Goal: Task Accomplishment & Management: Use online tool/utility

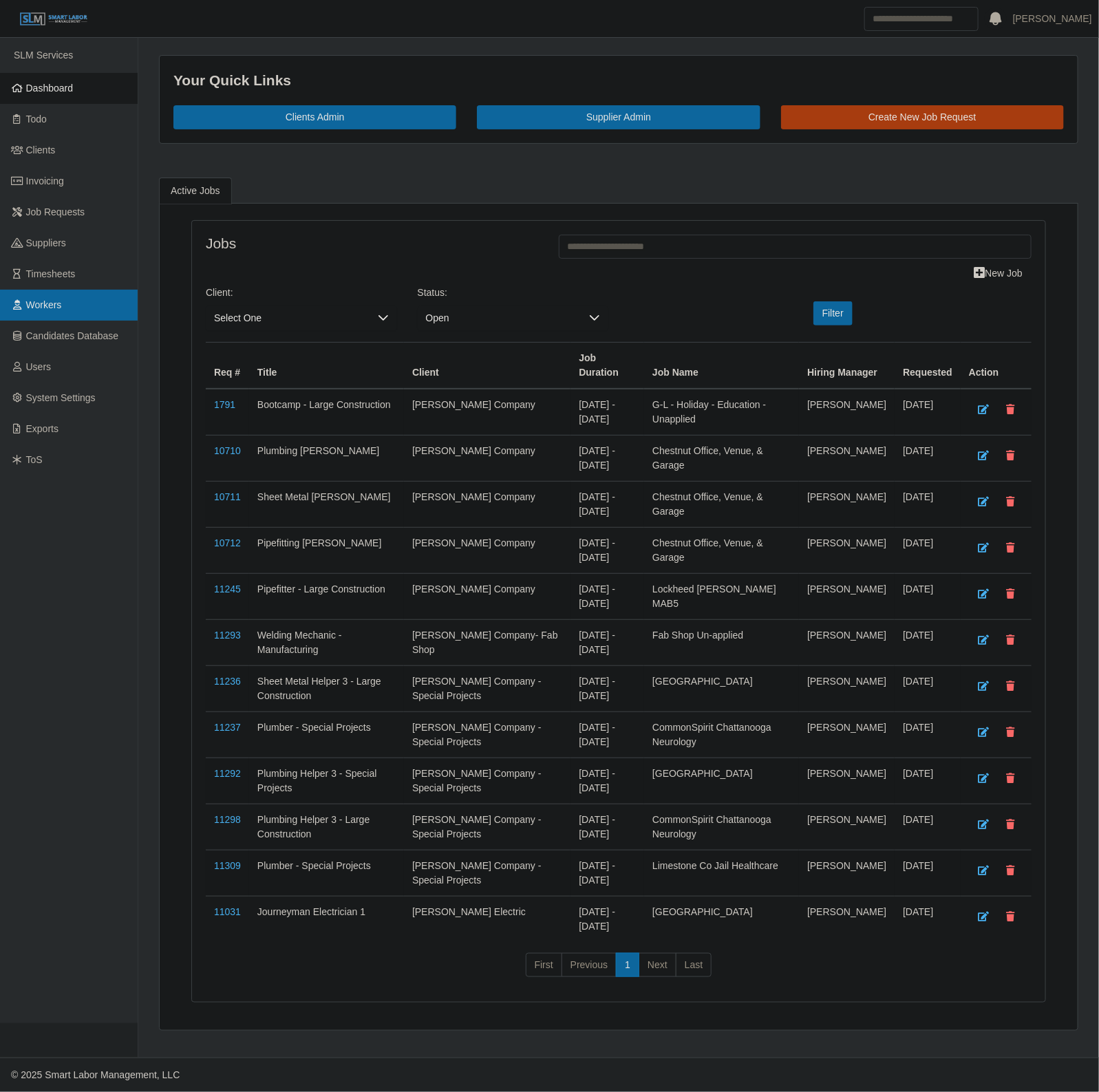
click at [69, 304] on link "Workers" at bounding box center [68, 305] width 138 height 31
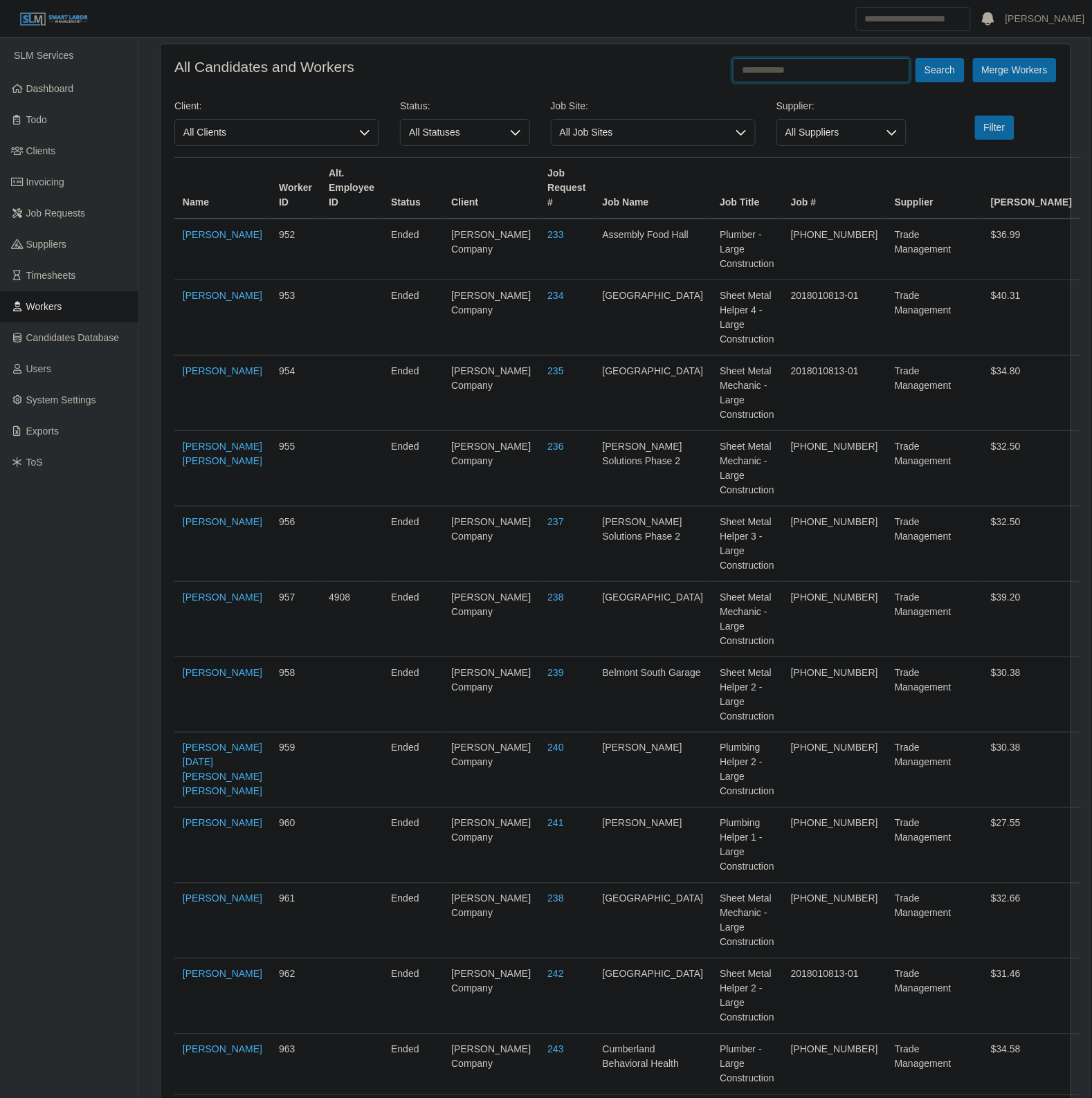
click at [822, 62] on input "text" at bounding box center [820, 70] width 177 height 24
type input "**********"
click at [915, 58] on button "Search" at bounding box center [939, 70] width 48 height 24
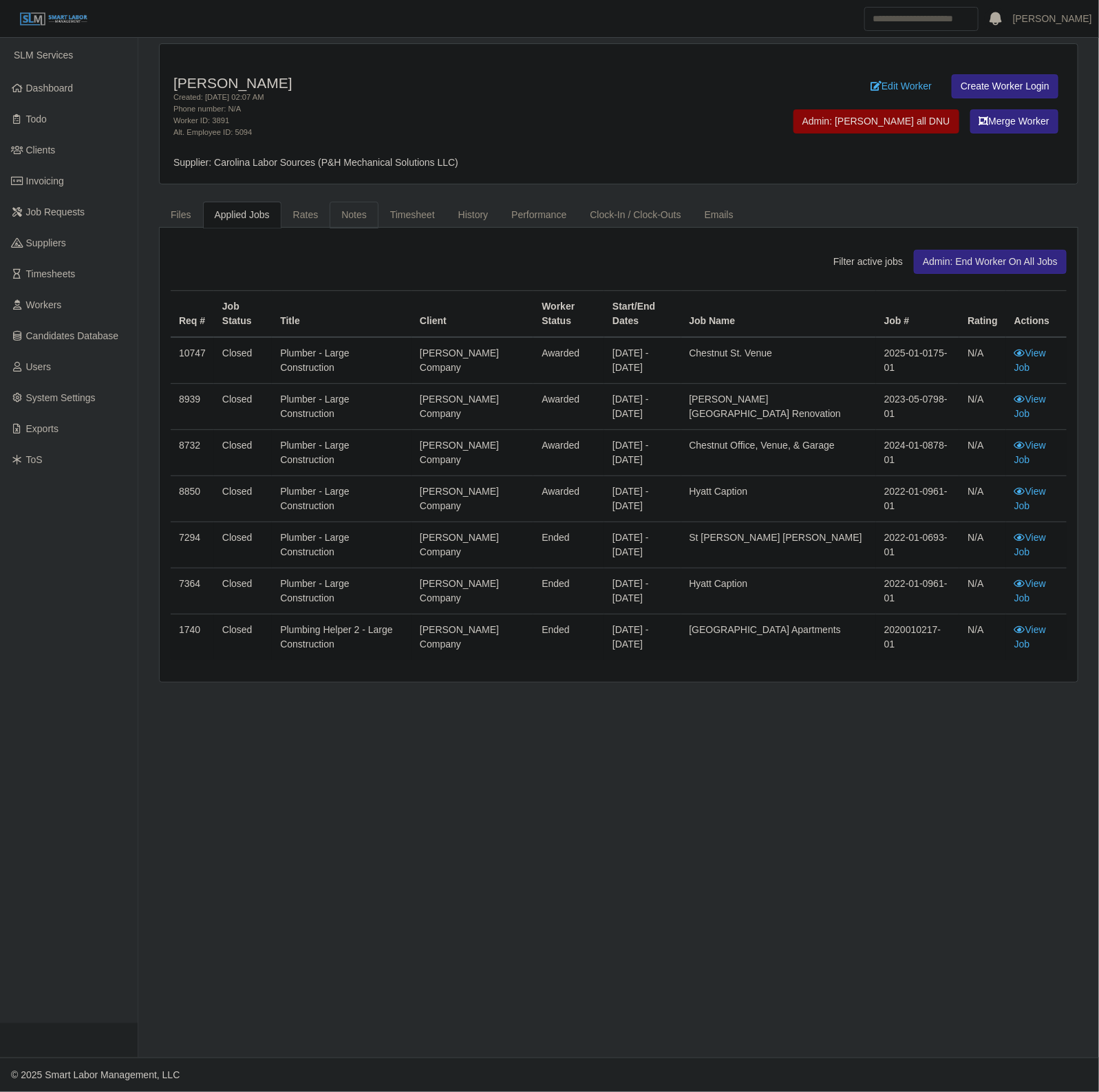
click at [349, 218] on link "Notes" at bounding box center [354, 215] width 49 height 27
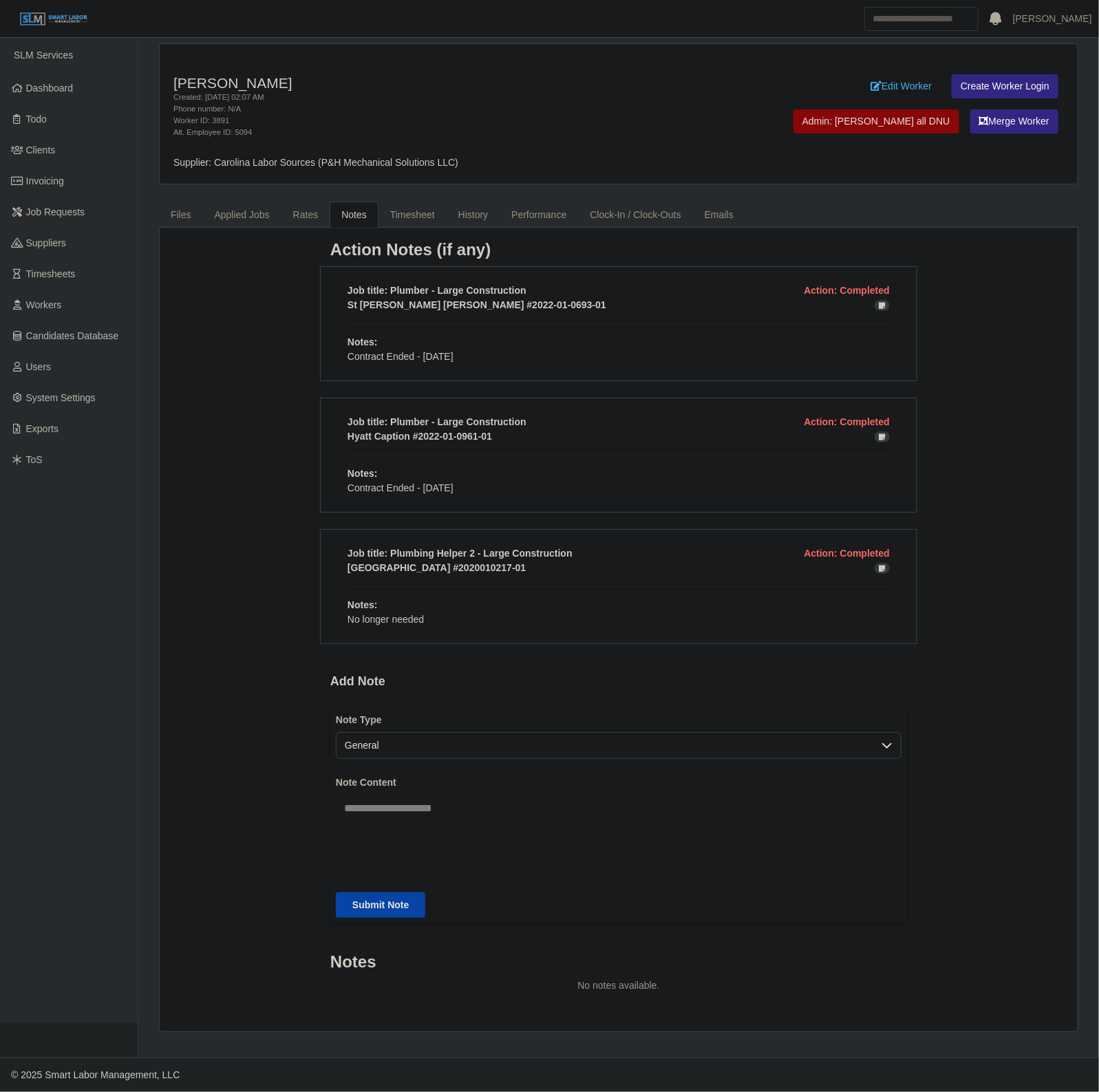
click at [476, 836] on textarea "Note Content" at bounding box center [618, 833] width 565 height 77
type textarea "**********"
click at [363, 892] on form "**********" at bounding box center [619, 815] width 577 height 216
click at [363, 899] on button "Submit Note" at bounding box center [381, 905] width 90 height 25
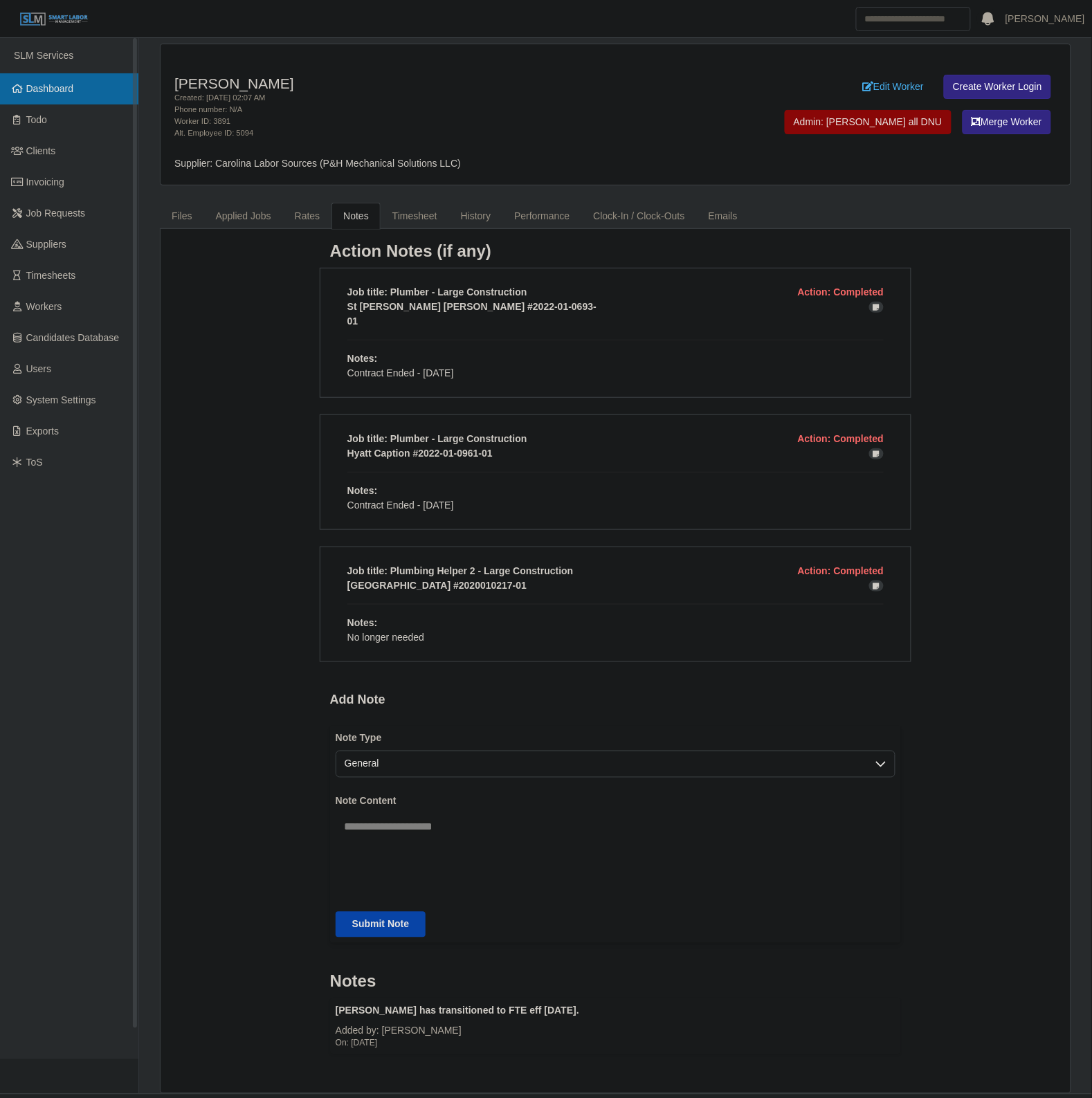
click at [60, 76] on link "Dashboard" at bounding box center [69, 89] width 139 height 31
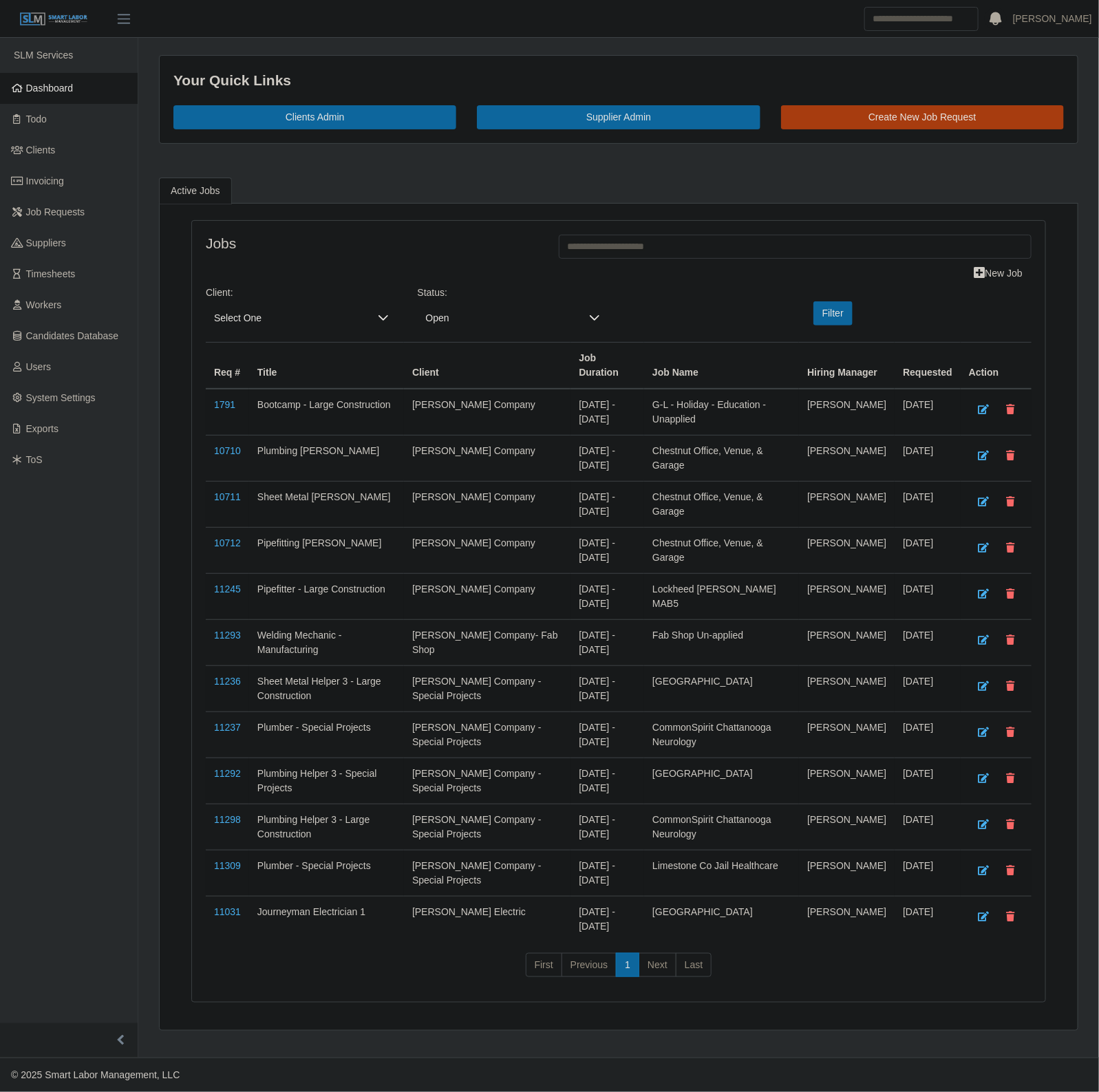
click at [272, 305] on div "Client: Select One" at bounding box center [301, 308] width 212 height 46
click at [256, 306] on span "Select One" at bounding box center [287, 317] width 164 height 25
click at [253, 341] on input "text" at bounding box center [302, 353] width 169 height 27
click at [234, 424] on li "[PERSON_NAME] Company" at bounding box center [360, 414] width 302 height 26
click at [822, 325] on button "Filter" at bounding box center [833, 314] width 40 height 24
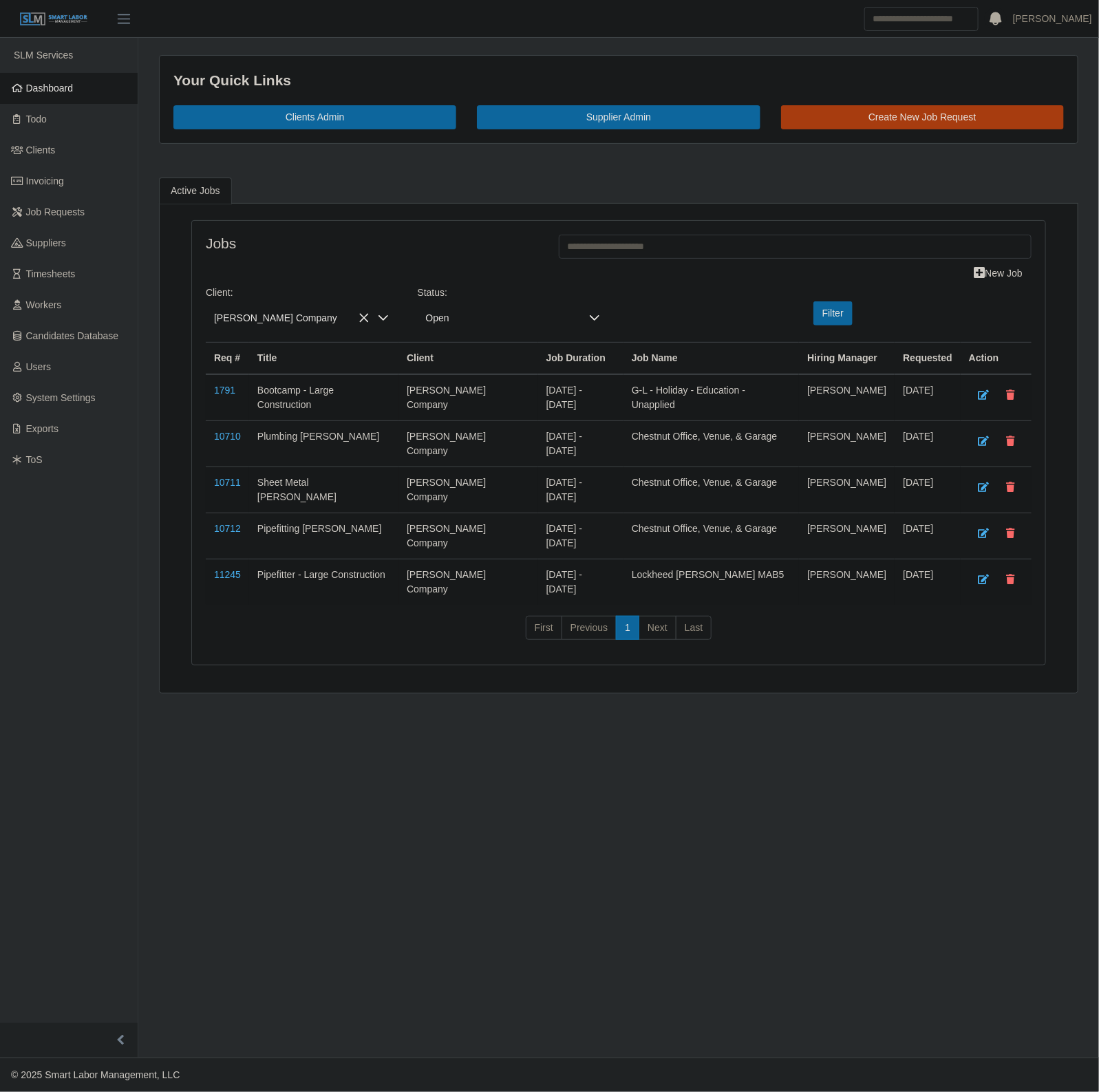
click at [296, 314] on span "[PERSON_NAME] Company" at bounding box center [287, 317] width 164 height 25
click at [284, 435] on span "Lee Company- FM2" at bounding box center [291, 427] width 148 height 14
click at [235, 311] on span "Lee Company- FM2" at bounding box center [287, 317] width 164 height 25
click at [307, 455] on li "[PERSON_NAME] Electric" at bounding box center [318, 454] width 218 height 26
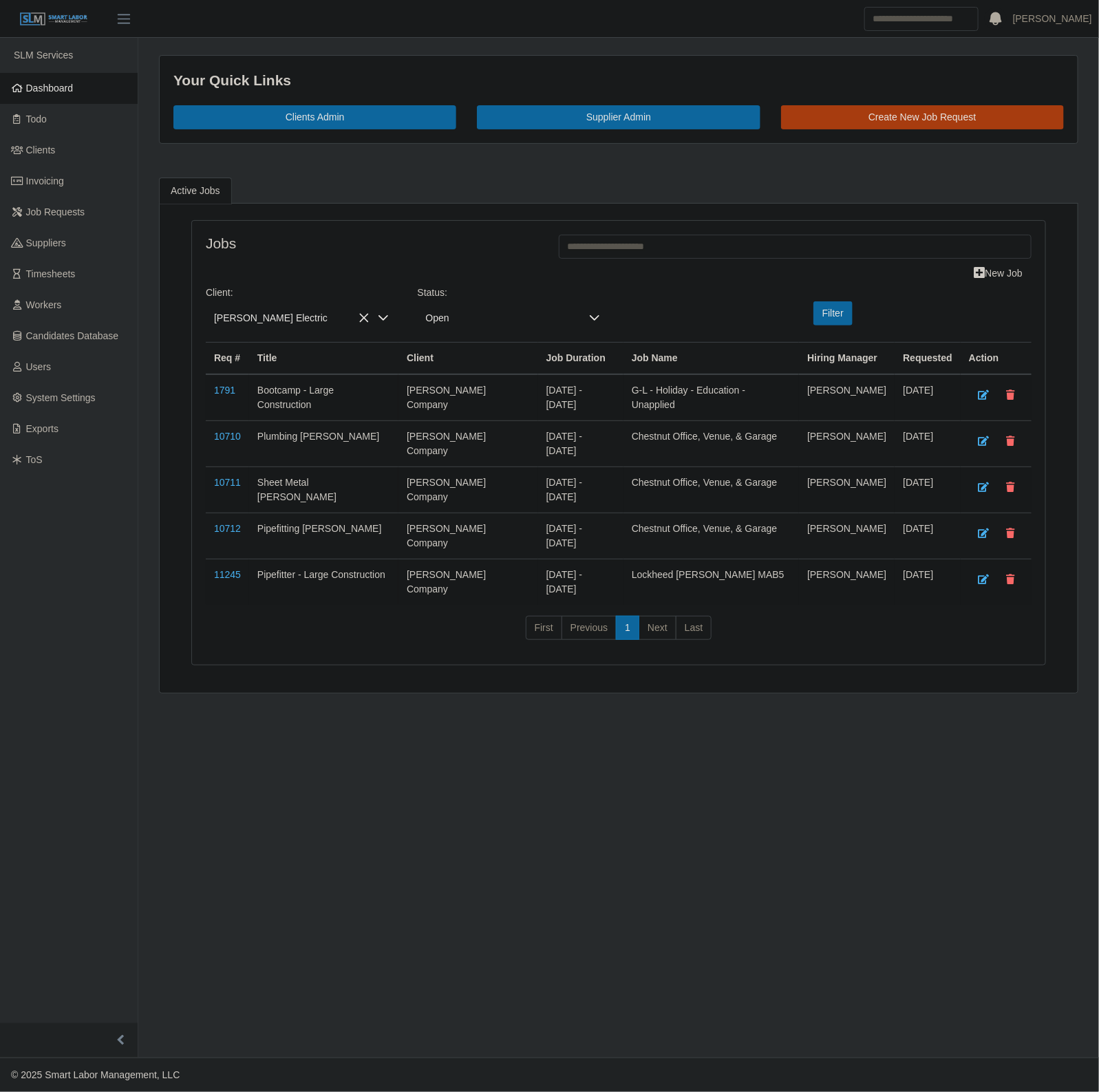
click at [820, 301] on div "Client: Stansell Electric Status: Open Filter" at bounding box center [619, 314] width 846 height 56
click at [831, 308] on button "Filter" at bounding box center [833, 314] width 40 height 24
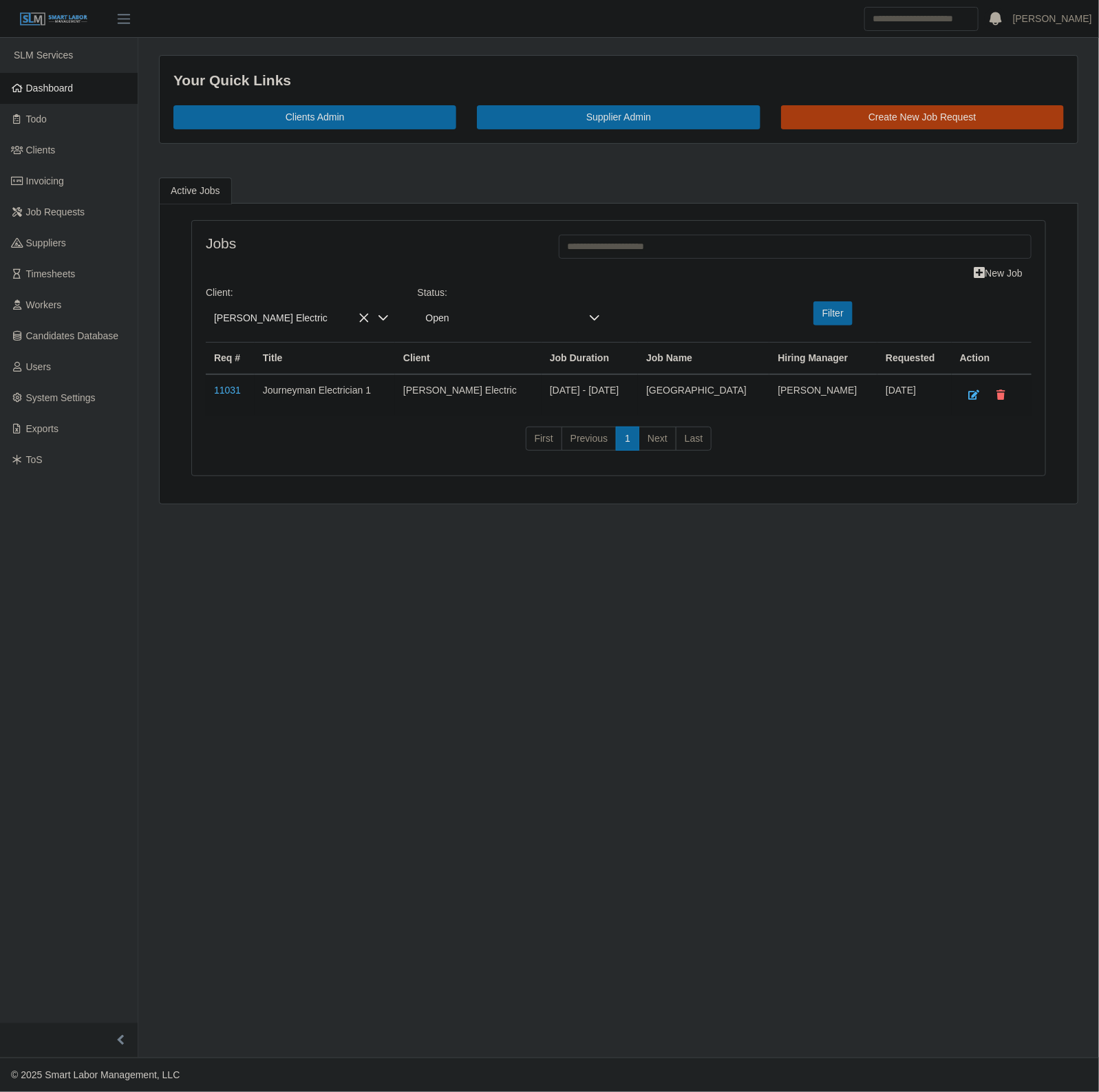
click at [218, 383] on td "11031" at bounding box center [230, 395] width 49 height 41
click at [224, 387] on link "11031" at bounding box center [227, 390] width 27 height 11
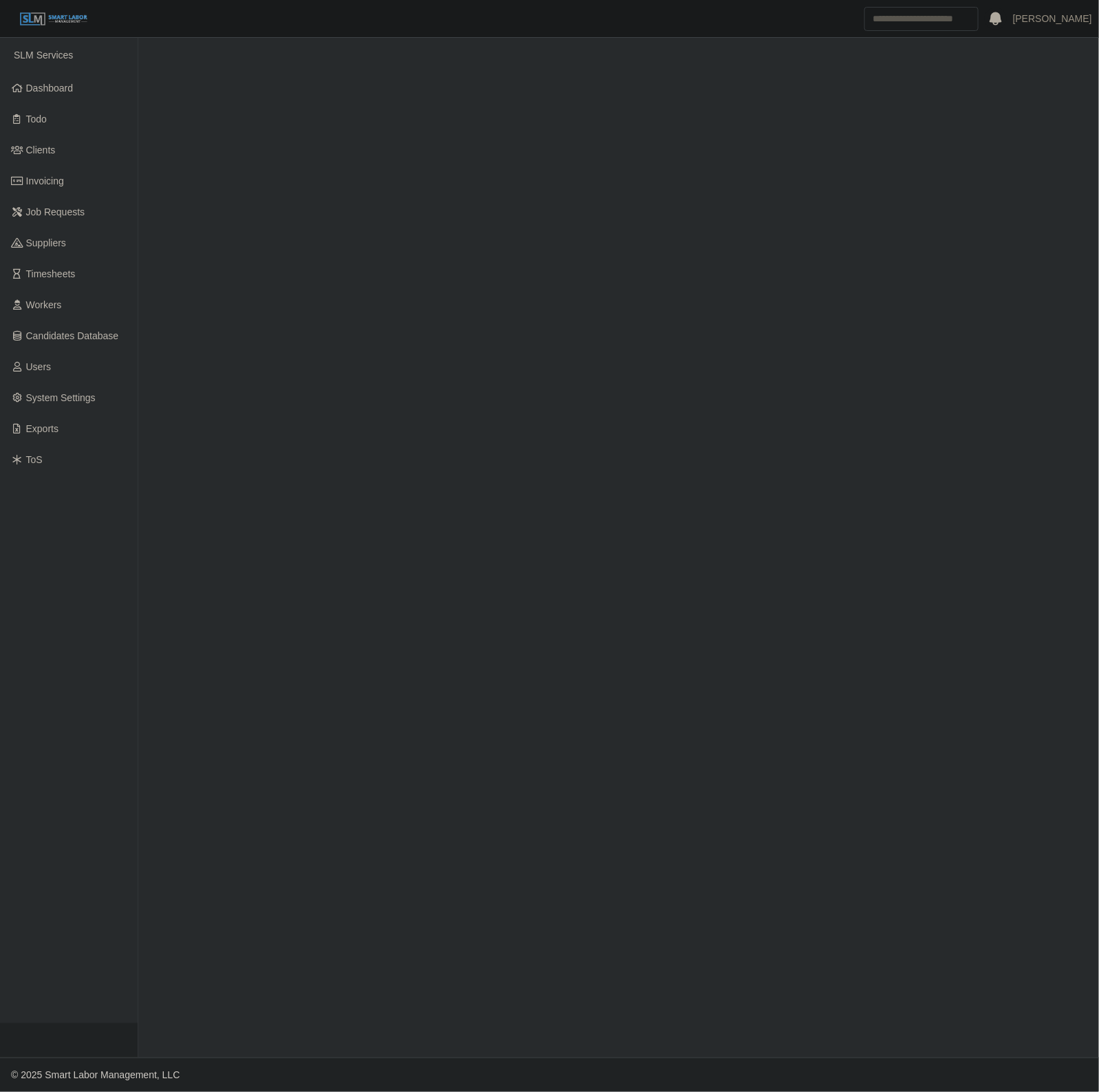
select select "****"
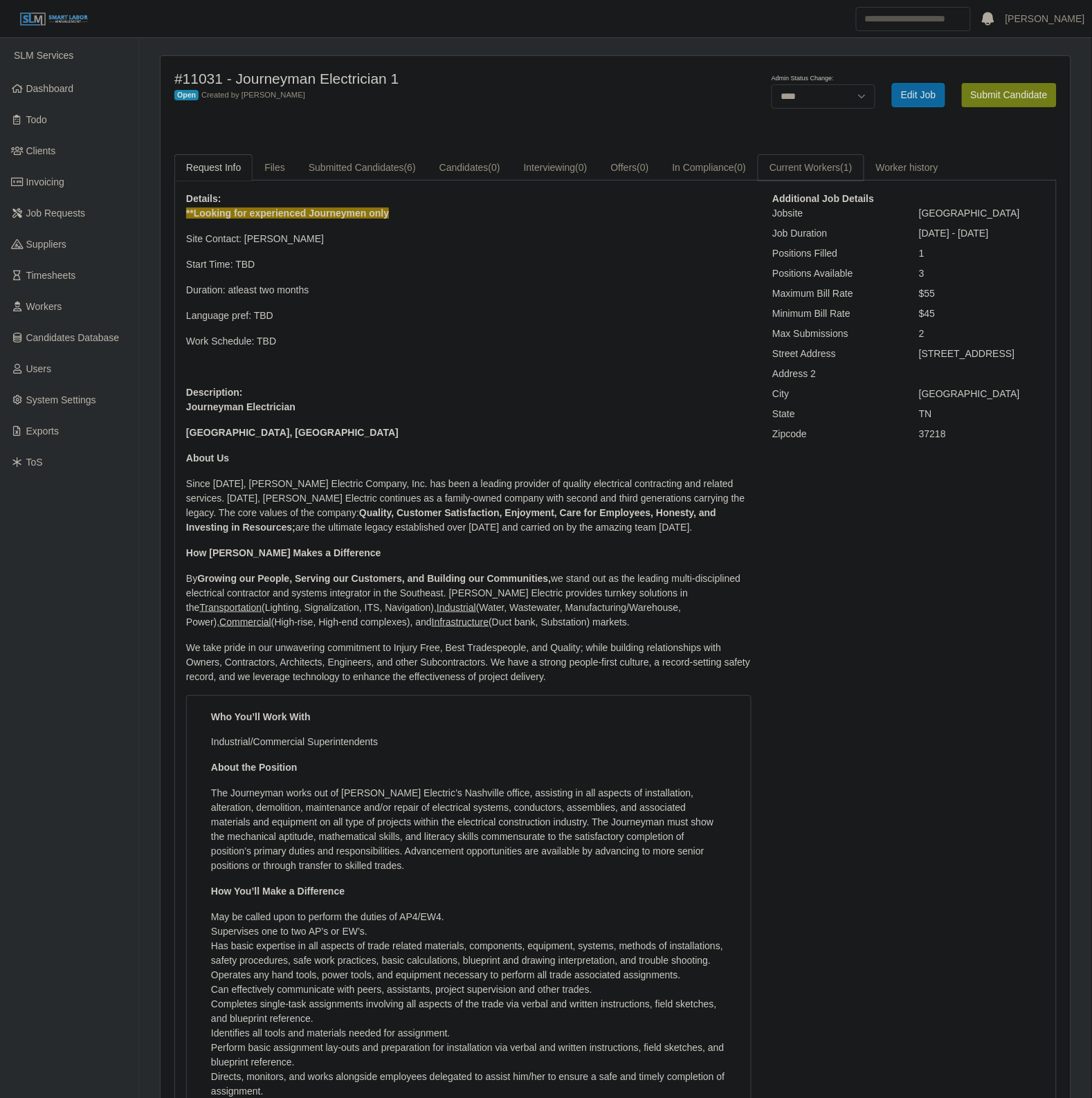
click at [811, 167] on link "Current Workers (1)" at bounding box center [810, 168] width 106 height 27
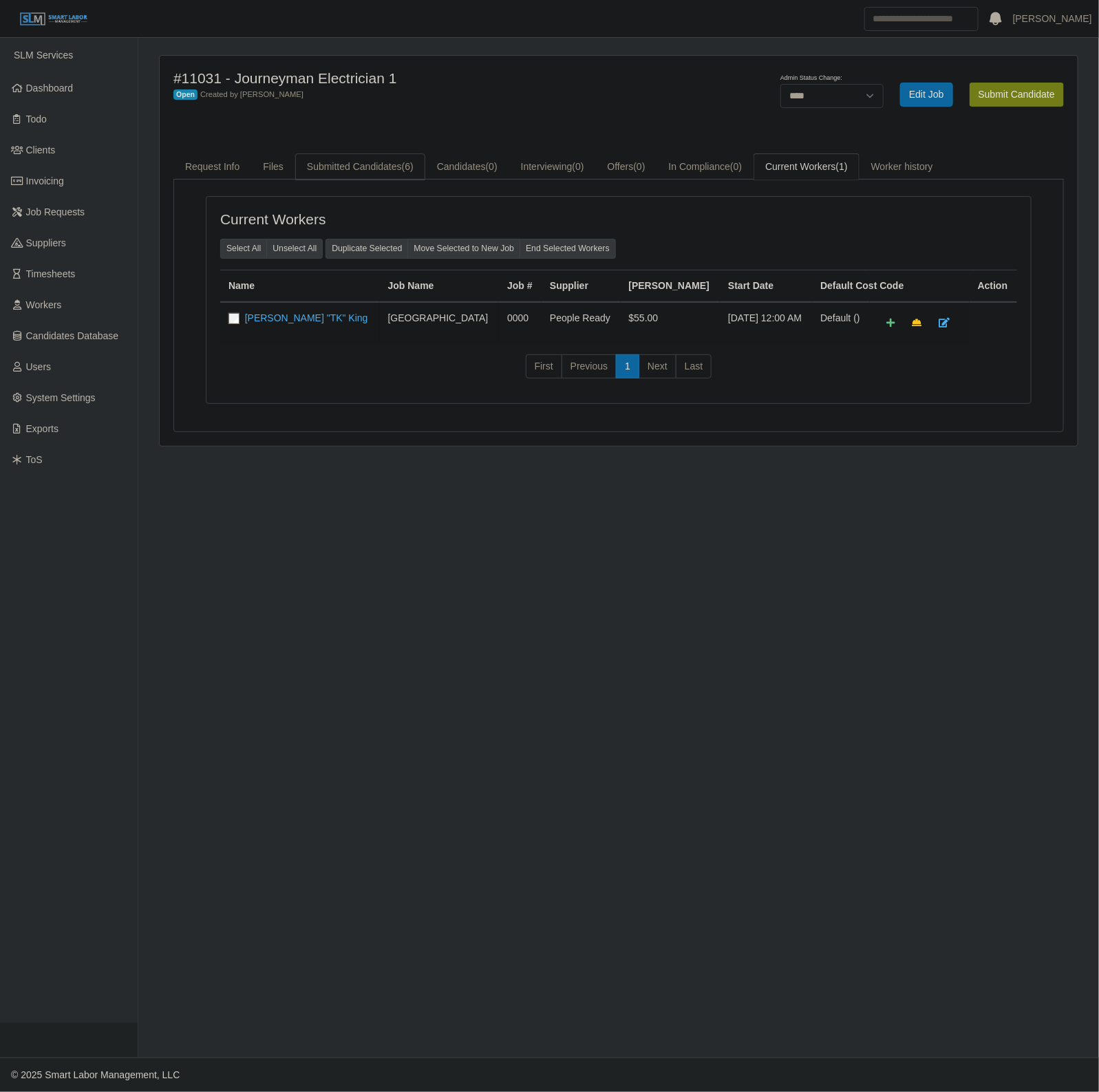
click at [342, 170] on link "Submitted Candidates (6)" at bounding box center [360, 167] width 130 height 27
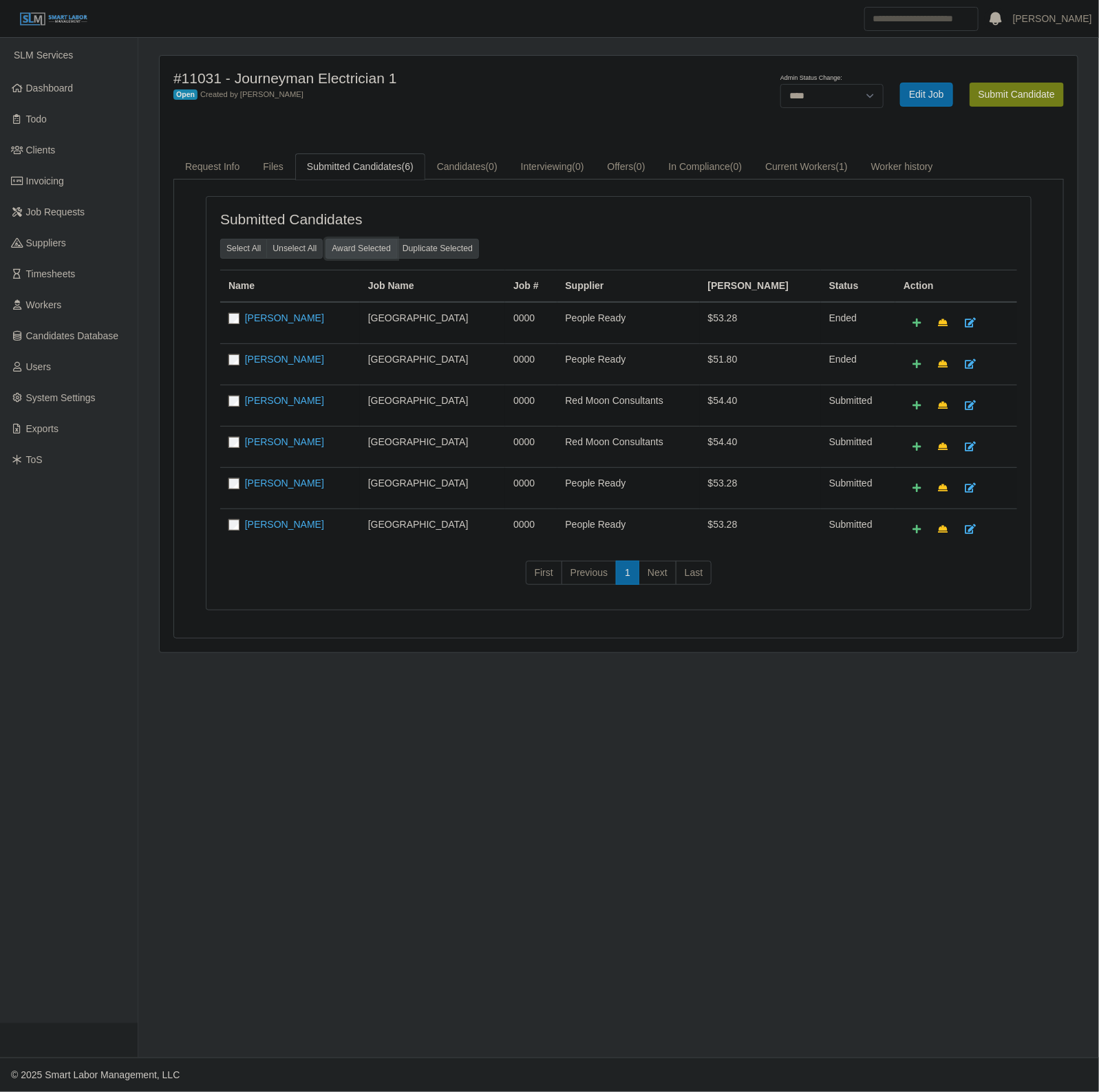
click at [359, 247] on button "Award Selected" at bounding box center [362, 248] width 72 height 19
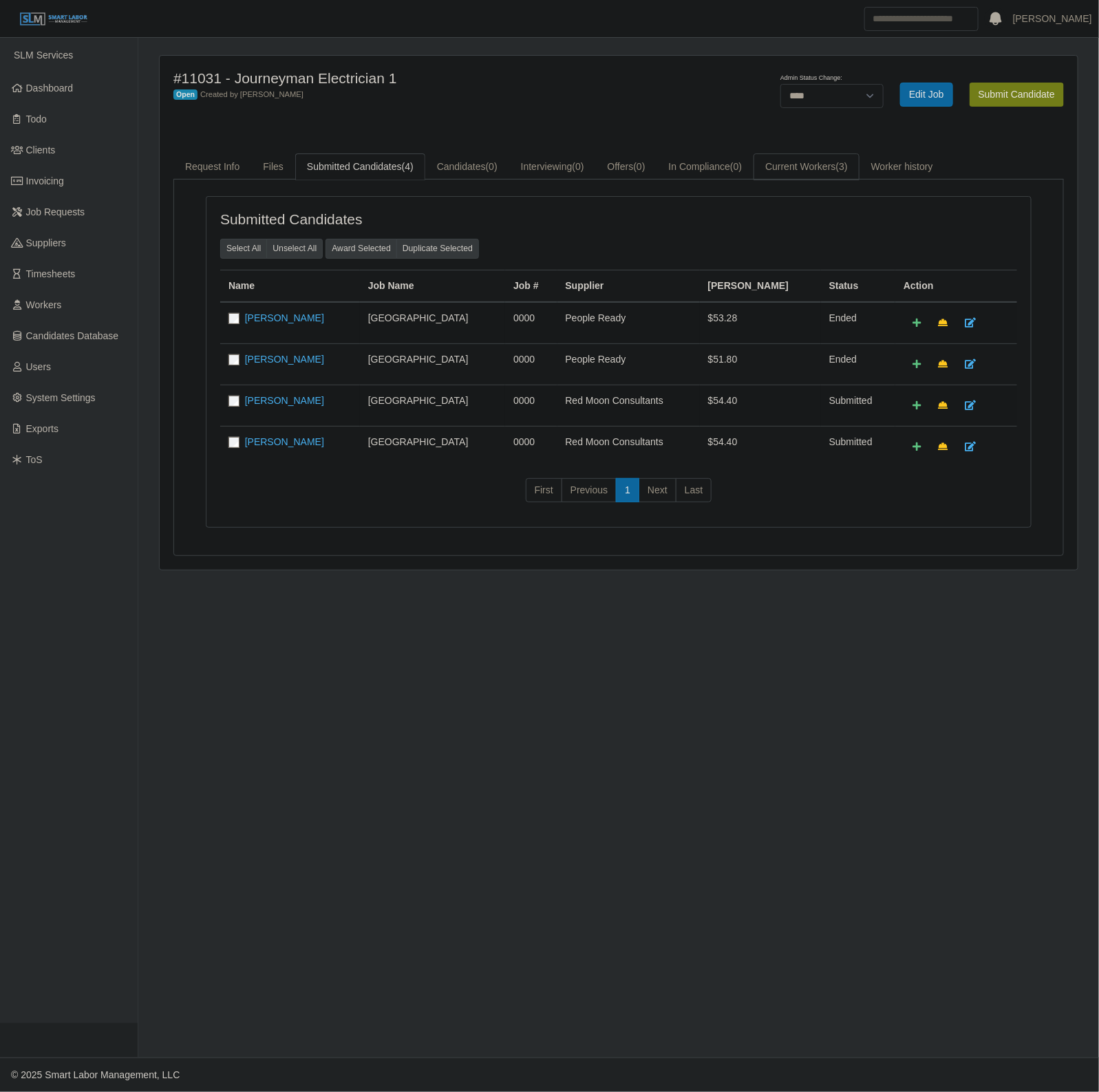
click at [848, 166] on span "(3)" at bounding box center [842, 167] width 11 height 11
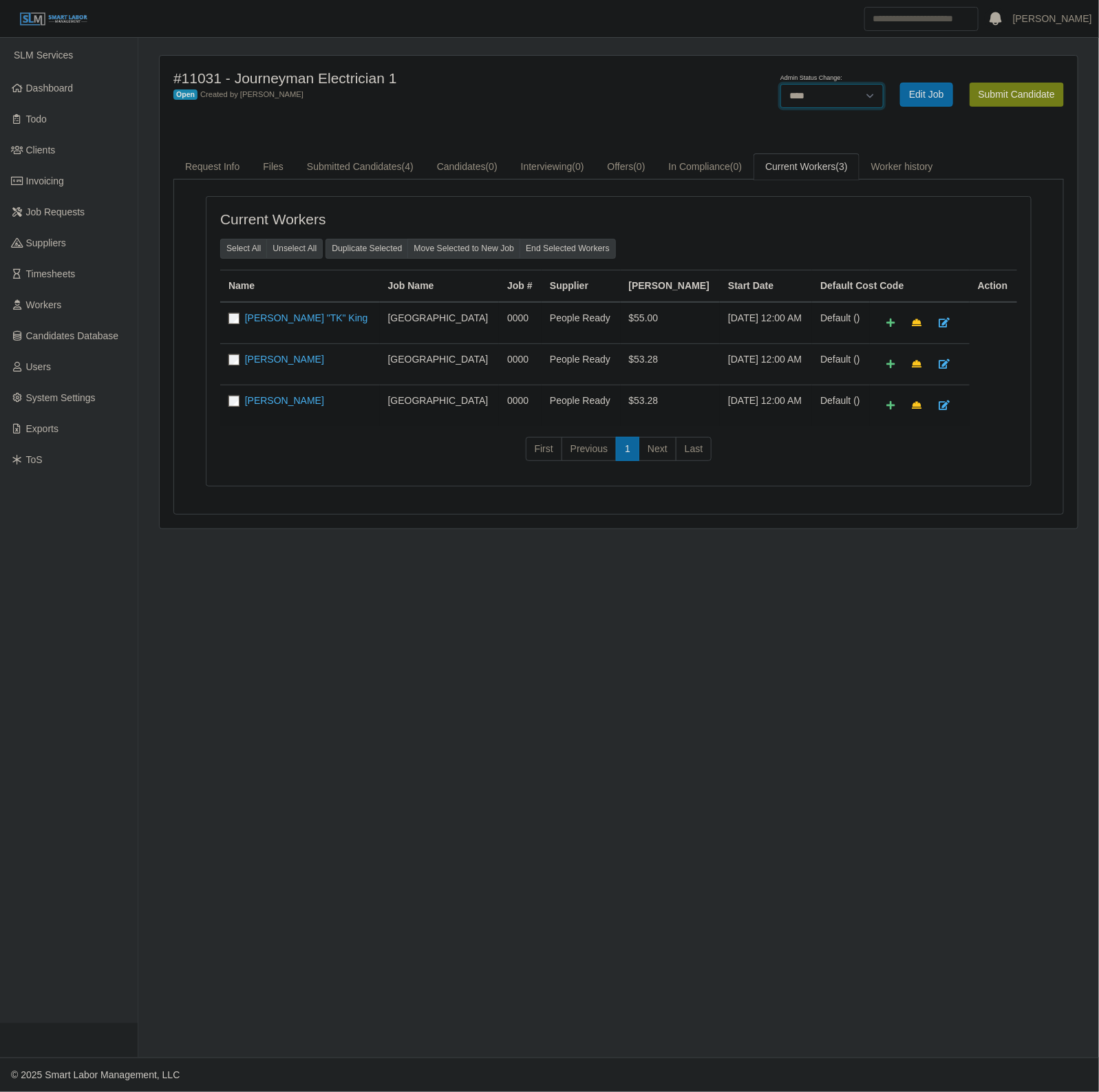
click at [842, 97] on select "**********" at bounding box center [832, 96] width 104 height 24
select select "******"
click at [884, 84] on select "**********" at bounding box center [832, 96] width 104 height 24
click at [61, 94] on span "Dashboard" at bounding box center [49, 88] width 47 height 11
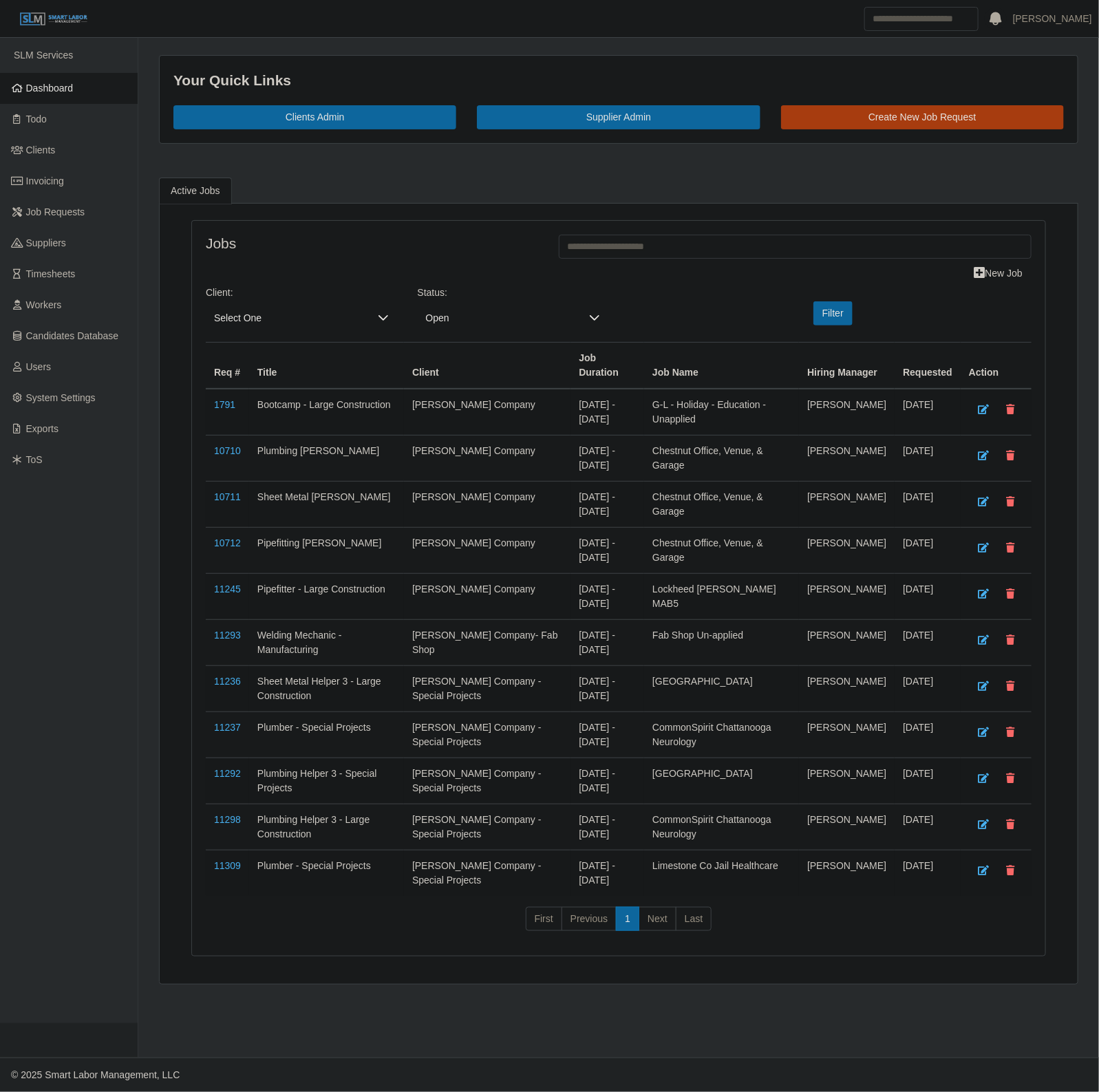
click at [297, 318] on span "Select One" at bounding box center [287, 317] width 164 height 25
click at [301, 464] on li "Stansell Electric" at bounding box center [318, 454] width 218 height 26
click at [827, 322] on button "Filter" at bounding box center [833, 314] width 40 height 24
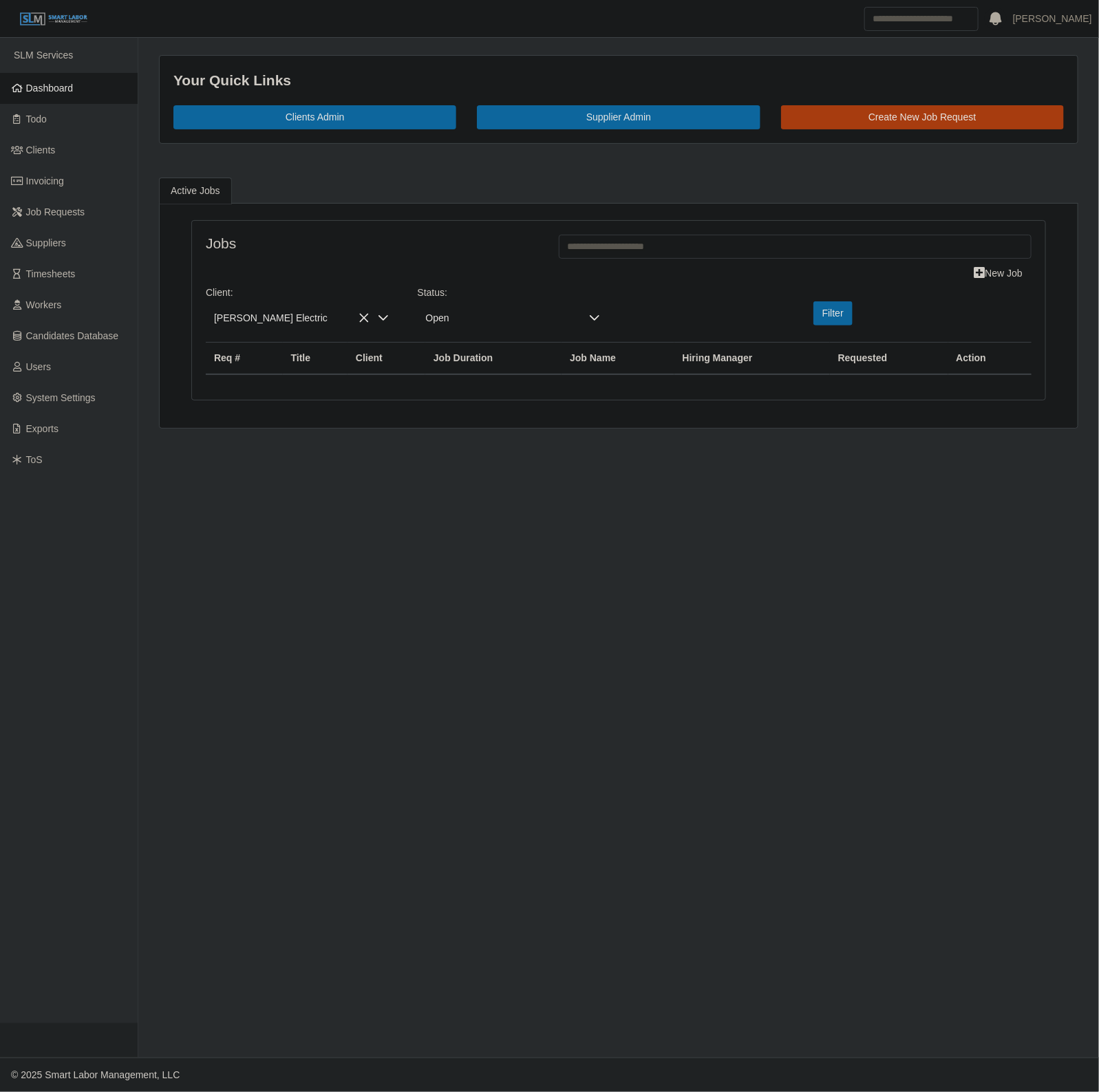
drag, startPoint x: 459, startPoint y: 317, endPoint x: 459, endPoint y: 334, distance: 17.0
click at [459, 318] on span "Open" at bounding box center [499, 317] width 164 height 25
click at [471, 479] on li "Closed" at bounding box center [512, 473] width 185 height 26
click at [845, 310] on button "Filter" at bounding box center [833, 314] width 40 height 24
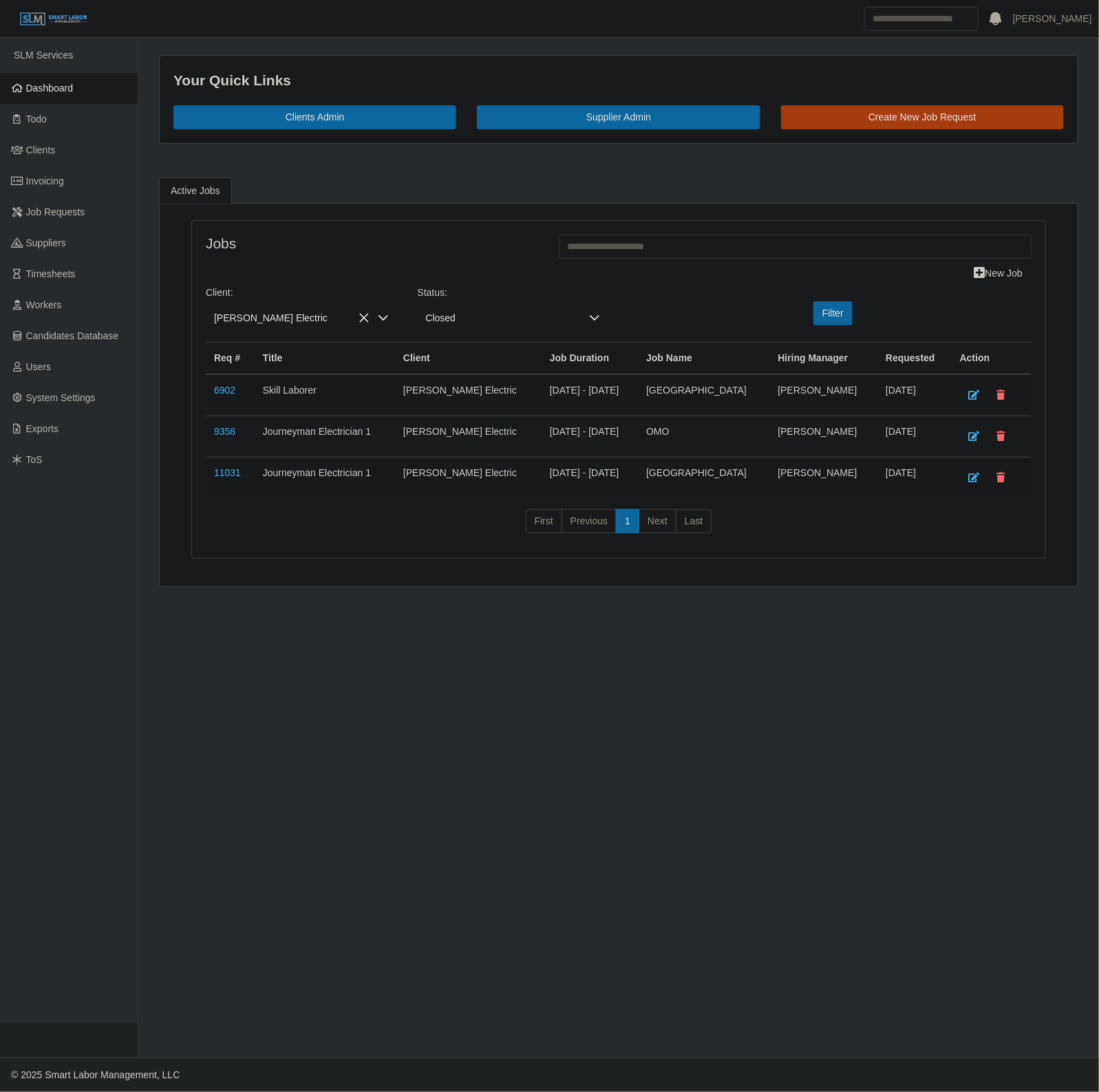
click at [218, 469] on td "11031" at bounding box center [230, 477] width 49 height 41
click at [228, 473] on link "11031" at bounding box center [227, 473] width 27 height 11
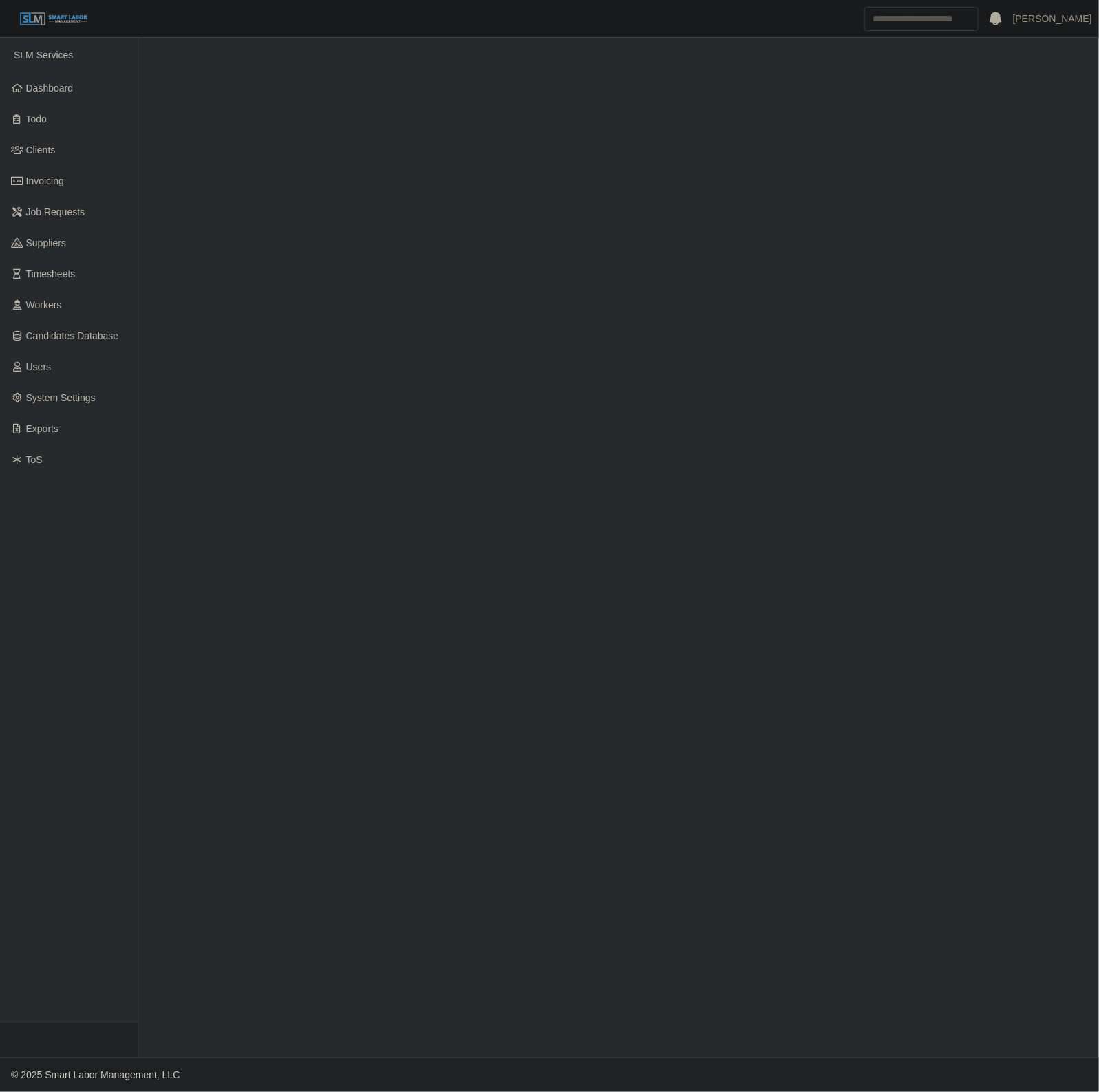
select select "******"
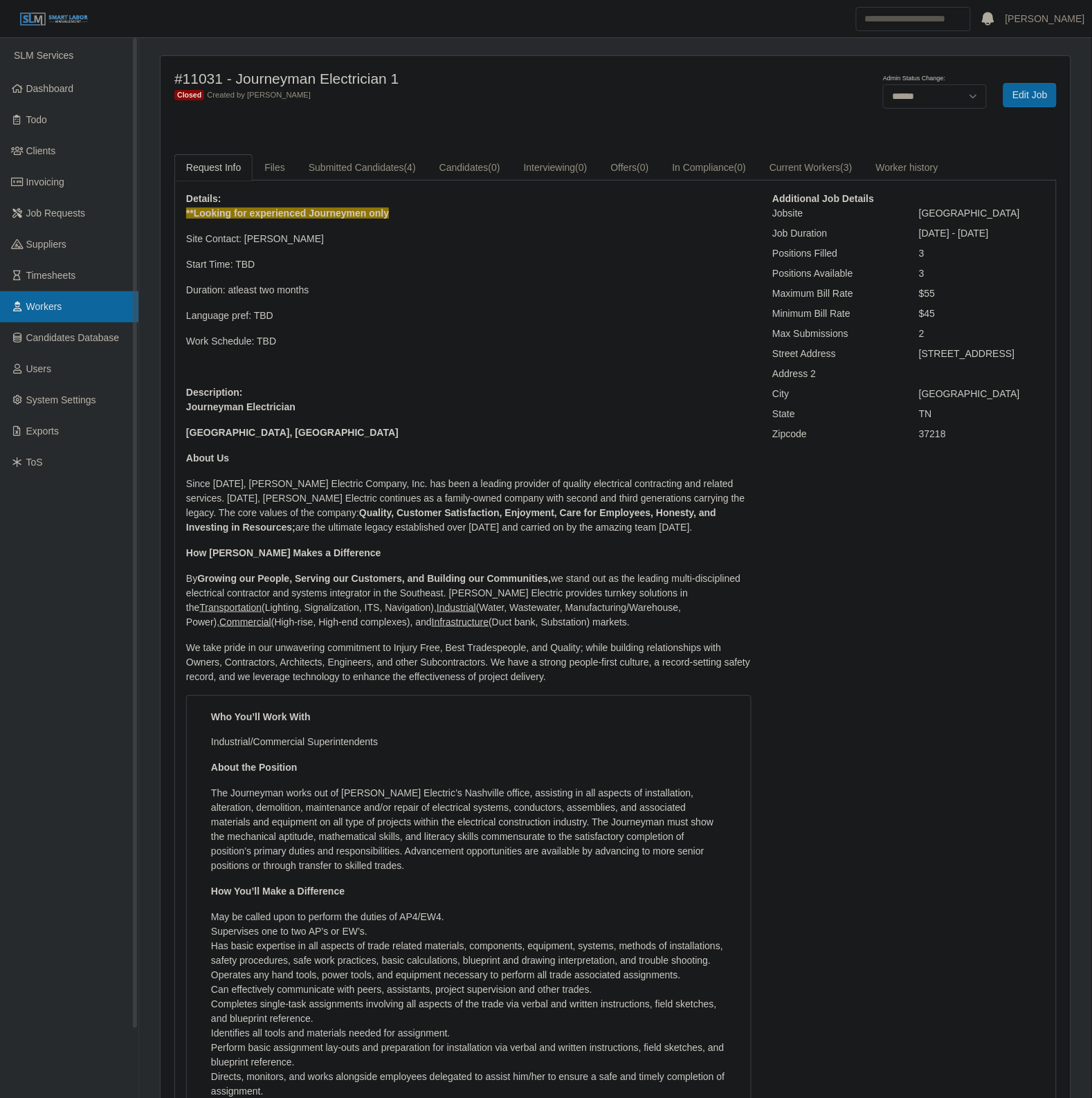
click at [66, 303] on link "Workers" at bounding box center [69, 307] width 139 height 31
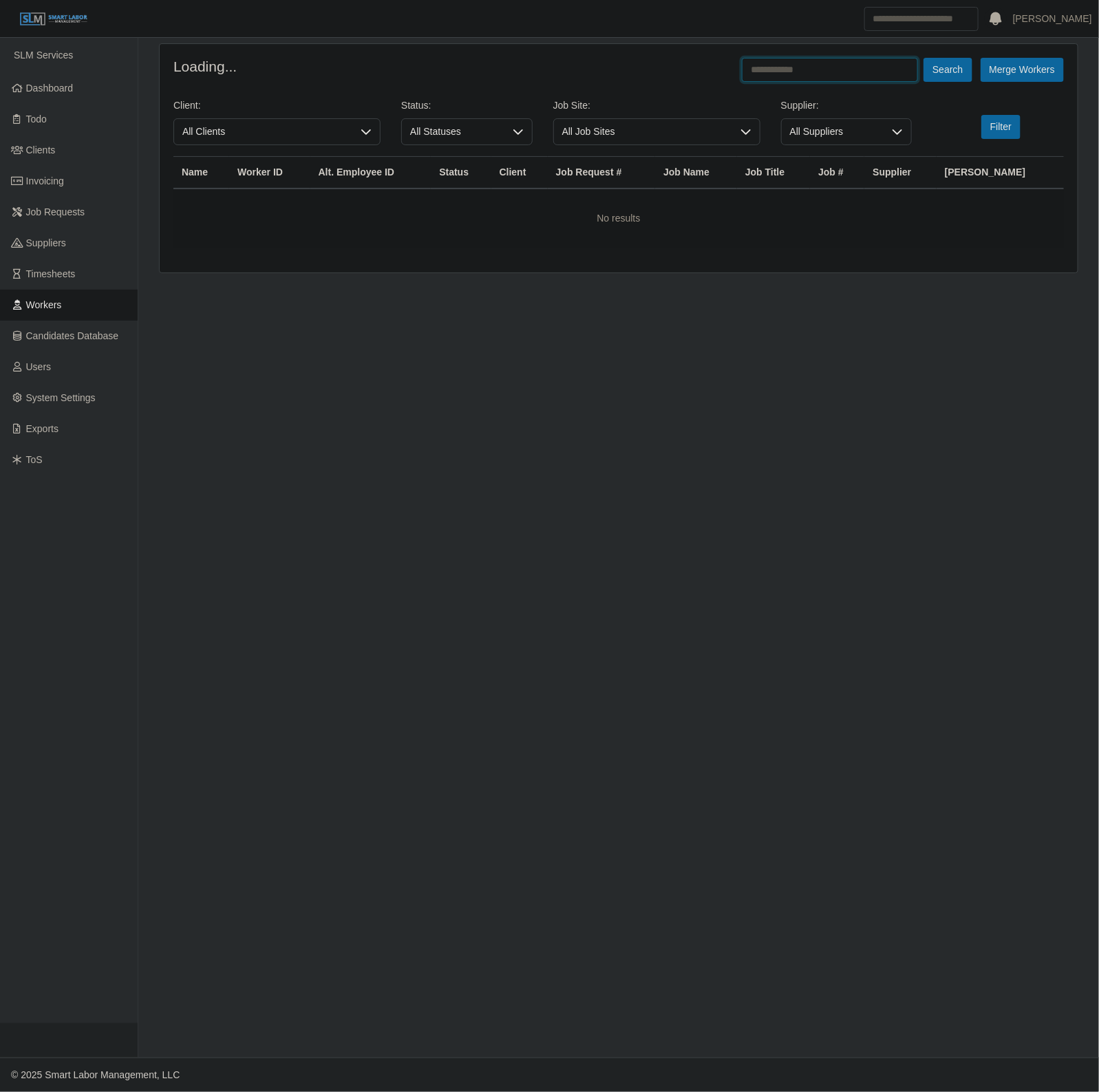
click at [802, 58] on input "text" at bounding box center [830, 70] width 176 height 24
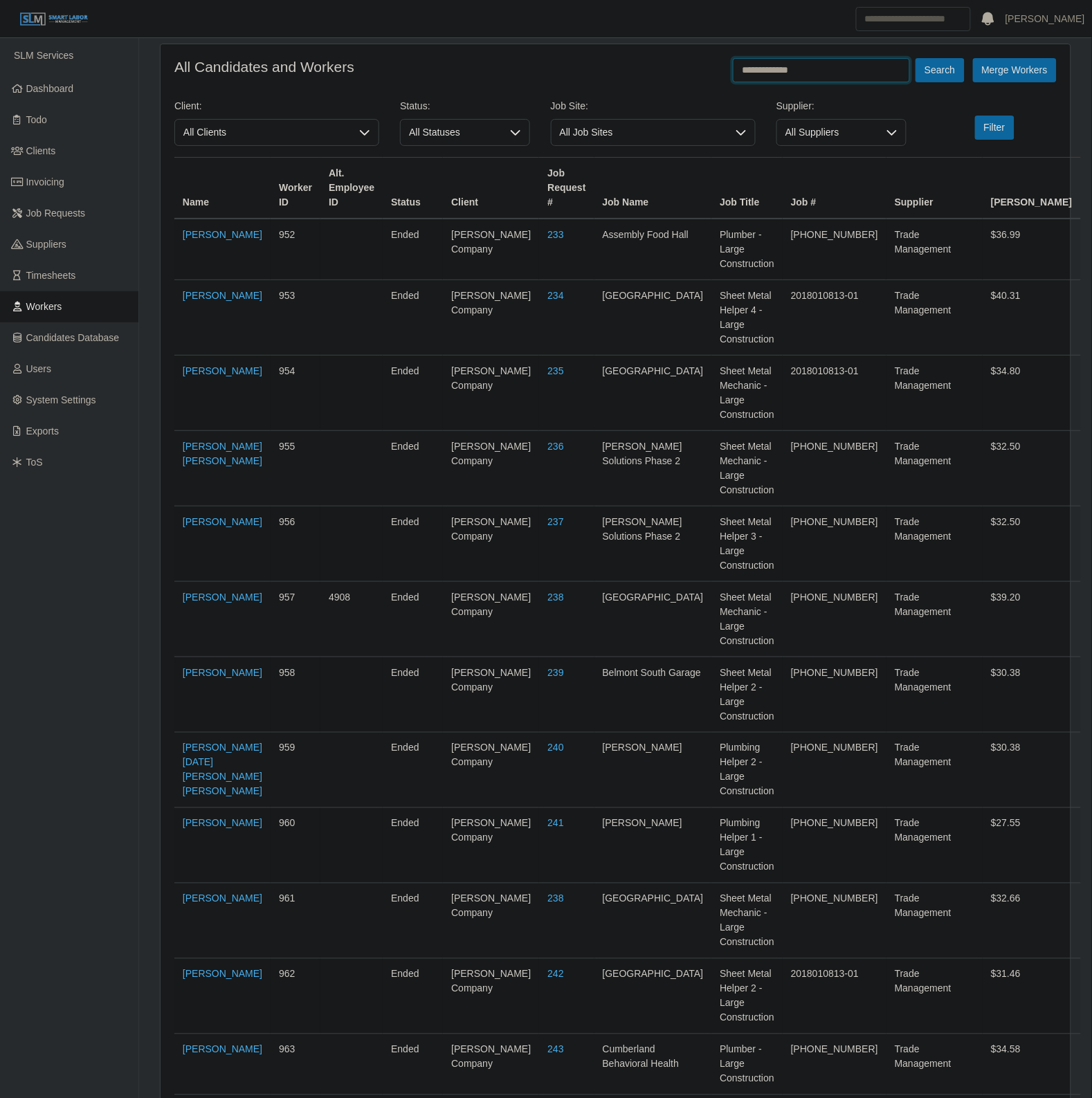
type input "**********"
click at [915, 58] on button "Search" at bounding box center [939, 70] width 48 height 24
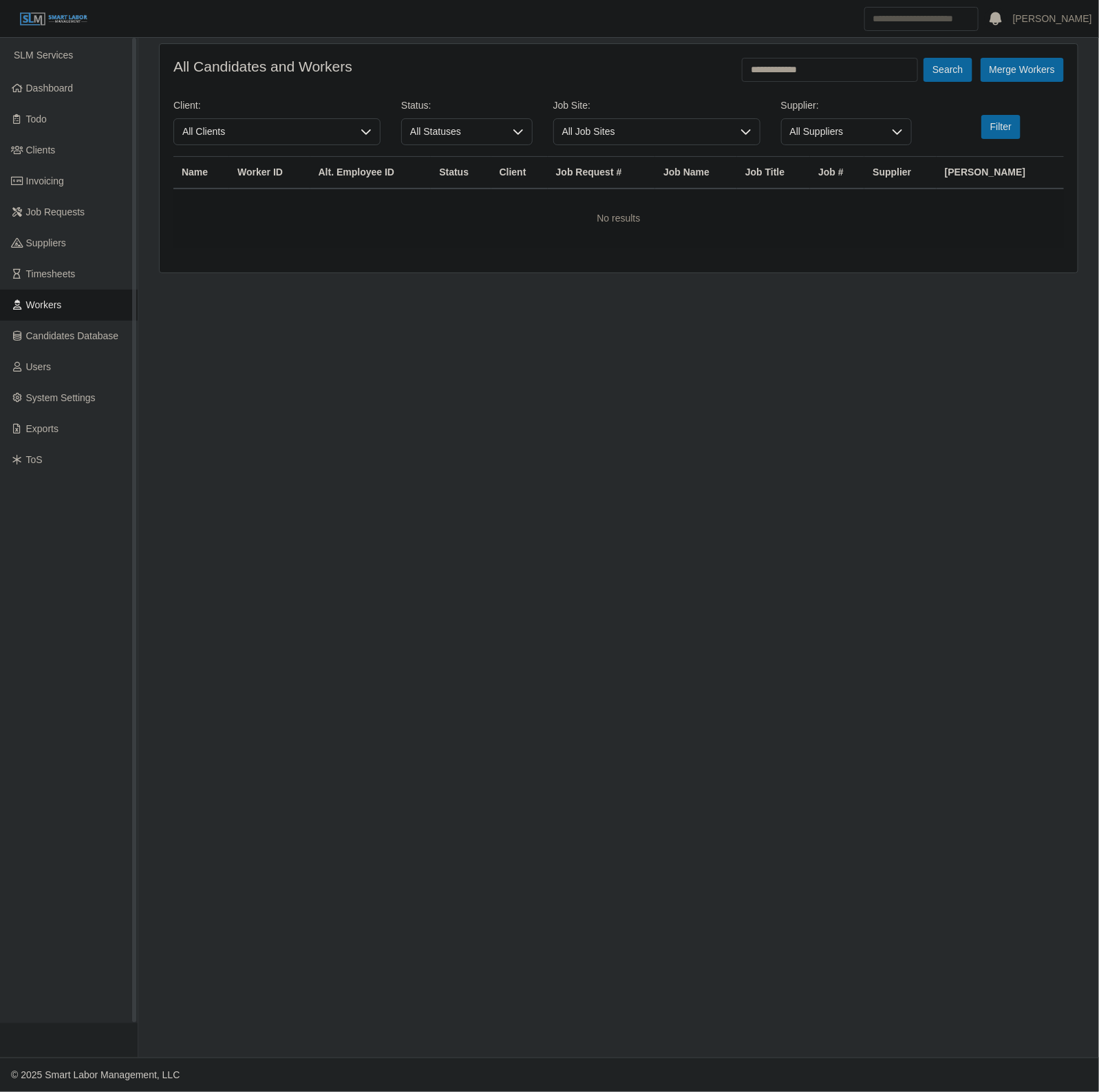
click at [56, 304] on span "Workers" at bounding box center [43, 304] width 36 height 11
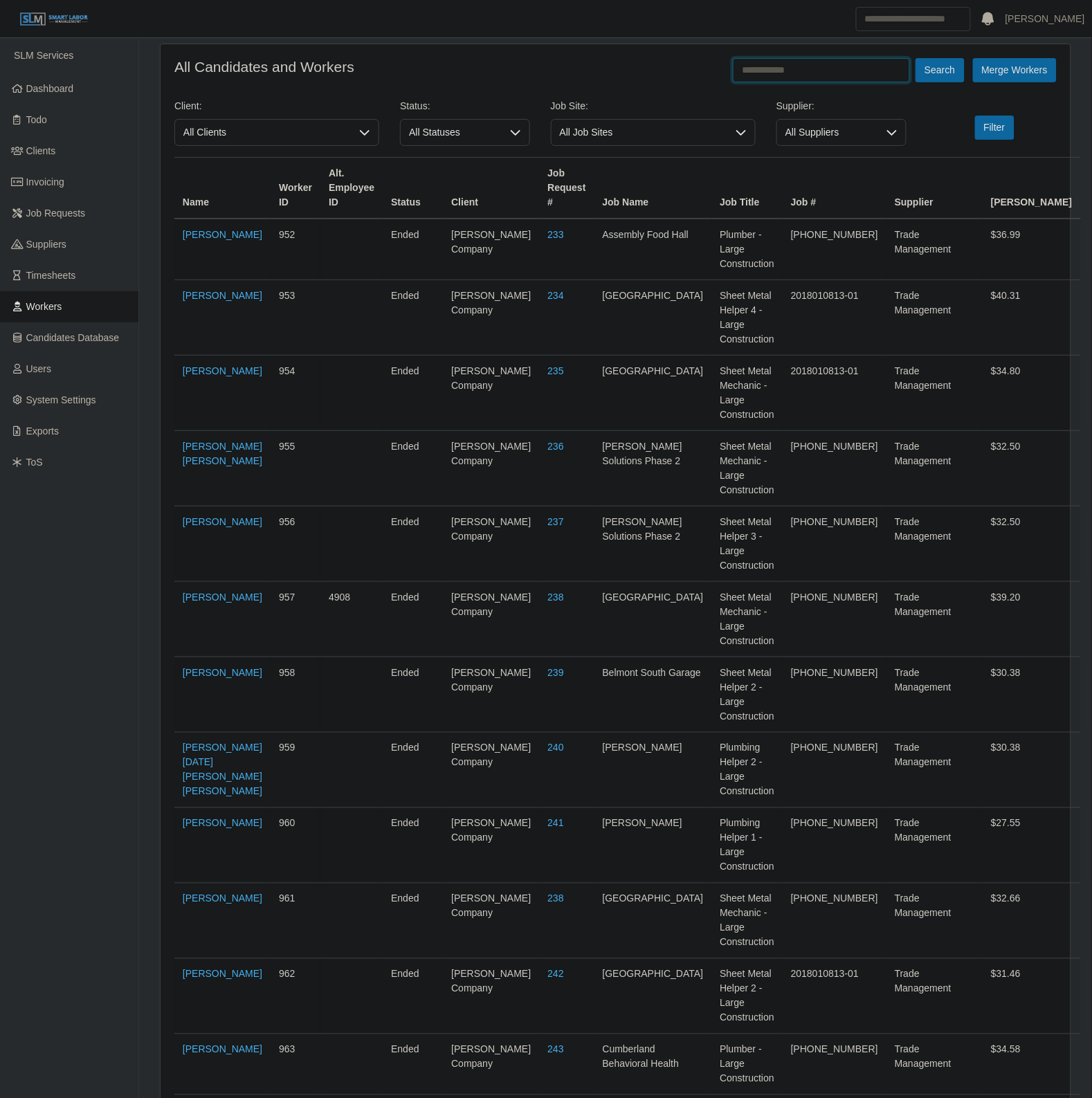
click at [841, 61] on input "text" at bounding box center [820, 70] width 177 height 24
click at [915, 58] on button "Search" at bounding box center [939, 70] width 48 height 24
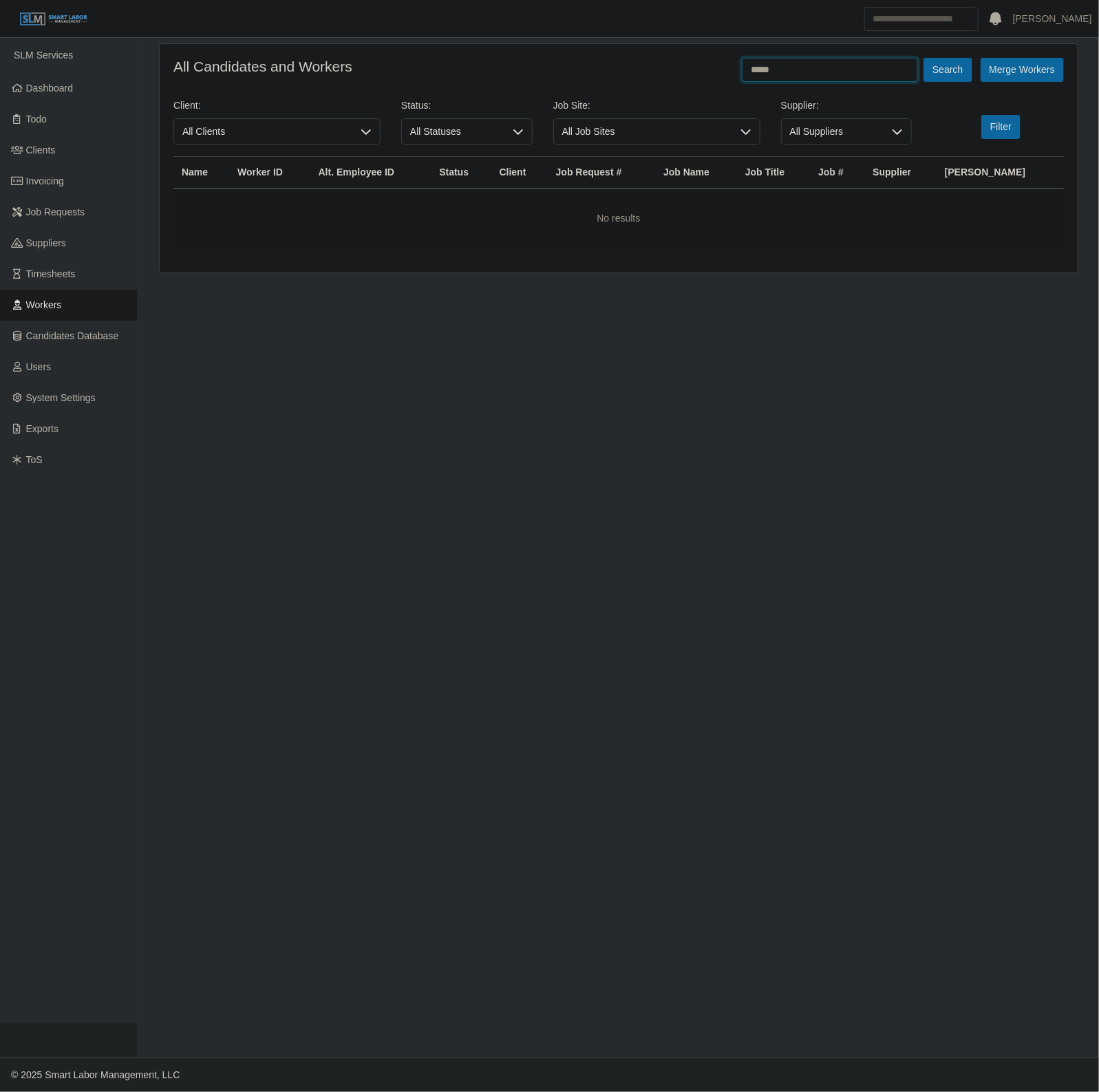
click at [923, 58] on button "Search" at bounding box center [947, 70] width 48 height 24
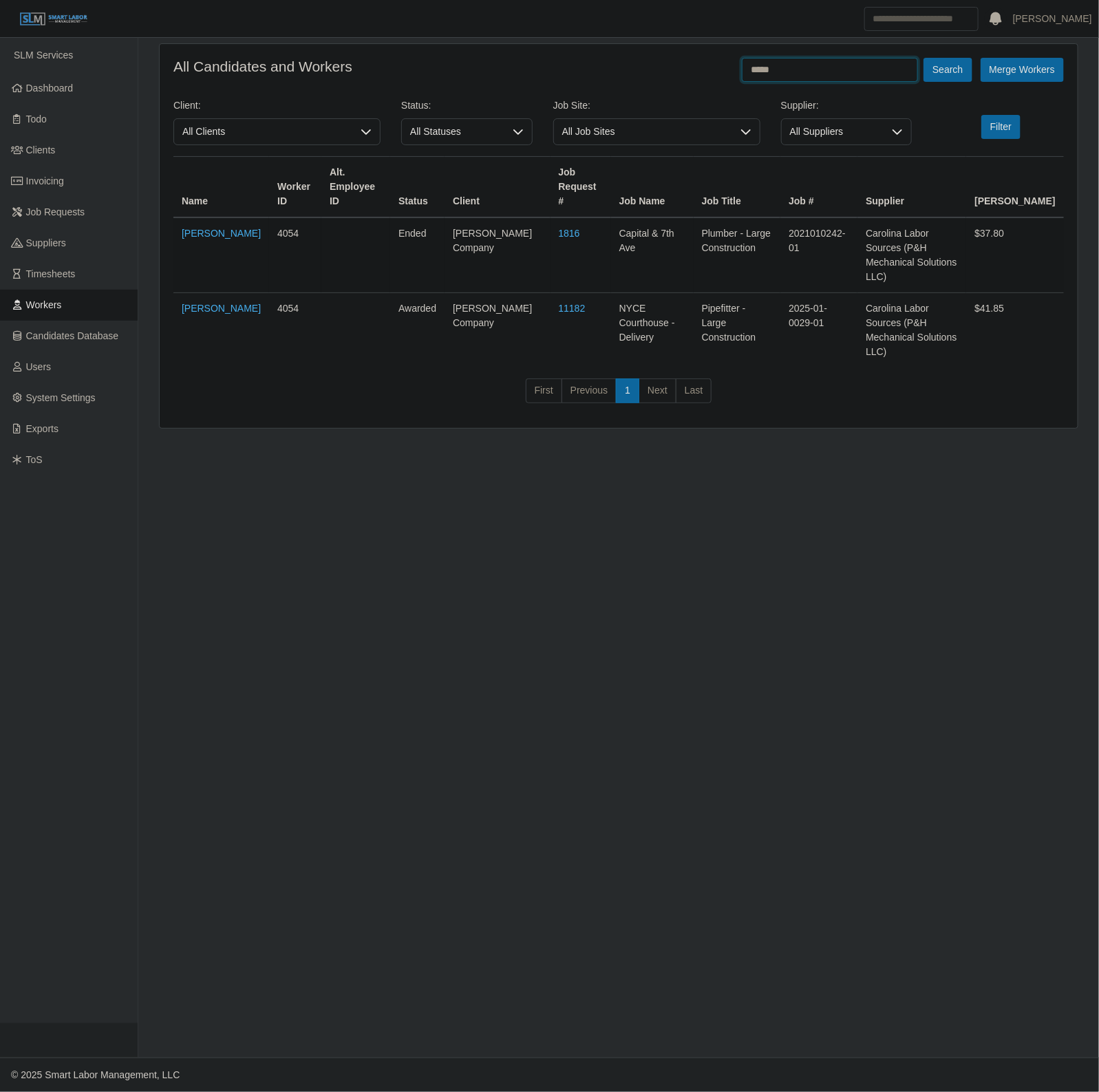
click at [809, 70] on input "*****" at bounding box center [830, 70] width 176 height 24
type input "******"
click at [923, 58] on button "Search" at bounding box center [947, 70] width 48 height 24
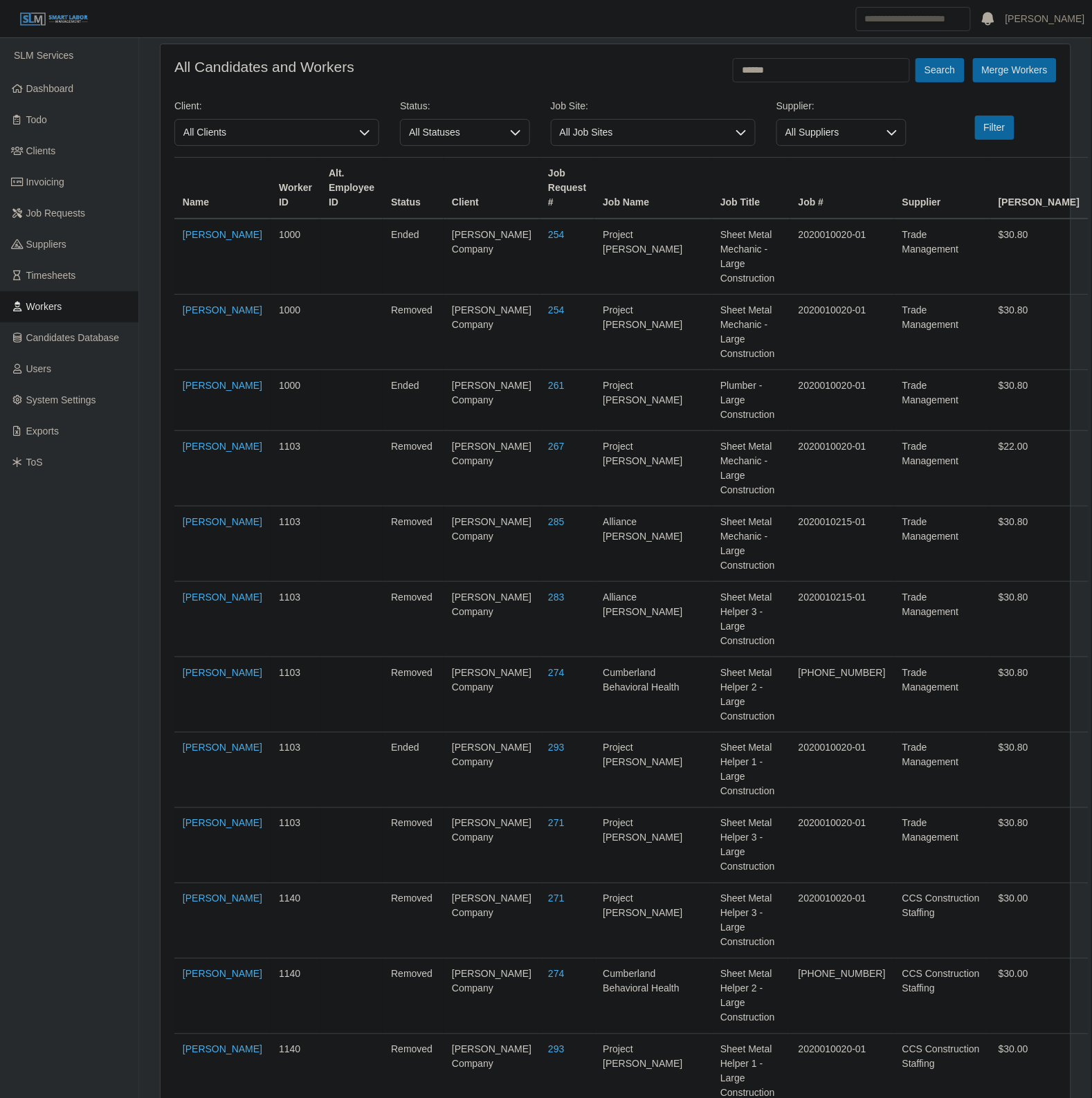
click at [618, 132] on span "All Job Sites" at bounding box center [640, 132] width 176 height 25
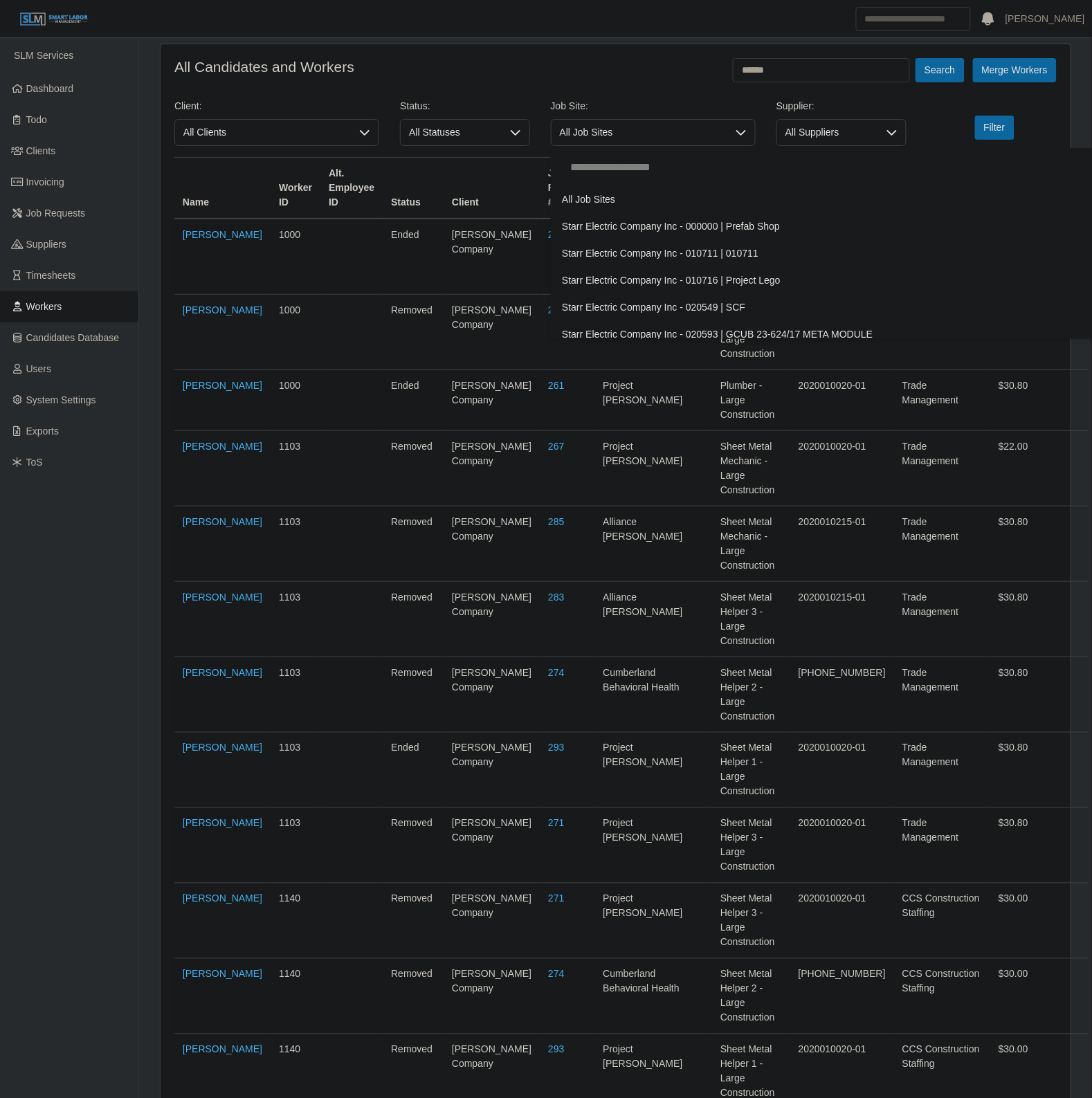
click at [641, 116] on div "Job Site: All Job Sites" at bounding box center [653, 122] width 226 height 47
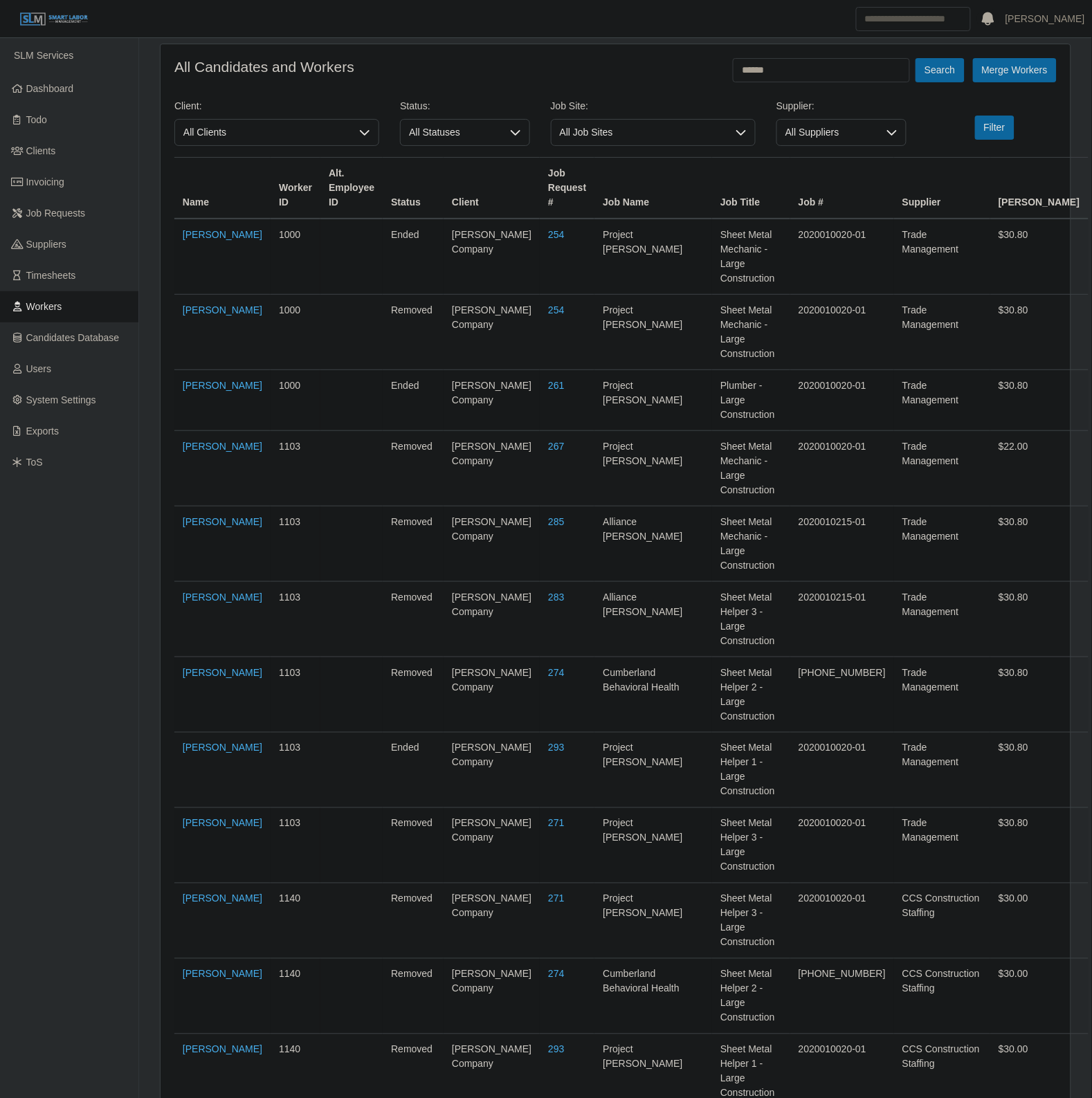
click at [812, 145] on span "All Suppliers" at bounding box center [827, 132] width 101 height 25
click at [204, 126] on span "All Clients" at bounding box center [263, 132] width 176 height 25
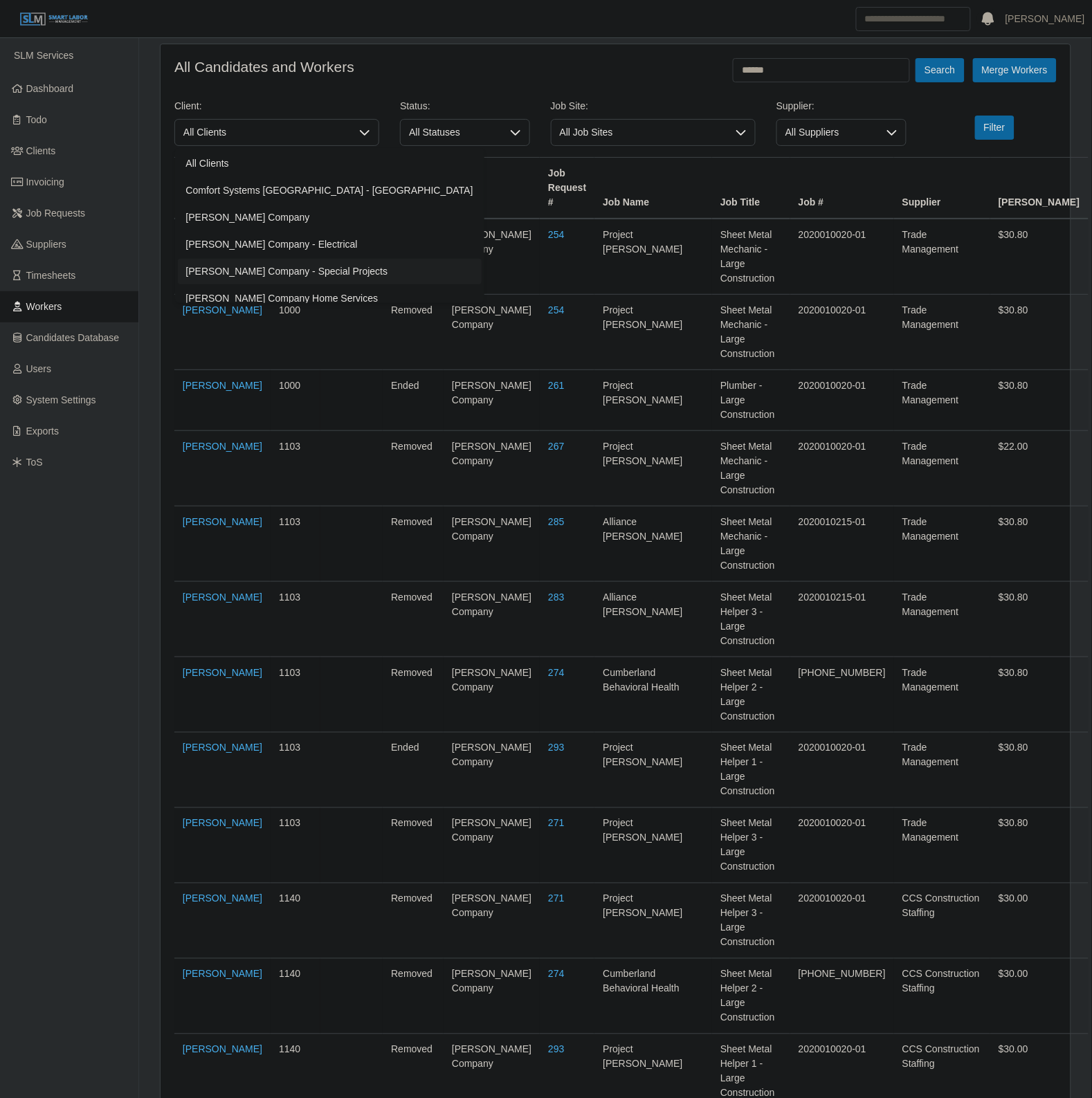
click at [265, 281] on li "Lee Company - Special Projects" at bounding box center [329, 271] width 304 height 25
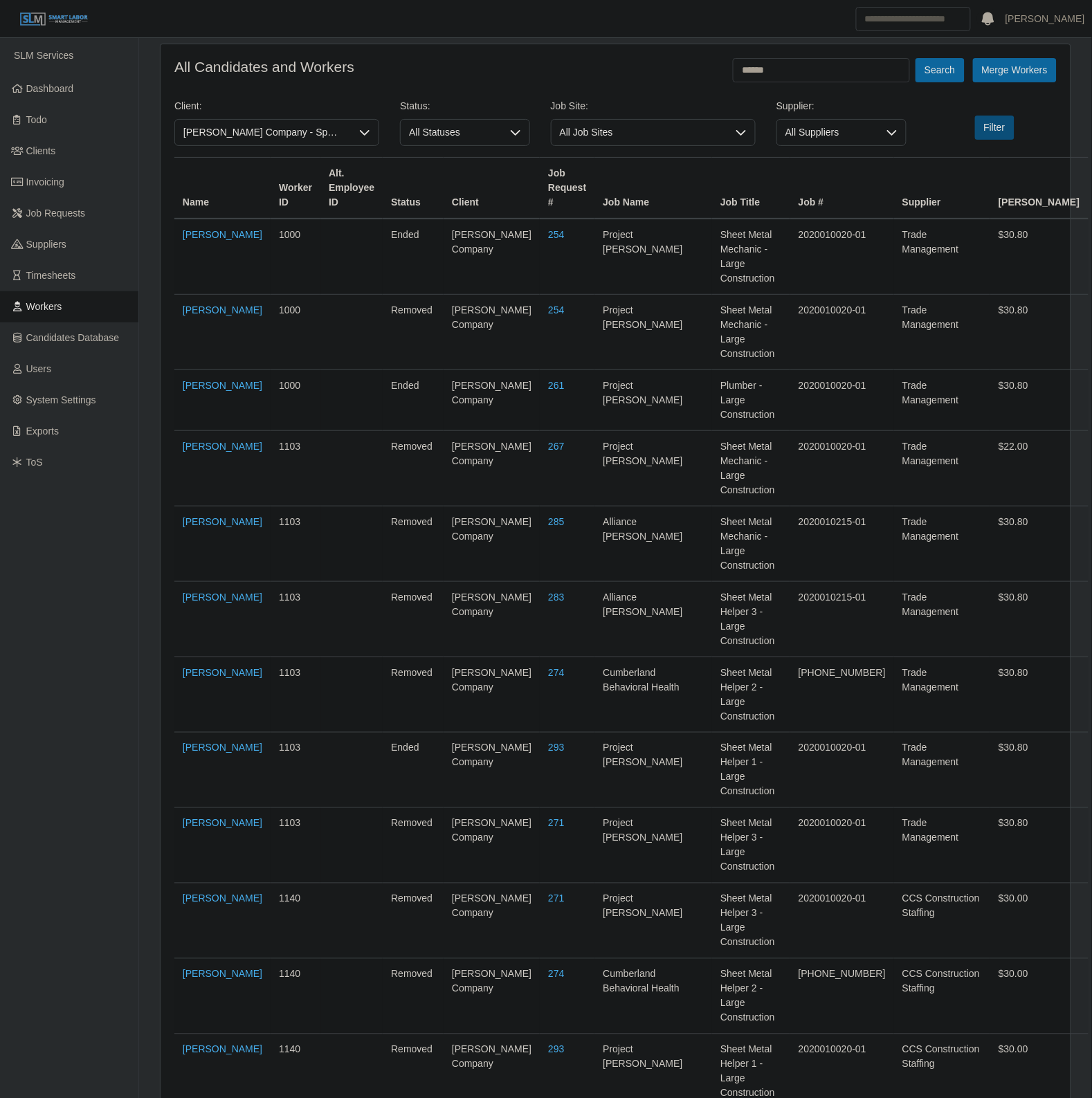
click at [1002, 135] on button "Filter" at bounding box center [995, 128] width 40 height 24
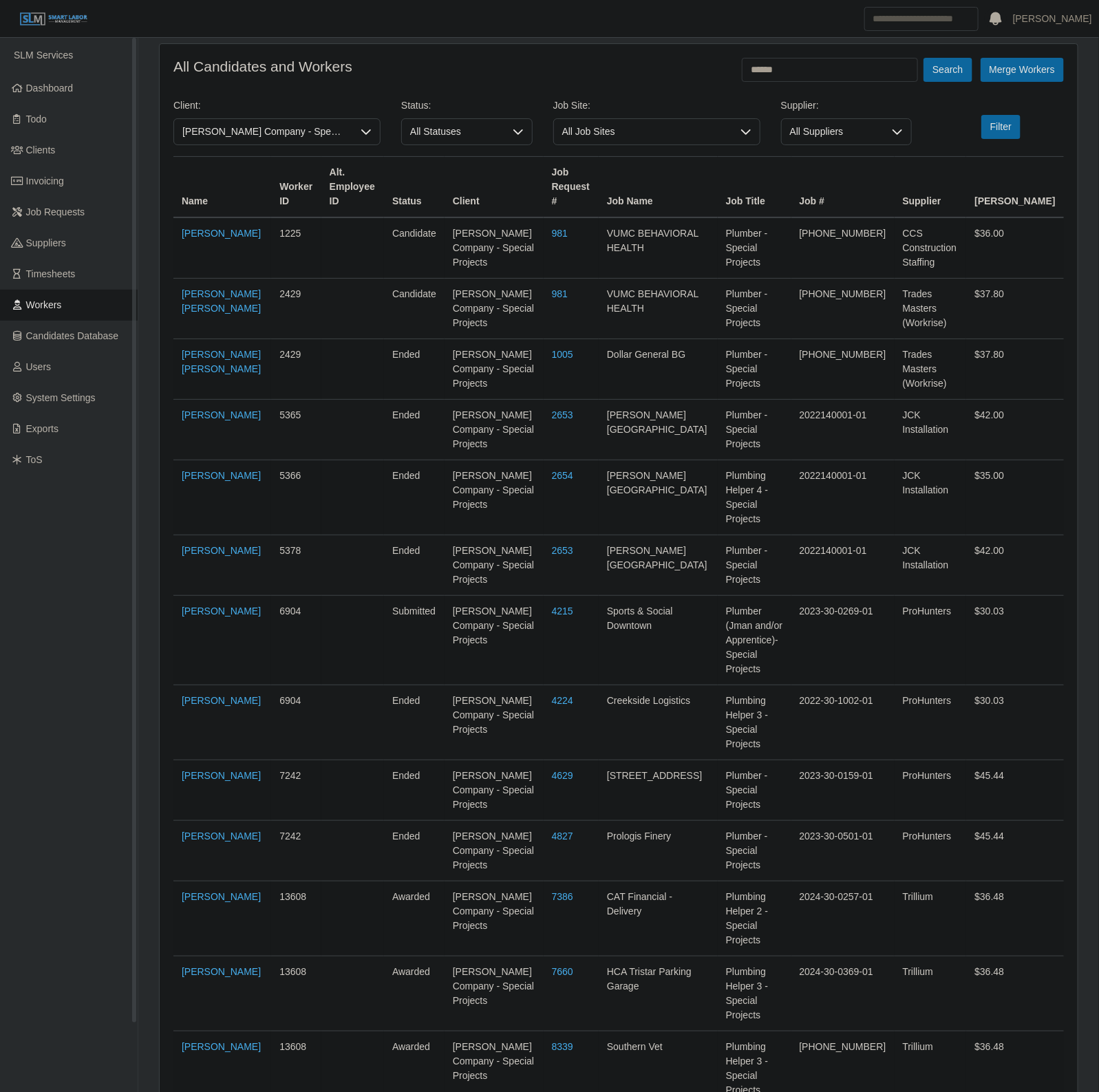
click at [29, 303] on span "Workers" at bounding box center [43, 304] width 36 height 11
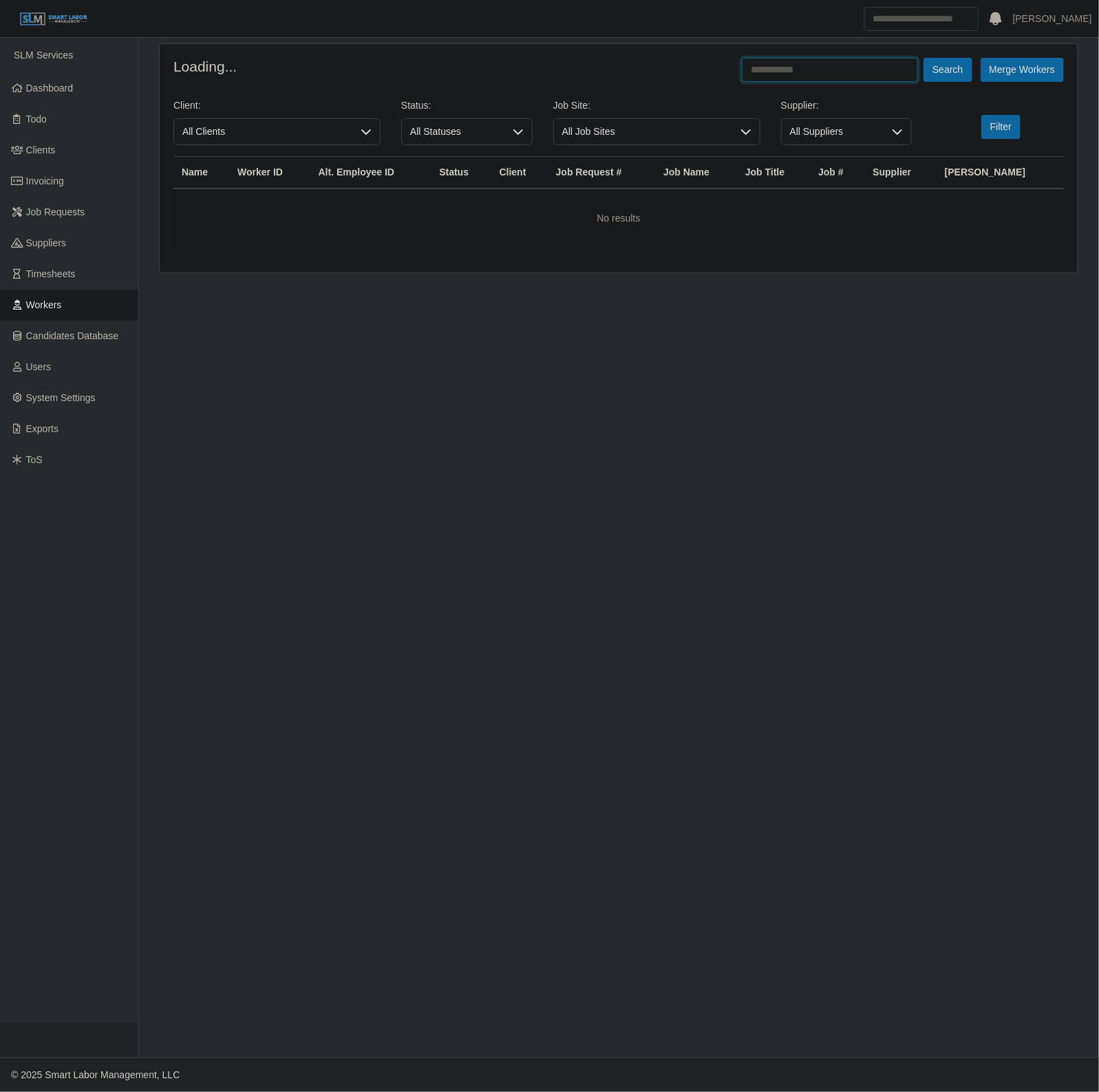
click at [795, 79] on input "text" at bounding box center [830, 70] width 176 height 24
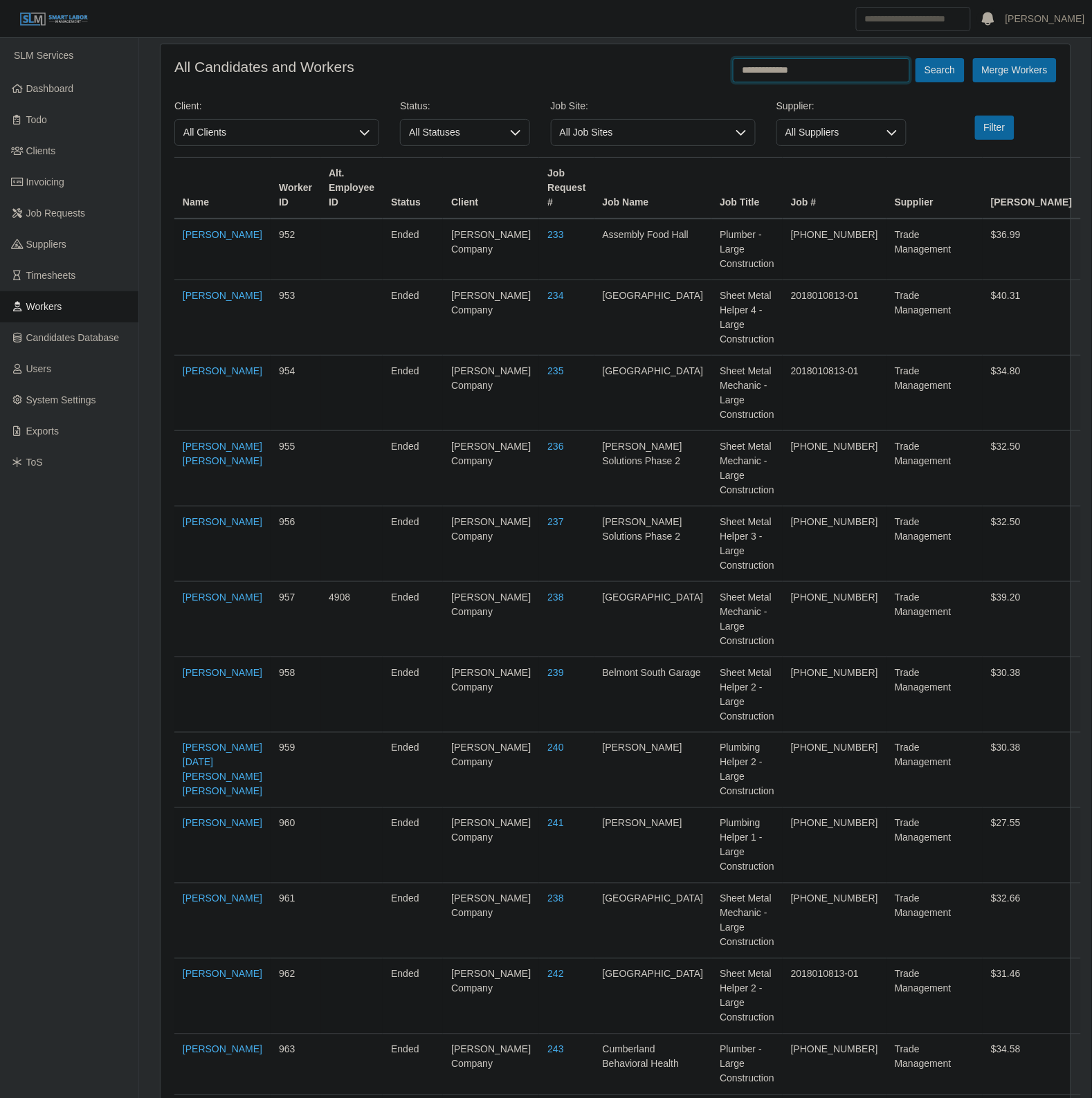
type input "**********"
click at [915, 58] on button "Search" at bounding box center [939, 70] width 48 height 24
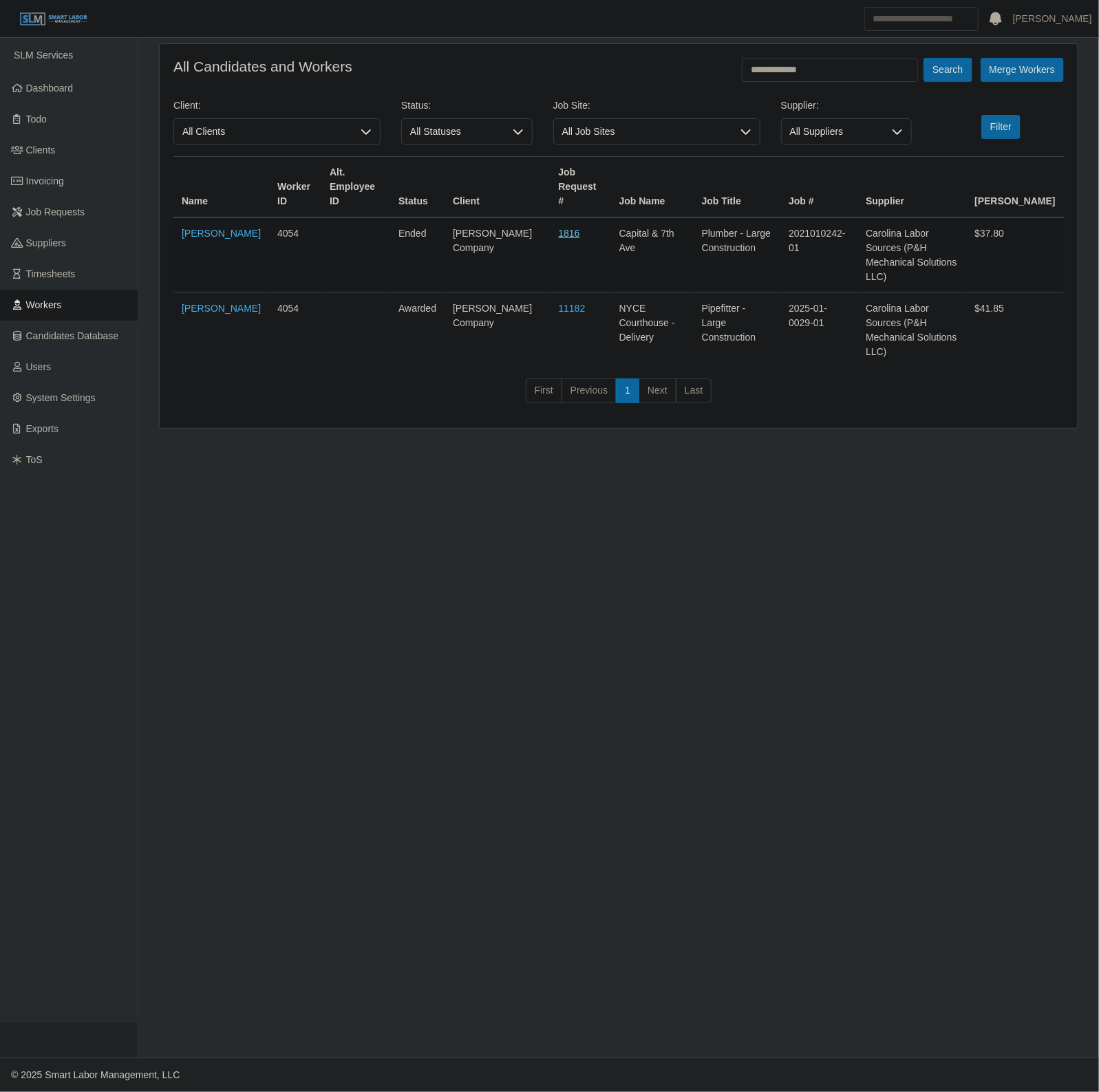
click at [559, 228] on link "1816" at bounding box center [569, 233] width 21 height 11
click at [276, 579] on main "**********" at bounding box center [619, 548] width 960 height 1020
drag, startPoint x: 683, startPoint y: 224, endPoint x: 752, endPoint y: 226, distance: 69.0
click at [752, 226] on td "Plumber - Large Construction" at bounding box center [737, 255] width 88 height 75
click at [722, 239] on td "Plumber - Large Construction" at bounding box center [737, 255] width 88 height 75
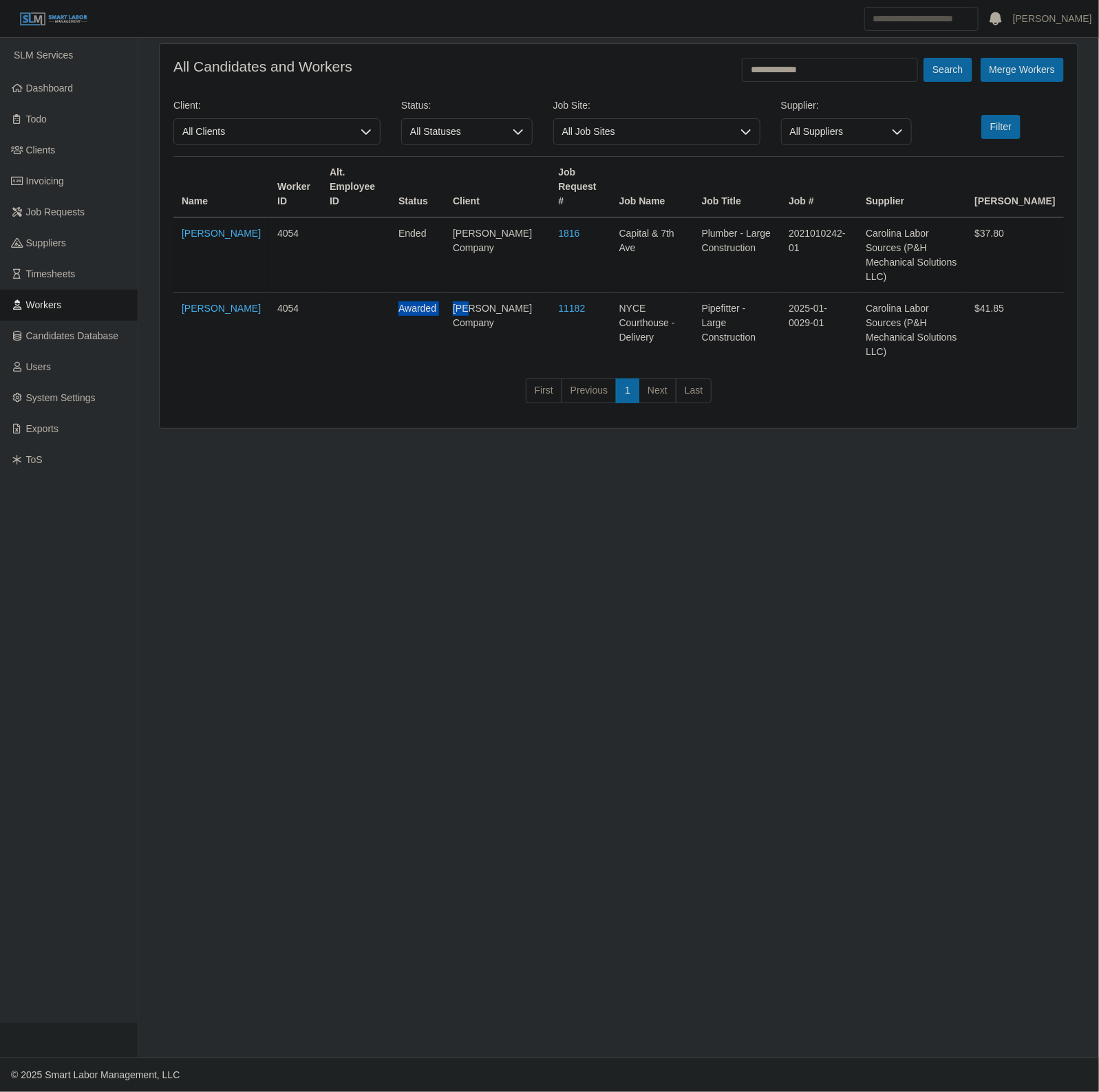
drag, startPoint x: 363, startPoint y: 263, endPoint x: 491, endPoint y: 247, distance: 129.0
click at [491, 247] on tbody "[PERSON_NAME] 4054 ended [PERSON_NAME] Company 1816 Capital & 7th Ave Plumber -…" at bounding box center [619, 292] width 890 height 150
click at [699, 293] on td "Pipefitter - Large Construction" at bounding box center [737, 330] width 88 height 75
click at [46, 296] on link "Workers" at bounding box center [68, 305] width 138 height 31
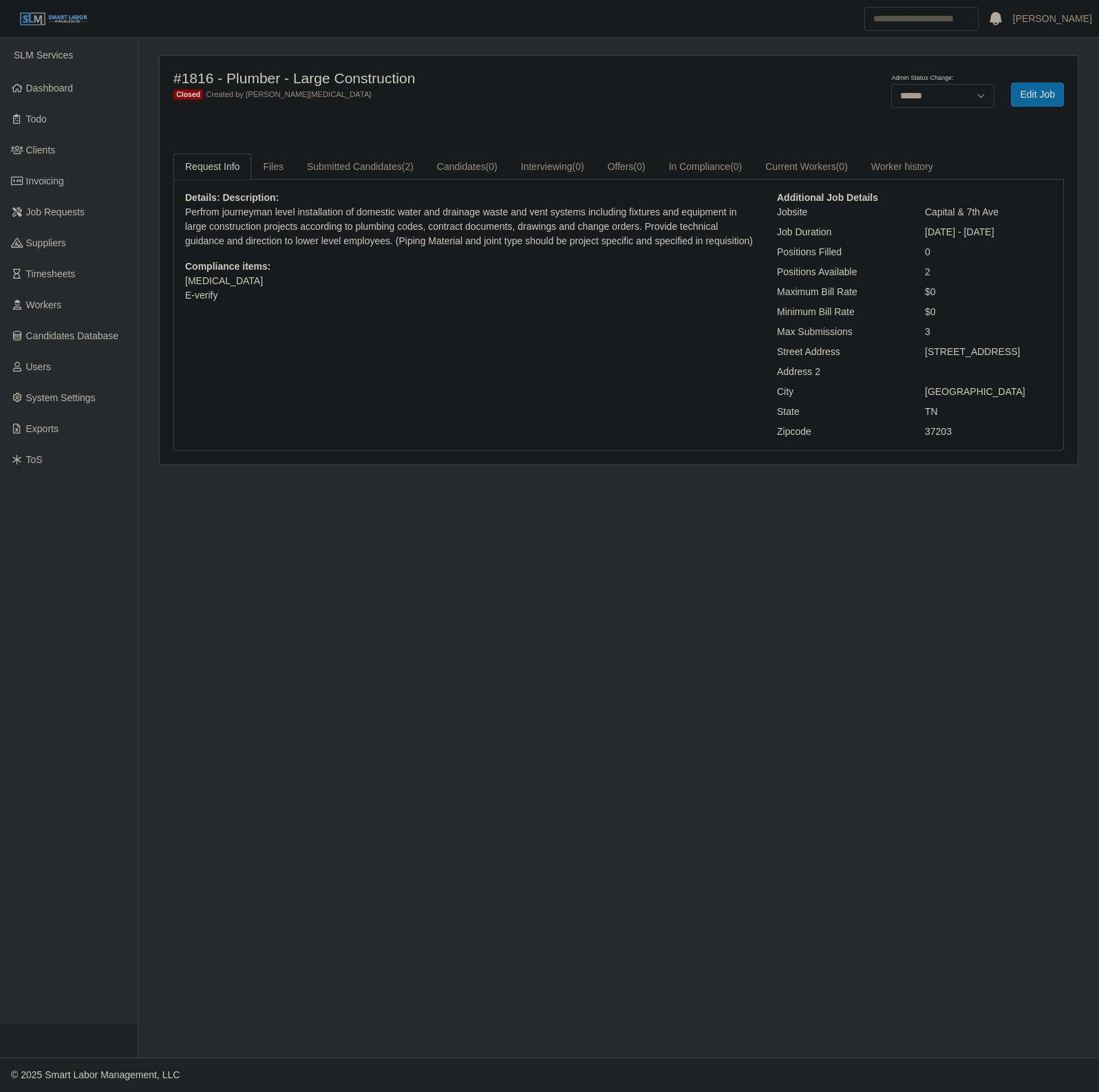
select select "******"
click at [413, 176] on link "Submitted Candidates (2)" at bounding box center [360, 167] width 130 height 27
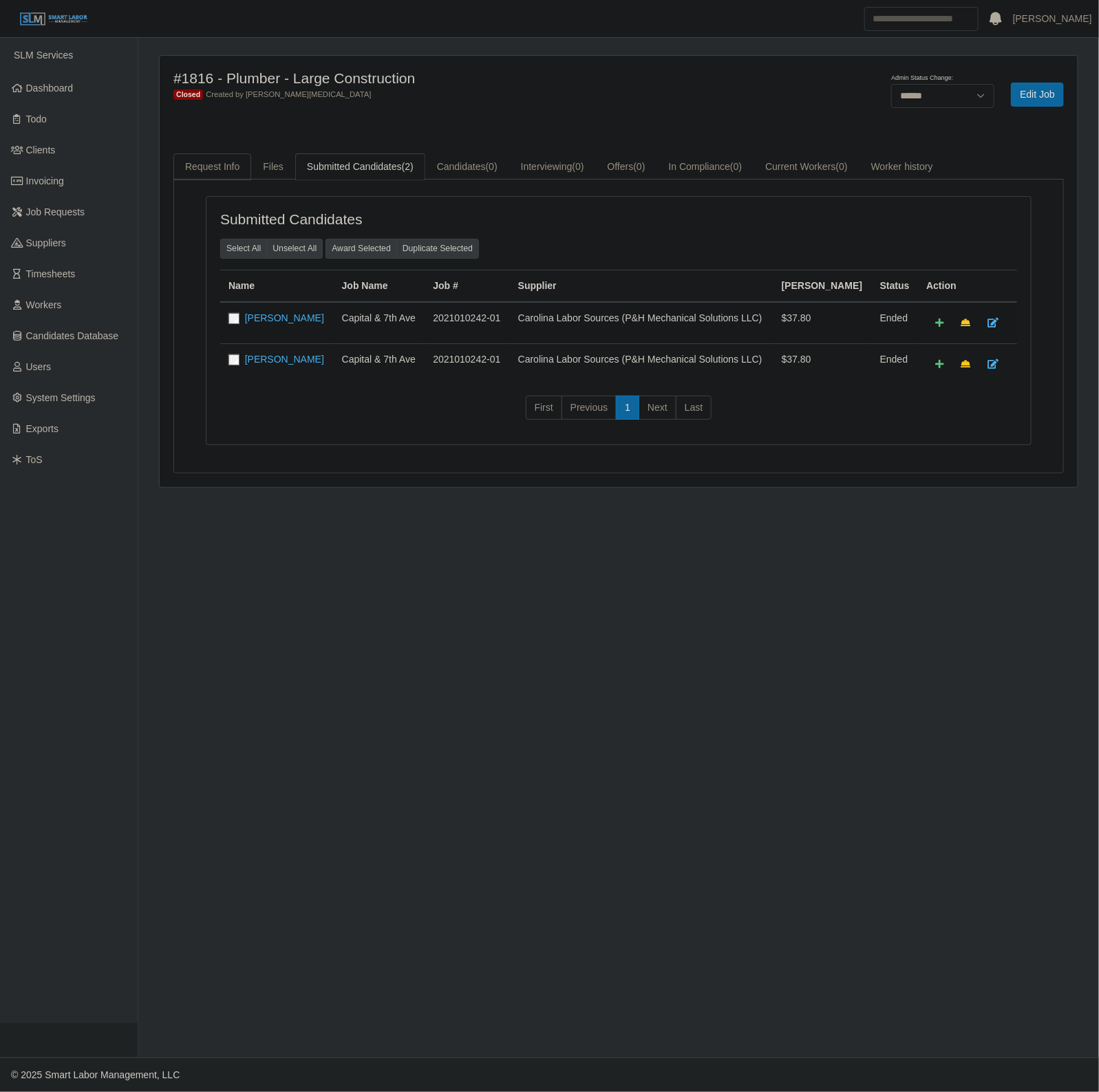
click at [205, 167] on link "Request Info" at bounding box center [212, 167] width 78 height 27
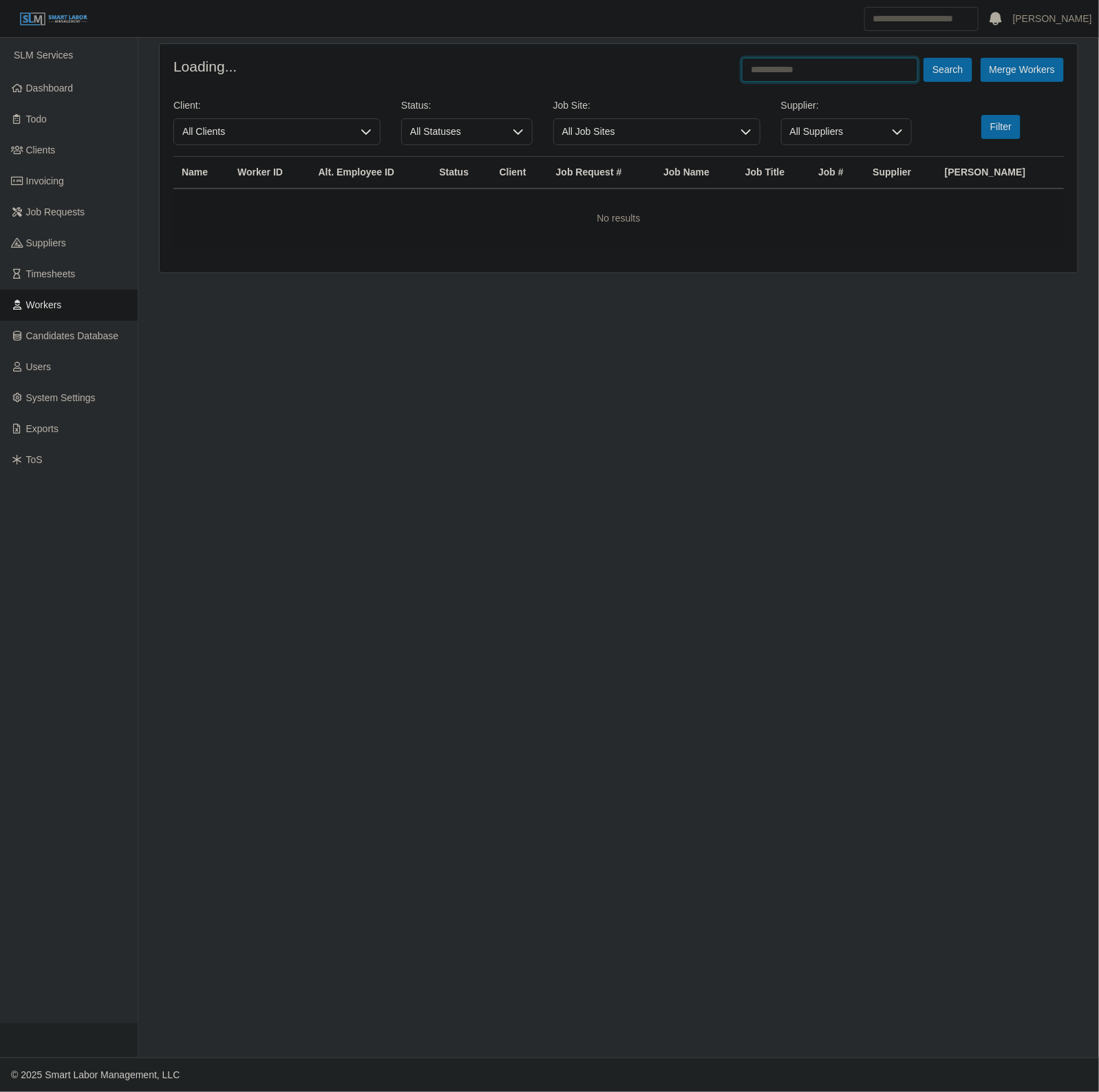
click at [779, 79] on input "text" at bounding box center [830, 70] width 176 height 24
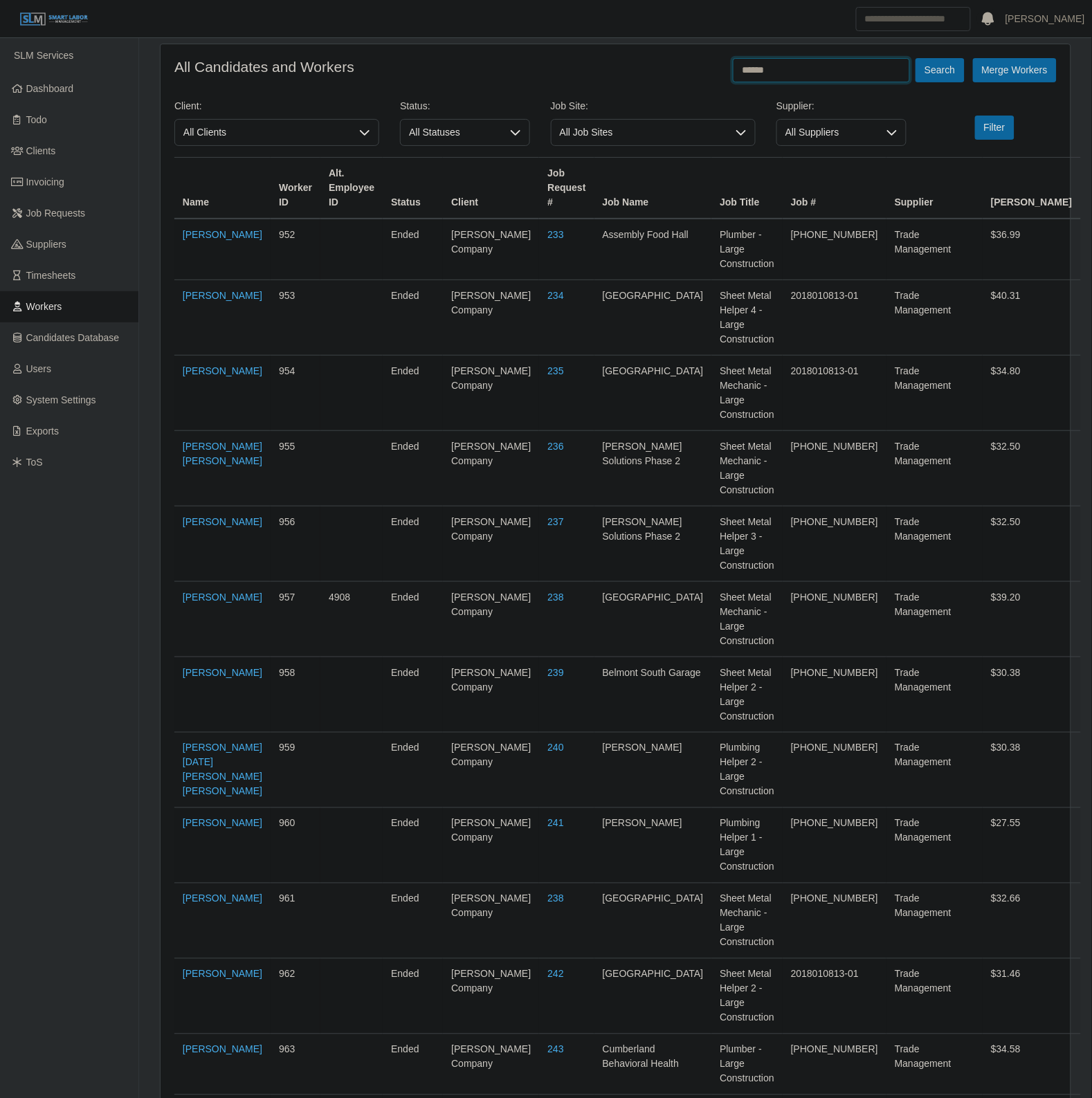
type input "******"
click at [915, 58] on button "Search" at bounding box center [939, 70] width 48 height 24
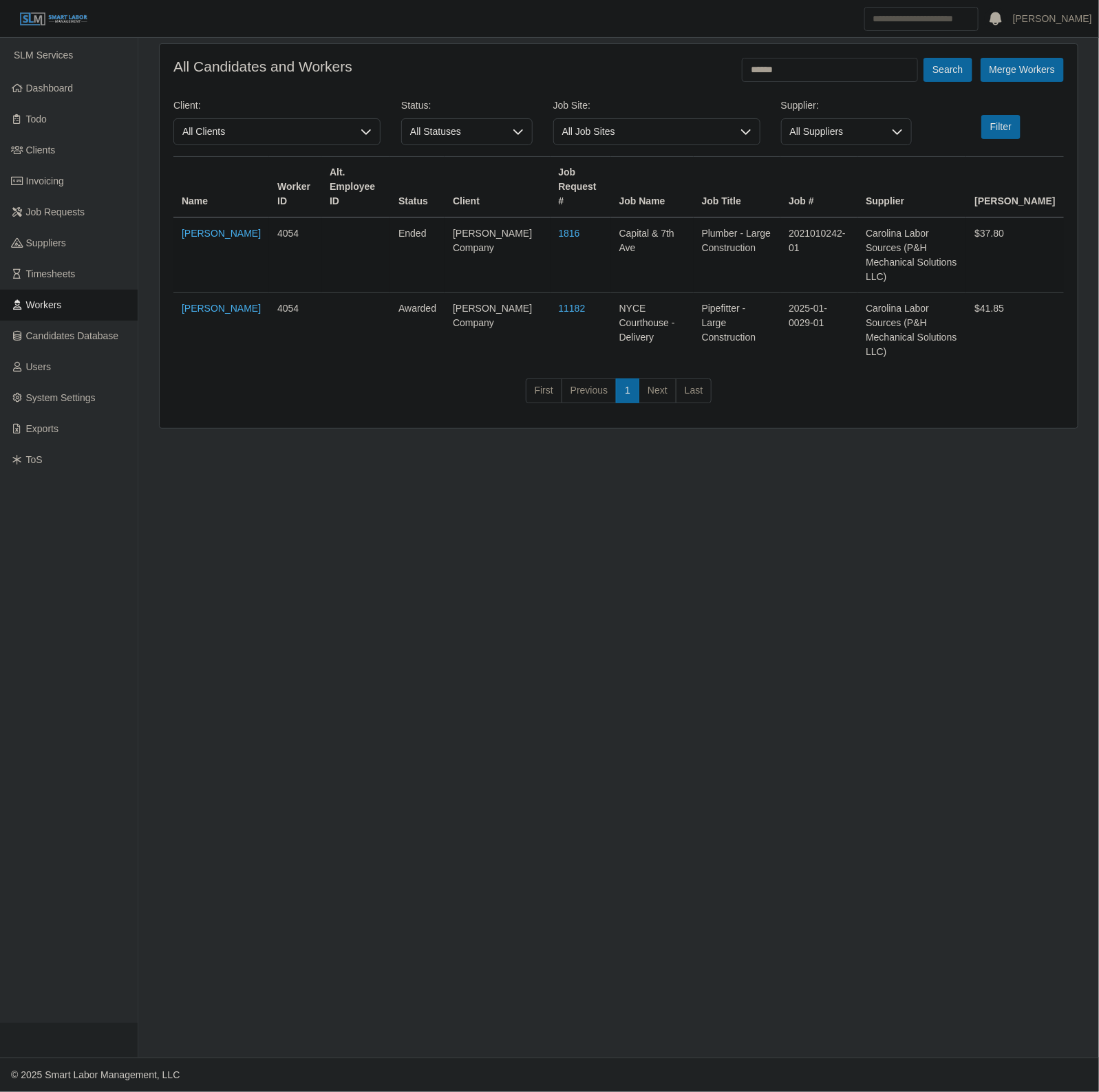
click at [550, 239] on td "1816" at bounding box center [581, 255] width 61 height 75
click at [814, 64] on input "******" at bounding box center [830, 70] width 176 height 24
click at [559, 228] on link "1816" at bounding box center [569, 233] width 21 height 11
click at [559, 303] on link "11182" at bounding box center [572, 308] width 27 height 11
click at [46, 97] on link "Dashboard" at bounding box center [68, 88] width 138 height 31
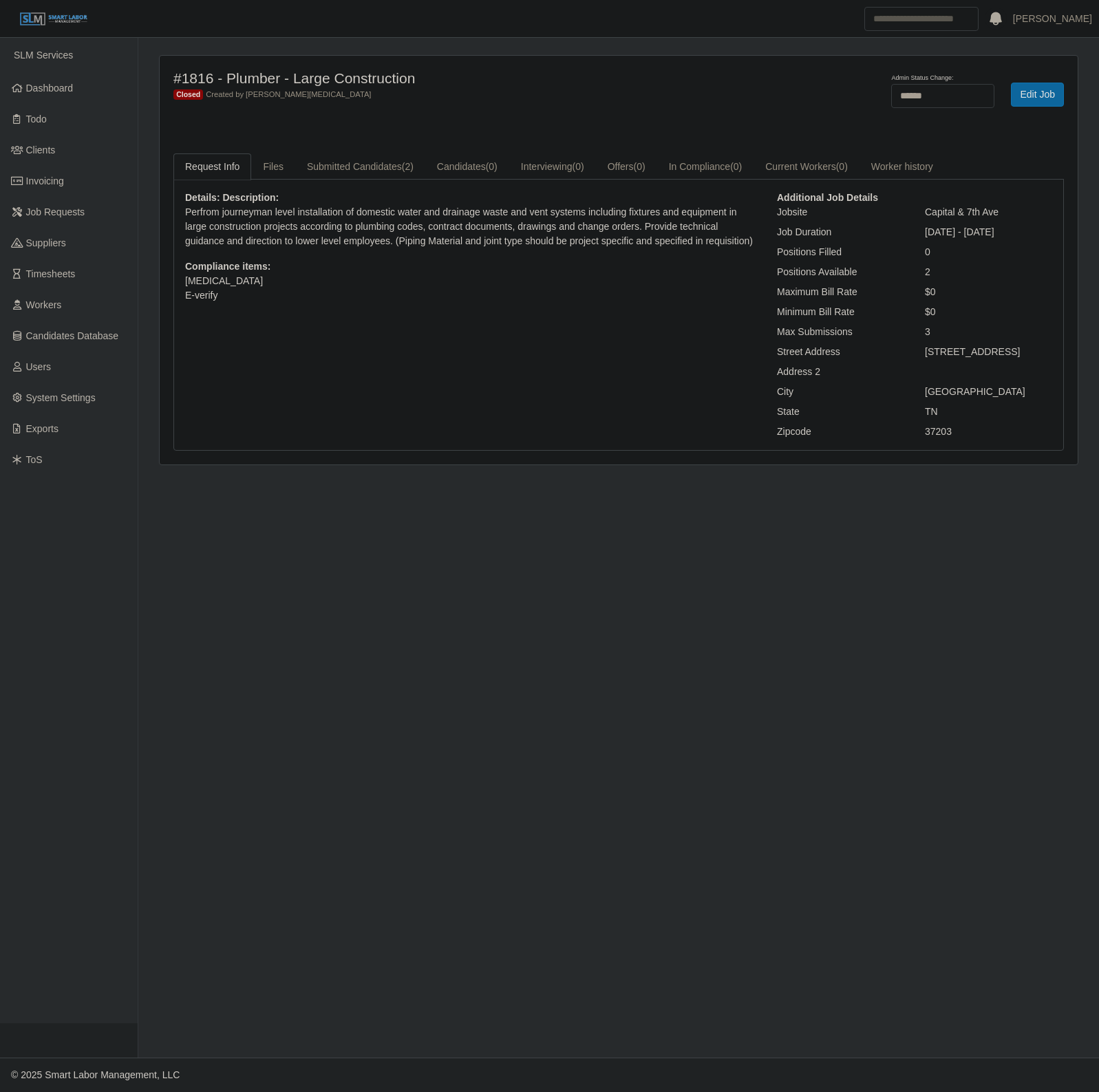
select select "******"
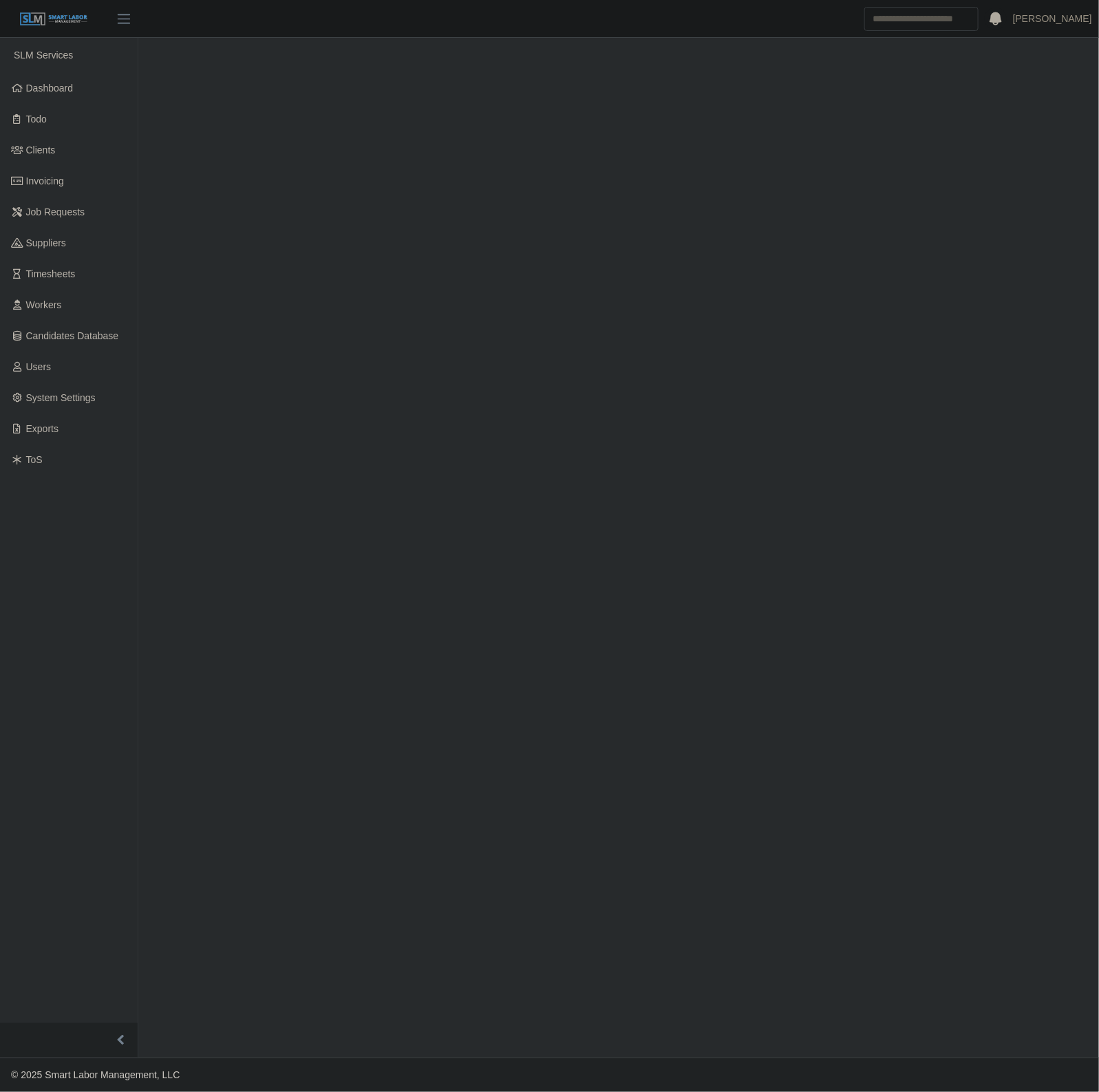
select select "******"
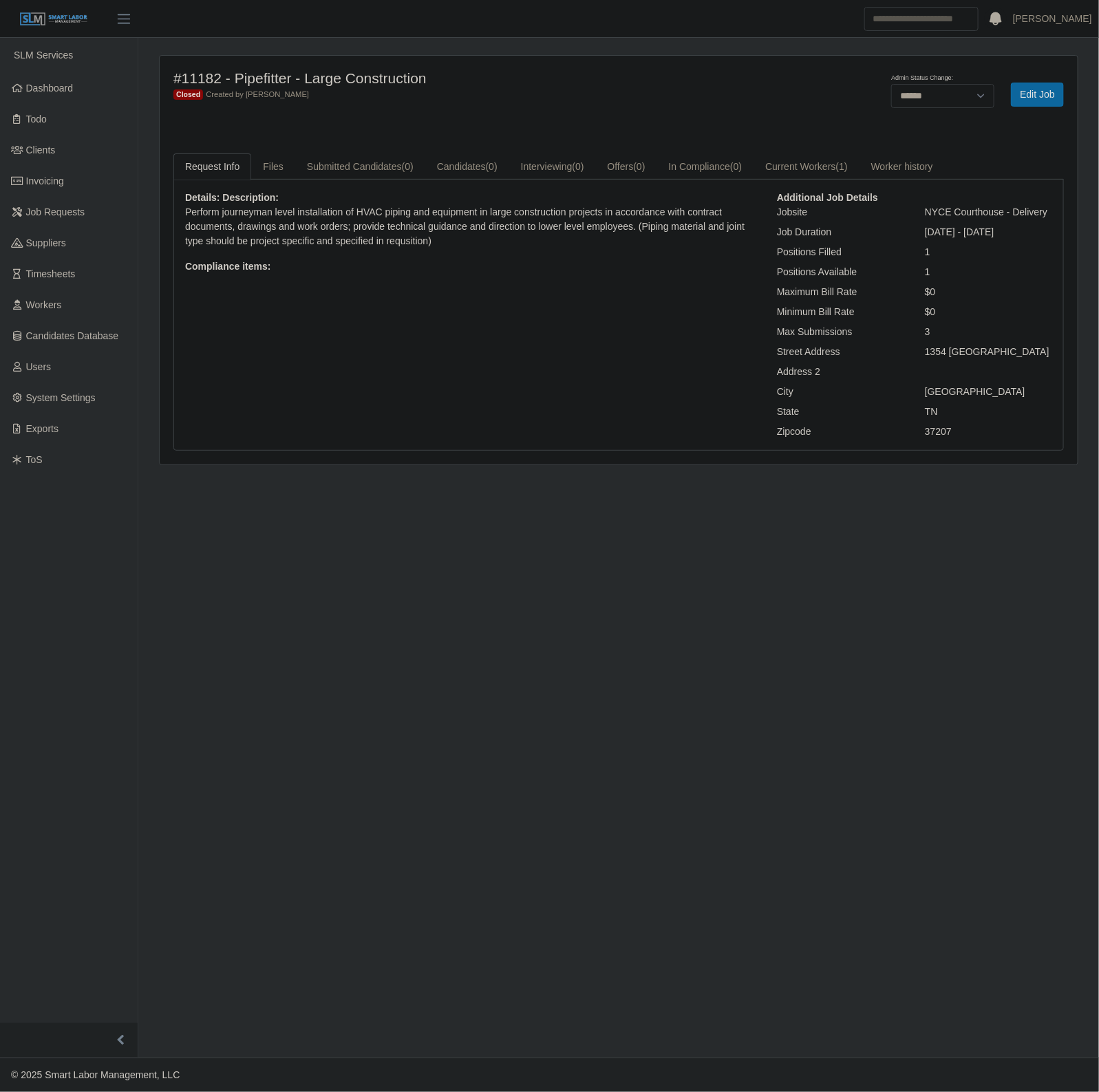
click at [940, 242] on div "Additional Job Details Jobsite NYCE Courthouse - Delivery Job Duration 09/08/20…" at bounding box center [914, 314] width 296 height 248
click at [785, 146] on div "#11182 - Pipefitter - Large Construction Closed Created by Barry Parker Admin S…" at bounding box center [619, 259] width 918 height 409
click at [792, 161] on link "Current Workers (1)" at bounding box center [806, 167] width 106 height 27
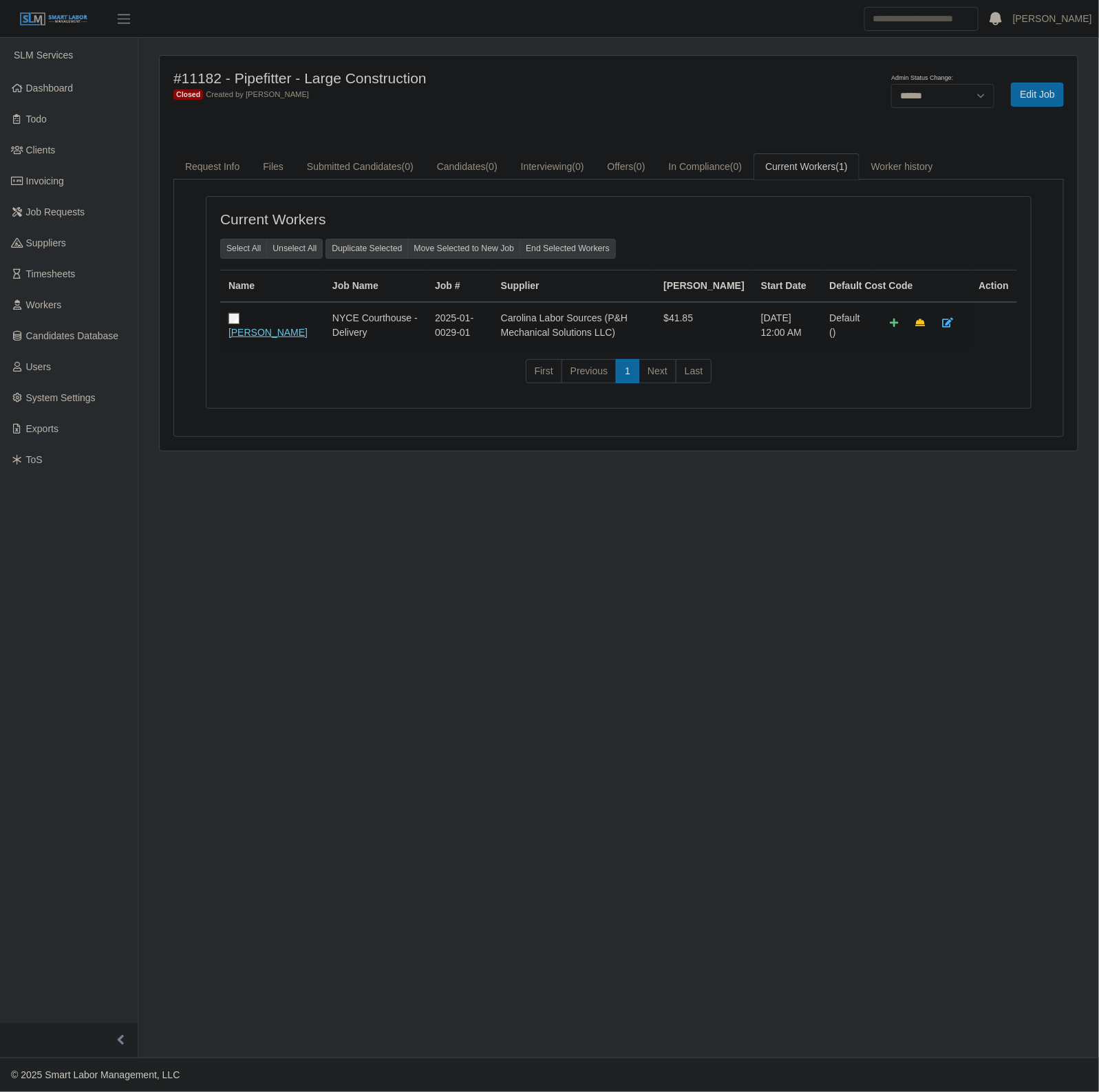
click at [259, 329] on link "Carlos R Coreas" at bounding box center [268, 332] width 79 height 11
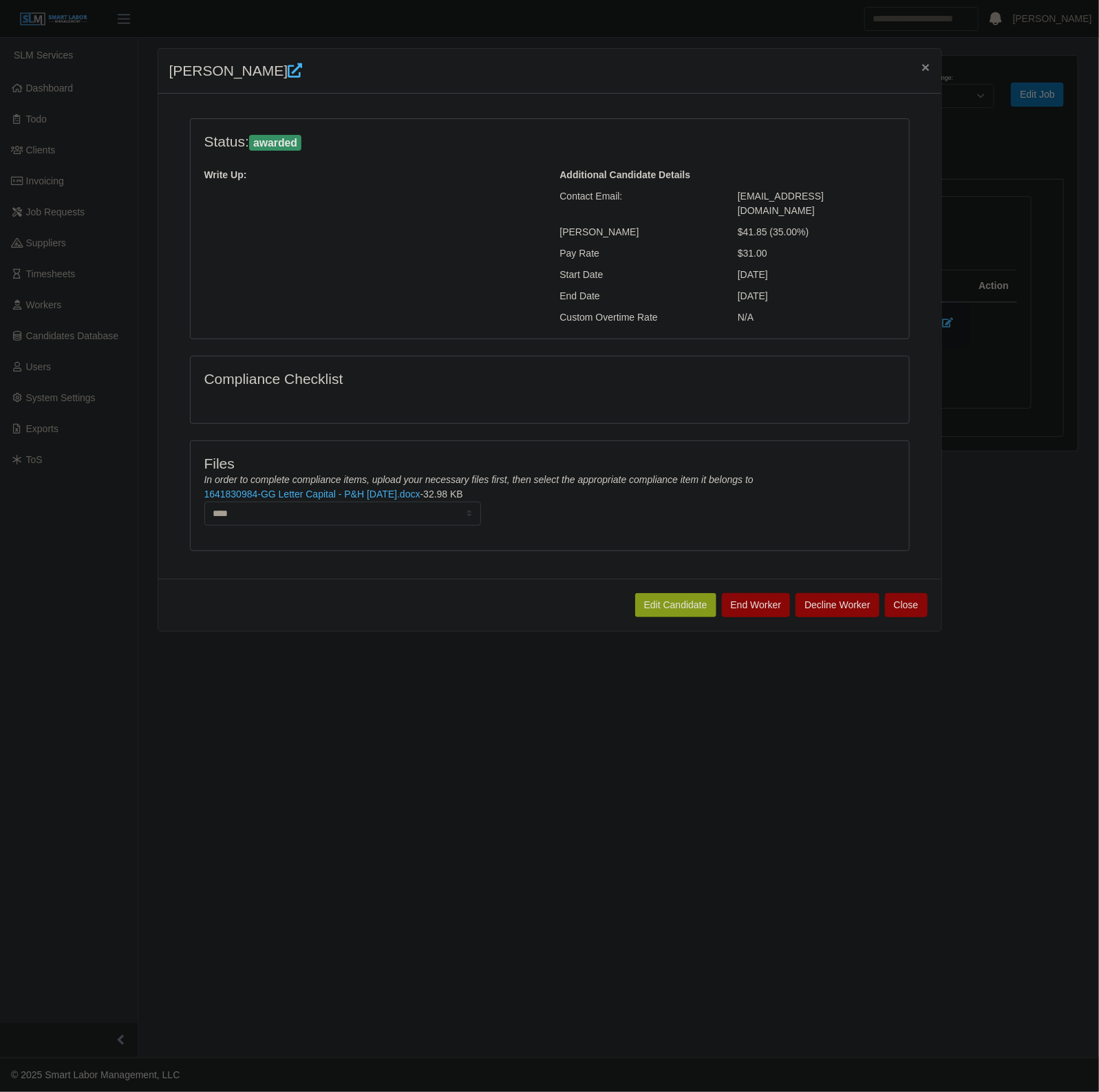
click at [288, 67] on icon at bounding box center [295, 70] width 14 height 14
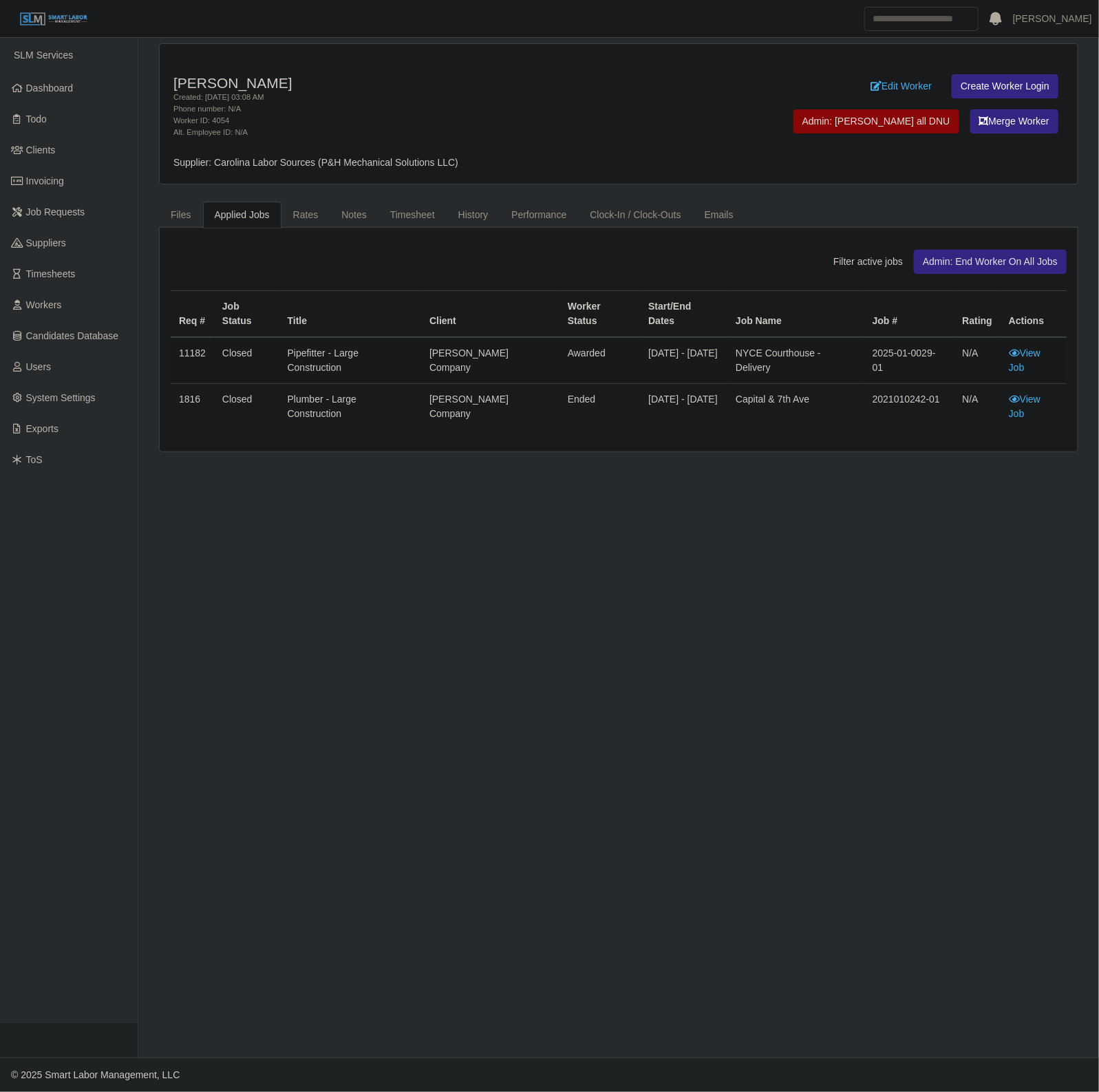
click at [407, 80] on h4 "[PERSON_NAME]" at bounding box center [428, 83] width 511 height 18
click at [369, 215] on link "Notes" at bounding box center [354, 215] width 49 height 27
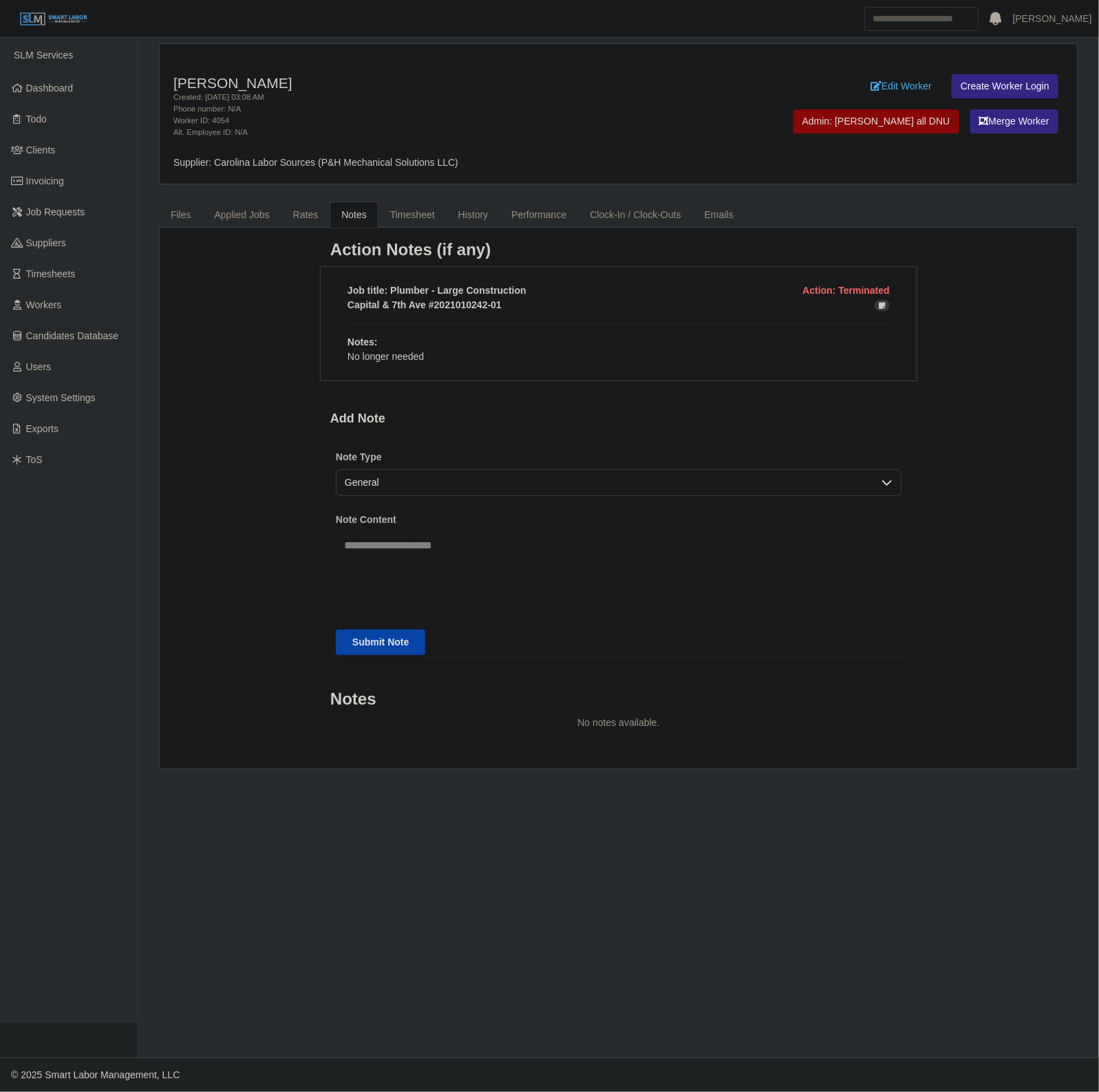
click at [435, 370] on div "Job title: Plumber - Large Construction Action: Terminated Capital & 7th Ave #2…" at bounding box center [618, 323] width 597 height 115
click at [419, 207] on link "Timesheet" at bounding box center [413, 215] width 68 height 27
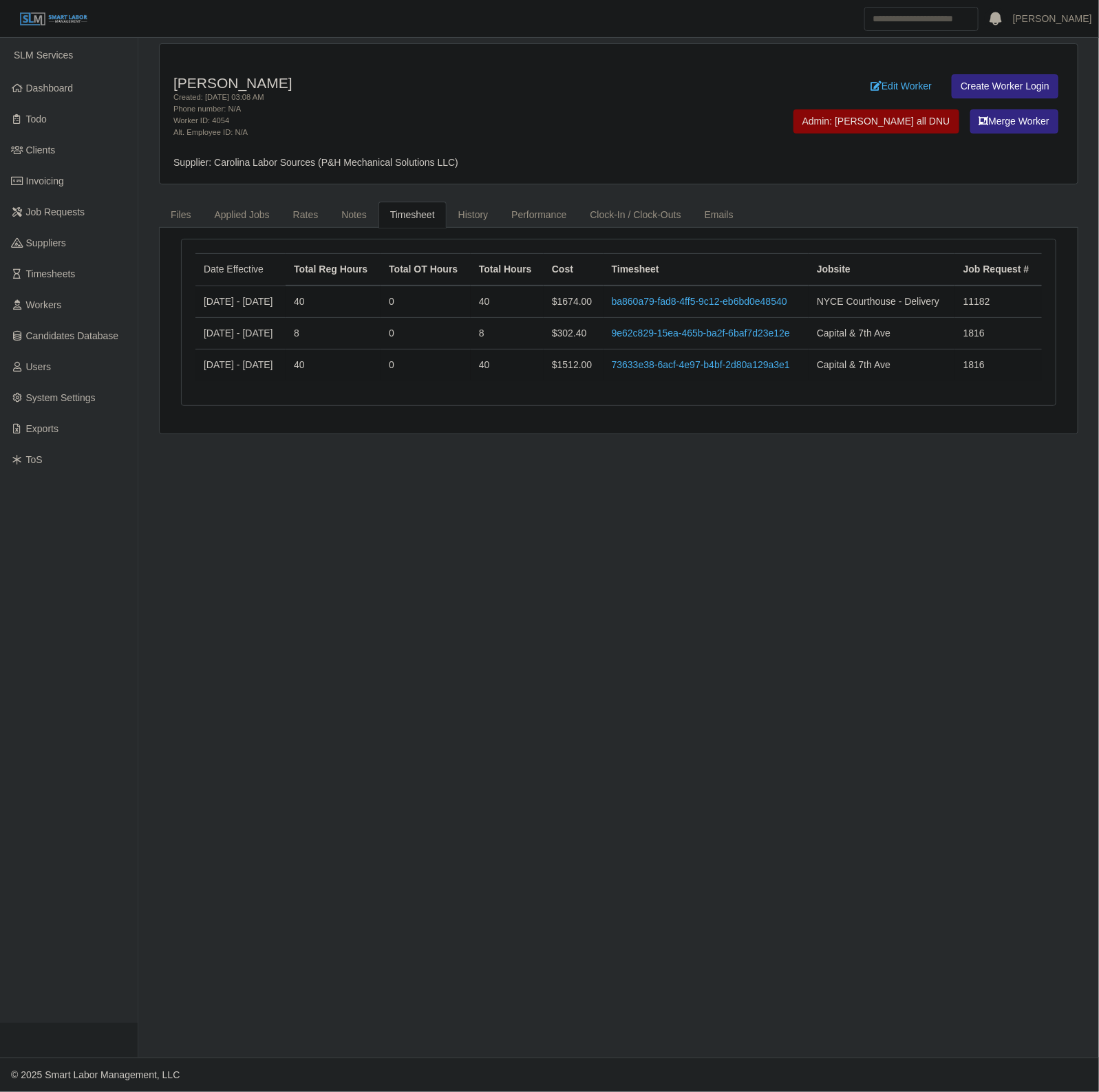
click at [432, 366] on td "0" at bounding box center [425, 365] width 90 height 32
click at [525, 65] on div "[PERSON_NAME] Created: [DATE] 03:08 AM Phone number: N/A Worker ID: 4054 Alt. E…" at bounding box center [619, 114] width 918 height 140
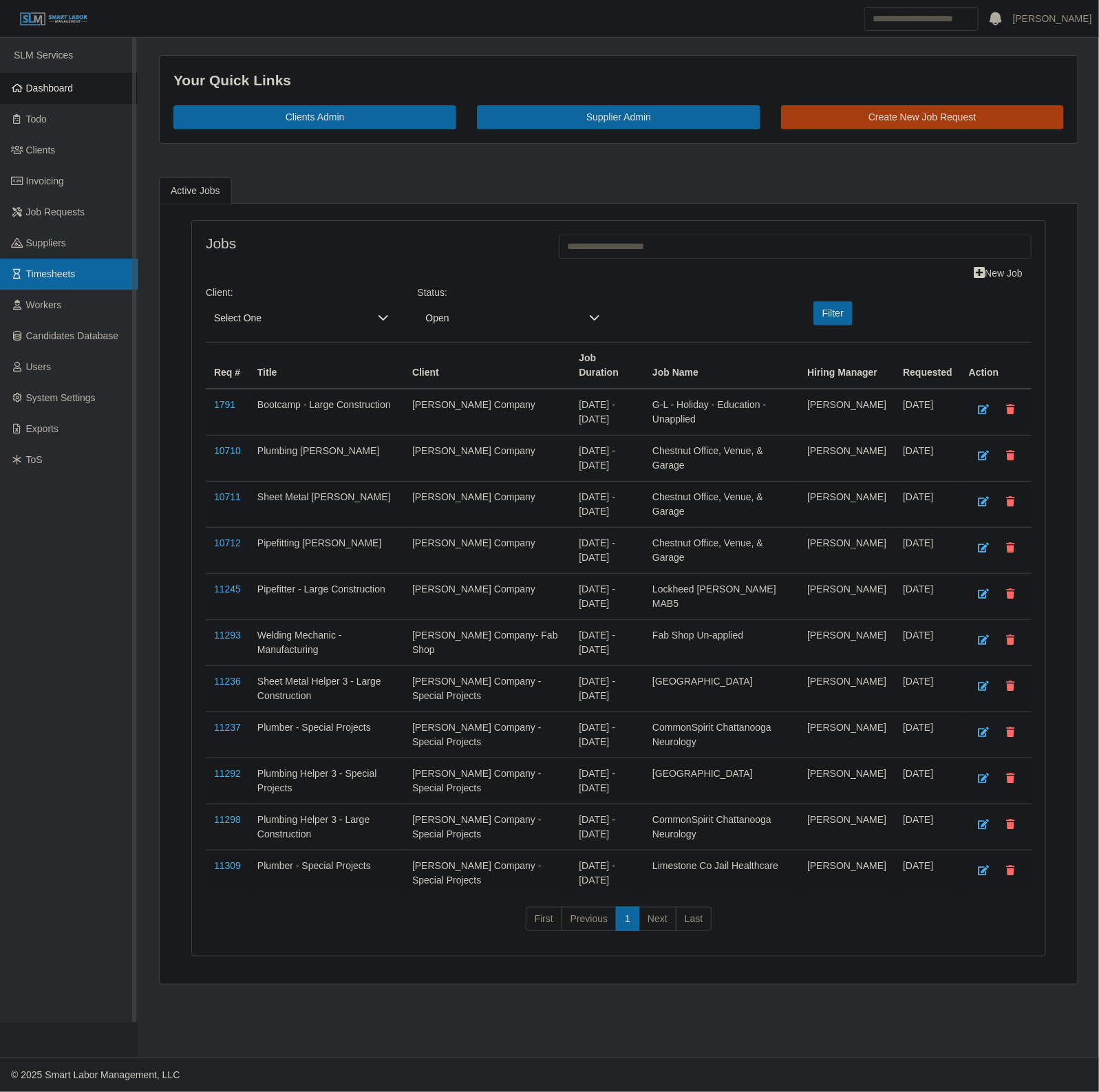
click at [59, 259] on link "Timesheets" at bounding box center [68, 274] width 138 height 31
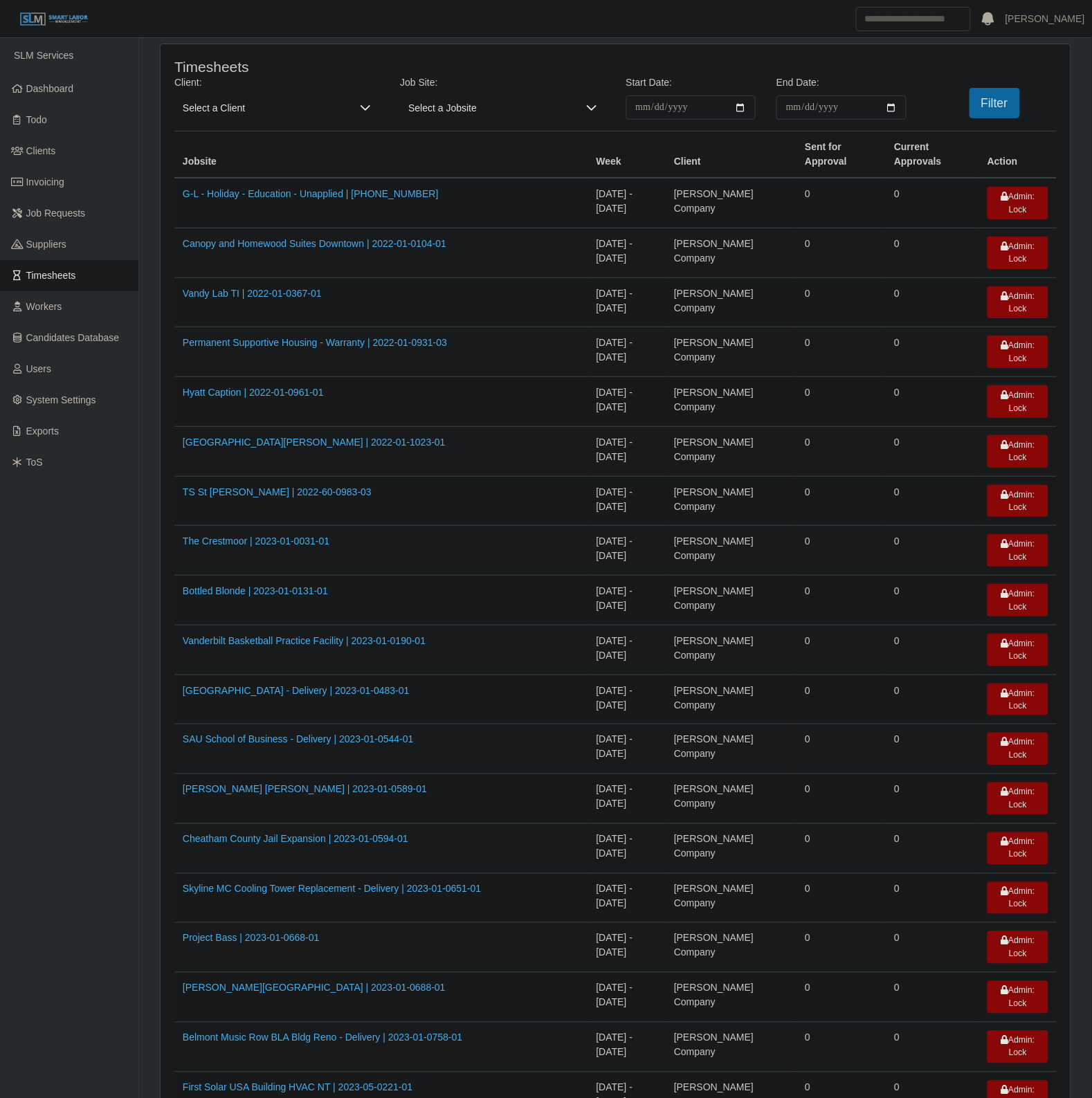
click at [282, 112] on span "Select a Client" at bounding box center [262, 108] width 177 height 24
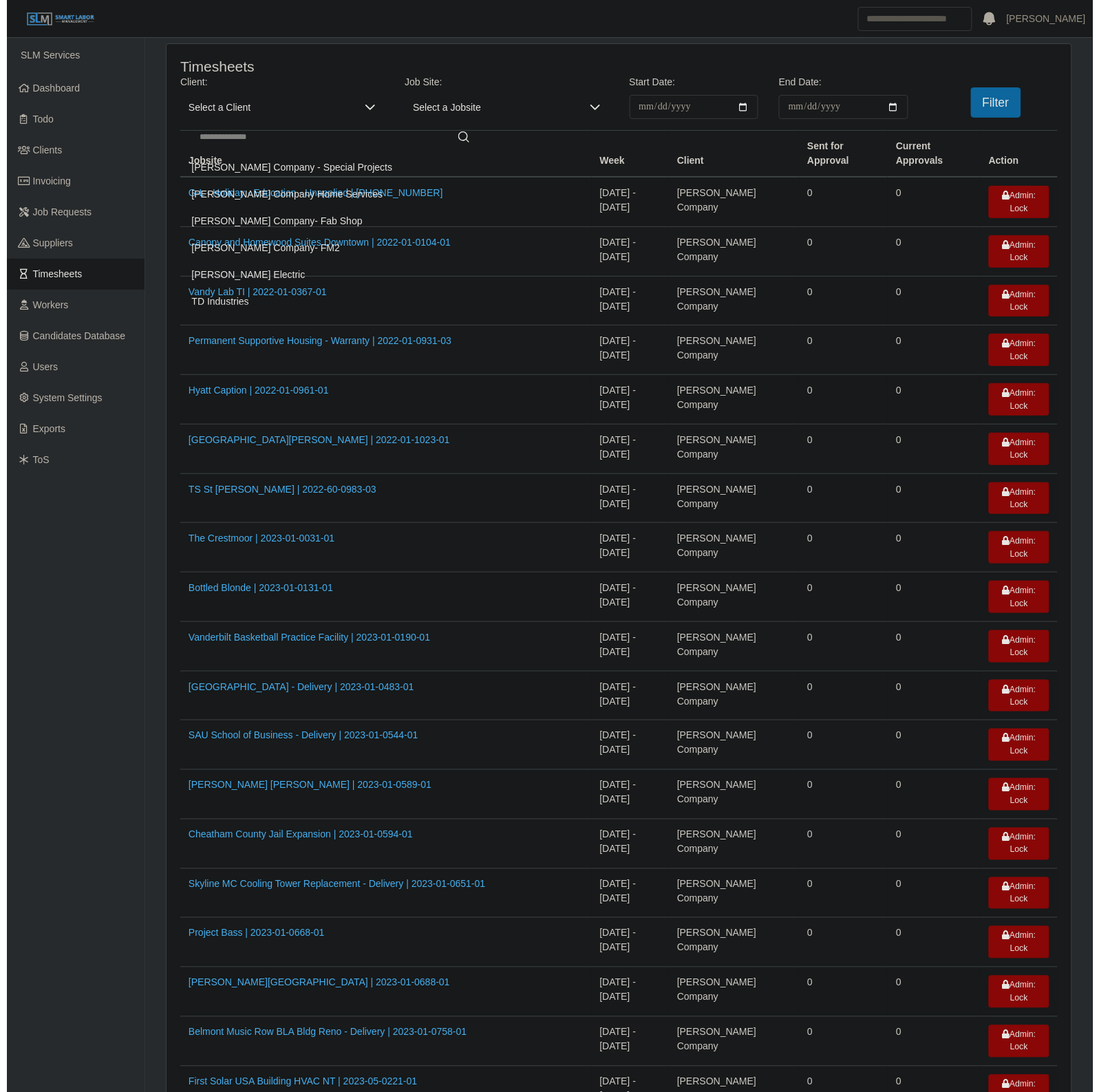
scroll to position [118, 0]
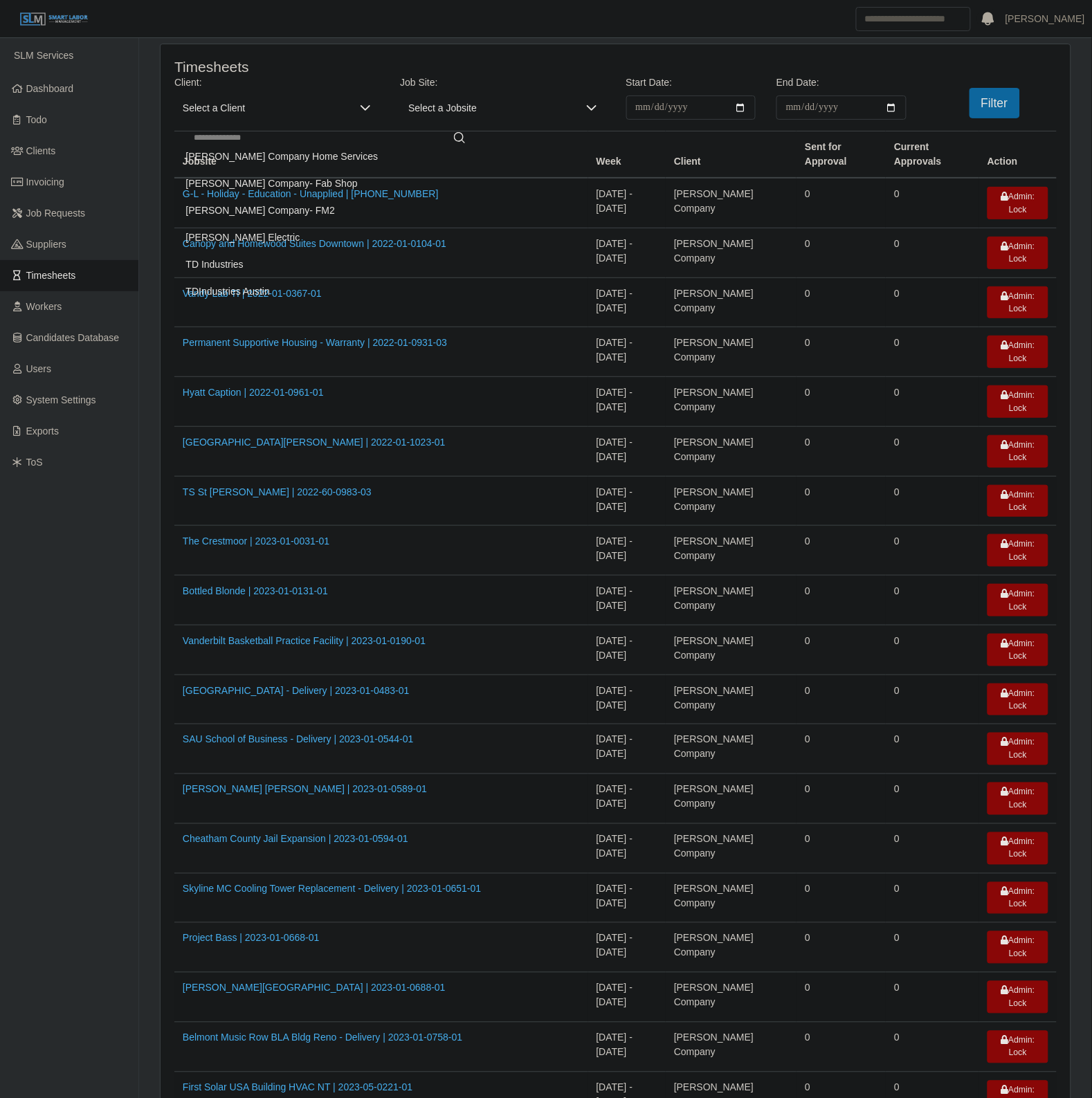
click at [259, 236] on li "[PERSON_NAME] Electric" at bounding box center [329, 237] width 304 height 25
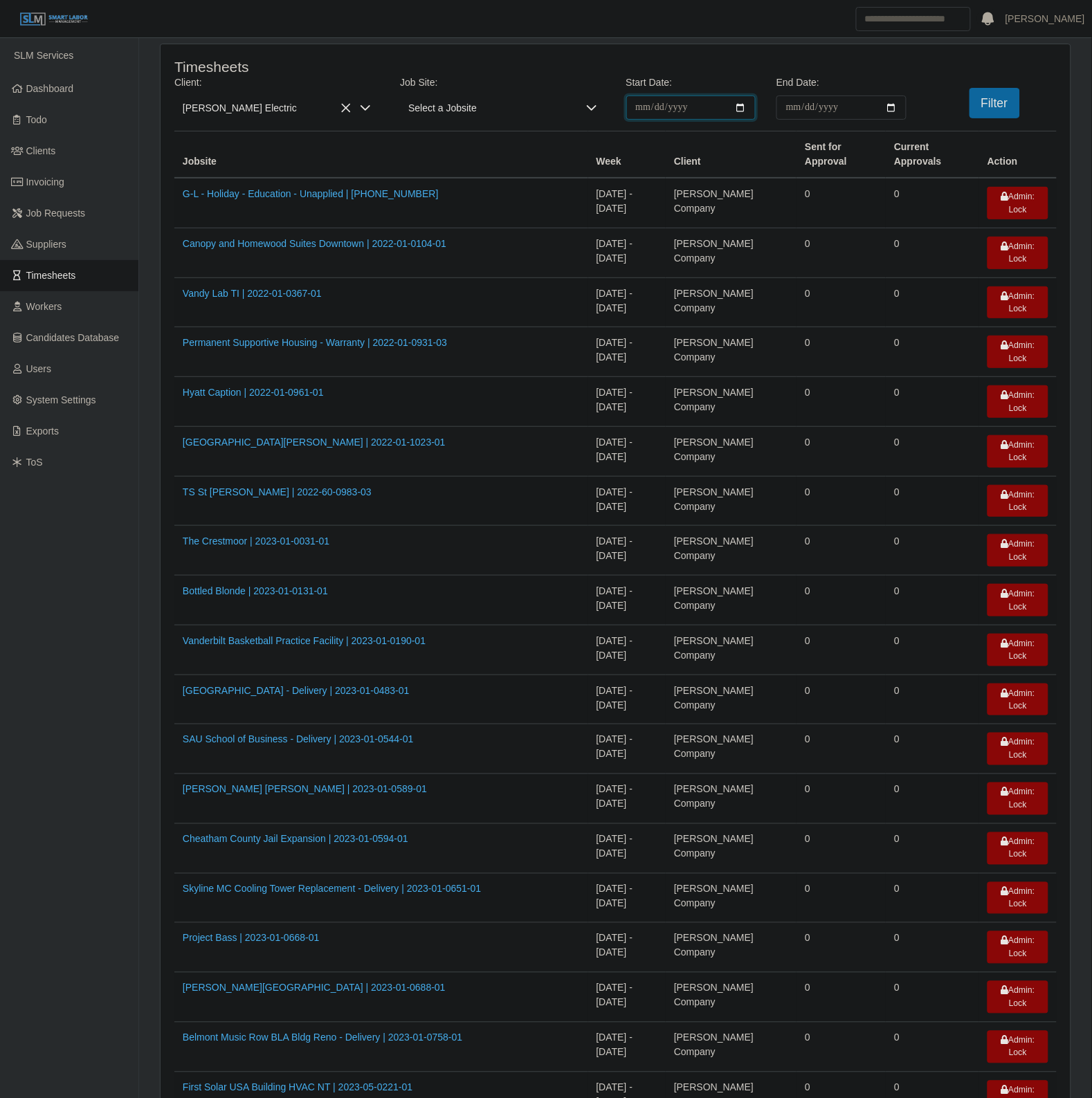
click at [731, 112] on input "**********" at bounding box center [691, 108] width 130 height 24
click at [740, 105] on input "**********" at bounding box center [691, 108] width 130 height 24
type input "**********"
click at [881, 106] on input "End Date:" at bounding box center [841, 108] width 130 height 24
click at [892, 104] on input "End Date:" at bounding box center [841, 108] width 130 height 24
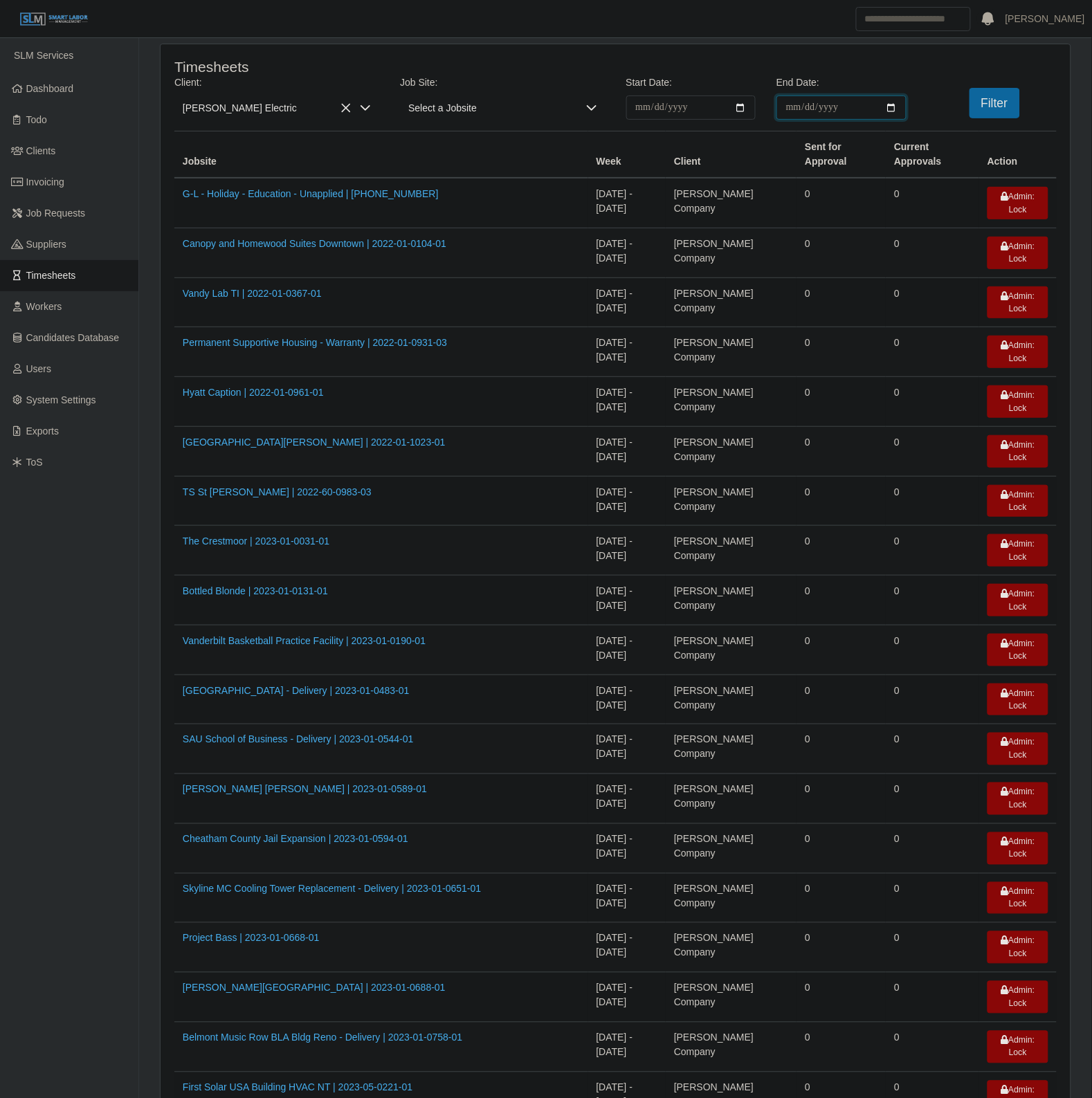
type input "**********"
click at [996, 102] on button "Filter" at bounding box center [995, 103] width 51 height 31
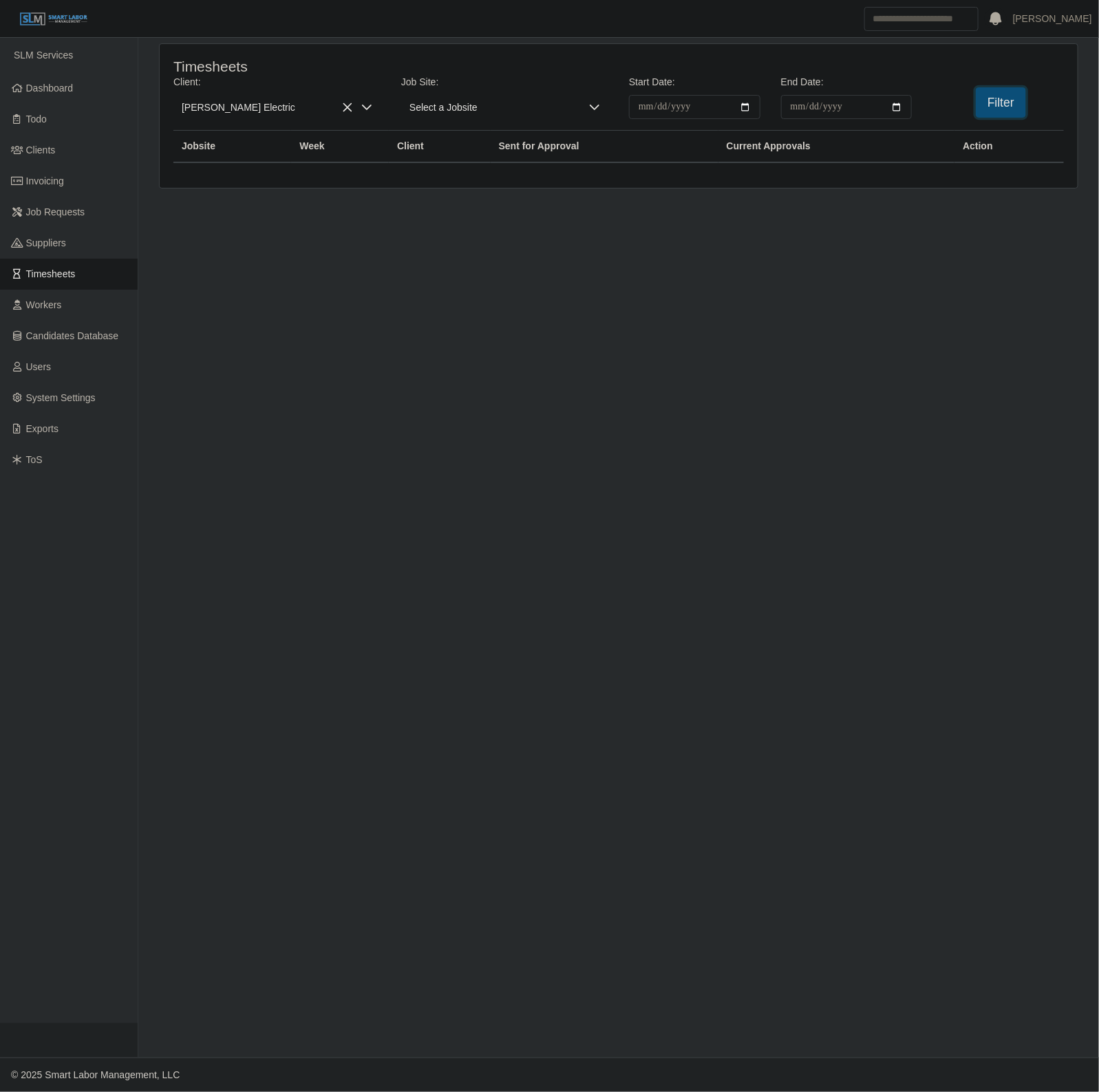
click at [986, 111] on button "Filter" at bounding box center [1001, 103] width 50 height 30
click at [81, 148] on link "Clients" at bounding box center [68, 150] width 138 height 31
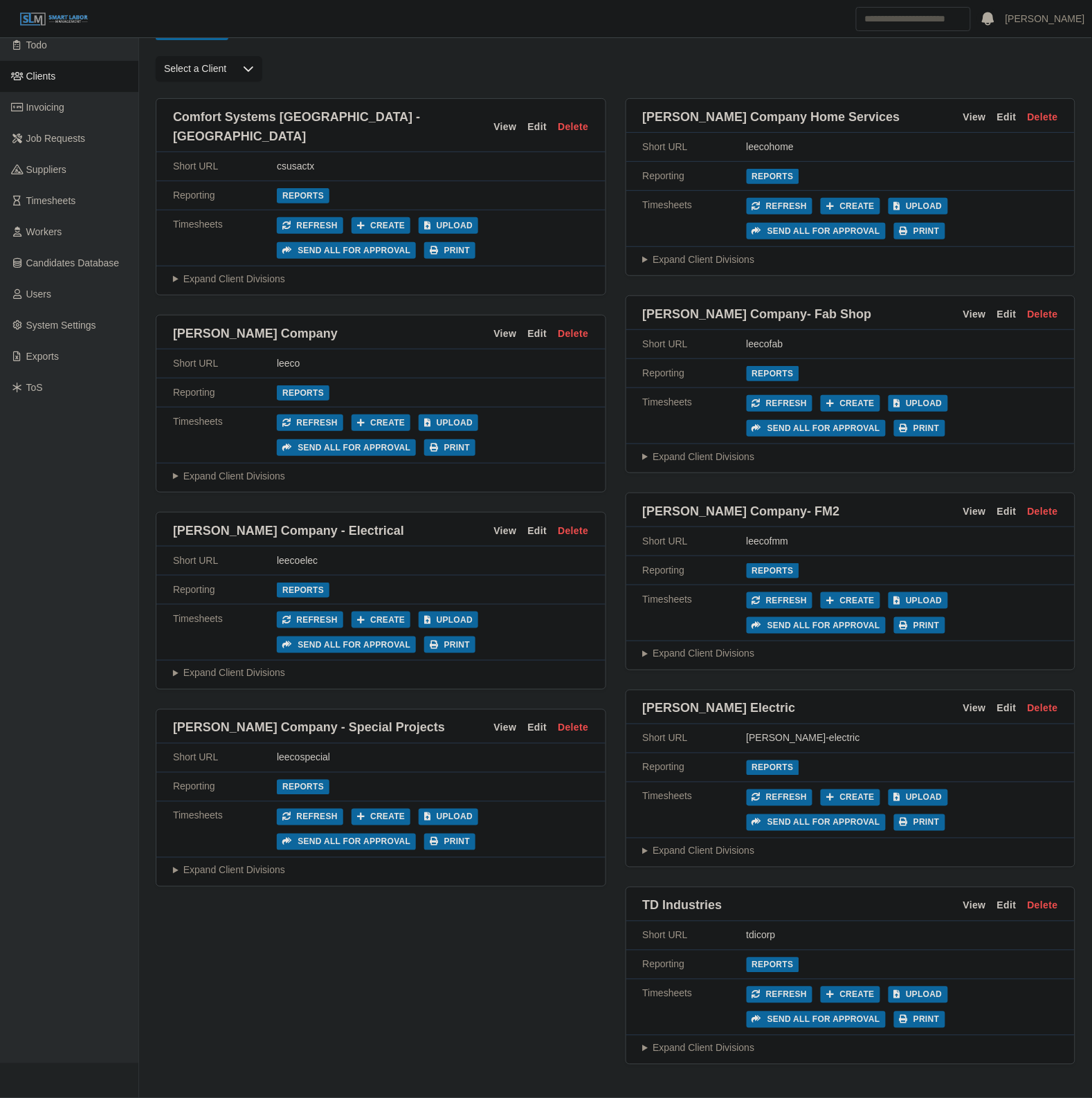
scroll to position [112, 0]
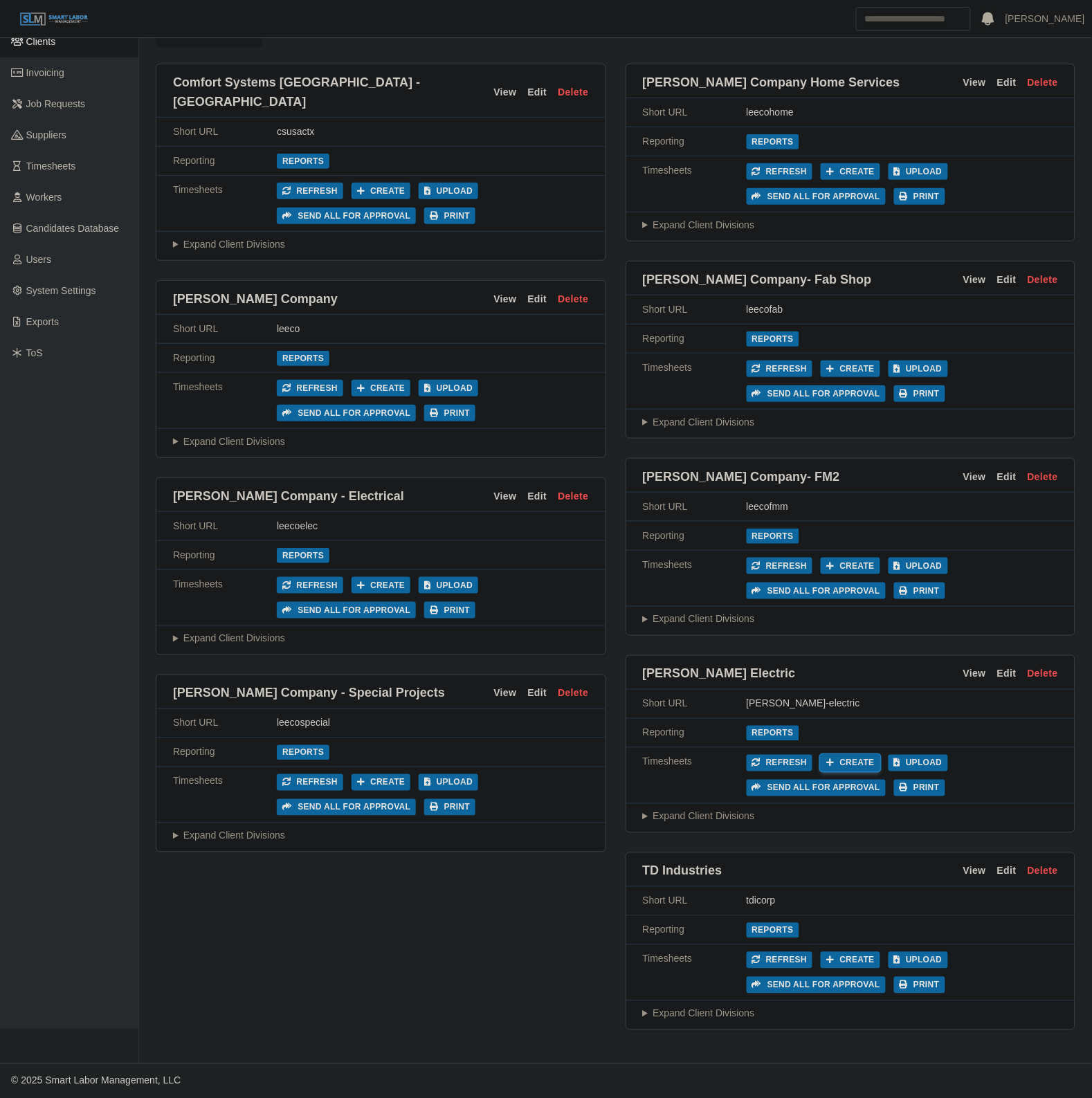
click at [842, 754] on button "Create" at bounding box center [850, 763] width 60 height 17
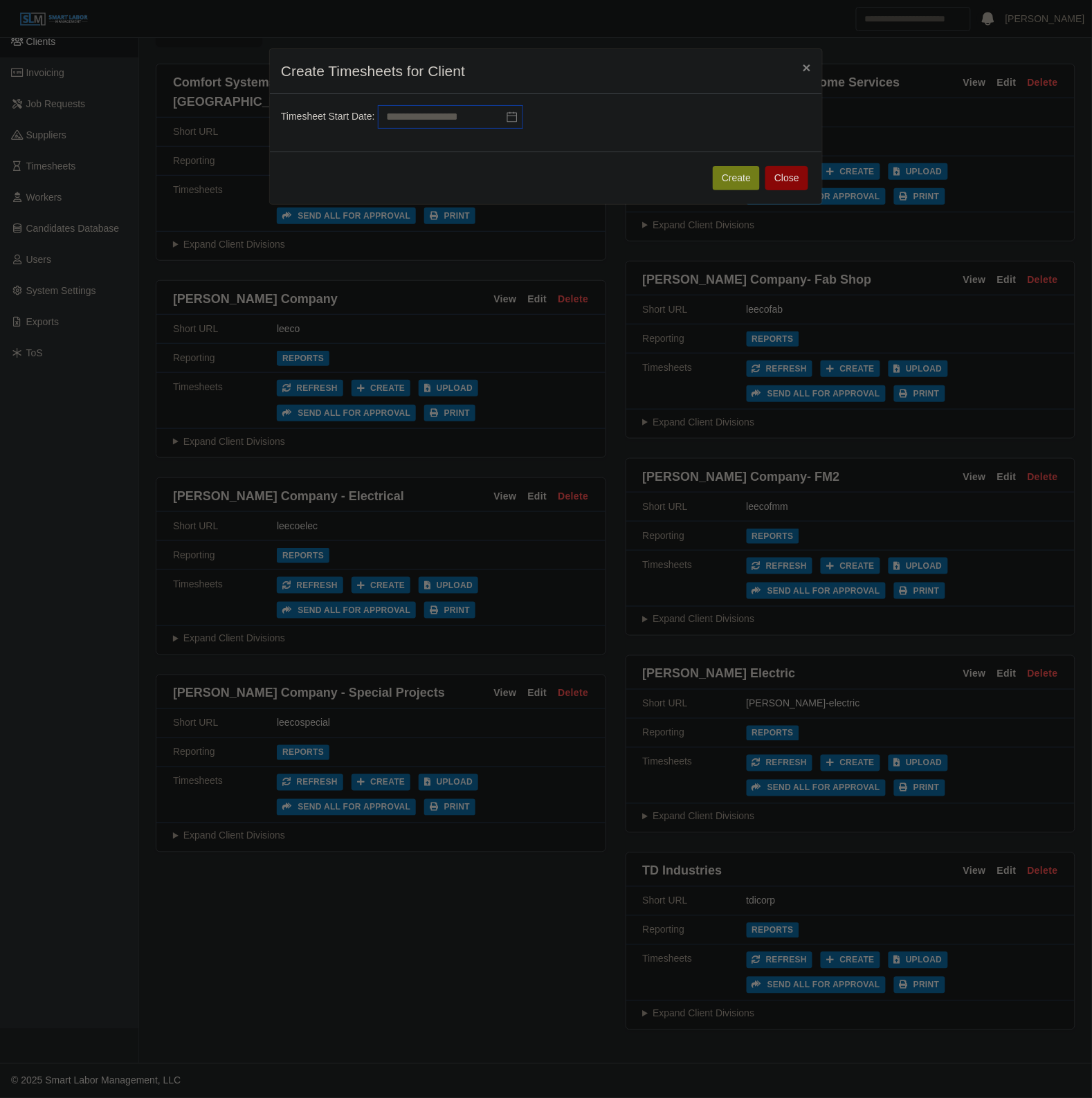
click at [429, 114] on input "text" at bounding box center [451, 116] width 145 height 24
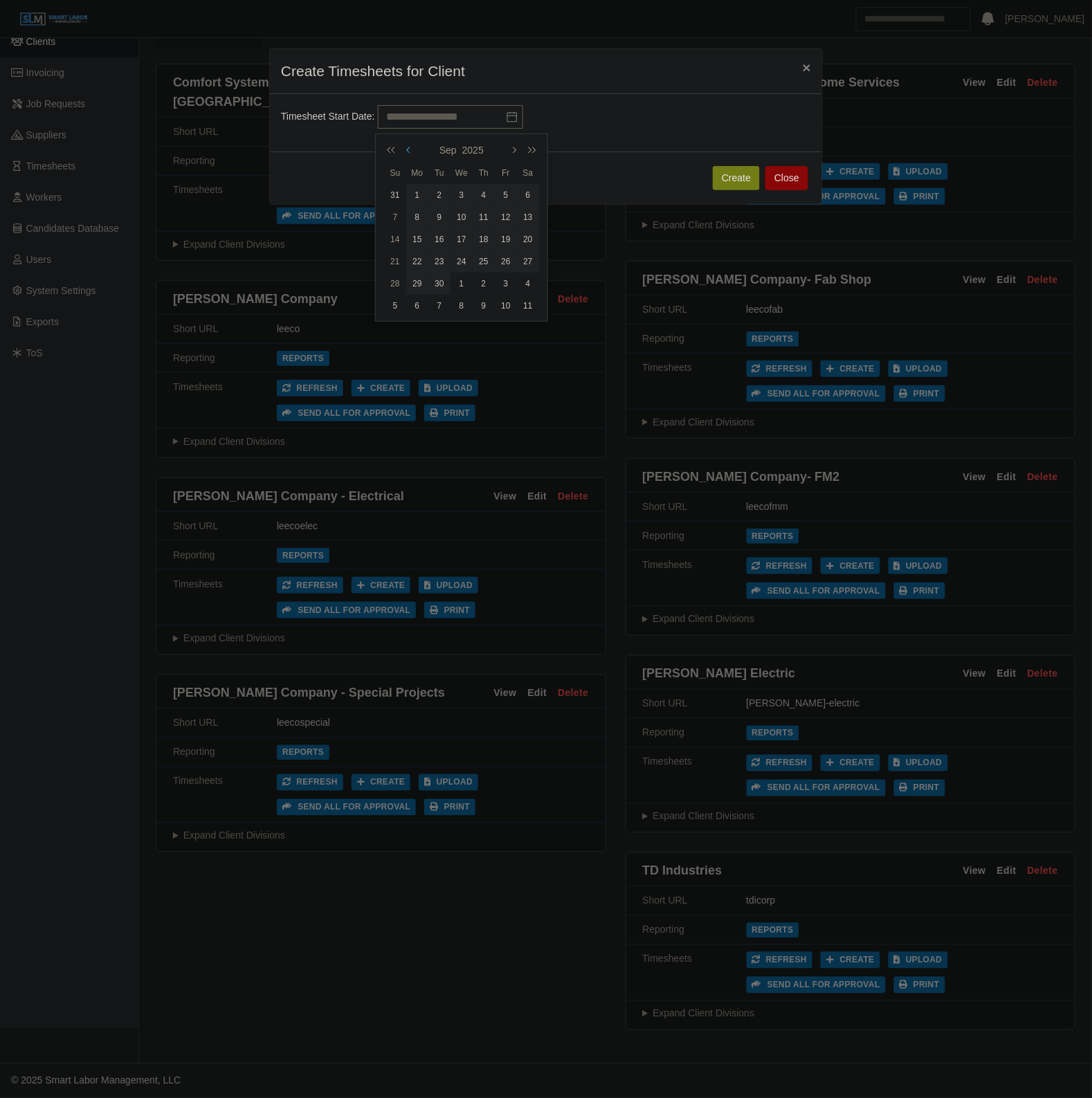
click at [405, 144] on button "button" at bounding box center [409, 150] width 12 height 24
click at [513, 145] on icon "button" at bounding box center [513, 150] width 7 height 11
click at [384, 148] on button "button" at bounding box center [393, 150] width 19 height 24
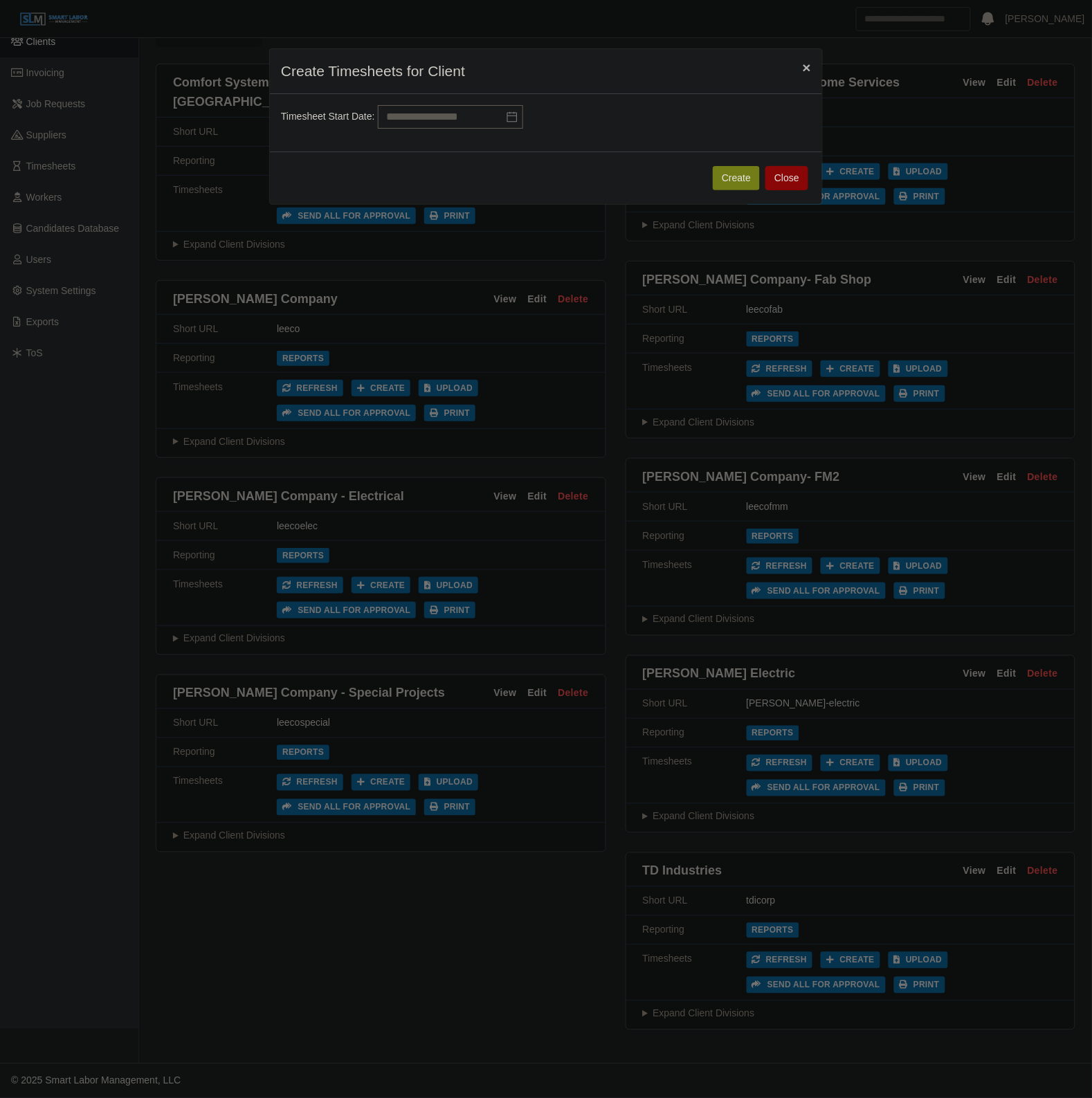
click at [804, 64] on span "×" at bounding box center [807, 67] width 8 height 16
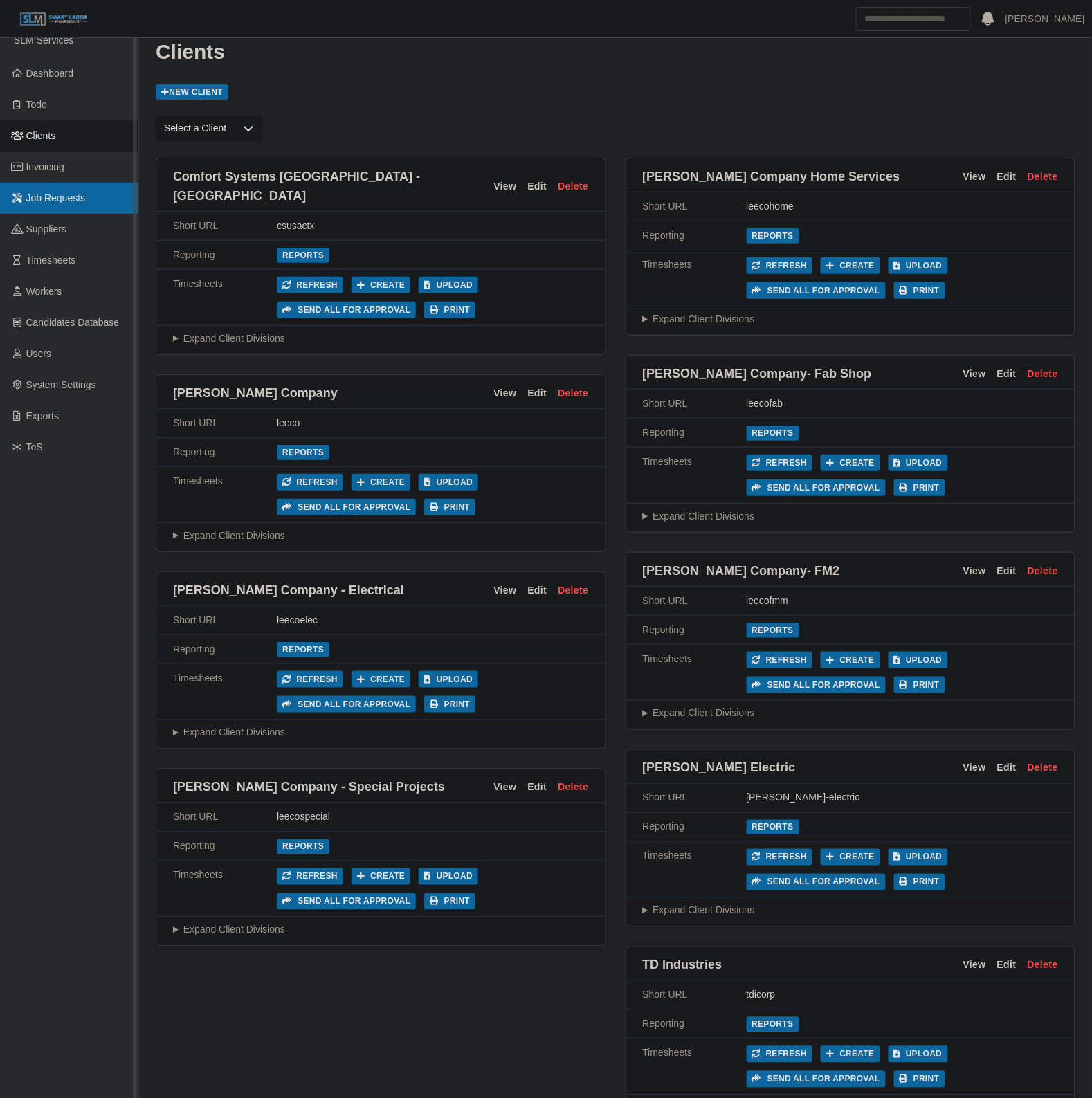
scroll to position [0, 0]
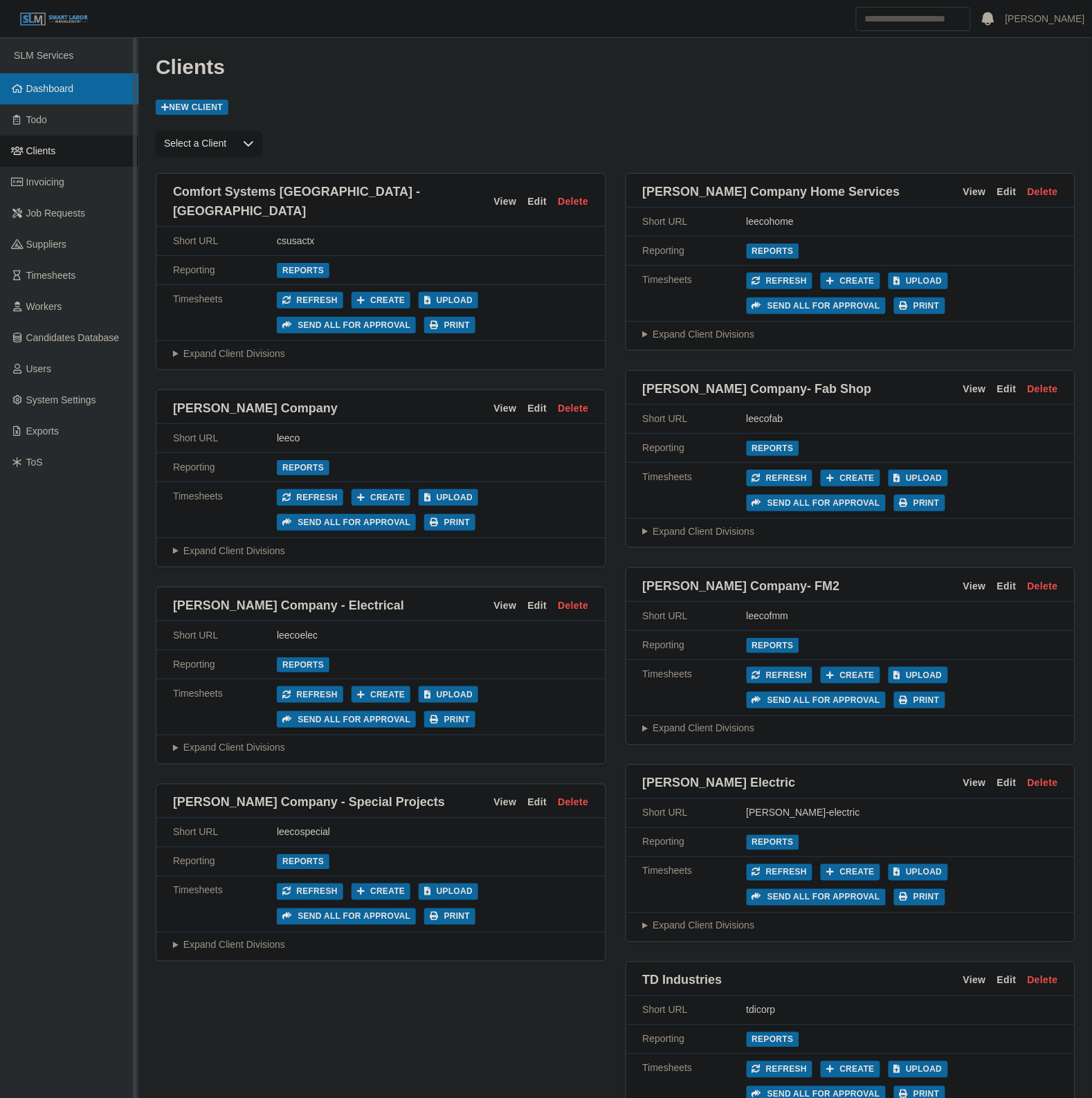
click at [51, 100] on link "Dashboard" at bounding box center [69, 89] width 139 height 31
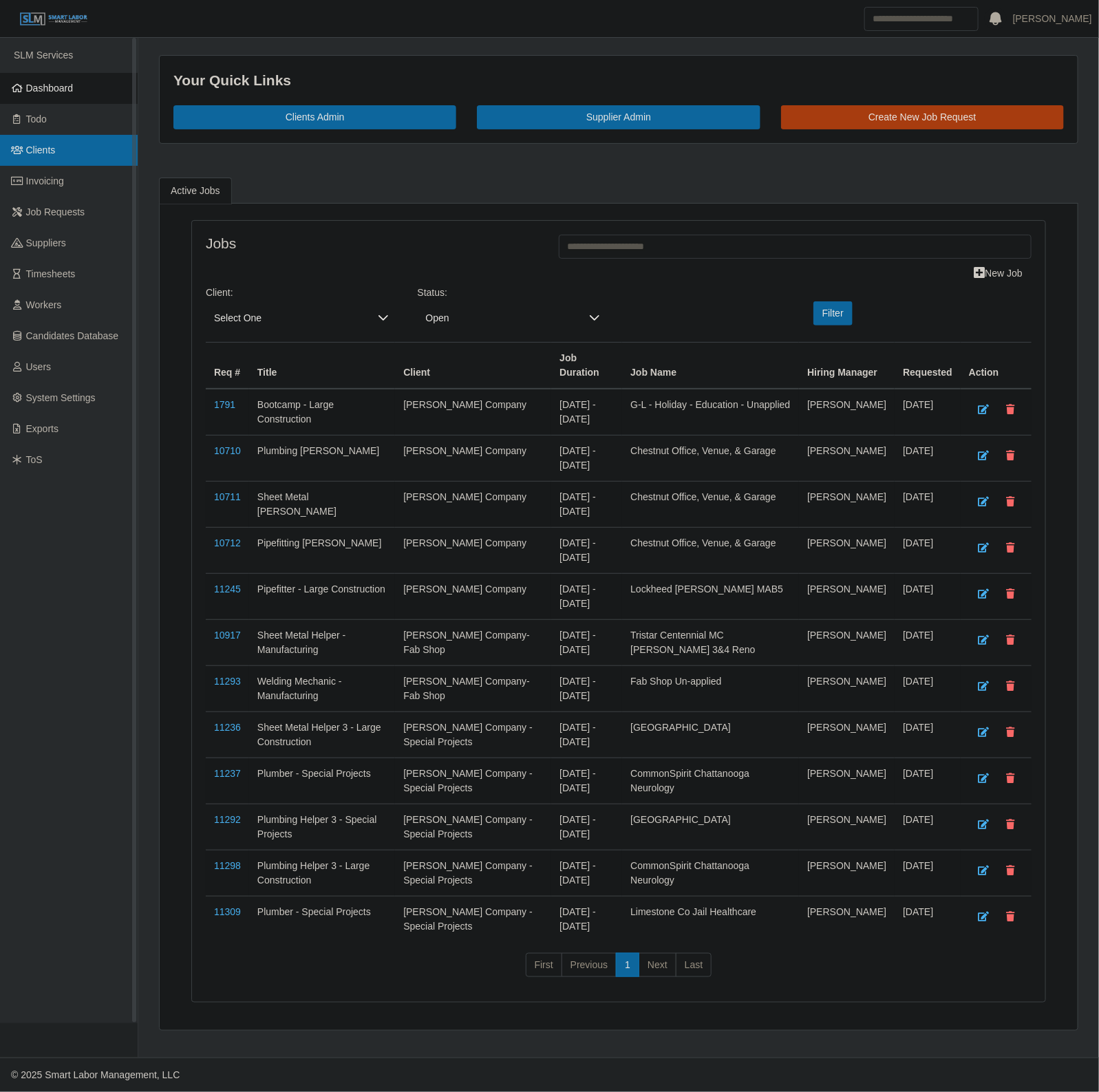
click at [66, 145] on link "Clients" at bounding box center [68, 150] width 138 height 31
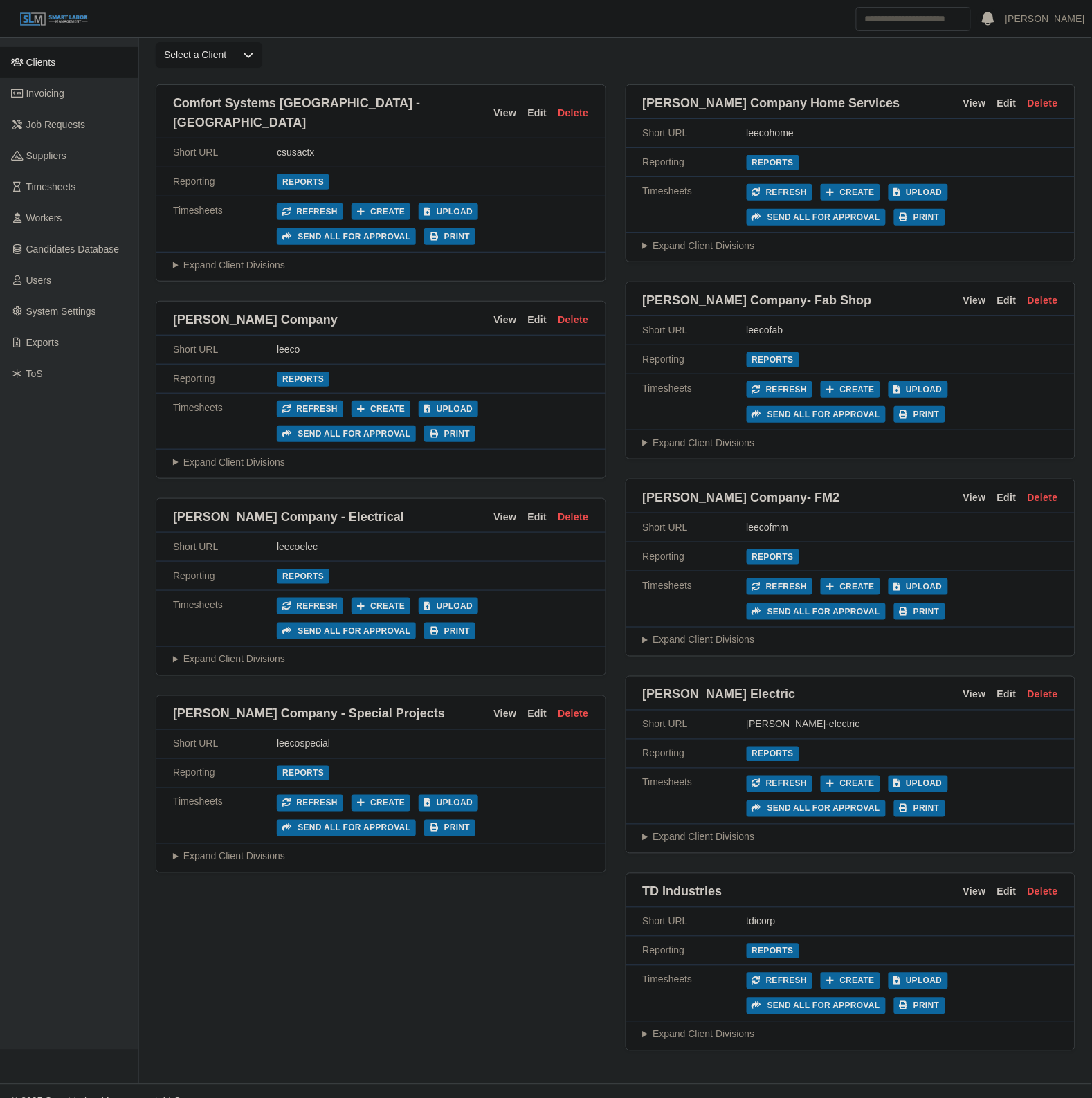
scroll to position [112, 0]
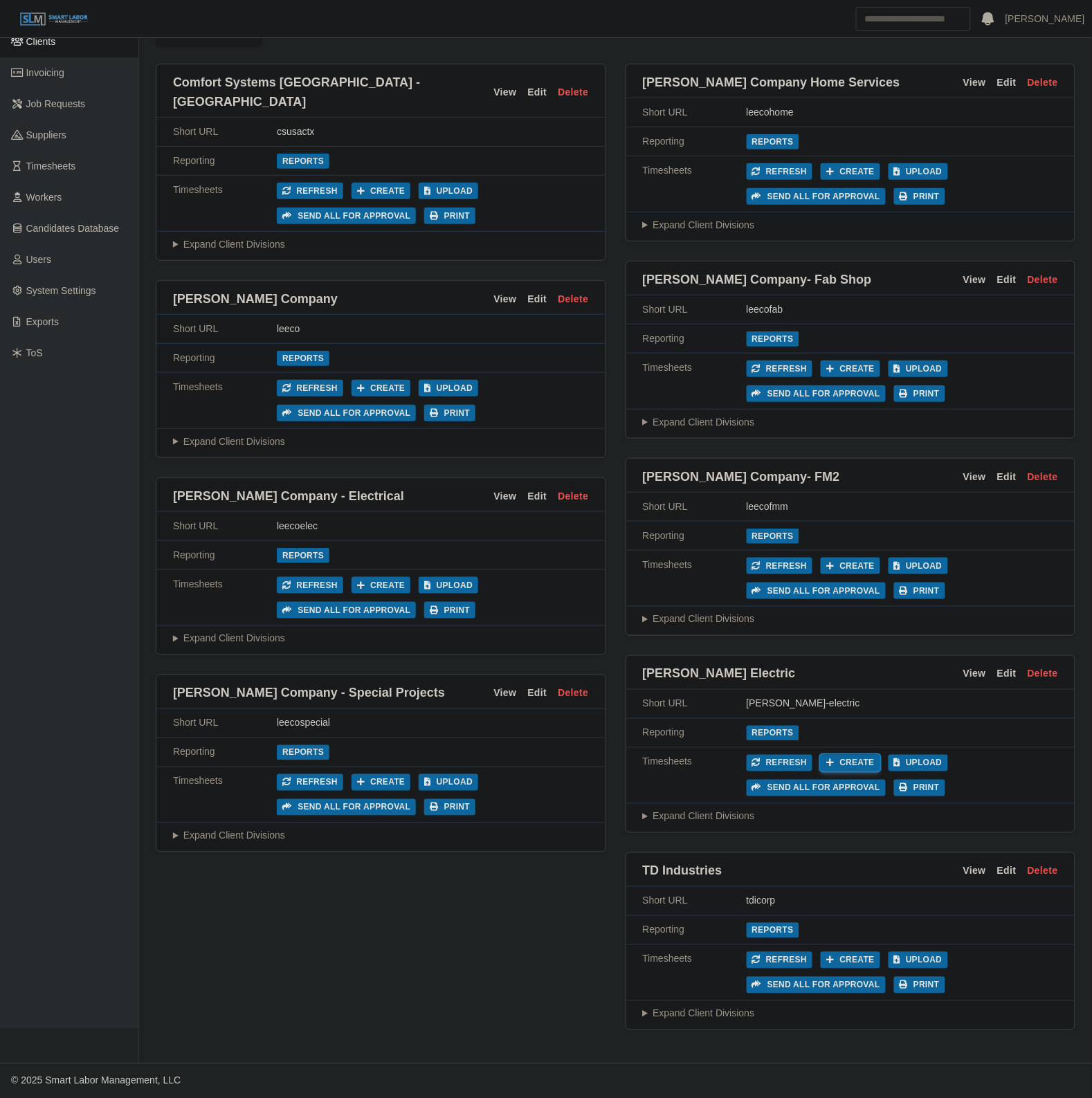
click at [848, 754] on button "Create" at bounding box center [850, 763] width 60 height 17
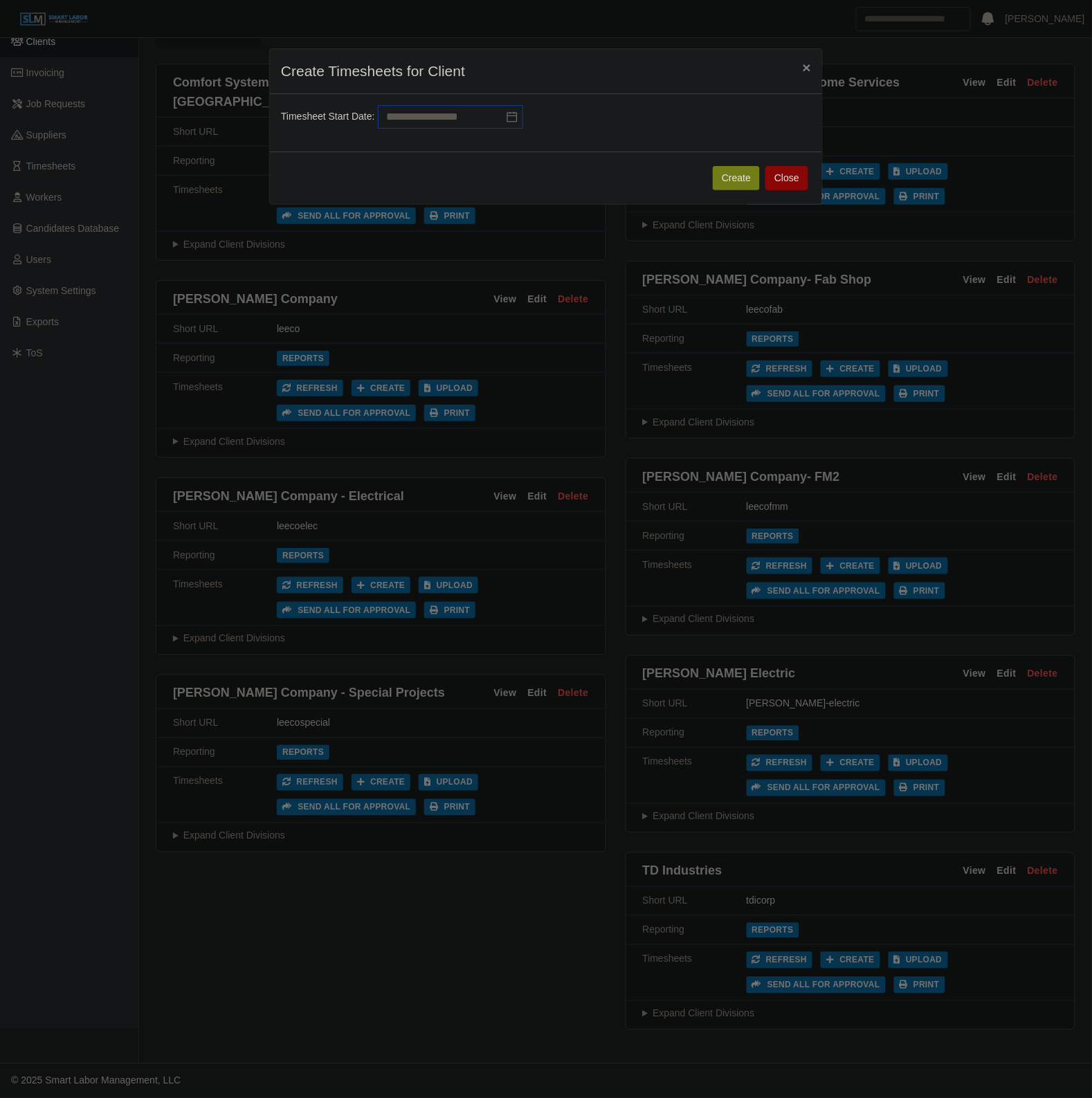
click at [429, 116] on input "text" at bounding box center [451, 116] width 145 height 24
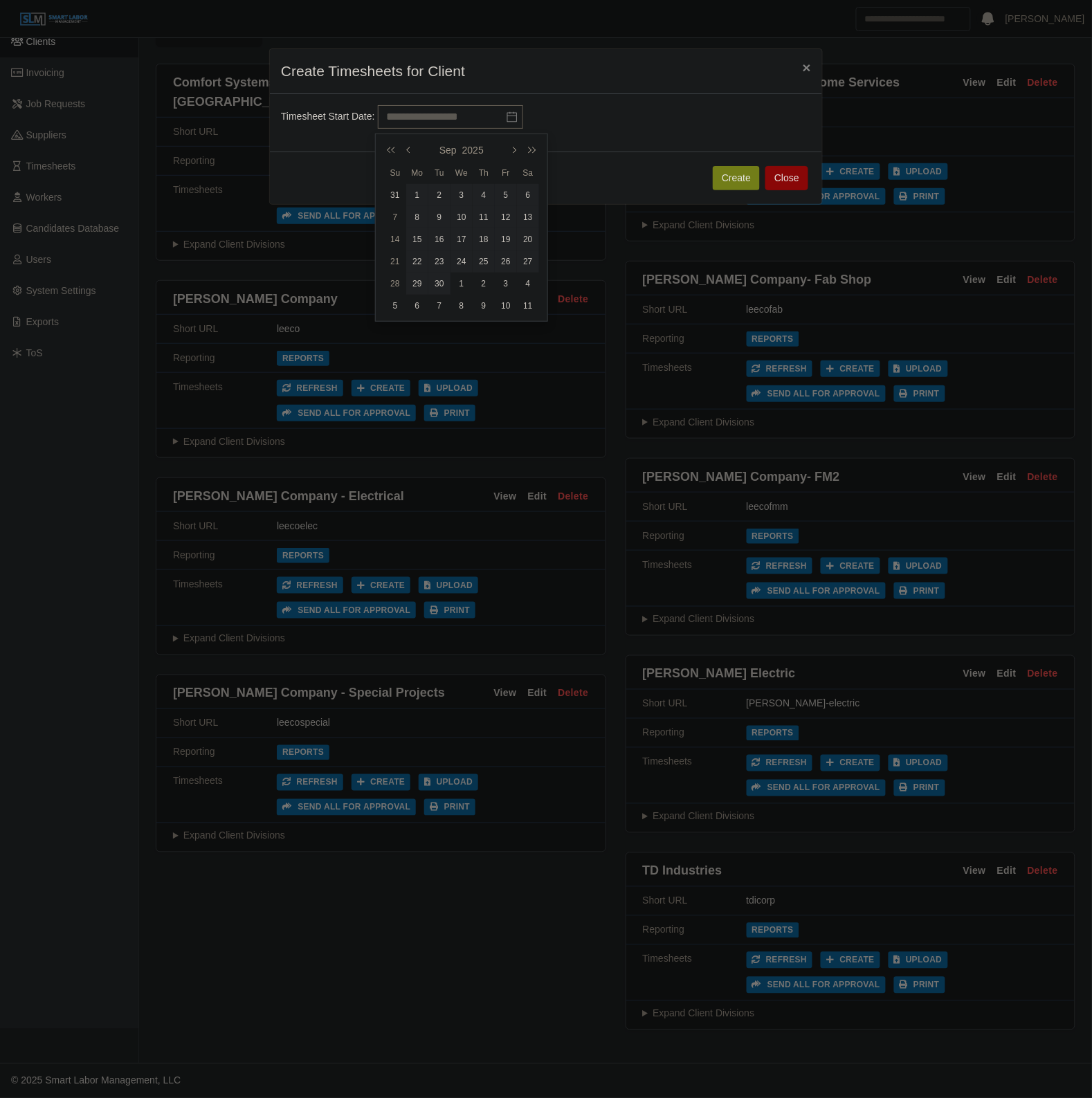
click at [417, 242] on td "15" at bounding box center [417, 239] width 22 height 22
click at [494, 228] on td "18" at bounding box center [484, 239] width 22 height 22
click at [471, 263] on td "24" at bounding box center [461, 261] width 22 height 22
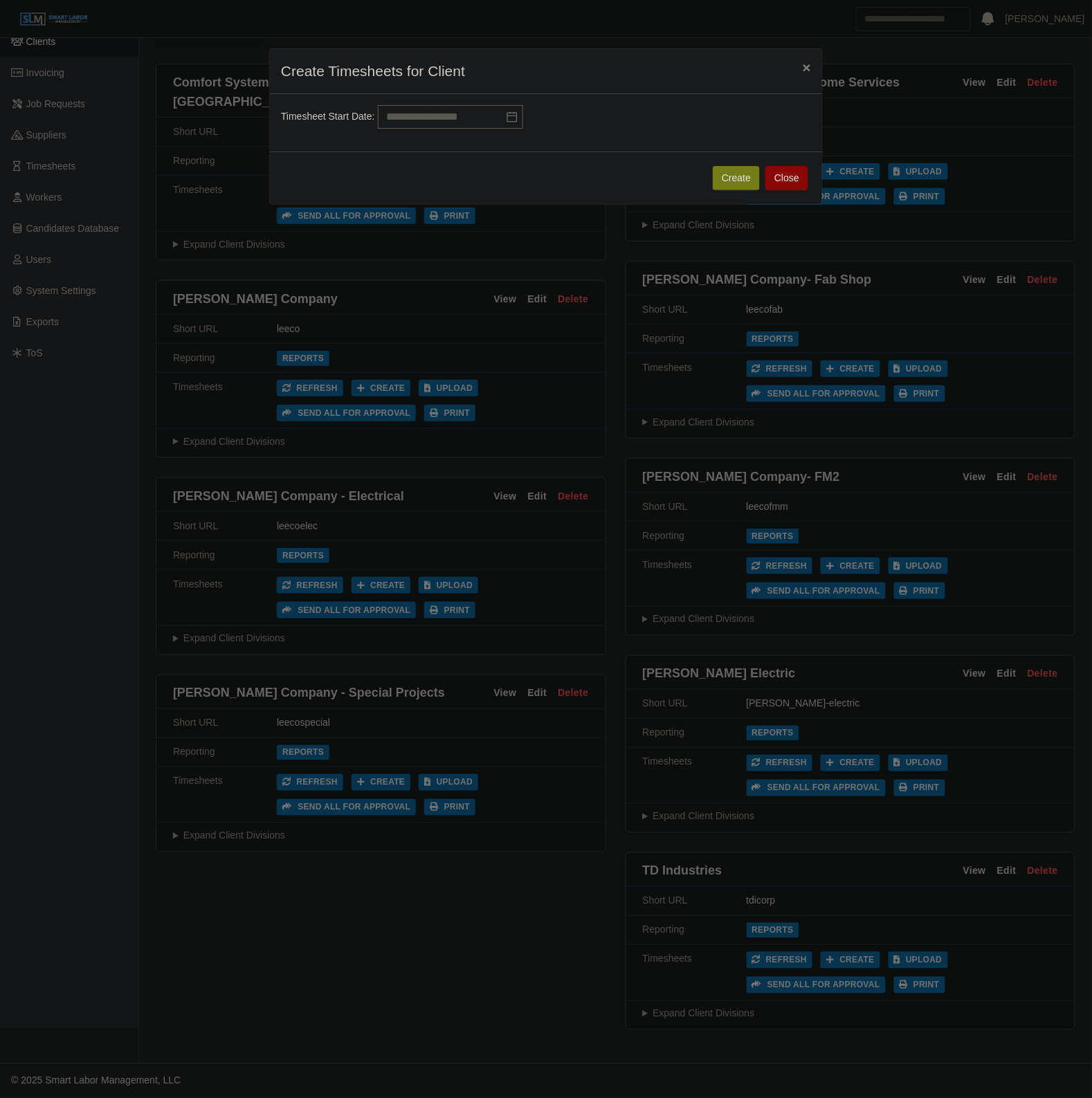
drag, startPoint x: 610, startPoint y: 95, endPoint x: 852, endPoint y: 51, distance: 246.0
click at [612, 95] on div "Timesheet Start Date:" at bounding box center [546, 123] width 553 height 58
click at [807, 73] on span "×" at bounding box center [807, 67] width 8 height 16
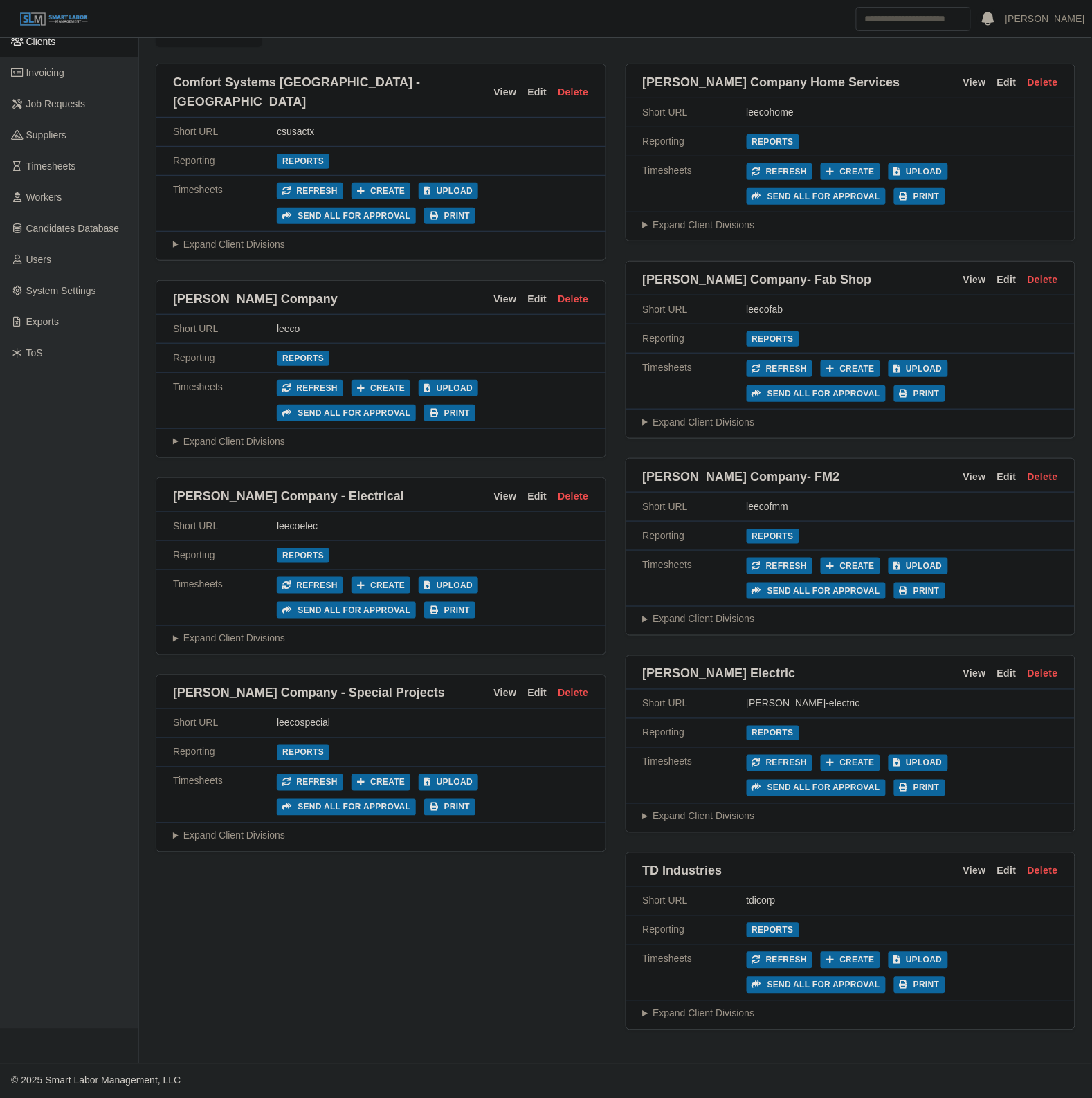
click at [709, 810] on summary "Expand Client Divisions" at bounding box center [850, 816] width 416 height 15
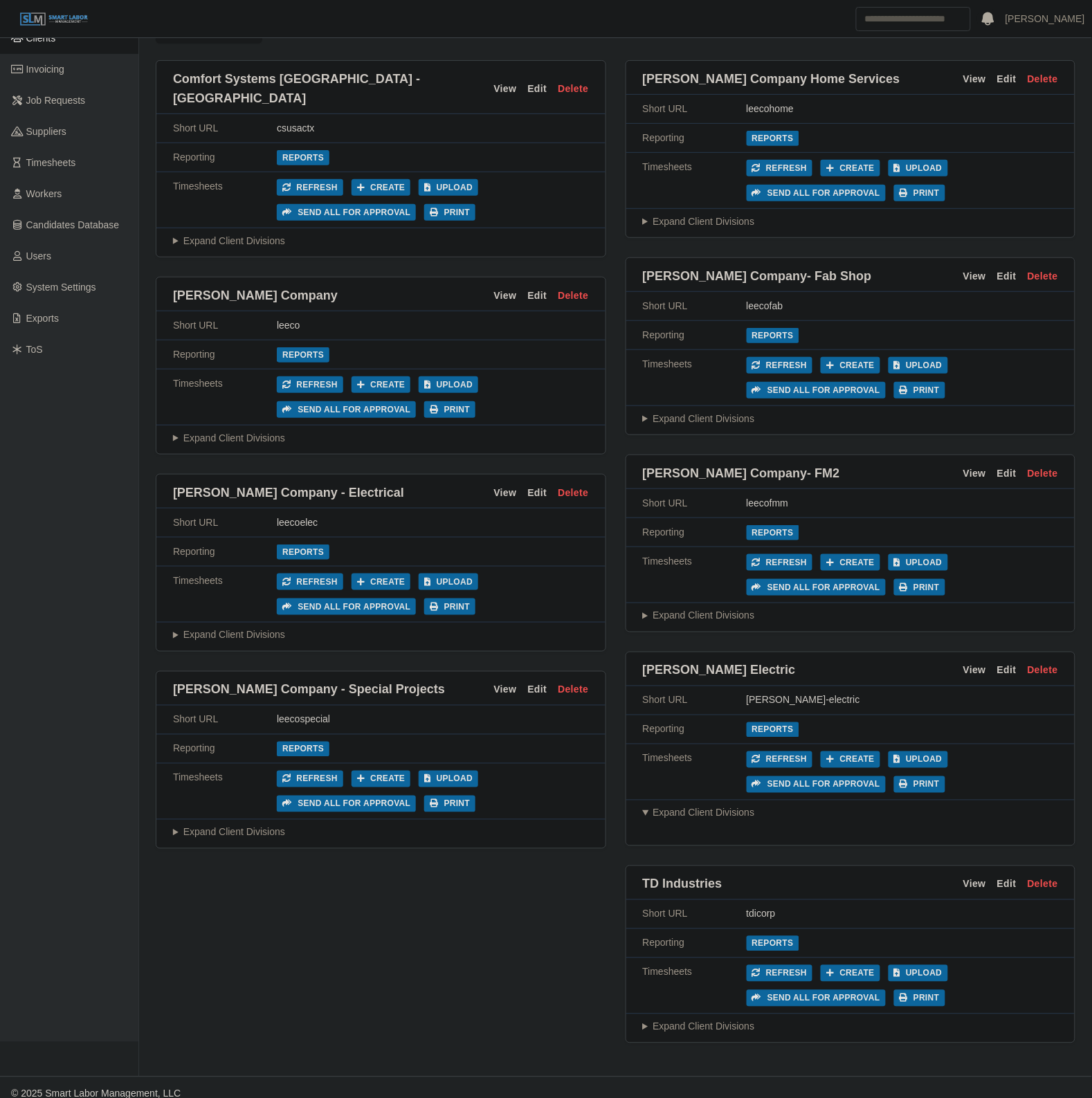
click at [709, 806] on summary "Expand Client Divisions" at bounding box center [850, 813] width 416 height 15
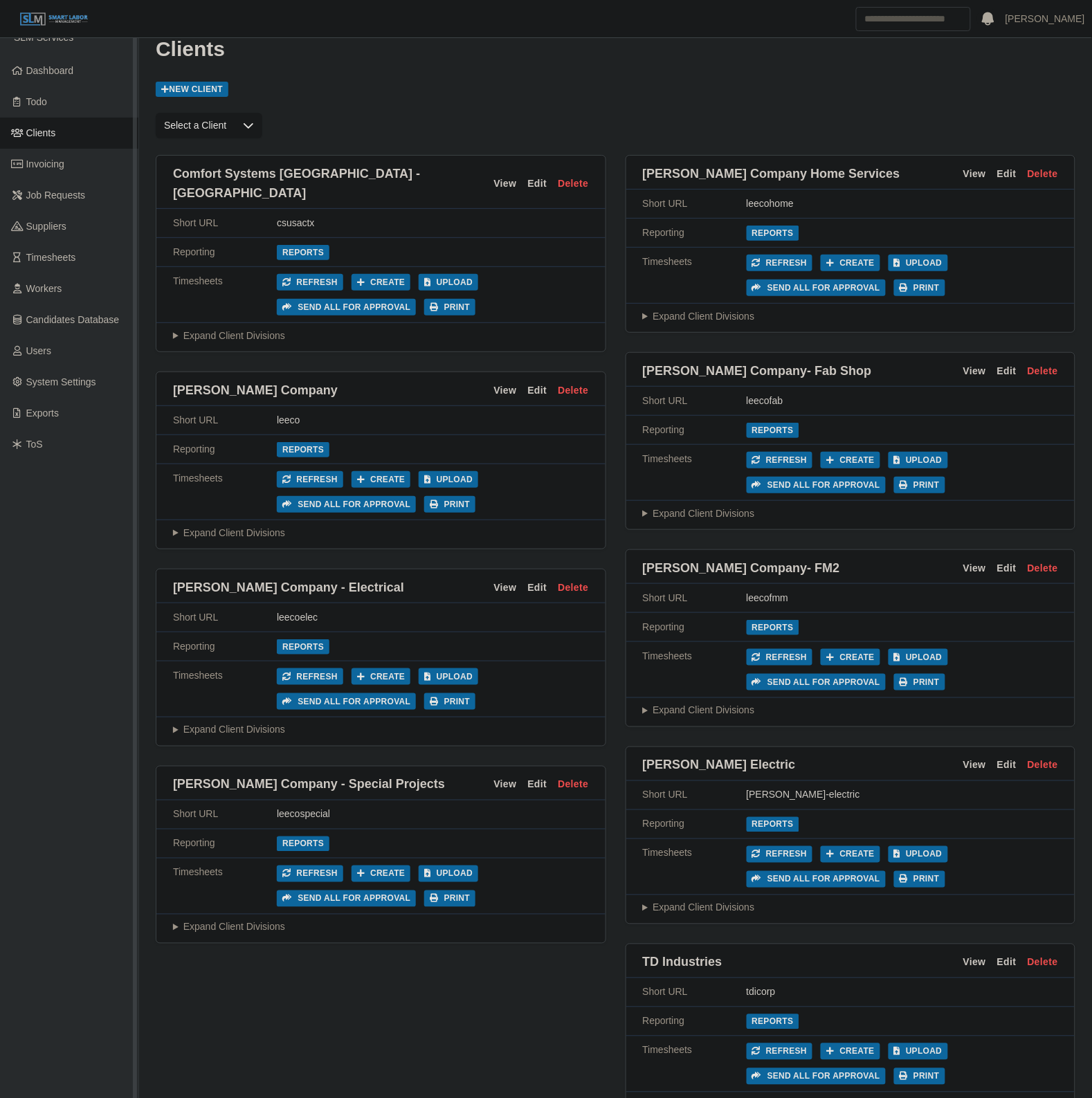
scroll to position [0, 0]
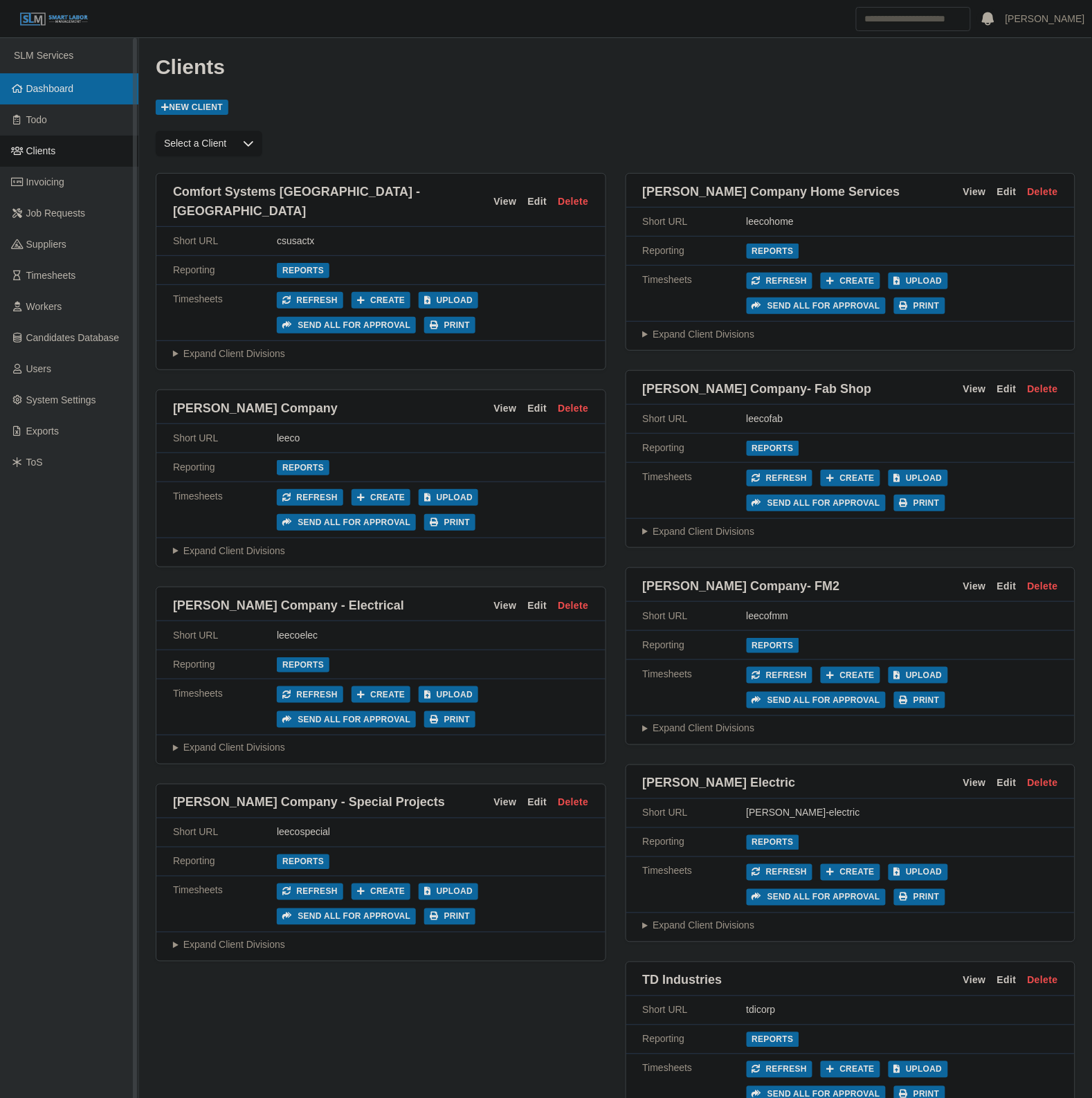
click at [51, 83] on span "Dashboard" at bounding box center [50, 88] width 47 height 11
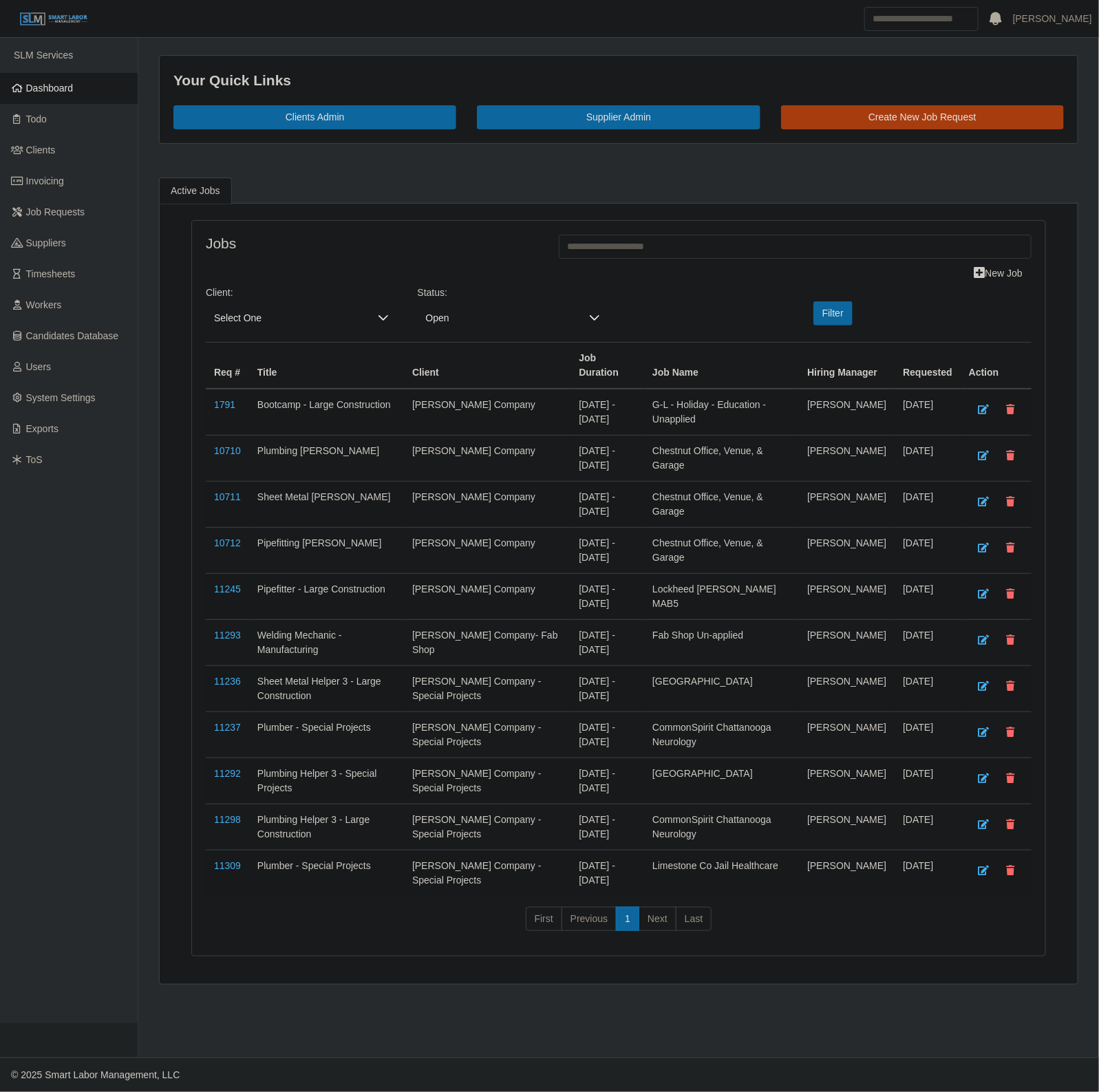
click at [255, 323] on span "Select One" at bounding box center [287, 317] width 164 height 25
click at [269, 456] on span "Stansell Electric" at bounding box center [274, 454] width 113 height 14
click at [833, 318] on button "Filter" at bounding box center [833, 314] width 40 height 24
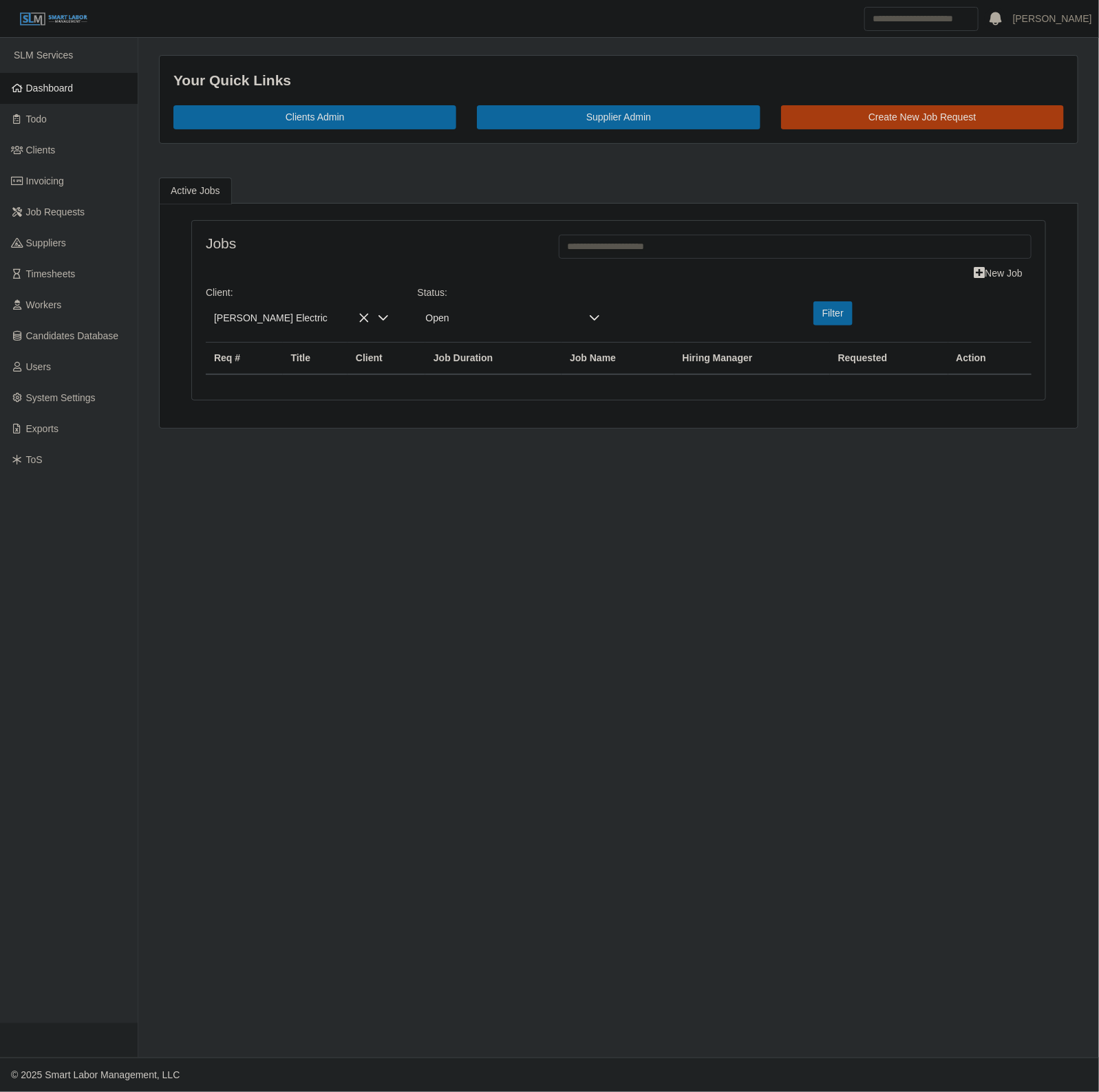
click at [435, 314] on span "Open" at bounding box center [499, 317] width 164 height 25
click at [456, 471] on span "Closed" at bounding box center [444, 473] width 30 height 14
click at [841, 317] on button "Filter" at bounding box center [833, 314] width 40 height 24
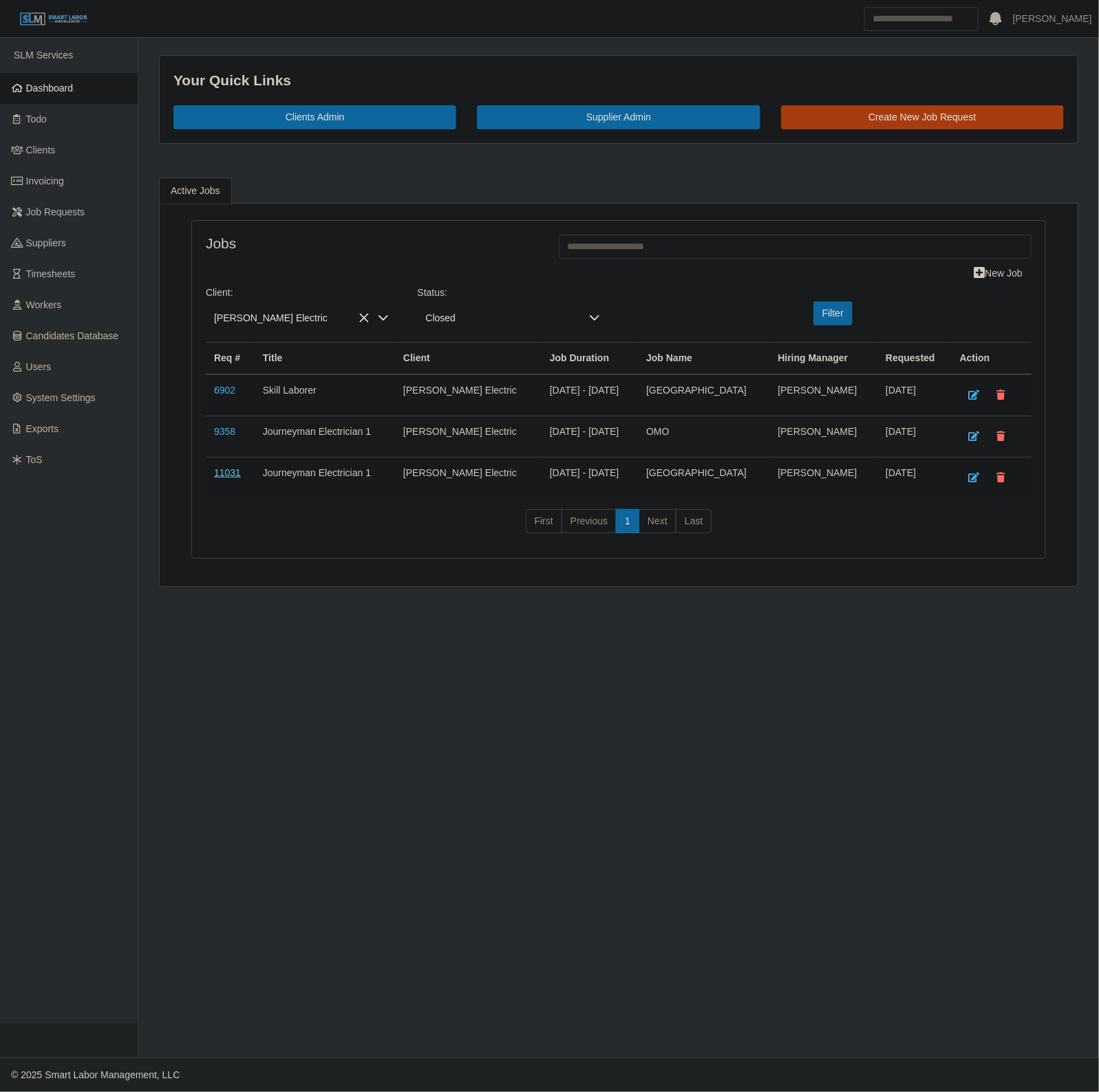
click at [222, 476] on link "11031" at bounding box center [227, 473] width 27 height 11
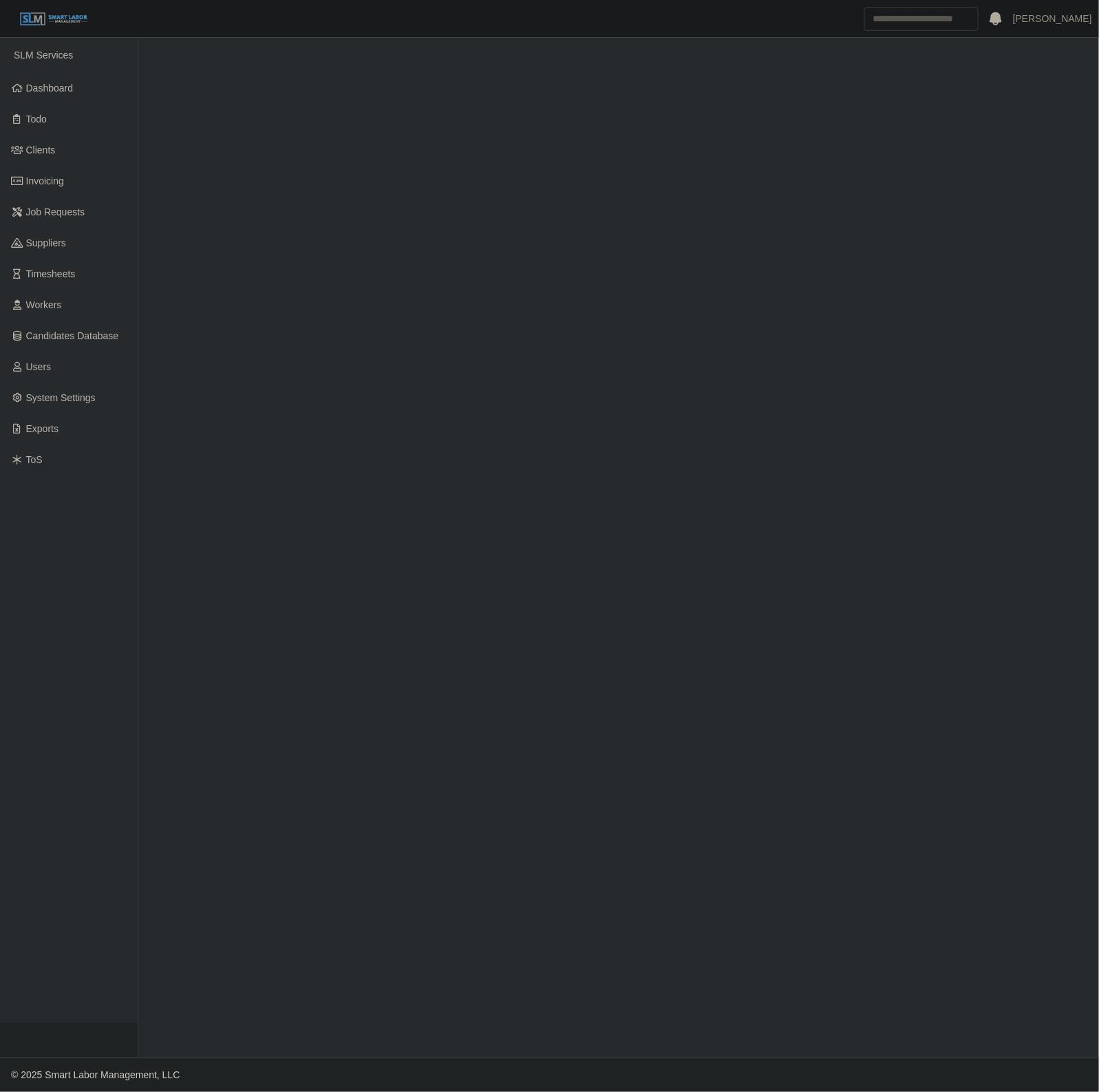
select select "******"
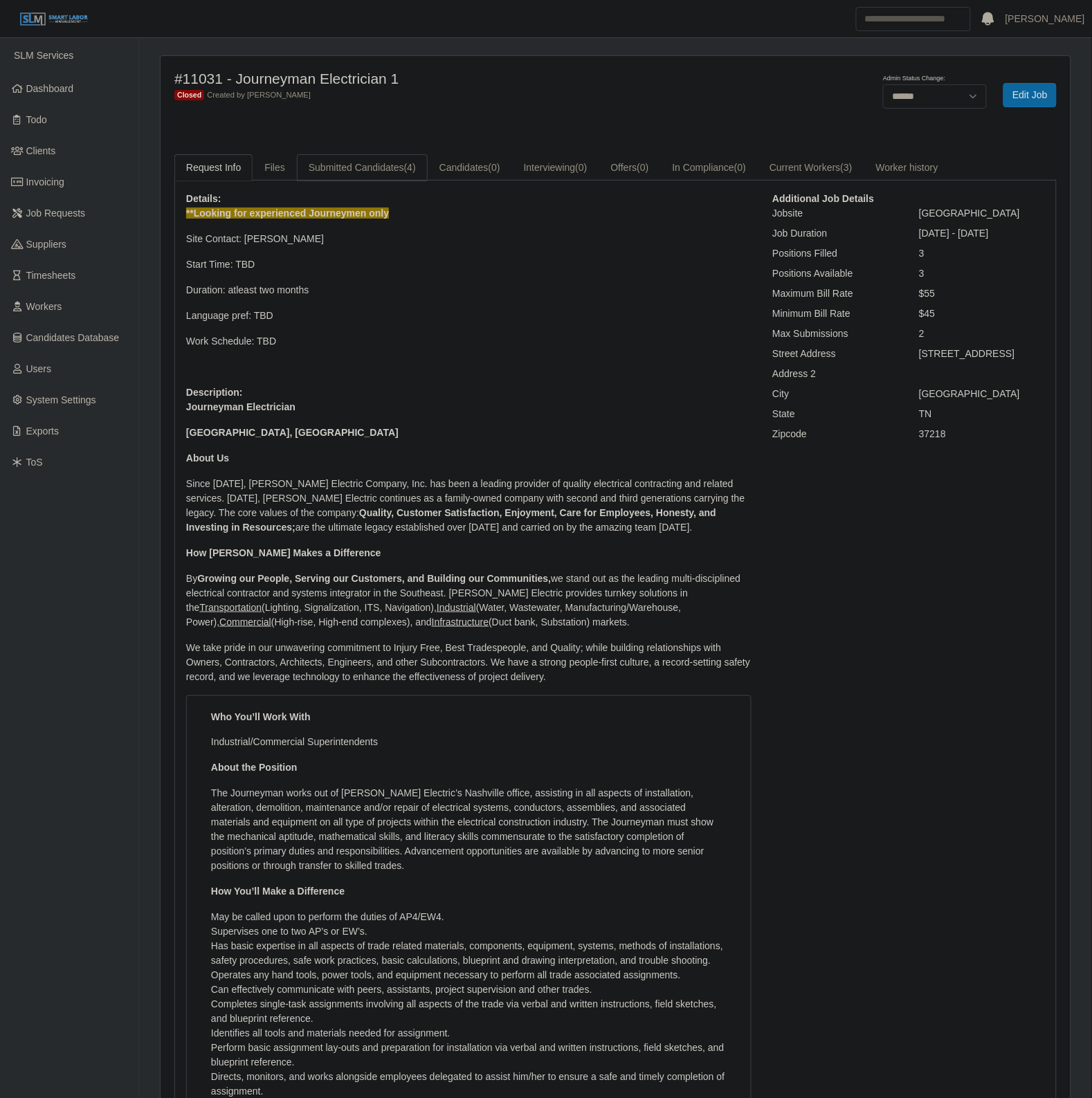
click at [407, 173] on span "(4)" at bounding box center [409, 168] width 11 height 11
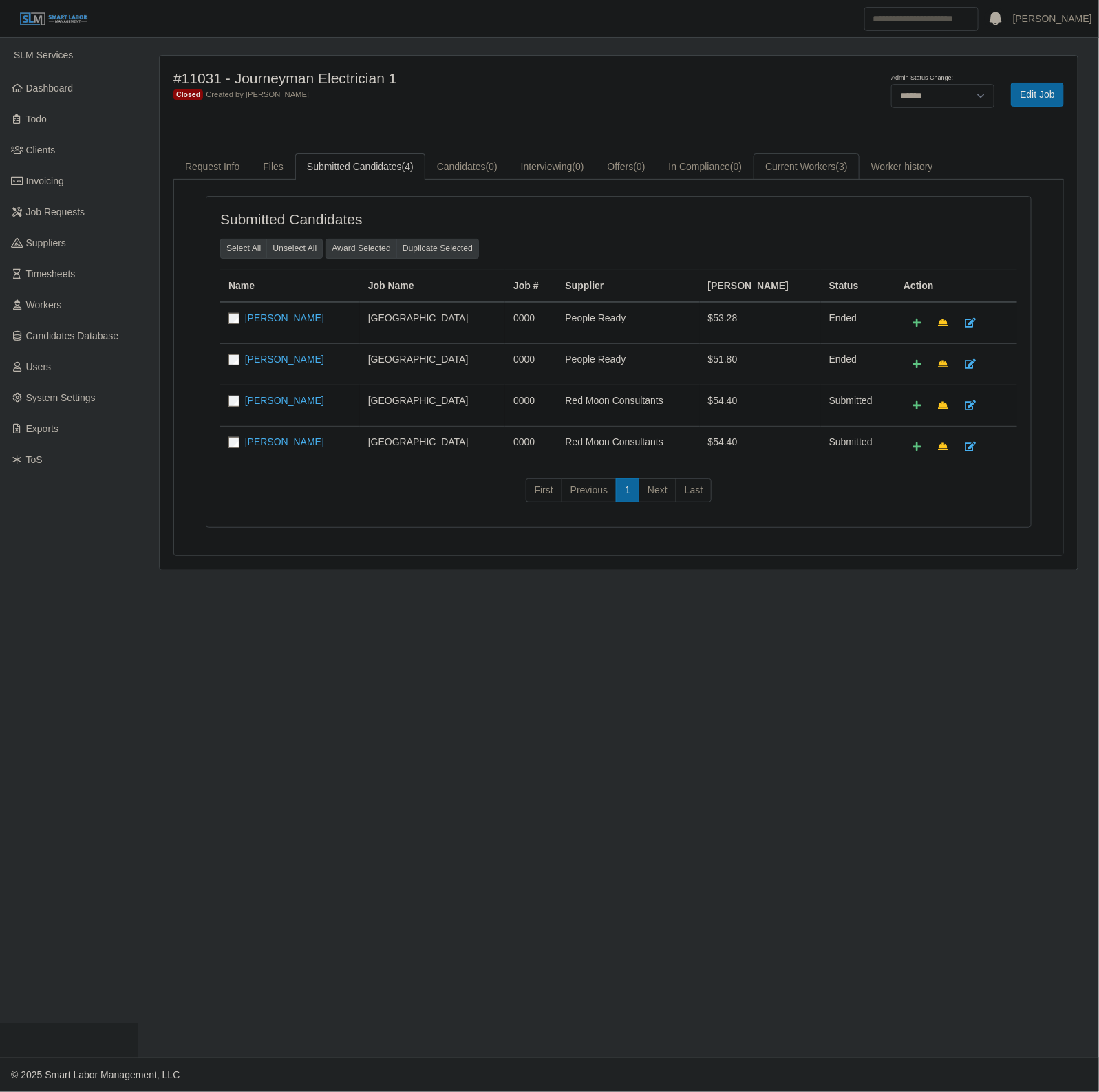
click at [817, 167] on link "Current Workers (3)" at bounding box center [806, 167] width 106 height 27
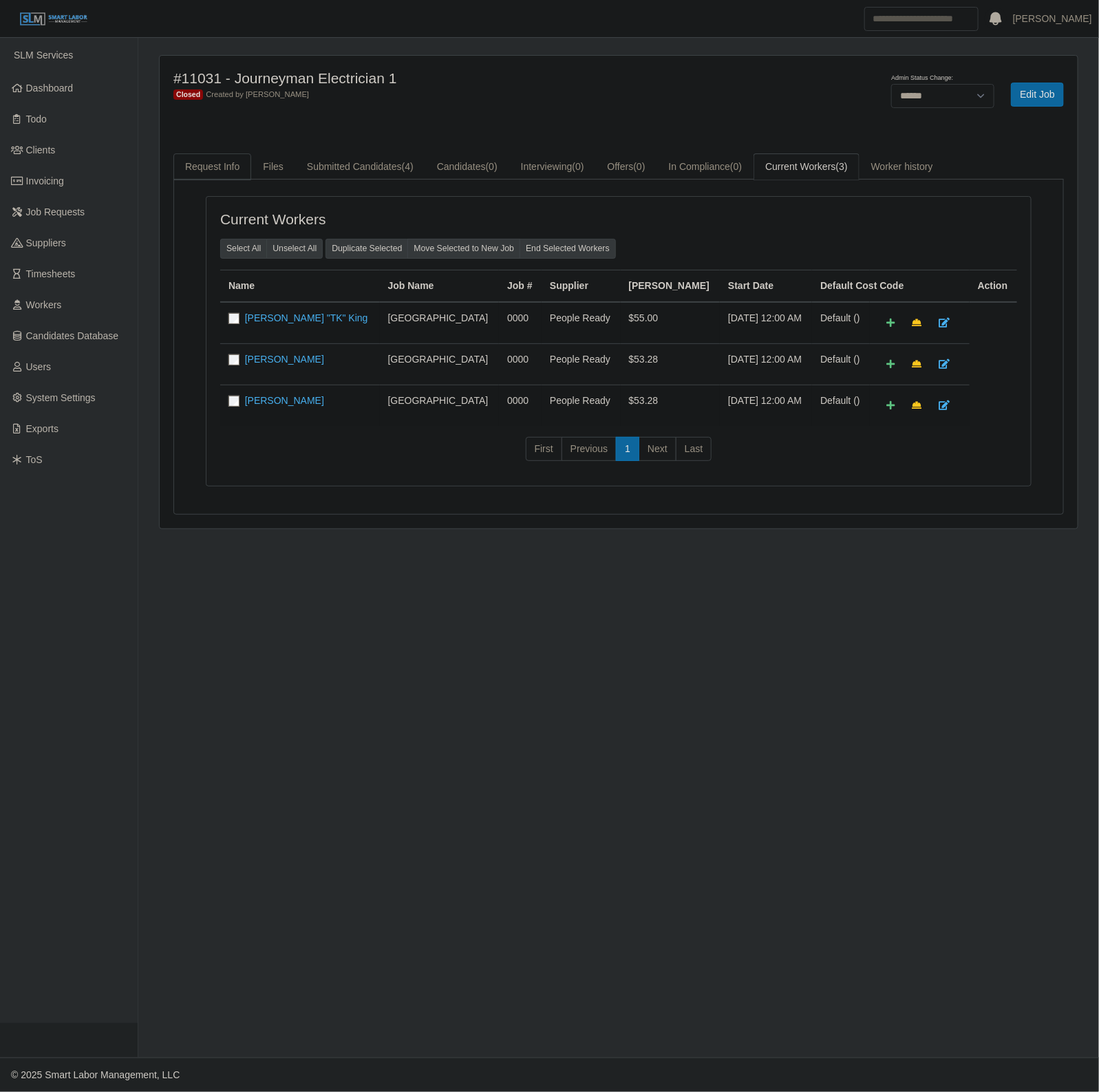
click at [211, 161] on link "Request Info" at bounding box center [212, 167] width 78 height 27
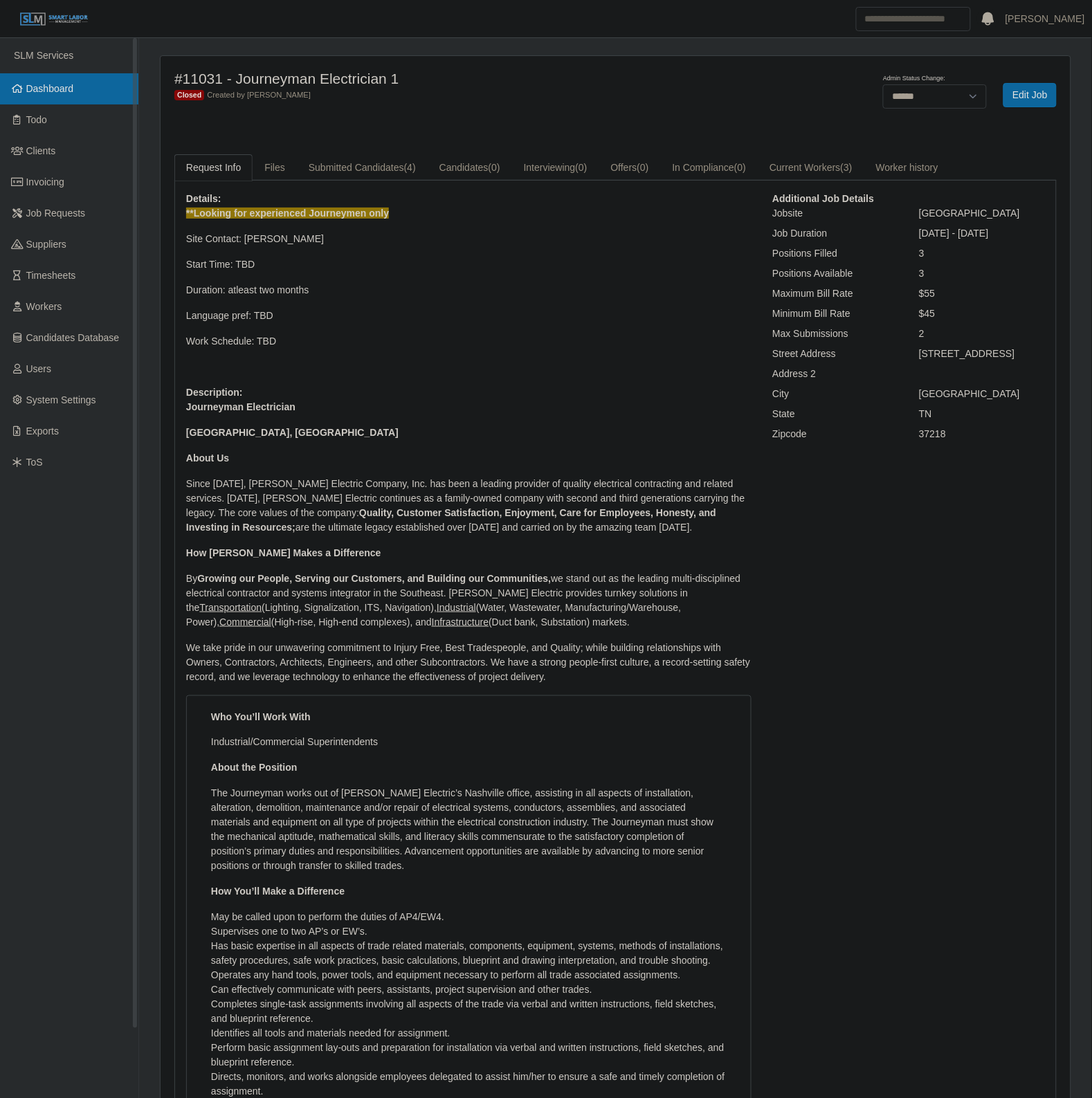
click at [96, 97] on link "Dashboard" at bounding box center [69, 89] width 139 height 31
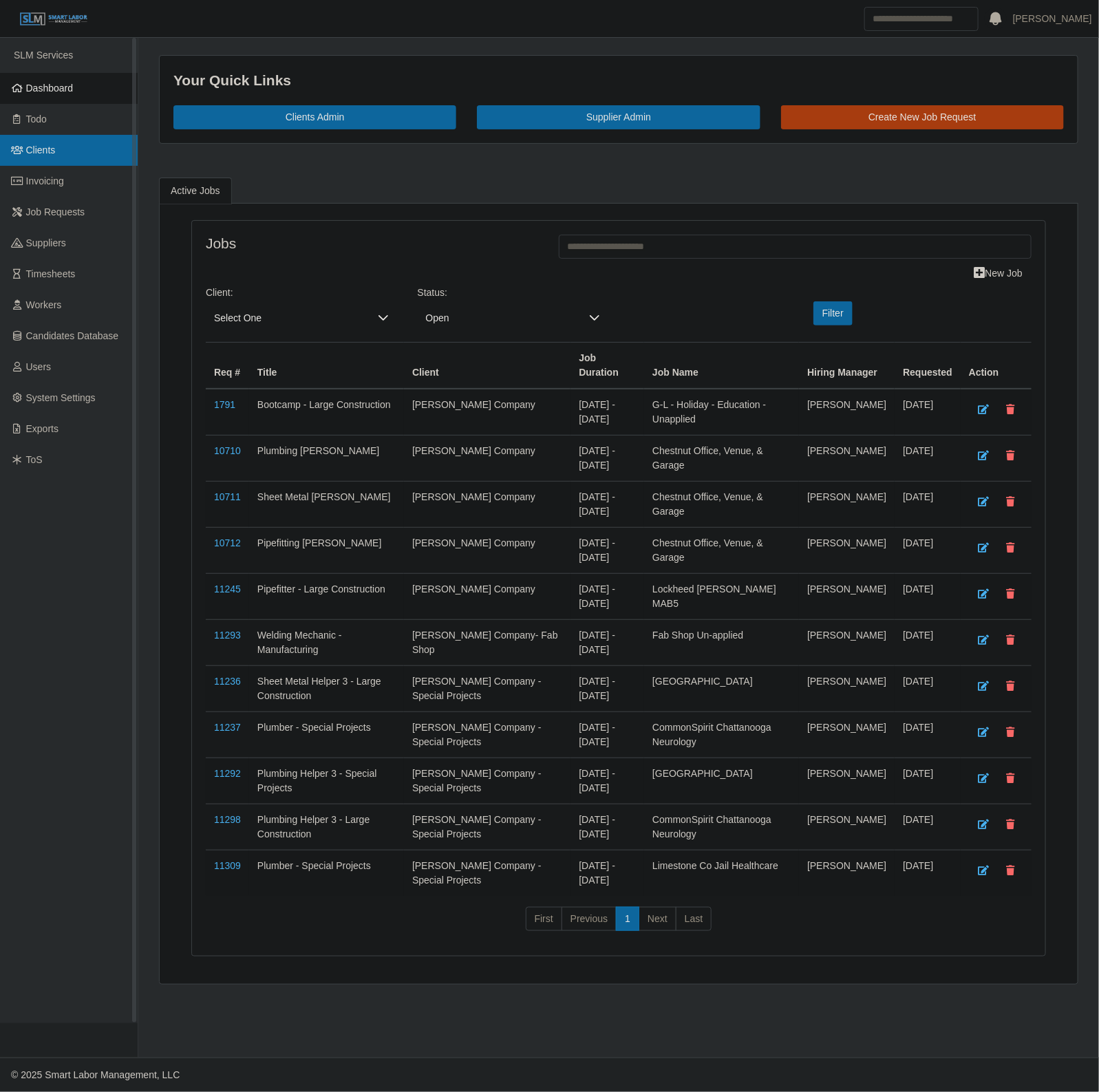
click at [69, 147] on link "Clients" at bounding box center [68, 150] width 138 height 31
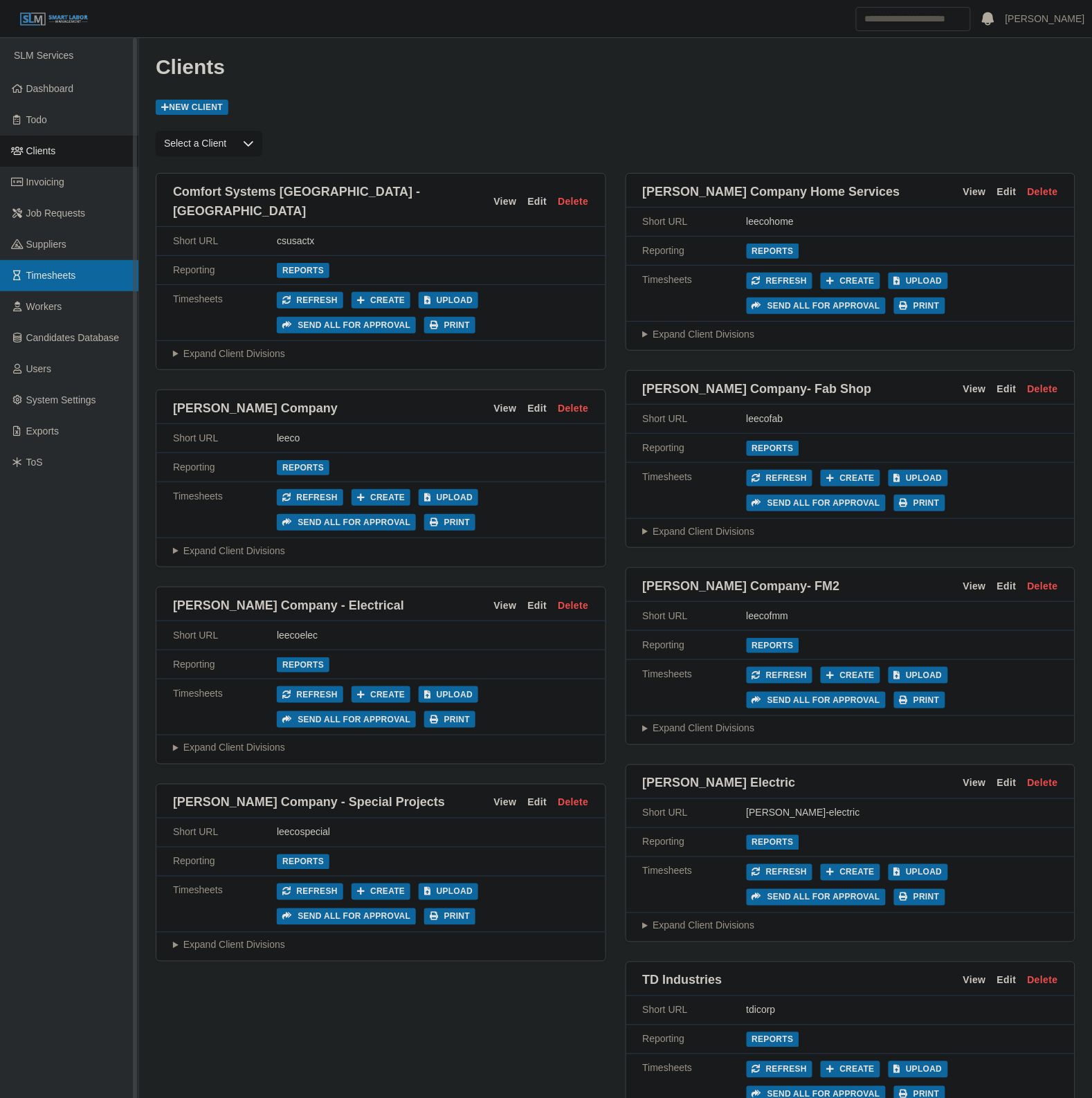
click at [71, 275] on span "Timesheets" at bounding box center [51, 275] width 50 height 11
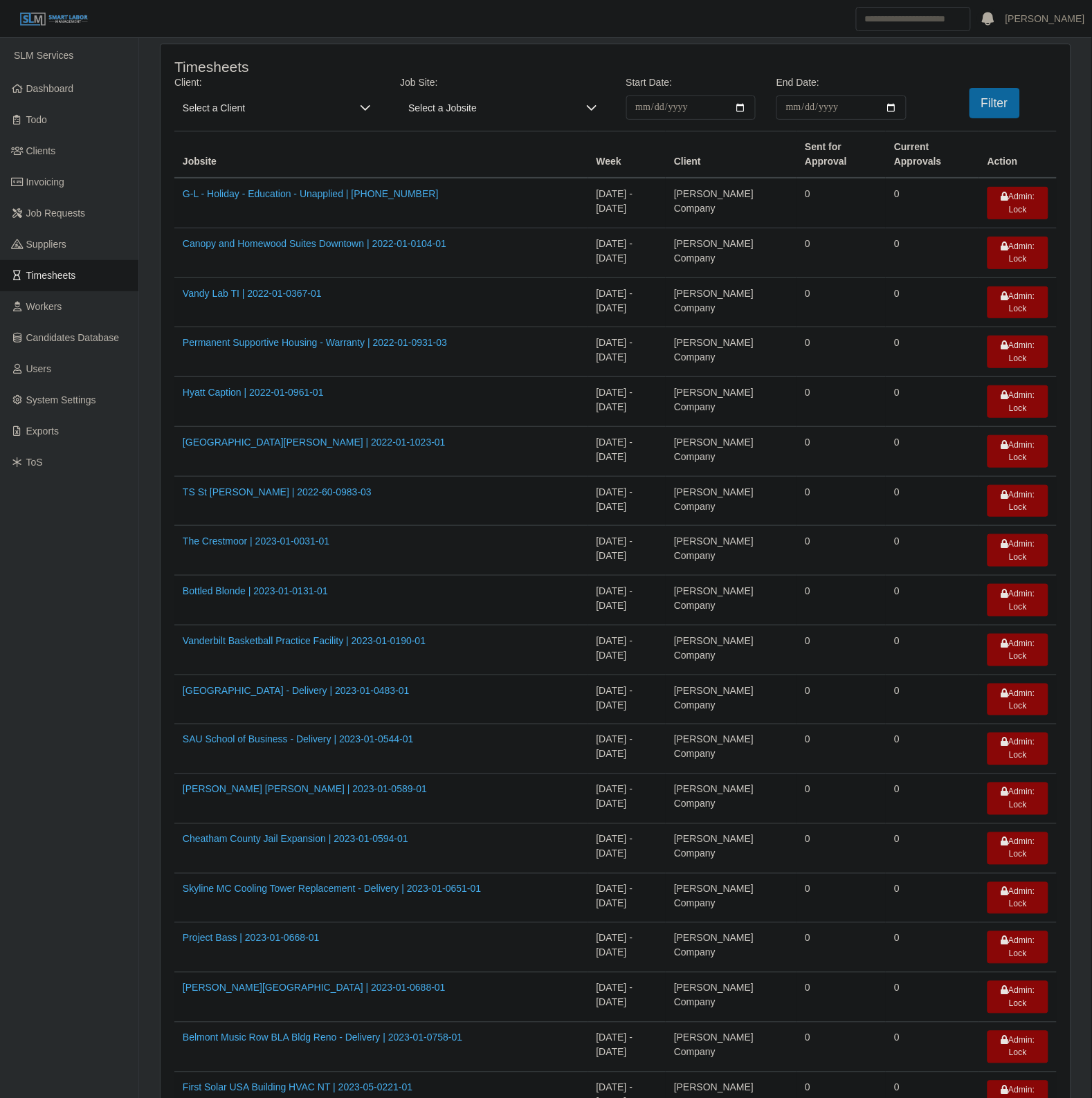
click at [243, 112] on span "Select a Client" at bounding box center [262, 108] width 177 height 24
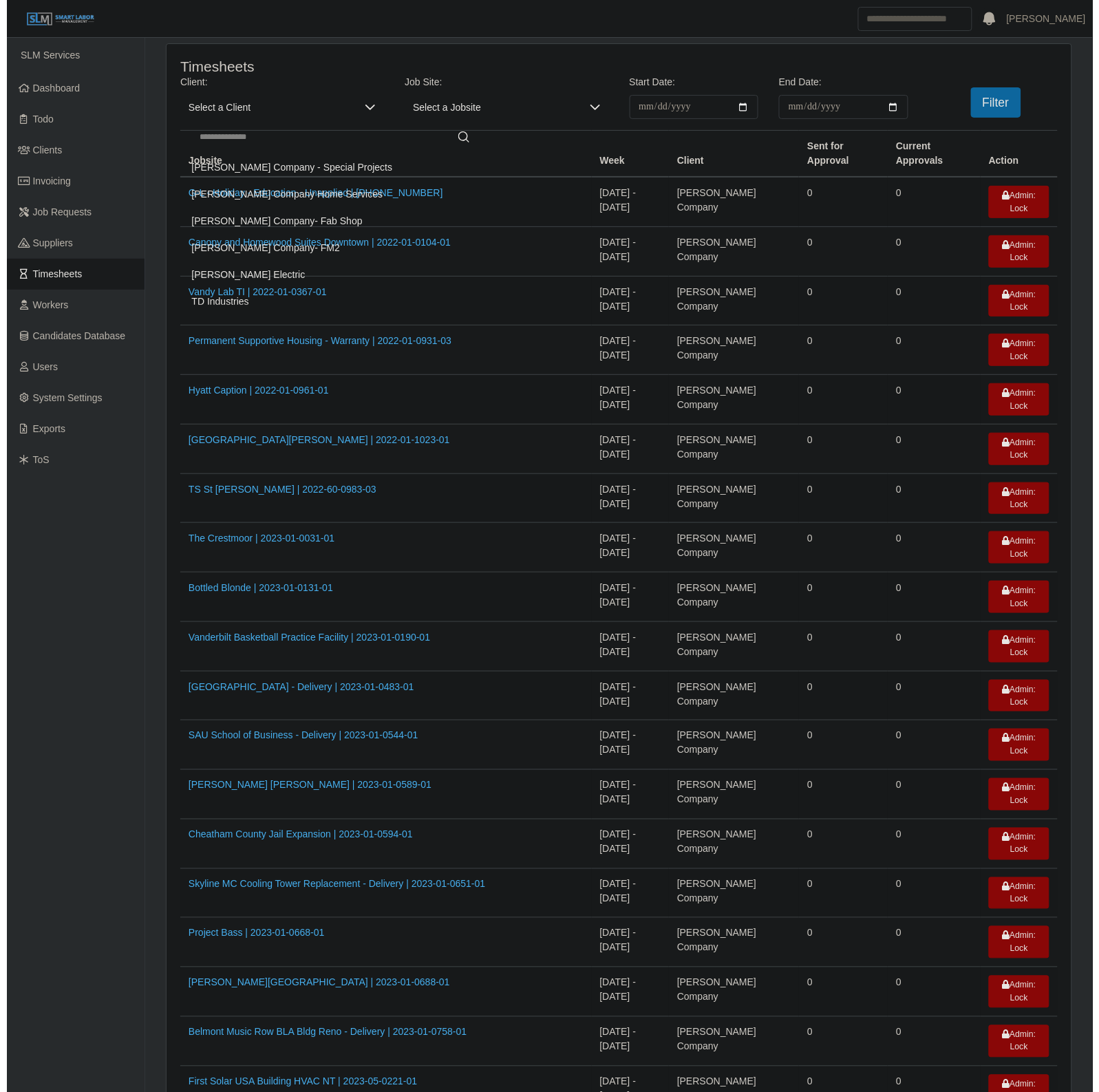
scroll to position [118, 0]
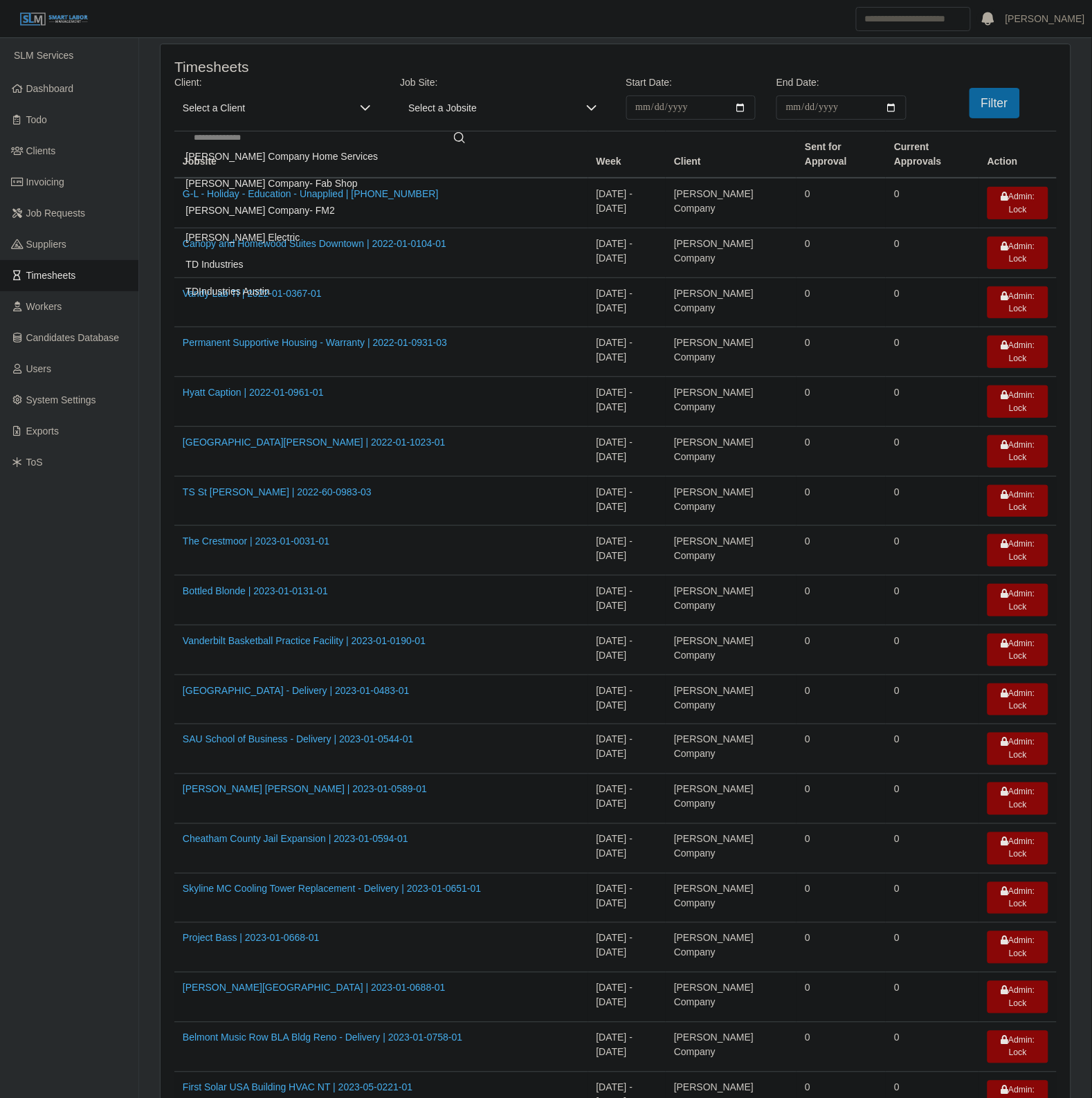
drag, startPoint x: 240, startPoint y: 237, endPoint x: 911, endPoint y: 132, distance: 679.2
click at [240, 236] on span "[PERSON_NAME] Electric" at bounding box center [243, 237] width 114 height 15
click at [1015, 98] on button "Filter" at bounding box center [995, 103] width 51 height 31
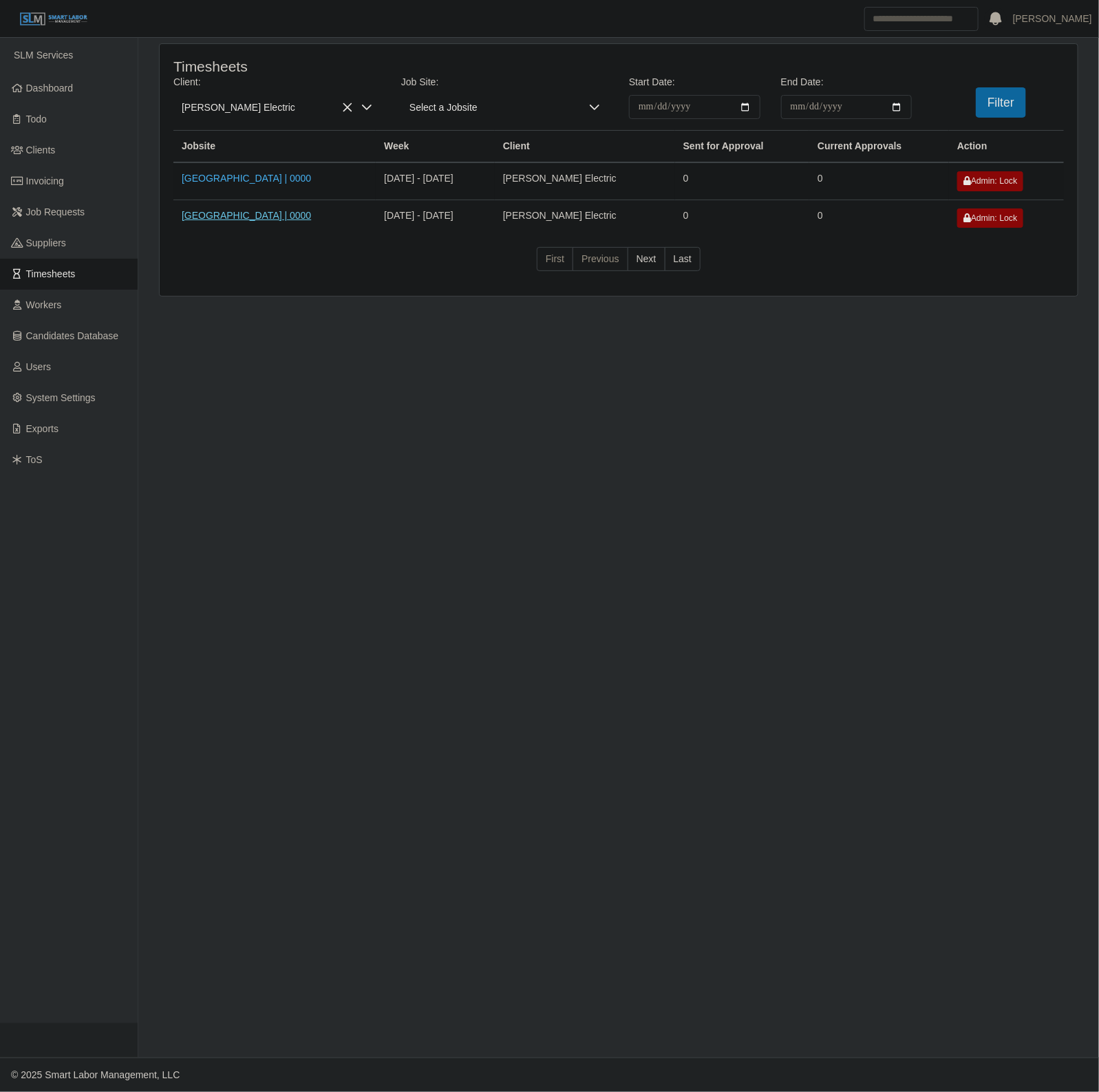
click at [290, 211] on link "Whites Creek Water Plant | 0000" at bounding box center [247, 215] width 129 height 11
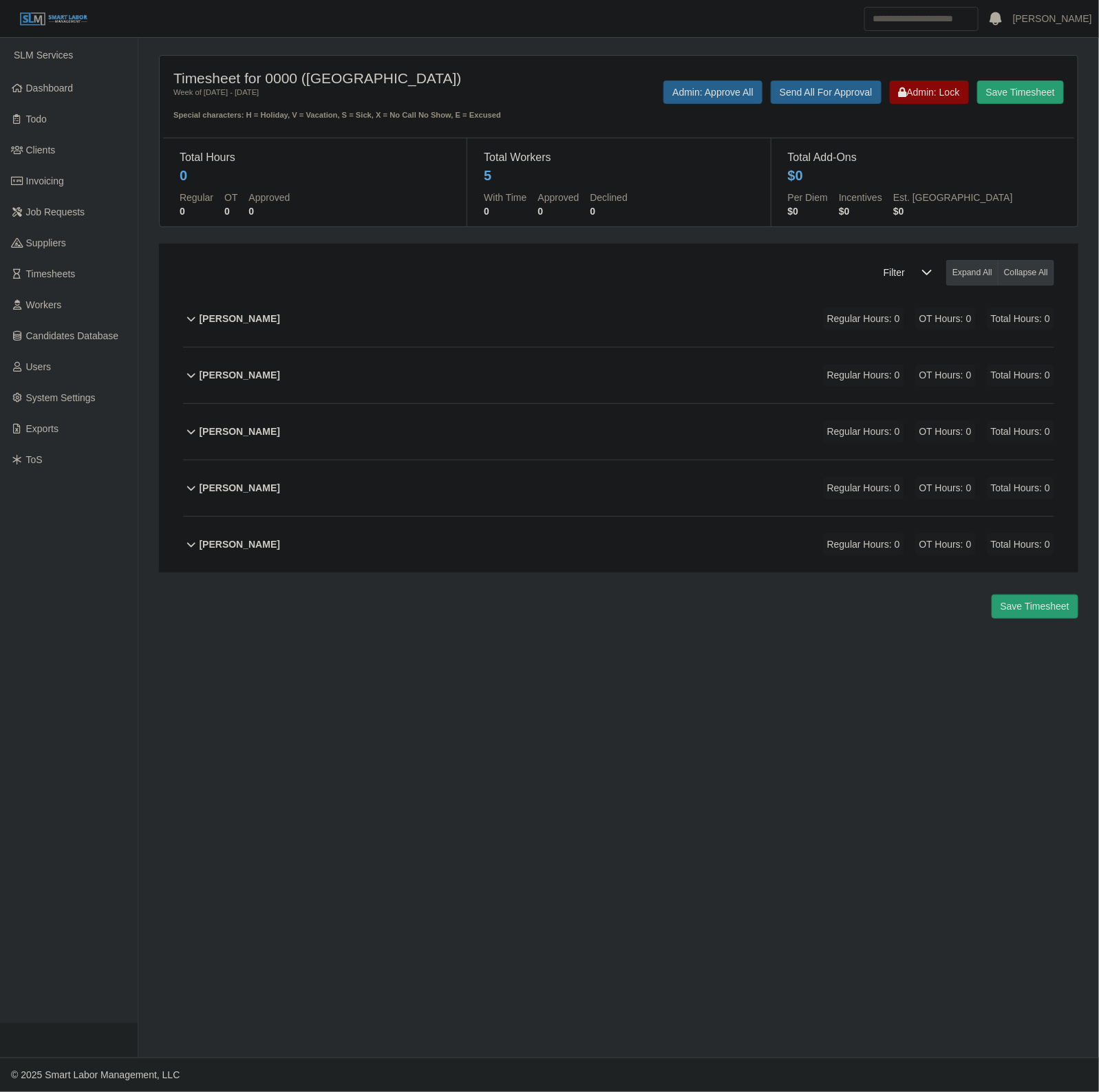
click at [396, 543] on div "[PERSON_NAME] Regular Hours: 0 OT Hours: 0 Total Hours: 0" at bounding box center [626, 544] width 855 height 56
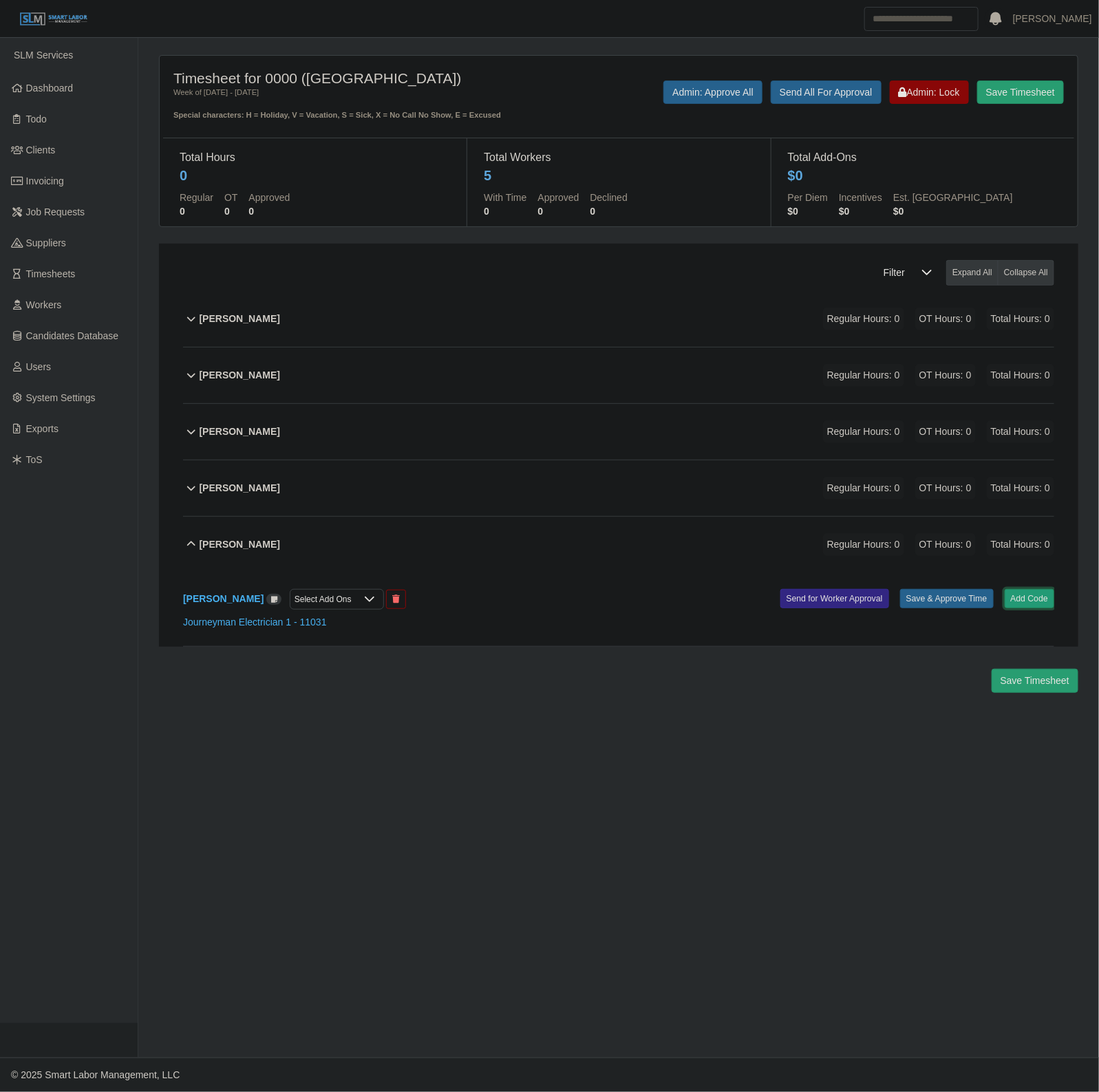
click at [1016, 602] on button "Add Code" at bounding box center [1030, 598] width 50 height 19
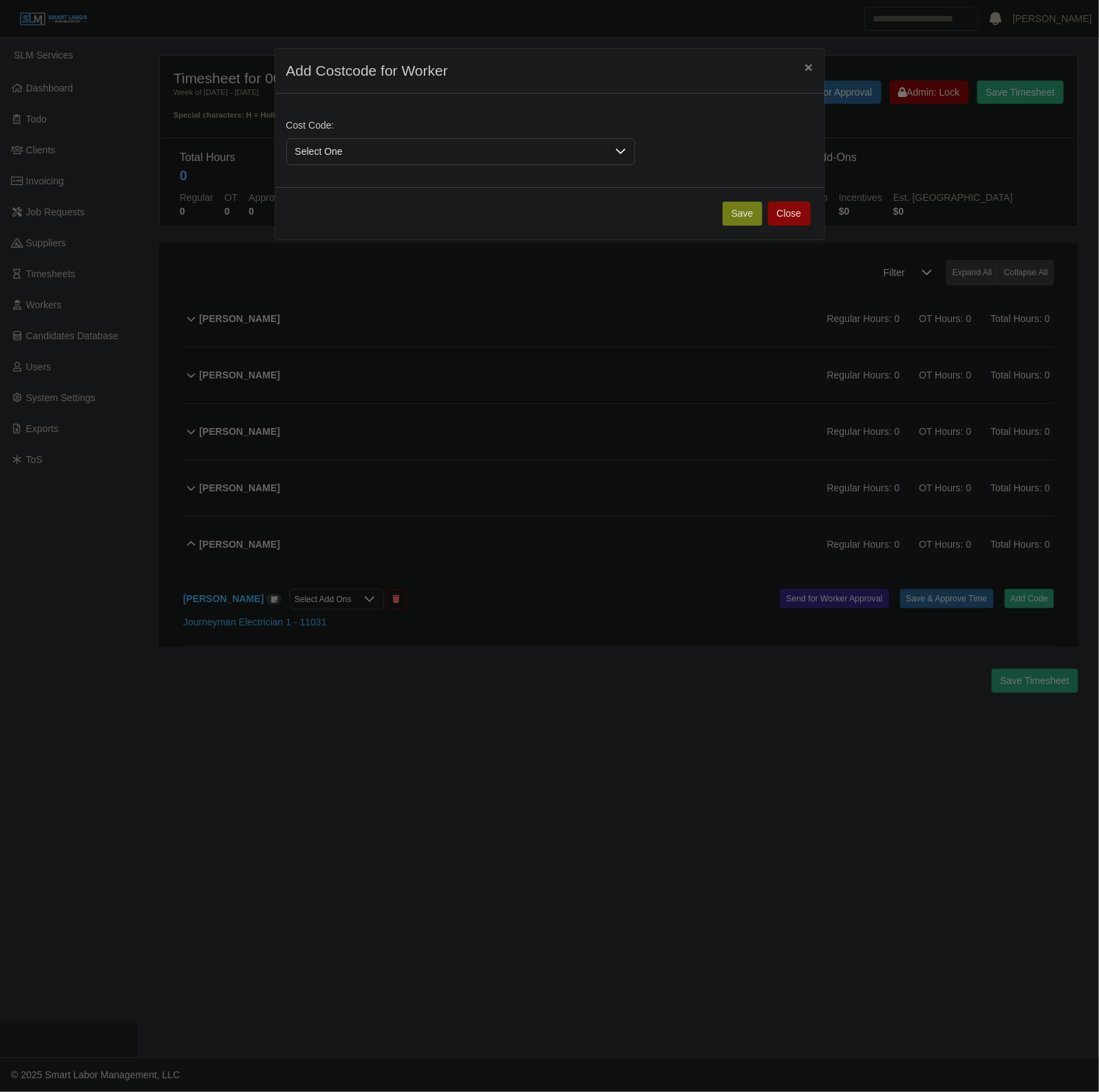
click at [492, 161] on span "Select One" at bounding box center [447, 151] width 320 height 25
click at [537, 217] on li "DEF.000000001 (Default)" at bounding box center [460, 217] width 343 height 25
click at [731, 224] on button "Save" at bounding box center [742, 214] width 40 height 24
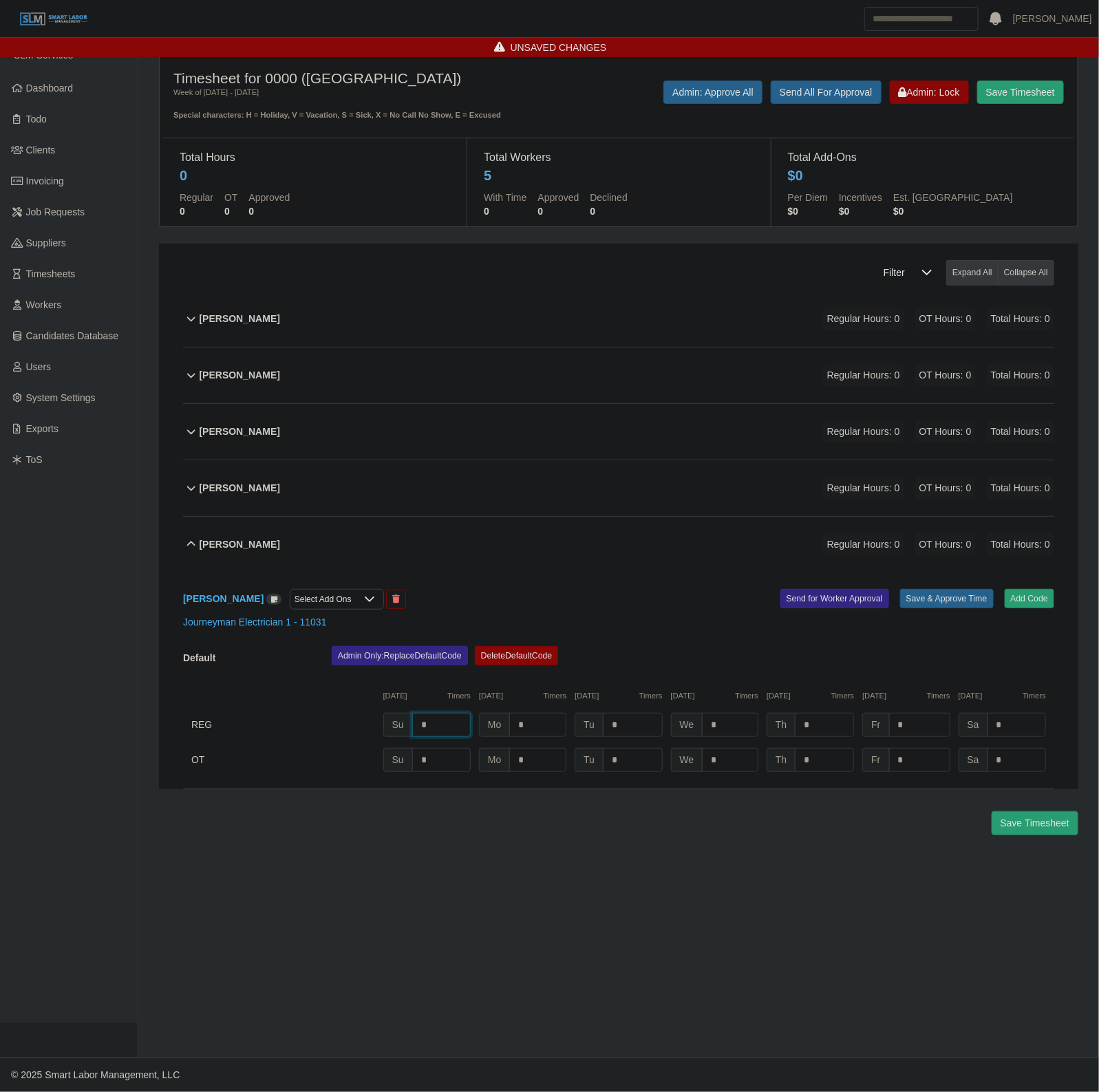
click at [441, 728] on input "*" at bounding box center [441, 725] width 59 height 24
type input "*"
type input "***"
type input "*"
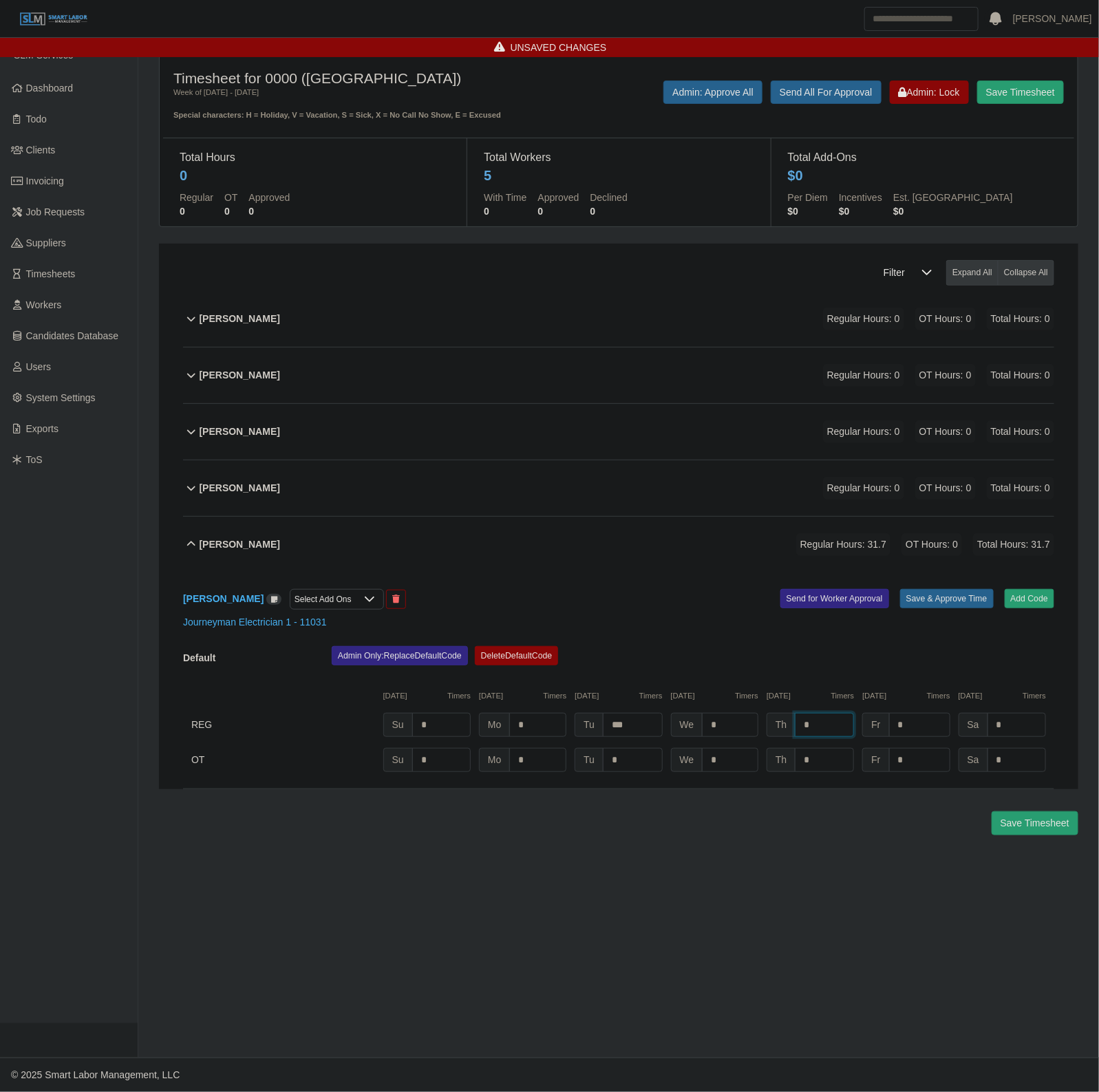
type input "*"
click at [933, 599] on button "Save & Approve Time" at bounding box center [947, 598] width 94 height 19
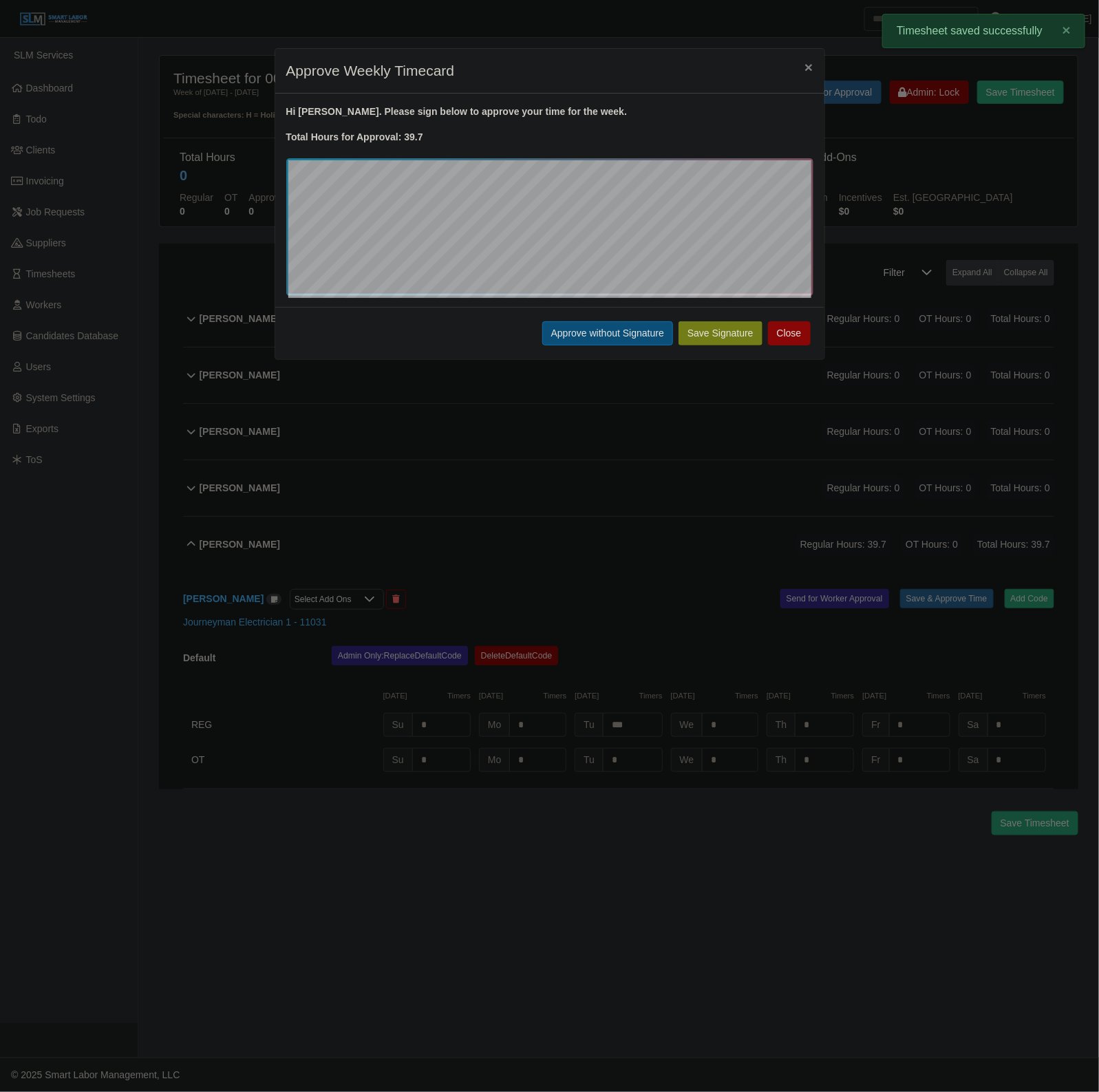
click at [581, 327] on button "Approve without Signature" at bounding box center [607, 333] width 131 height 24
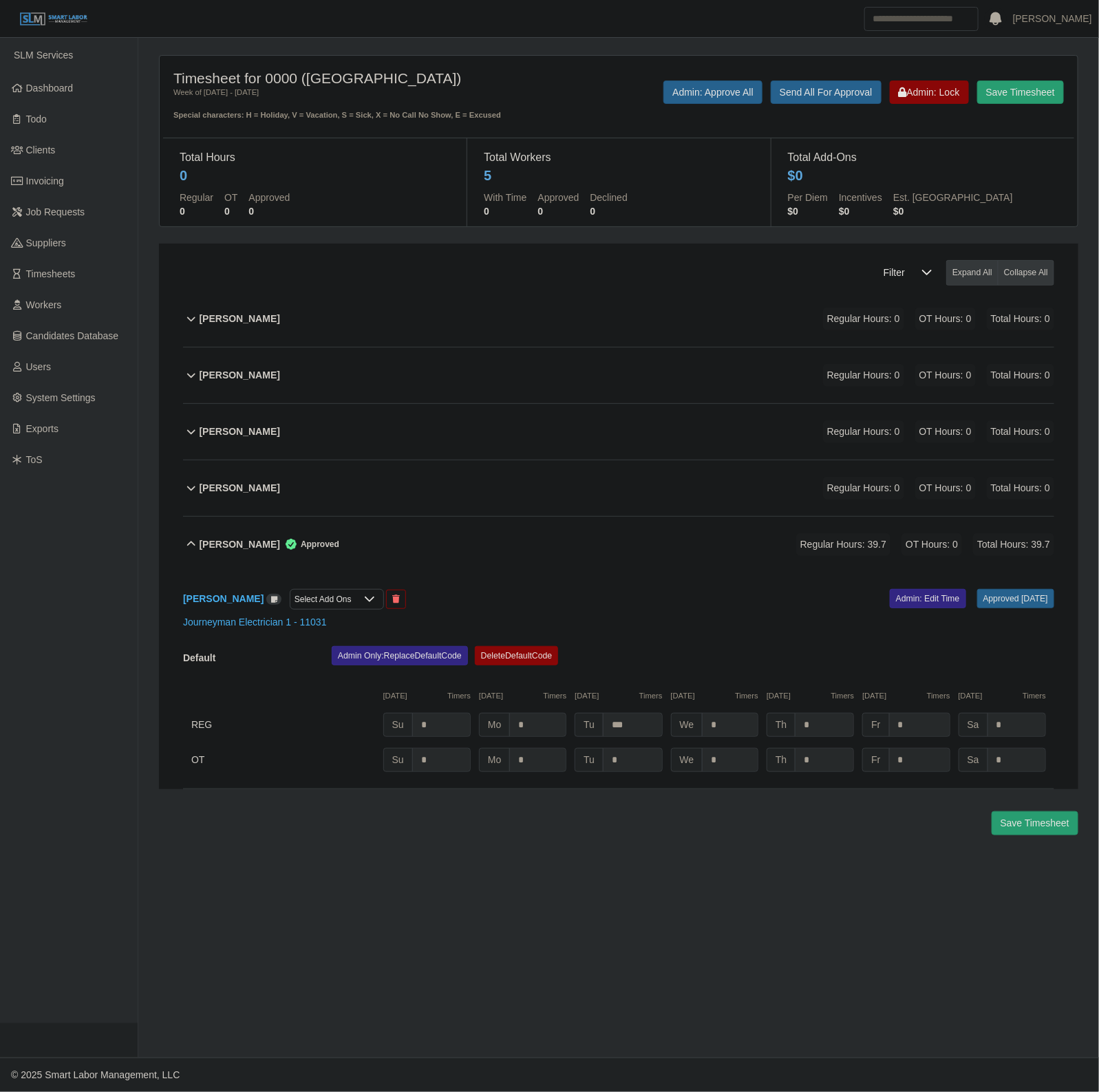
click at [624, 562] on div "Theodore King Approved Regular Hours: 39.7 OT Hours: 0 Total Hours: 39.7" at bounding box center [626, 544] width 855 height 56
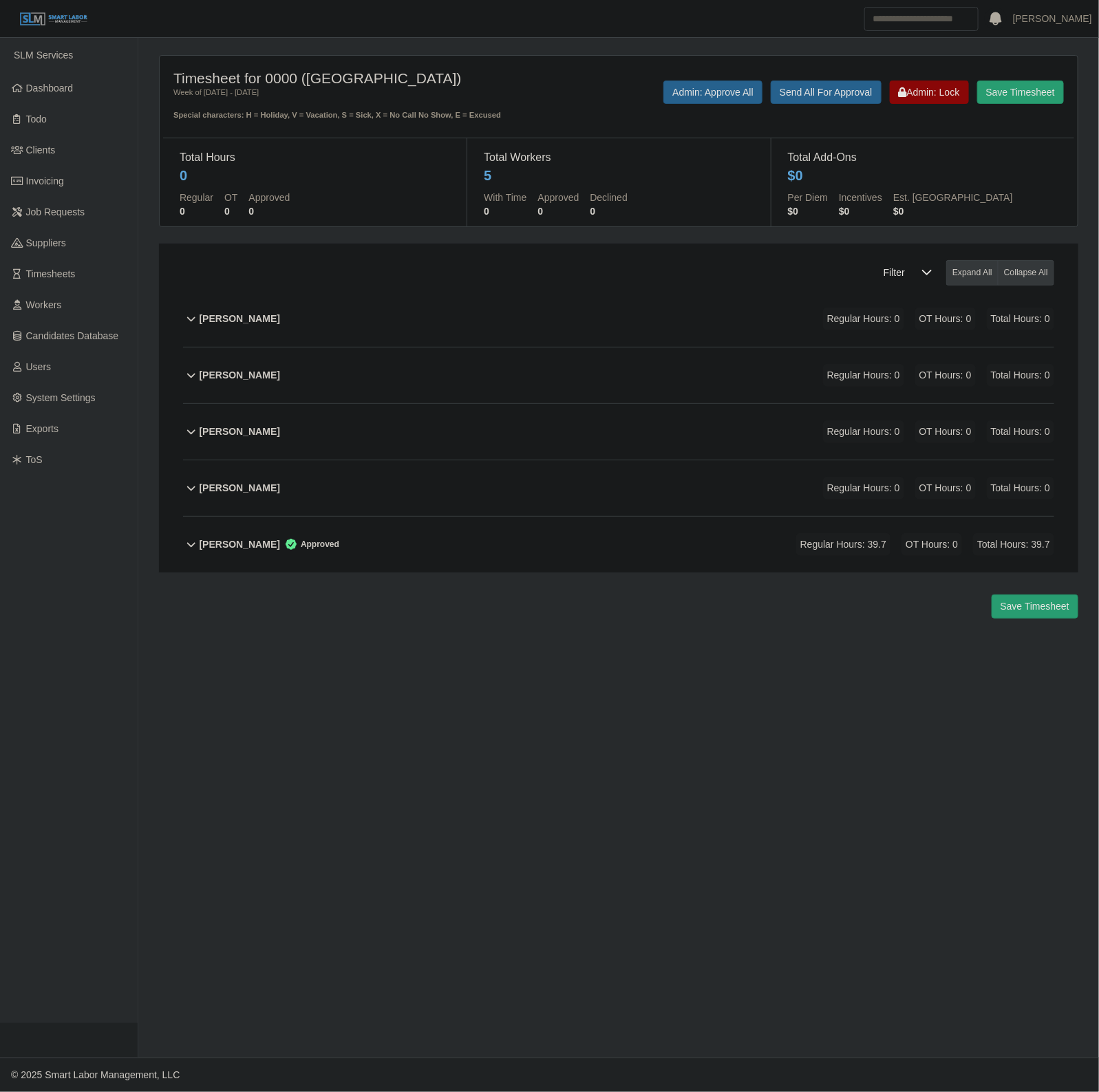
click at [624, 562] on div "Theodore King Approved Regular Hours: 39.7 OT Hours: 0 Total Hours: 39.7" at bounding box center [626, 544] width 855 height 56
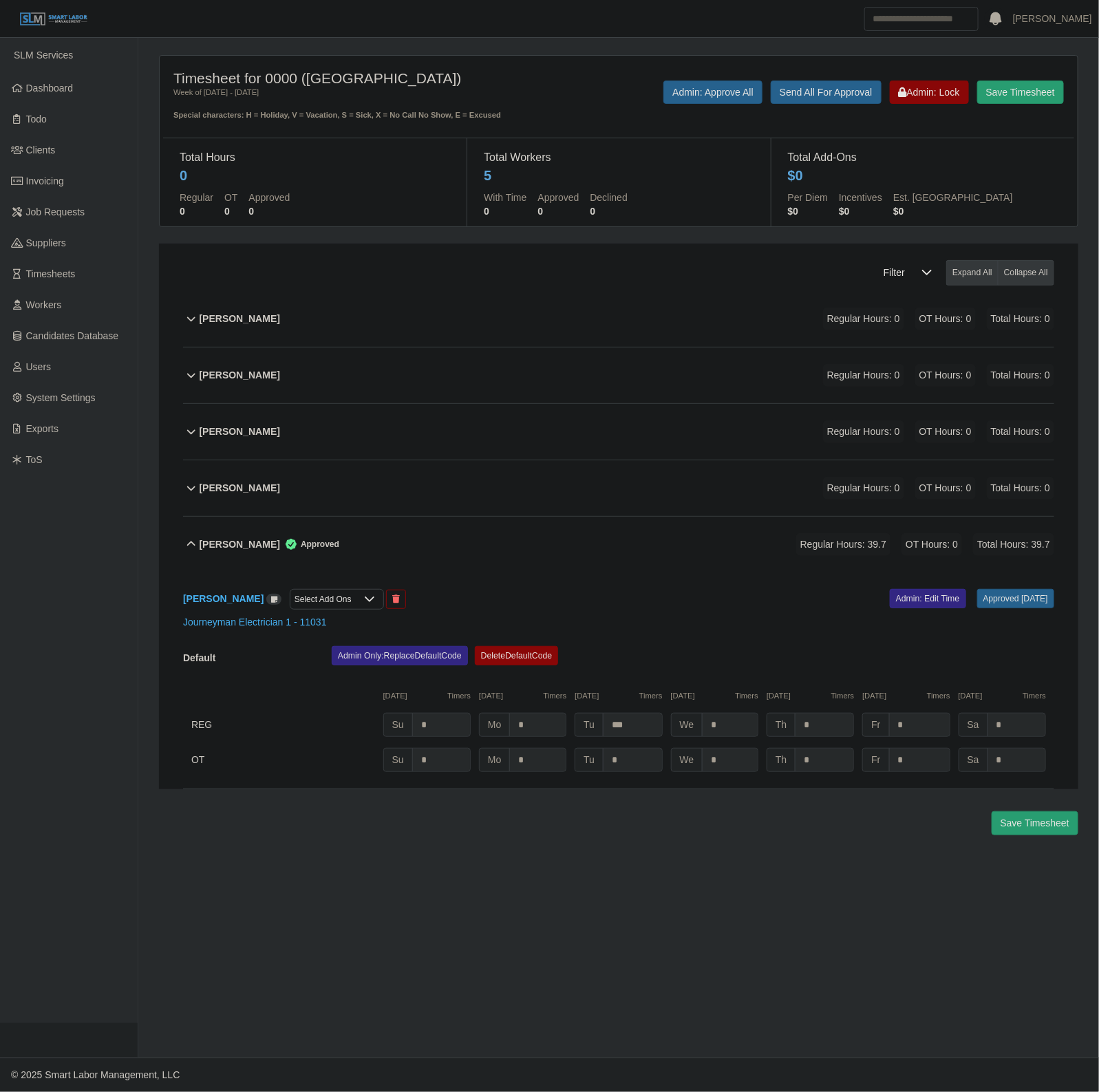
click at [624, 562] on div "Theodore King Approved Regular Hours: 39.7 OT Hours: 0 Total Hours: 39.7" at bounding box center [626, 544] width 855 height 56
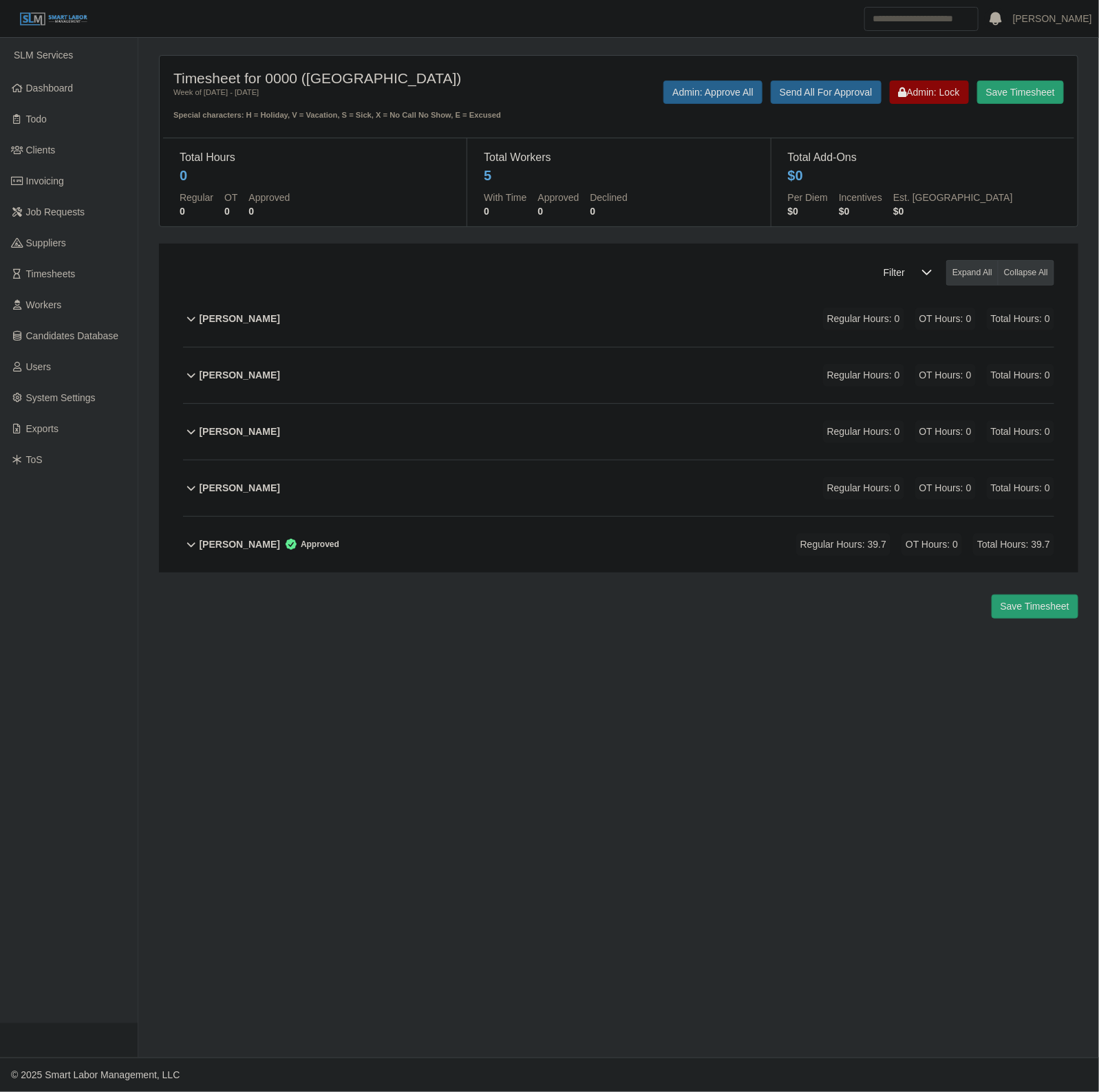
click at [479, 372] on div "David Steward Regular Hours: 0 OT Hours: 0 Total Hours: 0" at bounding box center [626, 375] width 855 height 56
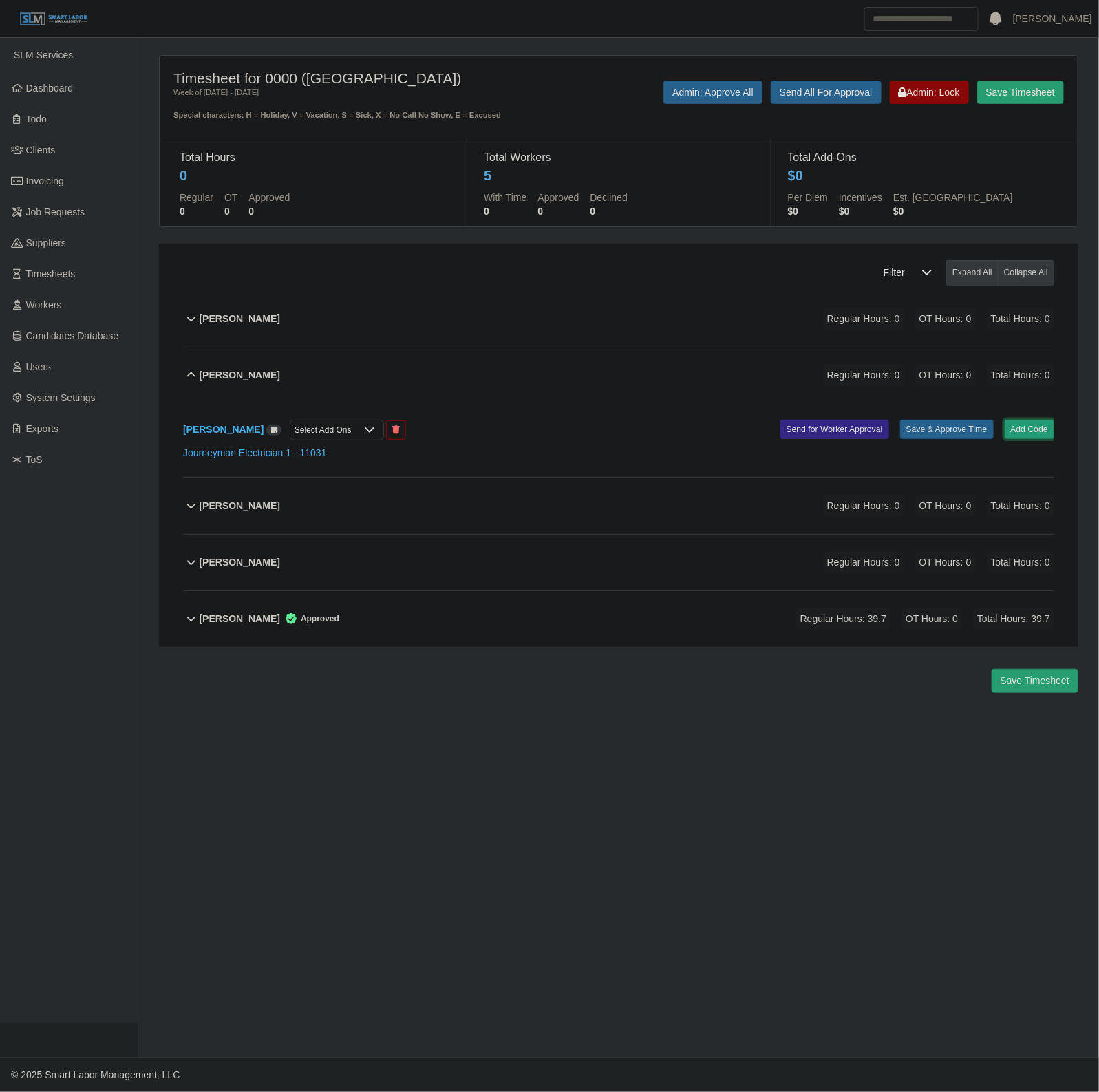
click at [1031, 427] on button "Add Code" at bounding box center [1030, 429] width 50 height 19
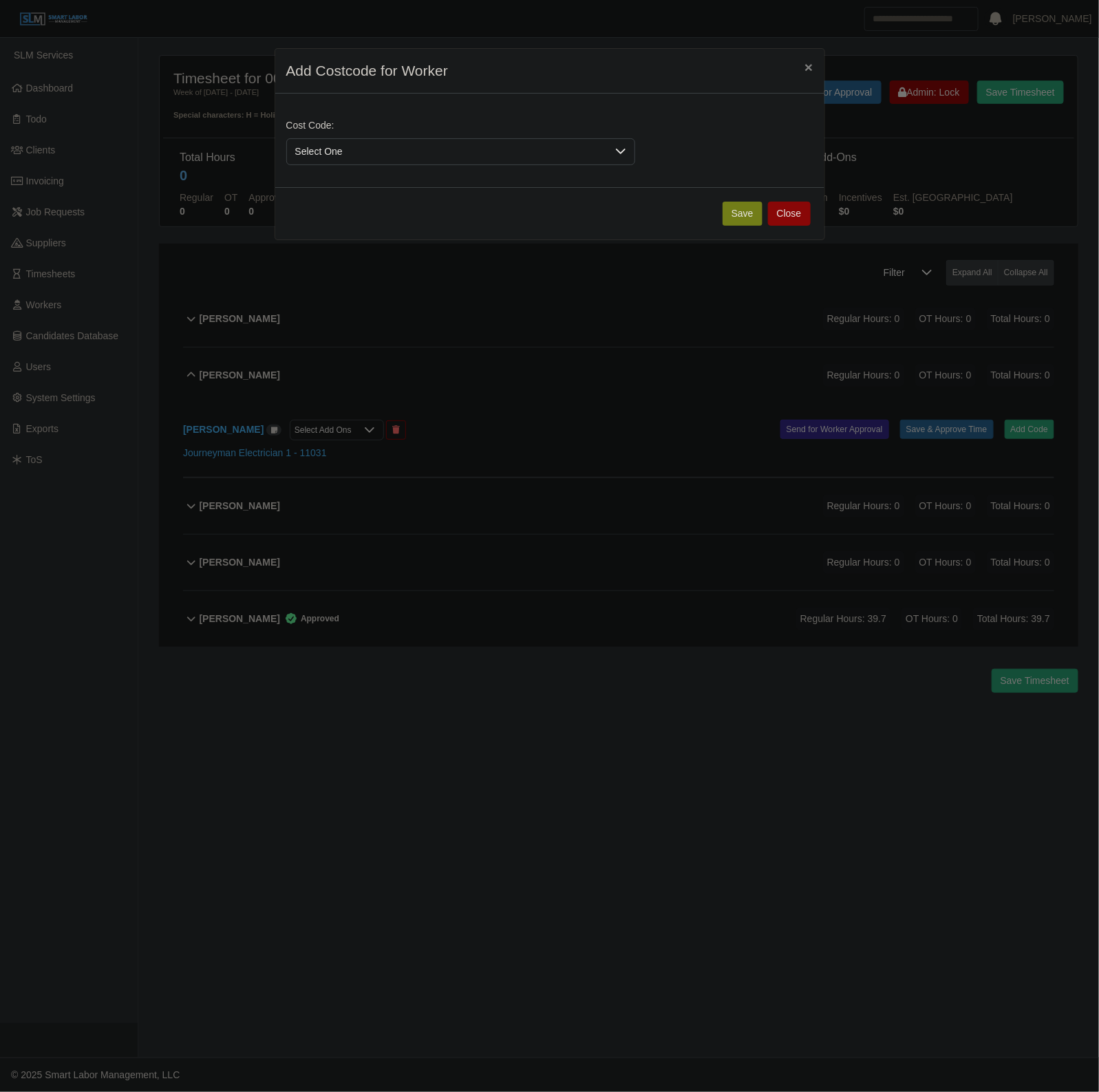
click at [367, 164] on span "Select One" at bounding box center [447, 151] width 320 height 25
click at [372, 217] on span "DEF.000000001 (Default)" at bounding box center [352, 218] width 109 height 14
click at [755, 219] on button "Save" at bounding box center [742, 214] width 40 height 24
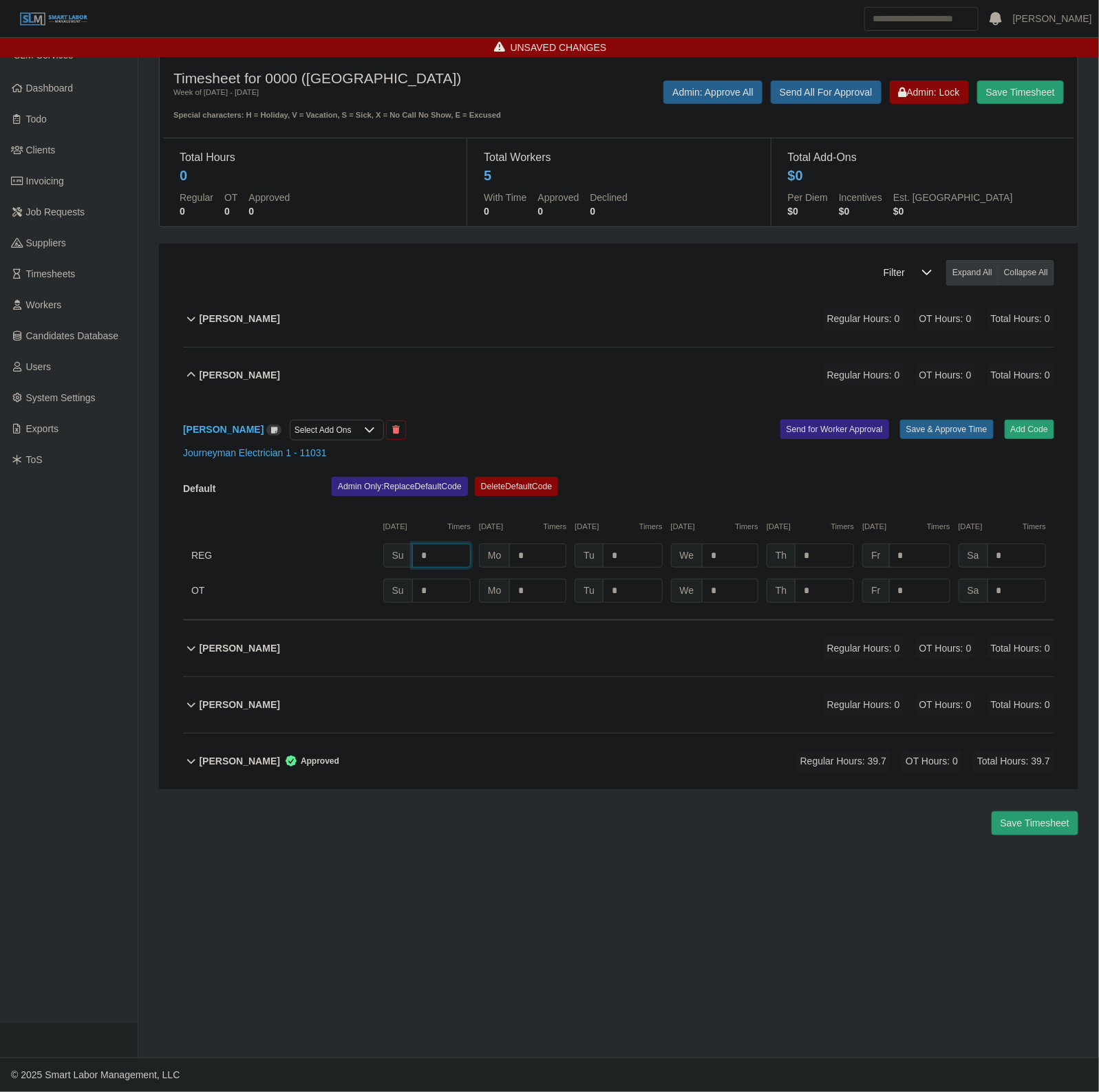
click at [448, 555] on input "*" at bounding box center [441, 556] width 59 height 24
type input "*"
click at [558, 568] on input "*" at bounding box center [537, 556] width 57 height 24
type input "*"
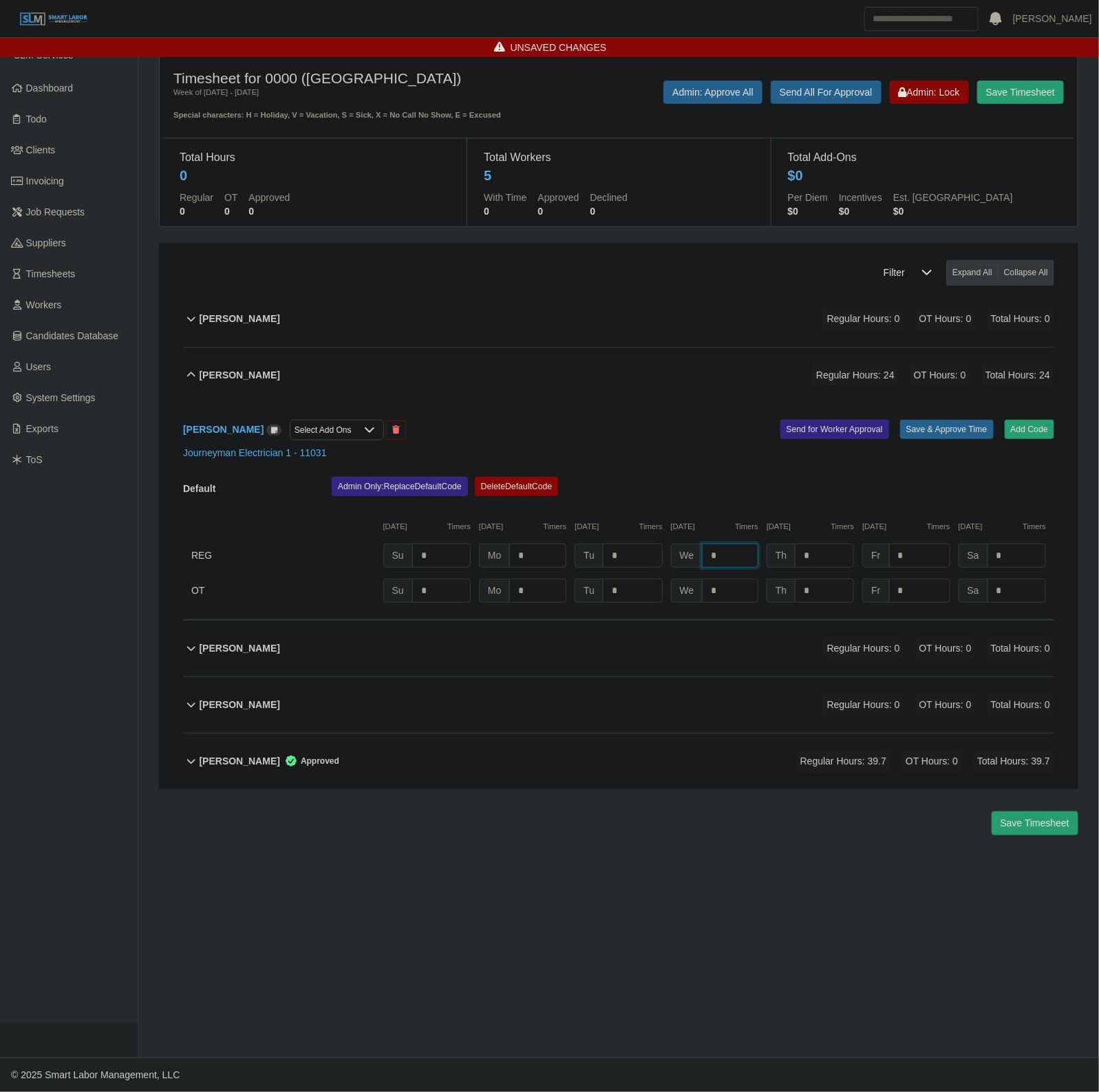
type input "*"
click at [968, 435] on button "Save & Approve Time" at bounding box center [947, 429] width 94 height 19
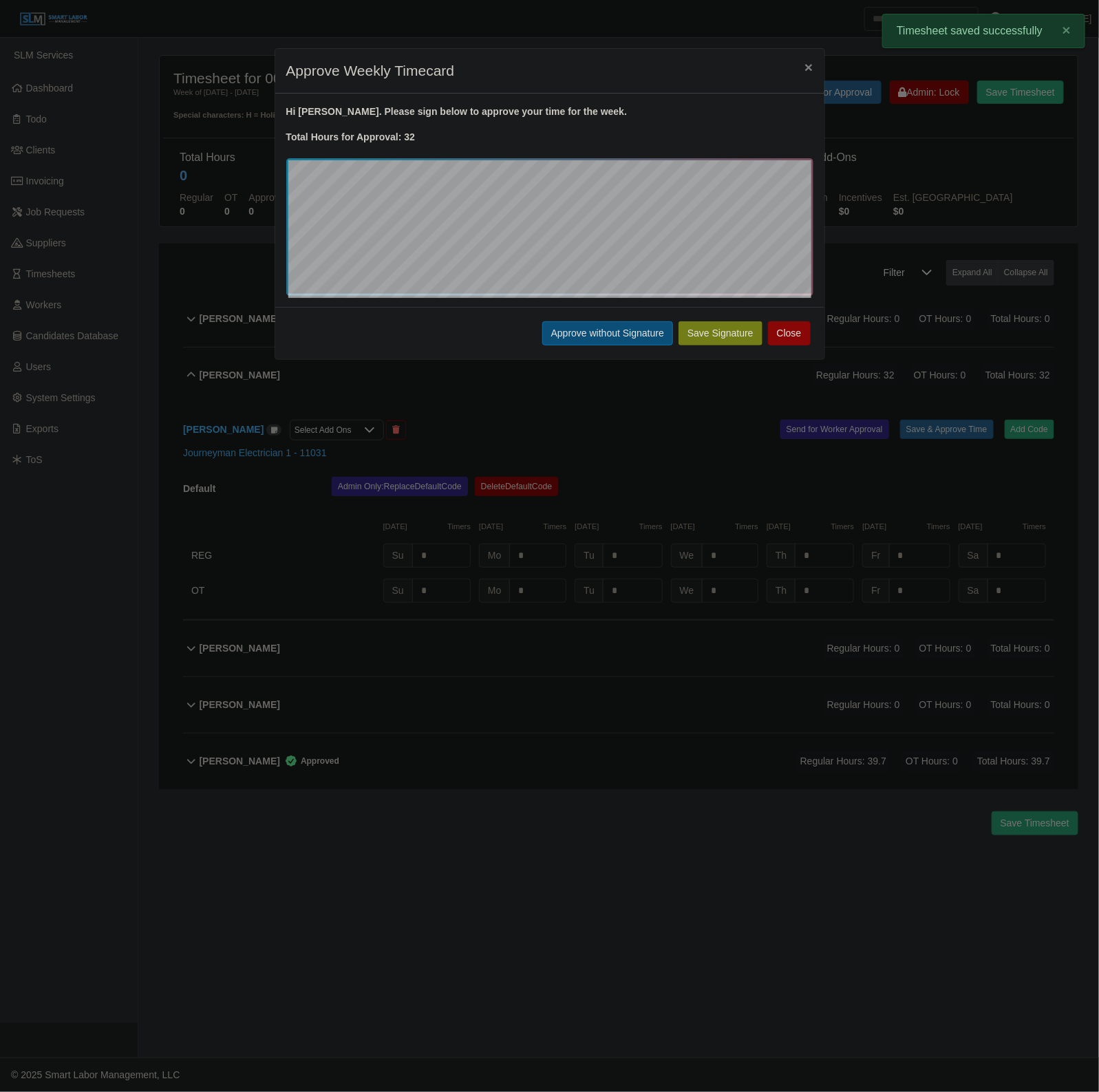
click at [616, 334] on button "Approve without Signature" at bounding box center [607, 333] width 131 height 24
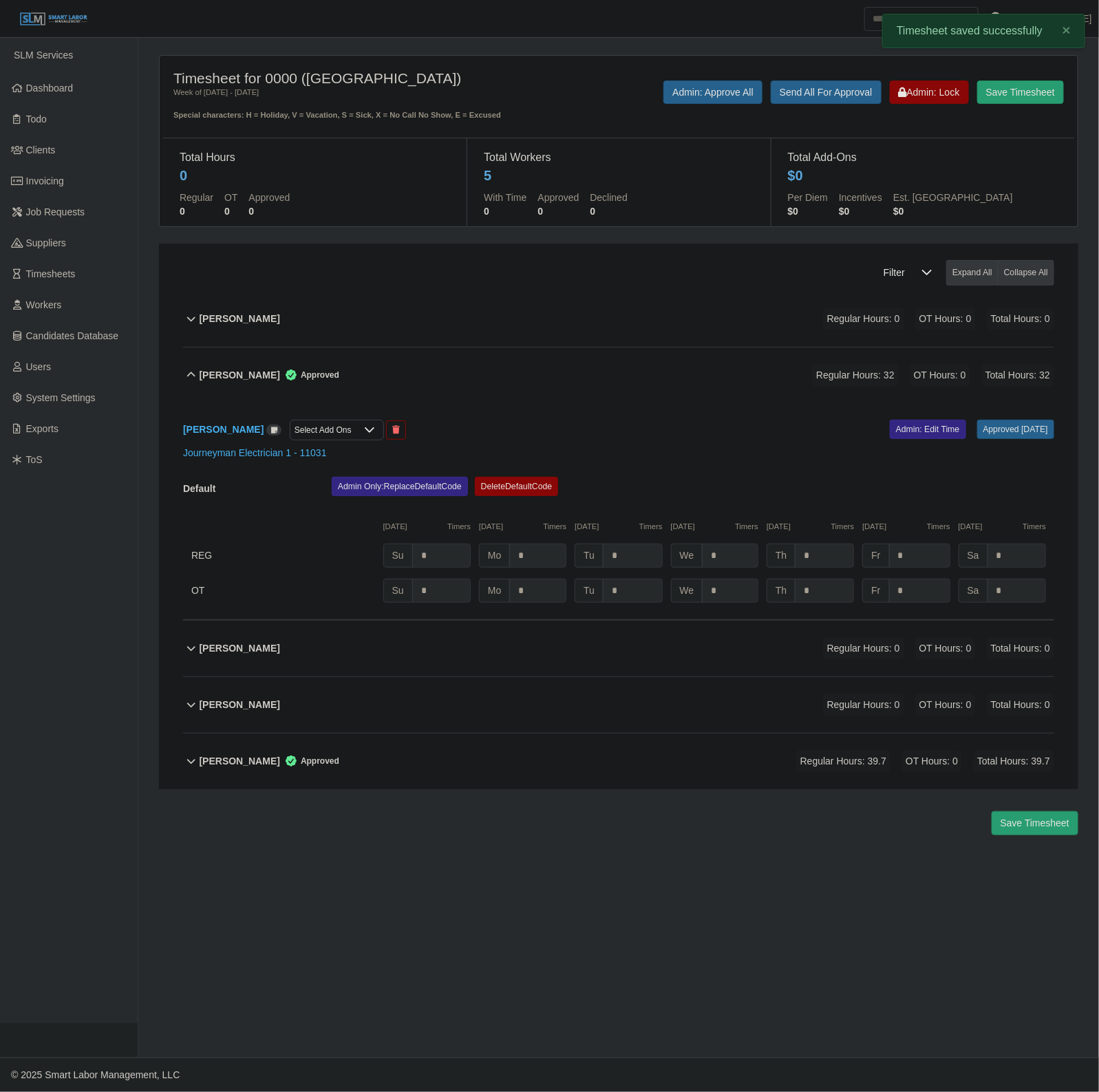
click at [496, 374] on div "David Steward Approved Regular Hours: 32 OT Hours: 0 Total Hours: 32" at bounding box center [626, 375] width 855 height 56
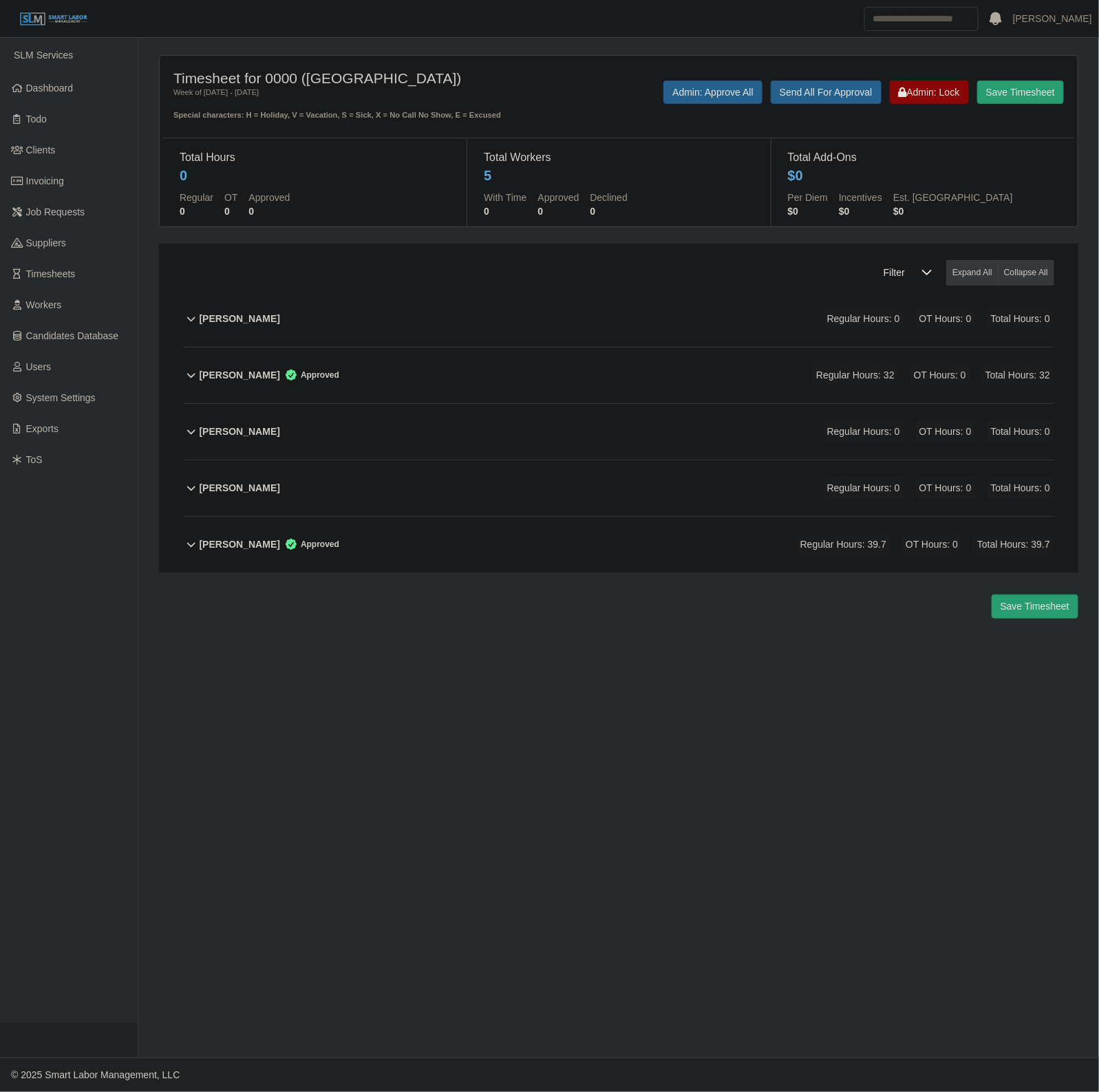
click at [365, 422] on div "Jason Jones Regular Hours: 0 OT Hours: 0 Total Hours: 0" at bounding box center [626, 431] width 855 height 56
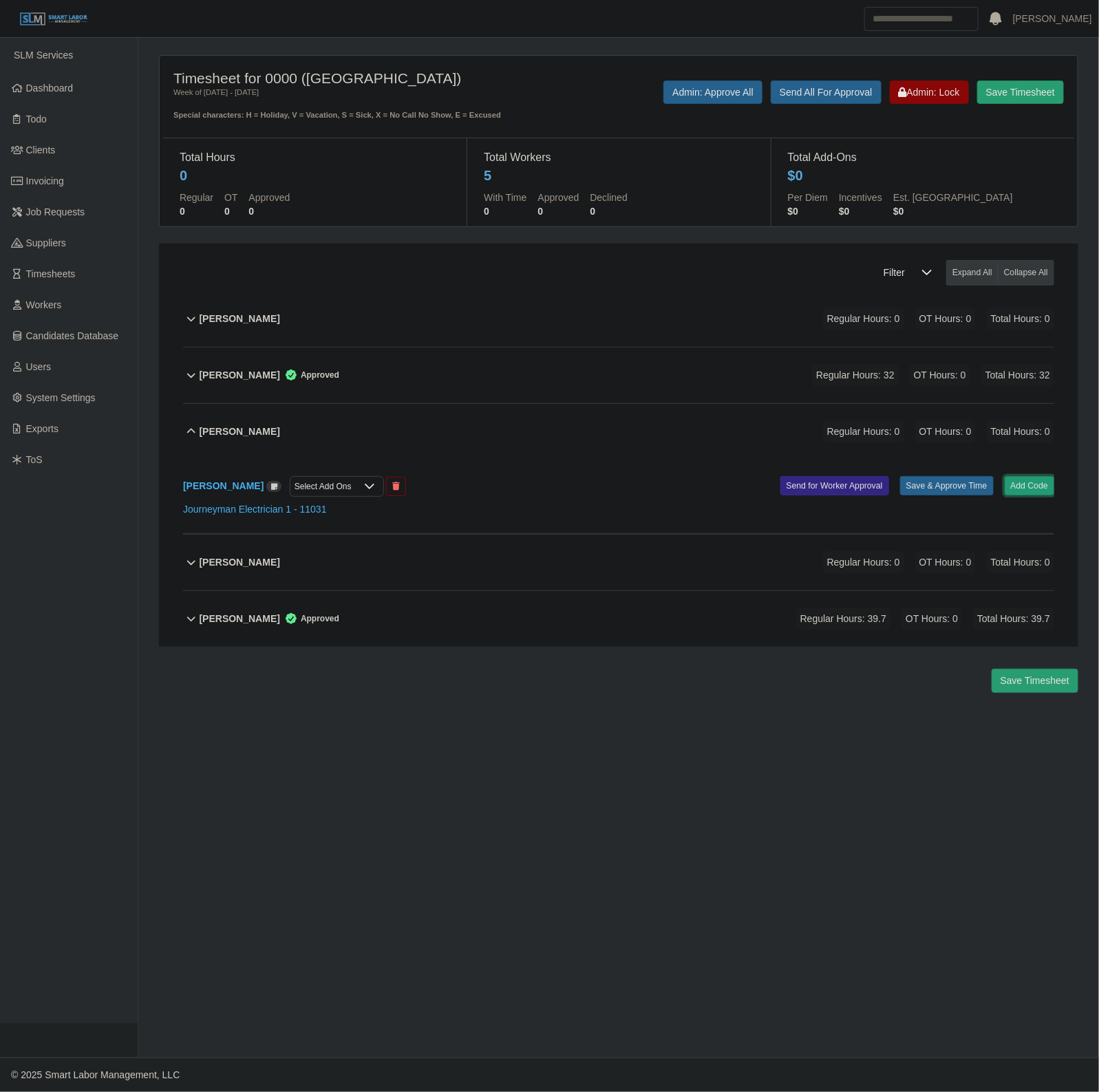
click at [1044, 487] on button "Add Code" at bounding box center [1030, 486] width 50 height 19
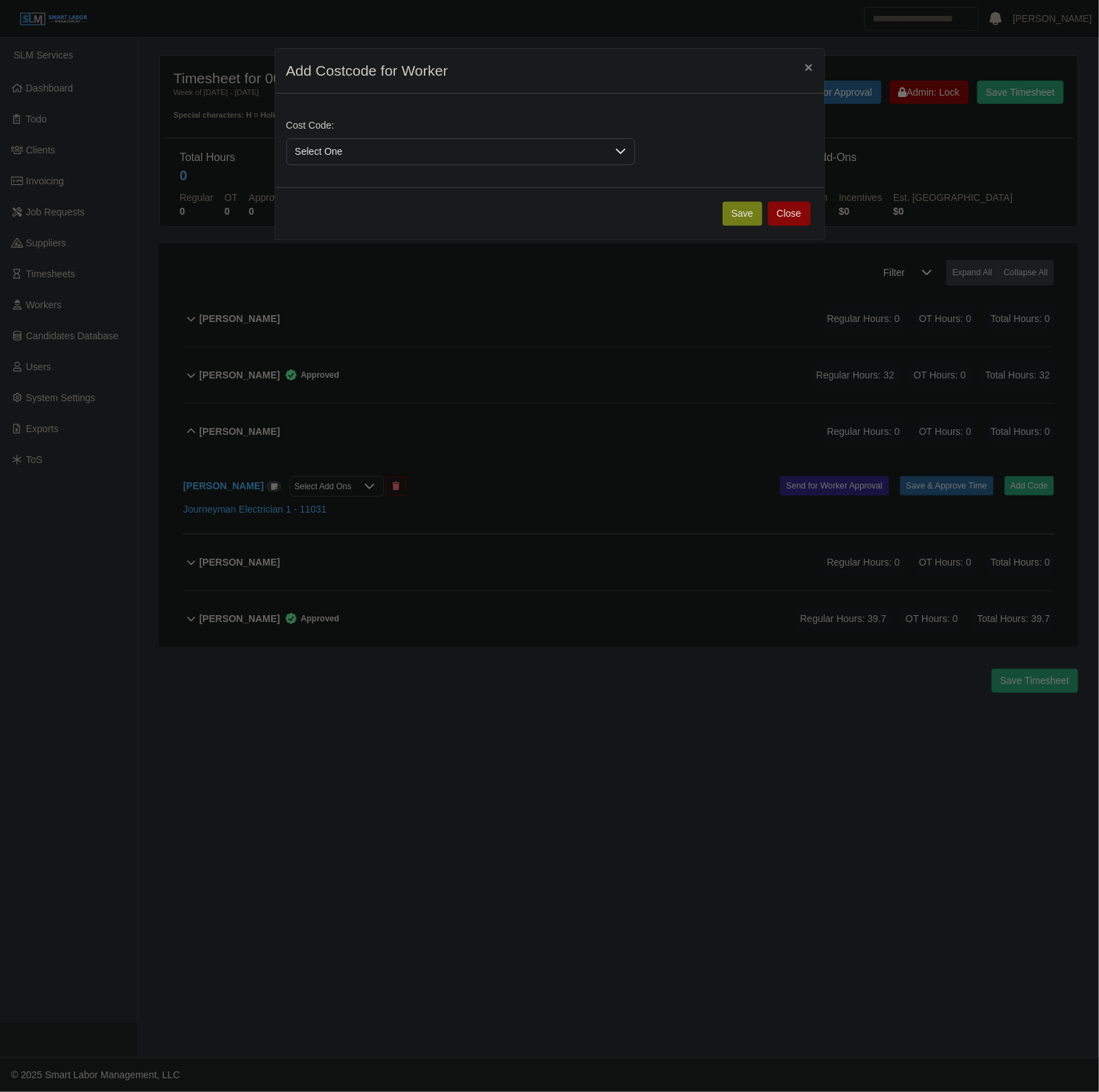
click at [458, 149] on span "Select One" at bounding box center [447, 151] width 320 height 25
click at [435, 211] on li "DEF.000000001 (Default)" at bounding box center [460, 217] width 343 height 25
drag, startPoint x: 730, startPoint y: 205, endPoint x: 729, endPoint y: 221, distance: 16.0
click at [731, 205] on button "Save" at bounding box center [742, 214] width 40 height 24
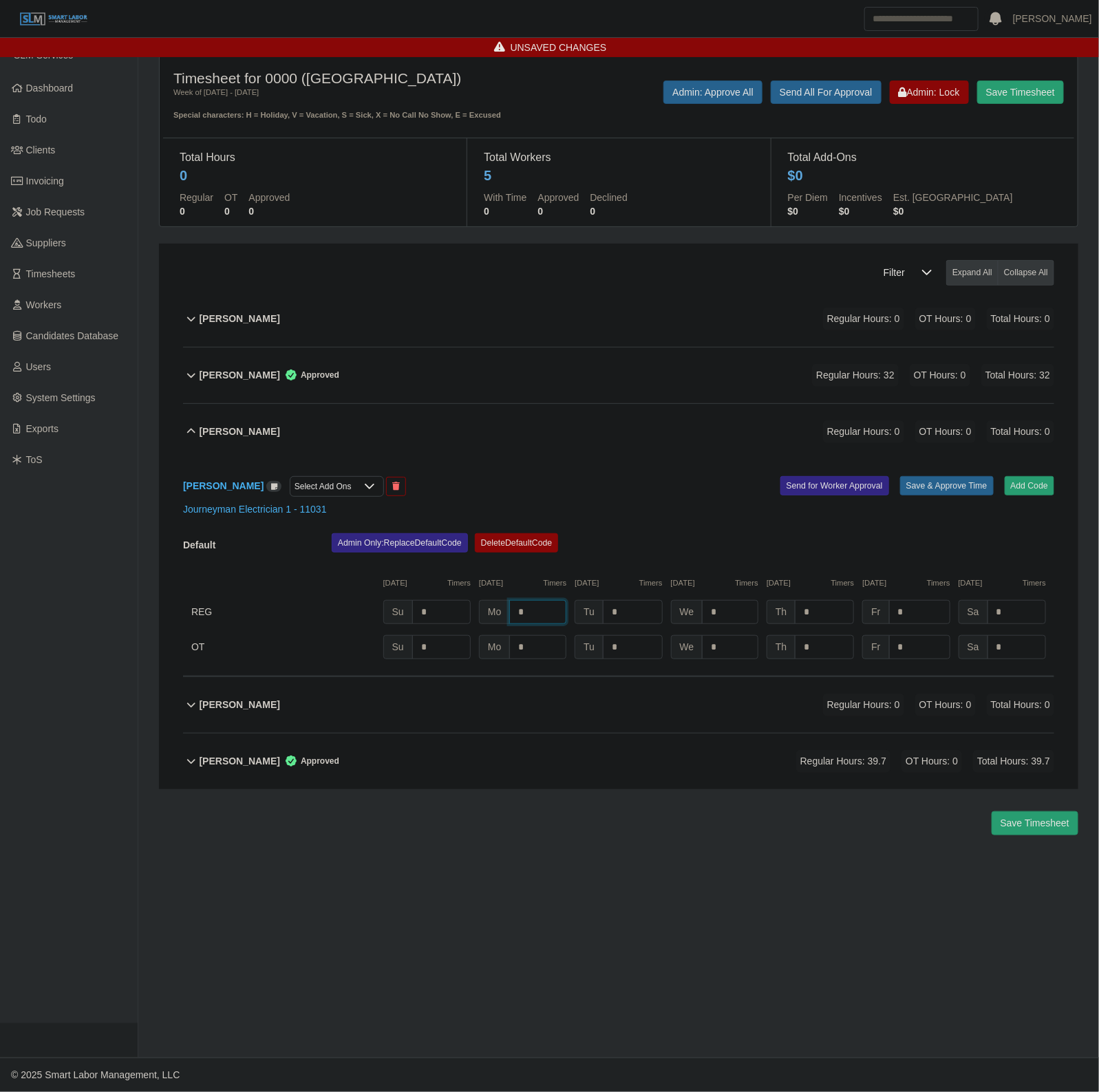
click at [558, 613] on input "*" at bounding box center [537, 612] width 57 height 24
type input "*"
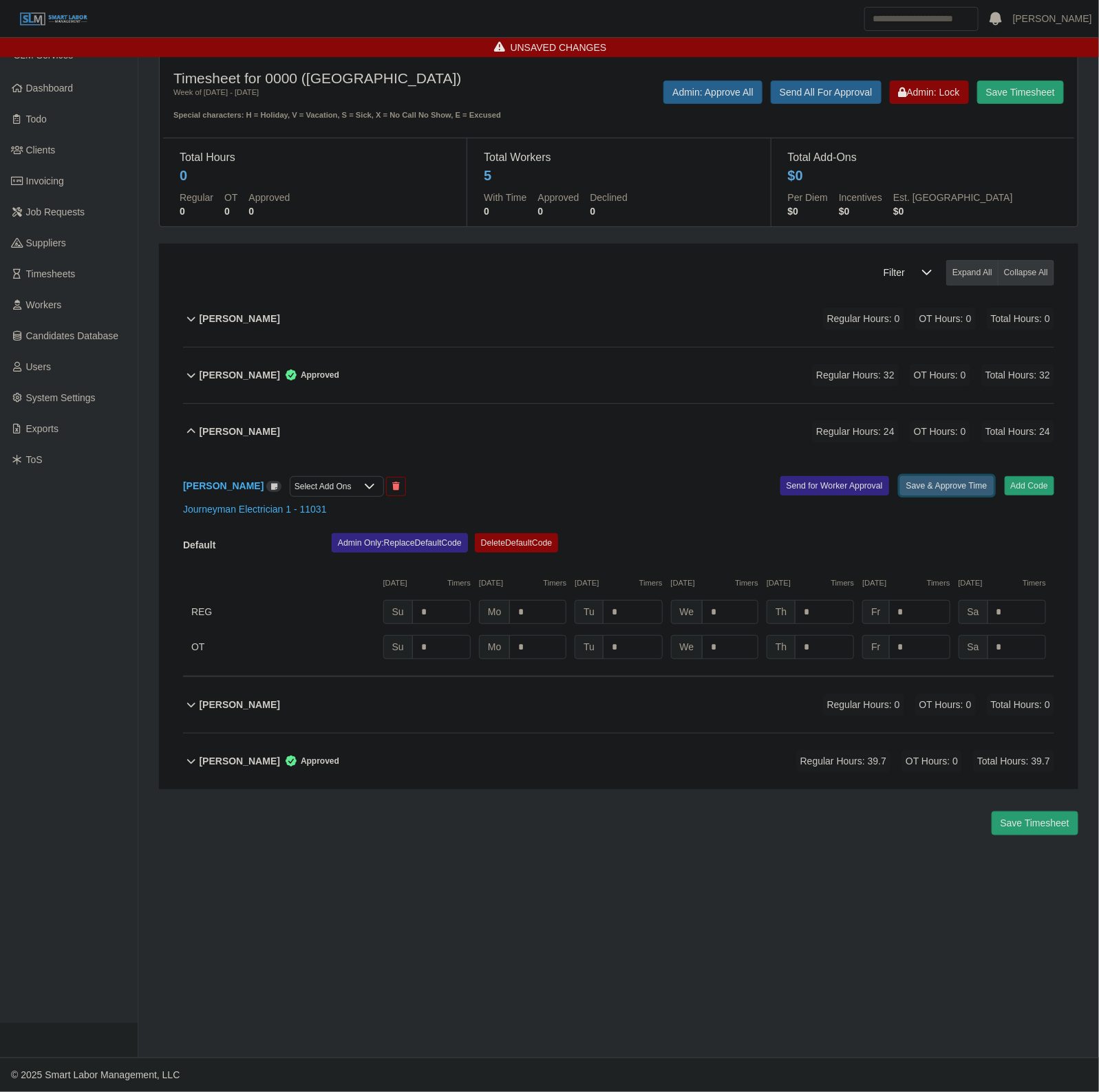
click at [969, 490] on button "Save & Approve Time" at bounding box center [947, 486] width 94 height 19
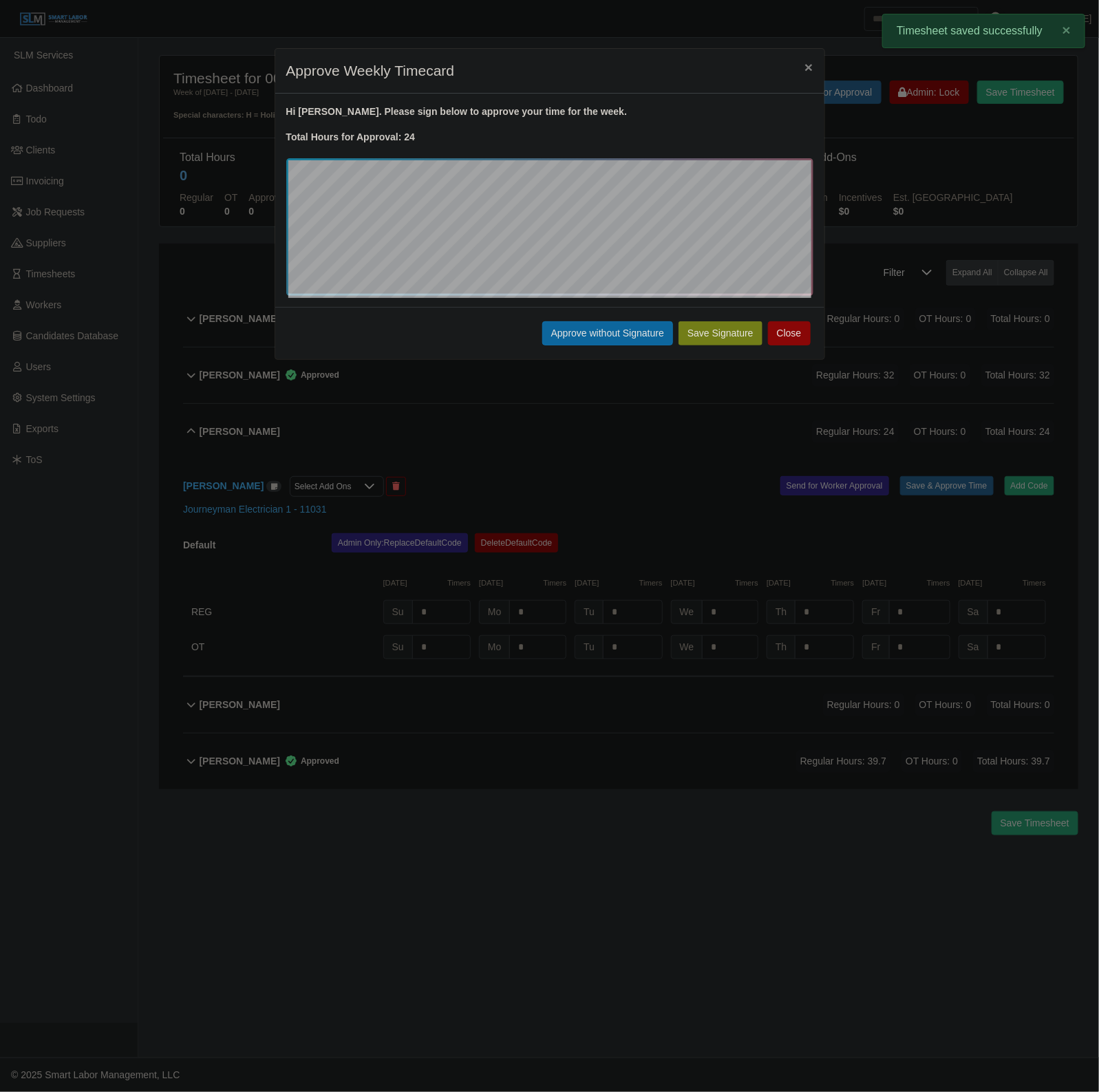
click at [623, 349] on div "Save Signature Approve without Signature Close" at bounding box center [550, 333] width 550 height 53
click at [607, 322] on button "Approve without Signature" at bounding box center [607, 333] width 131 height 24
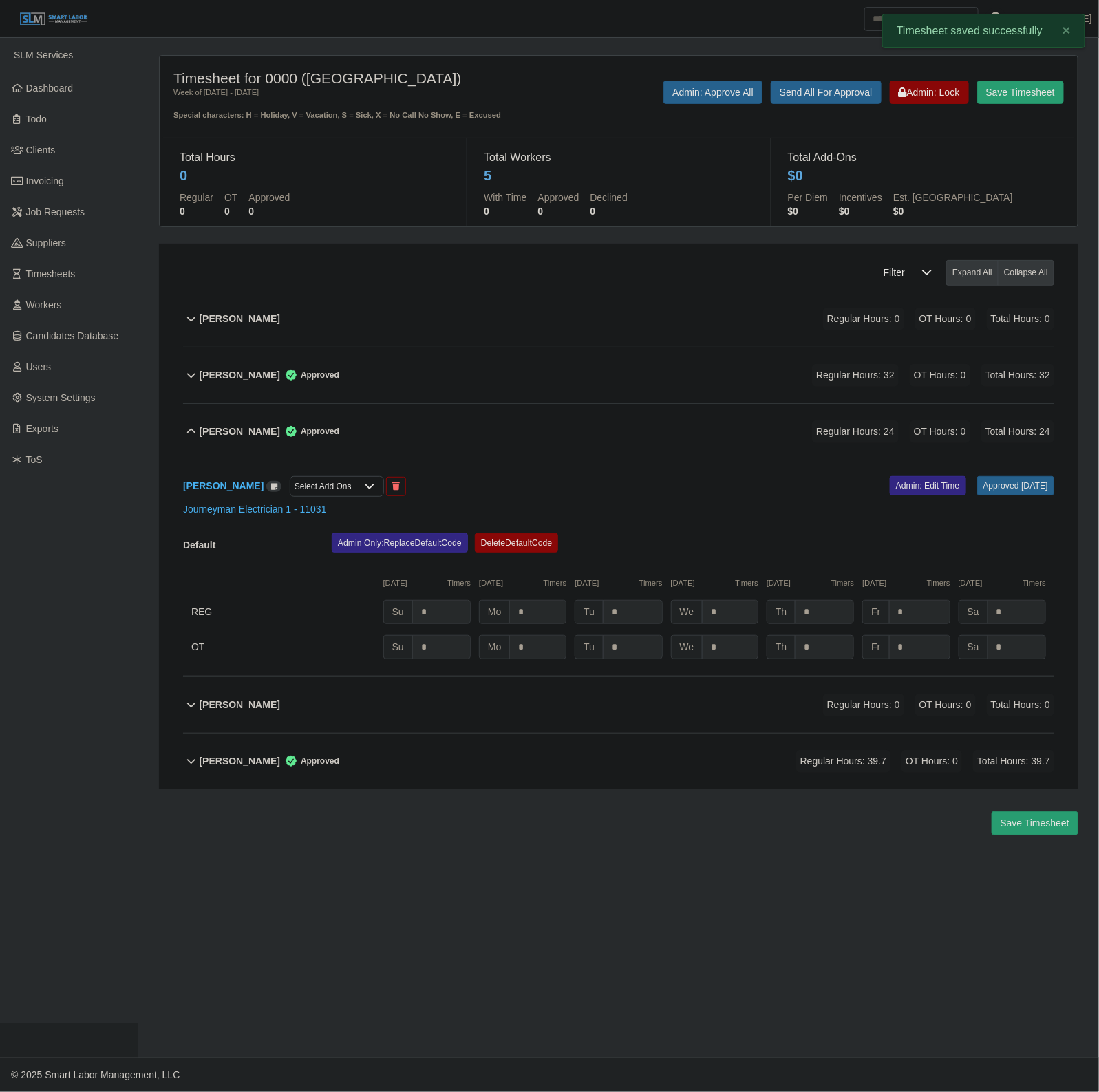
click at [448, 432] on div "Jason Jones Approved Regular Hours: 24 OT Hours: 0 Total Hours: 24" at bounding box center [626, 431] width 855 height 56
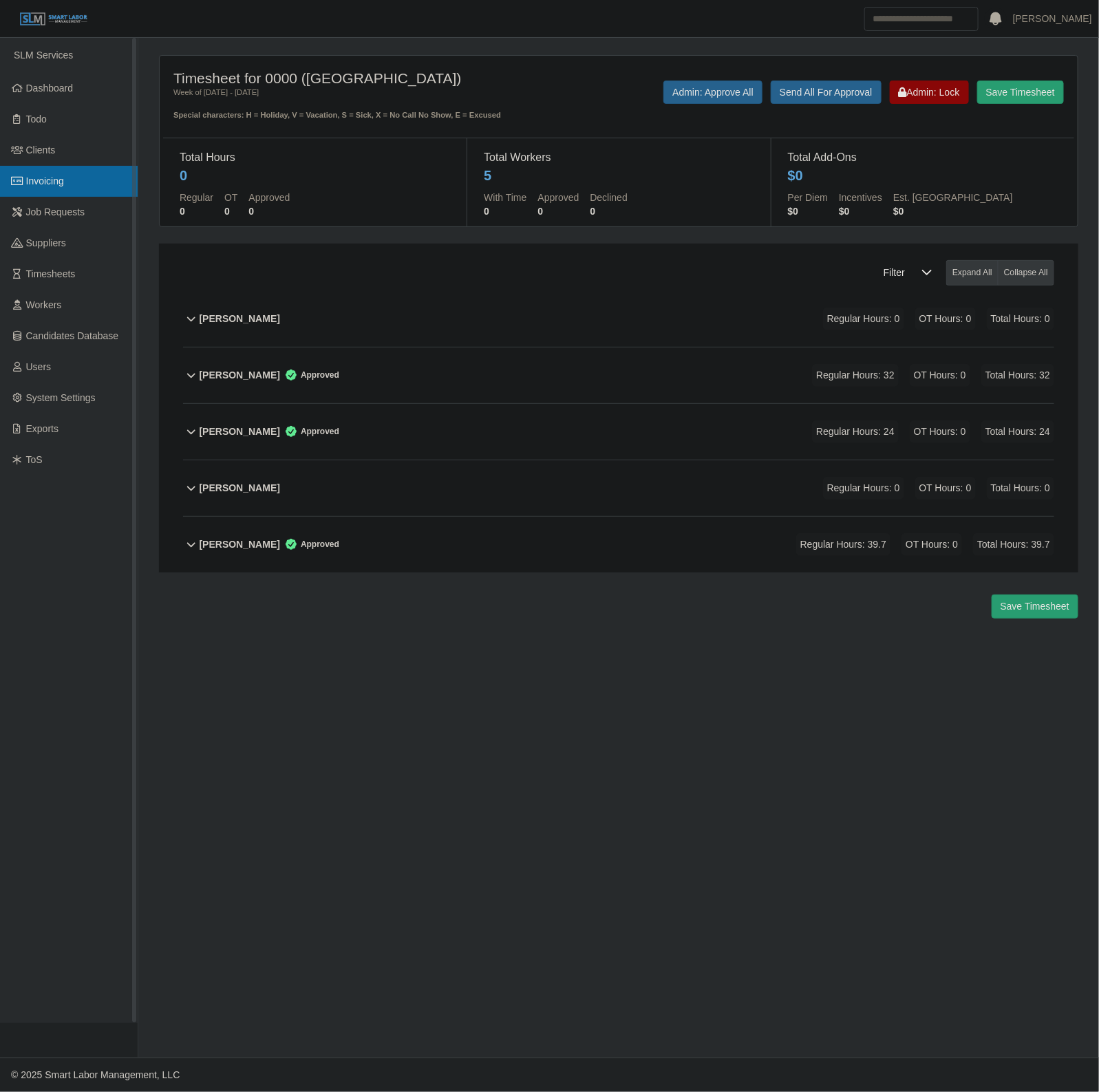
click at [15, 184] on icon at bounding box center [17, 180] width 12 height 10
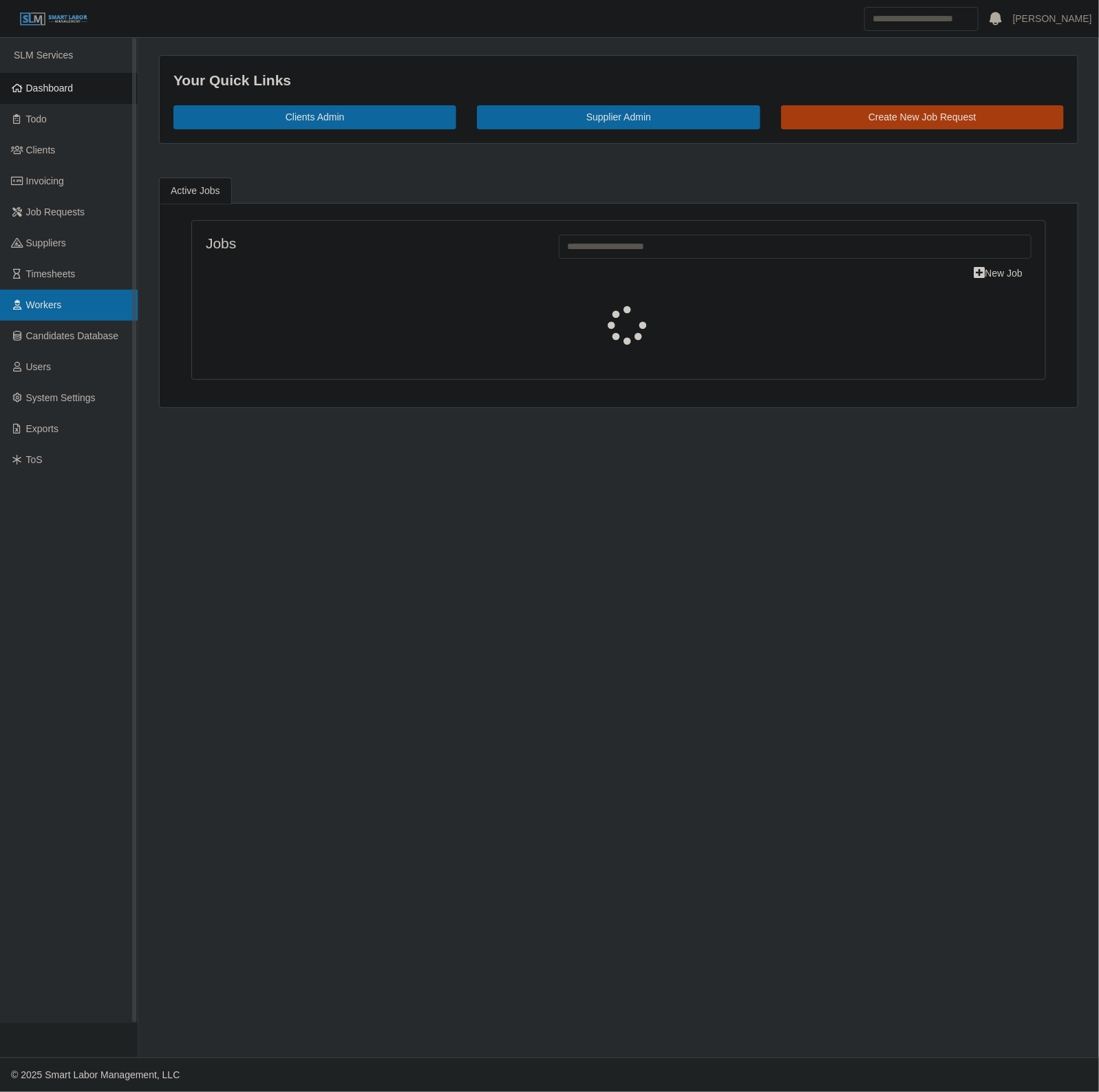
click at [67, 314] on link "Workers" at bounding box center [68, 305] width 138 height 31
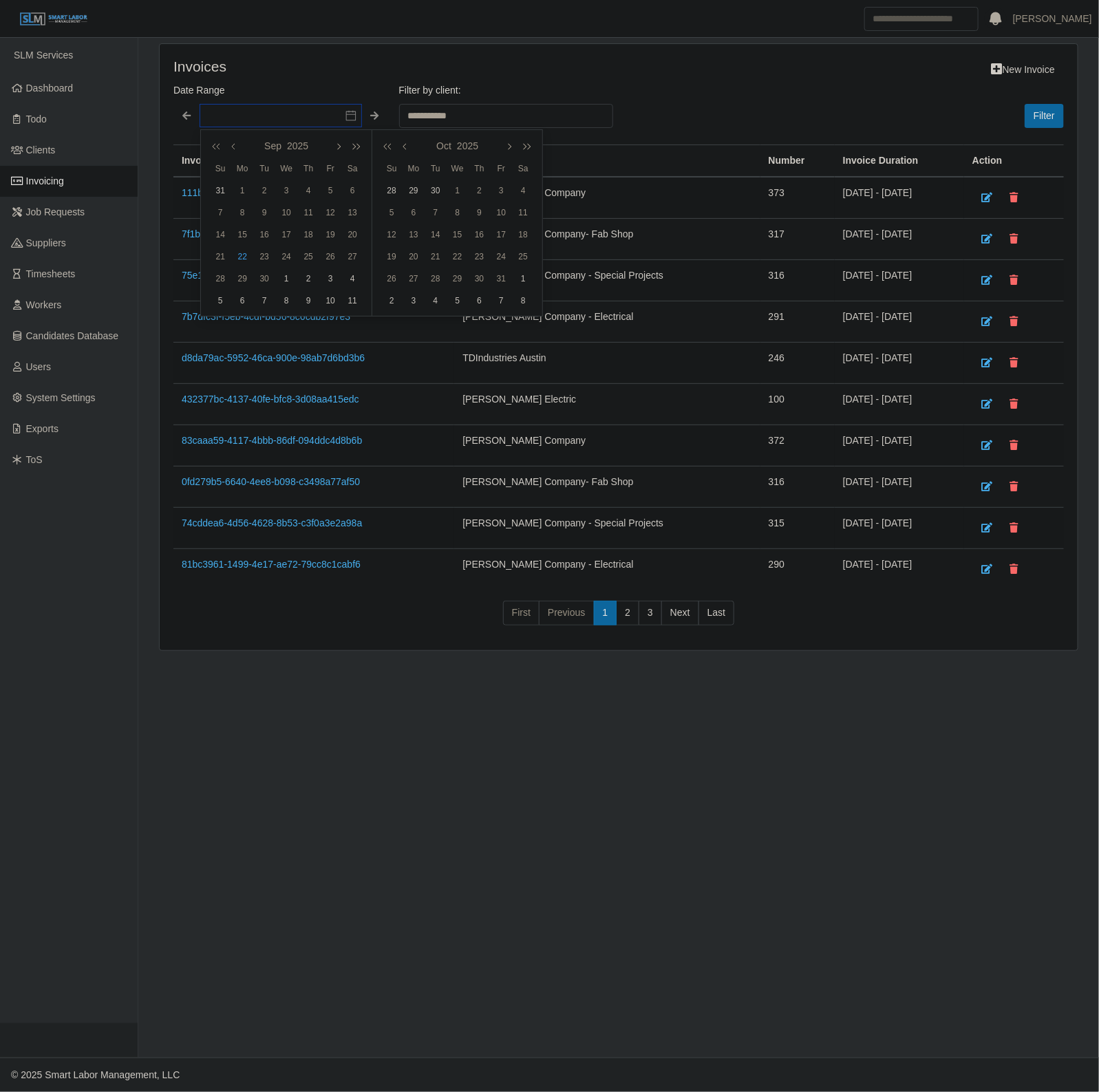
click at [228, 114] on input "text" at bounding box center [280, 116] width 162 height 24
click at [67, 183] on link "Invoicing" at bounding box center [68, 181] width 138 height 31
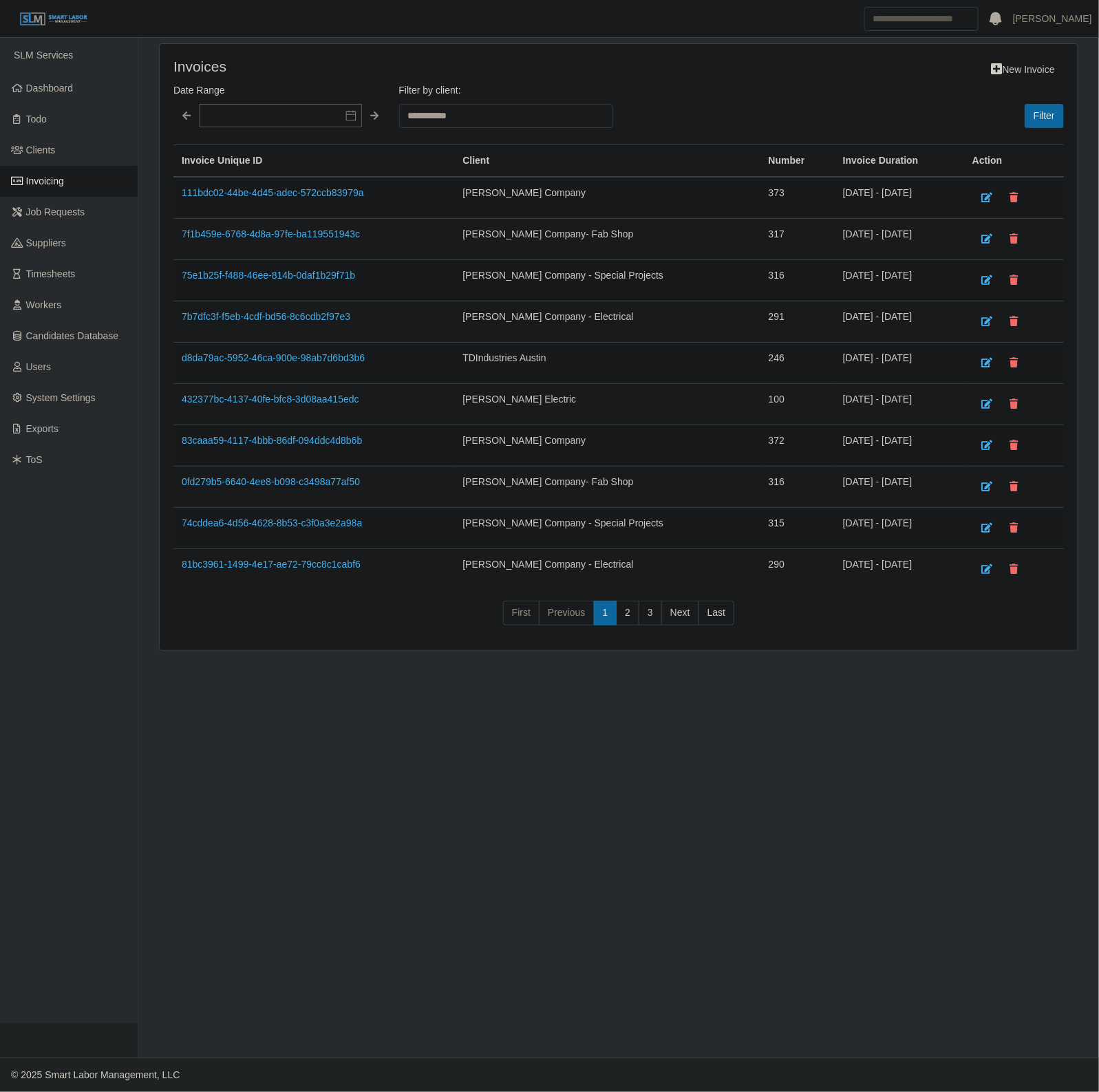
click at [289, 386] on td "432377bc-4137-40fe-bfc8-3d08aa415edc" at bounding box center [314, 405] width 281 height 41
click at [265, 405] on link "432377bc-4137-40fe-bfc8-3d08aa415edc" at bounding box center [270, 399] width 177 height 11
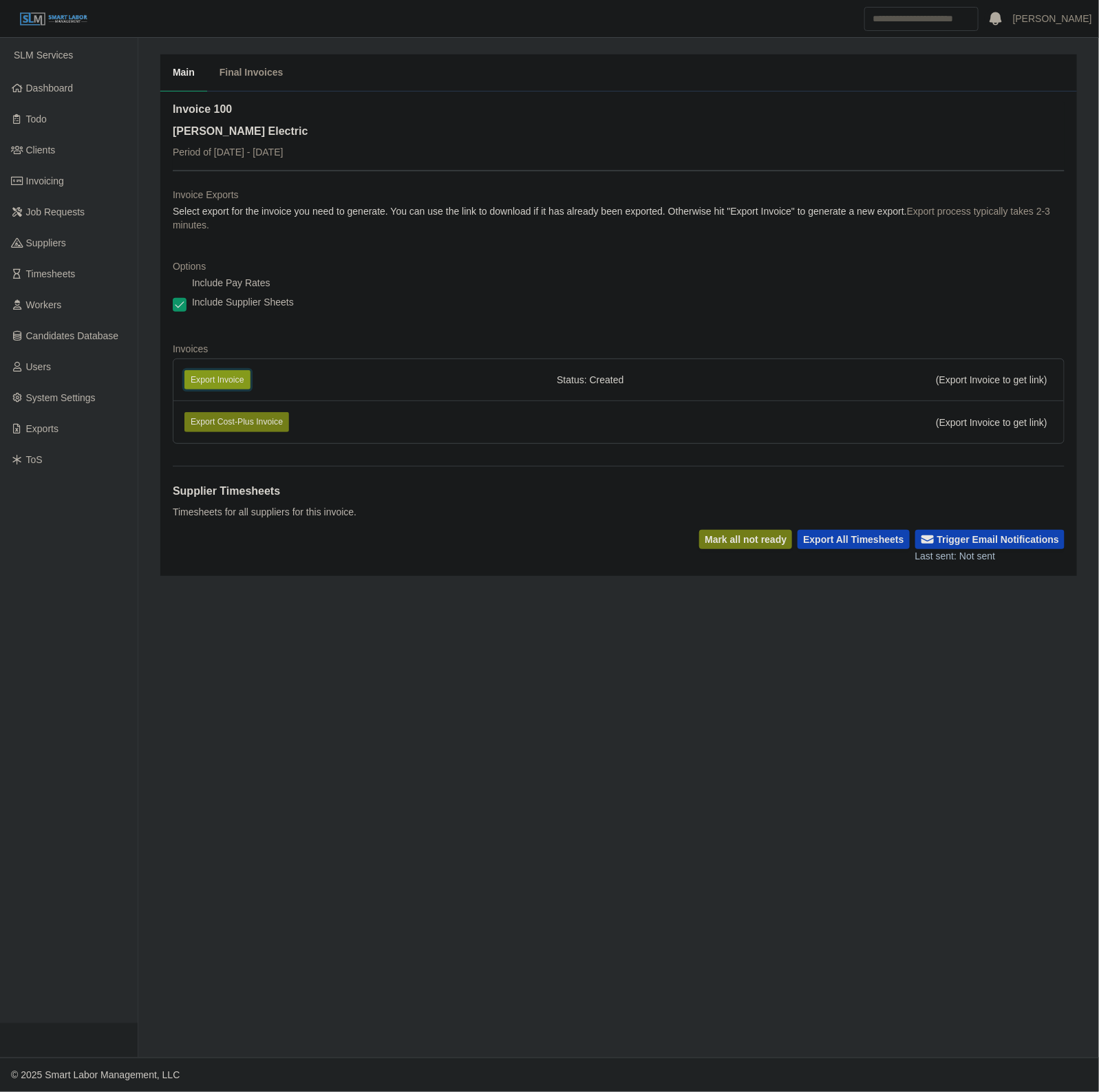
click at [235, 386] on button "Export Invoice" at bounding box center [217, 379] width 66 height 19
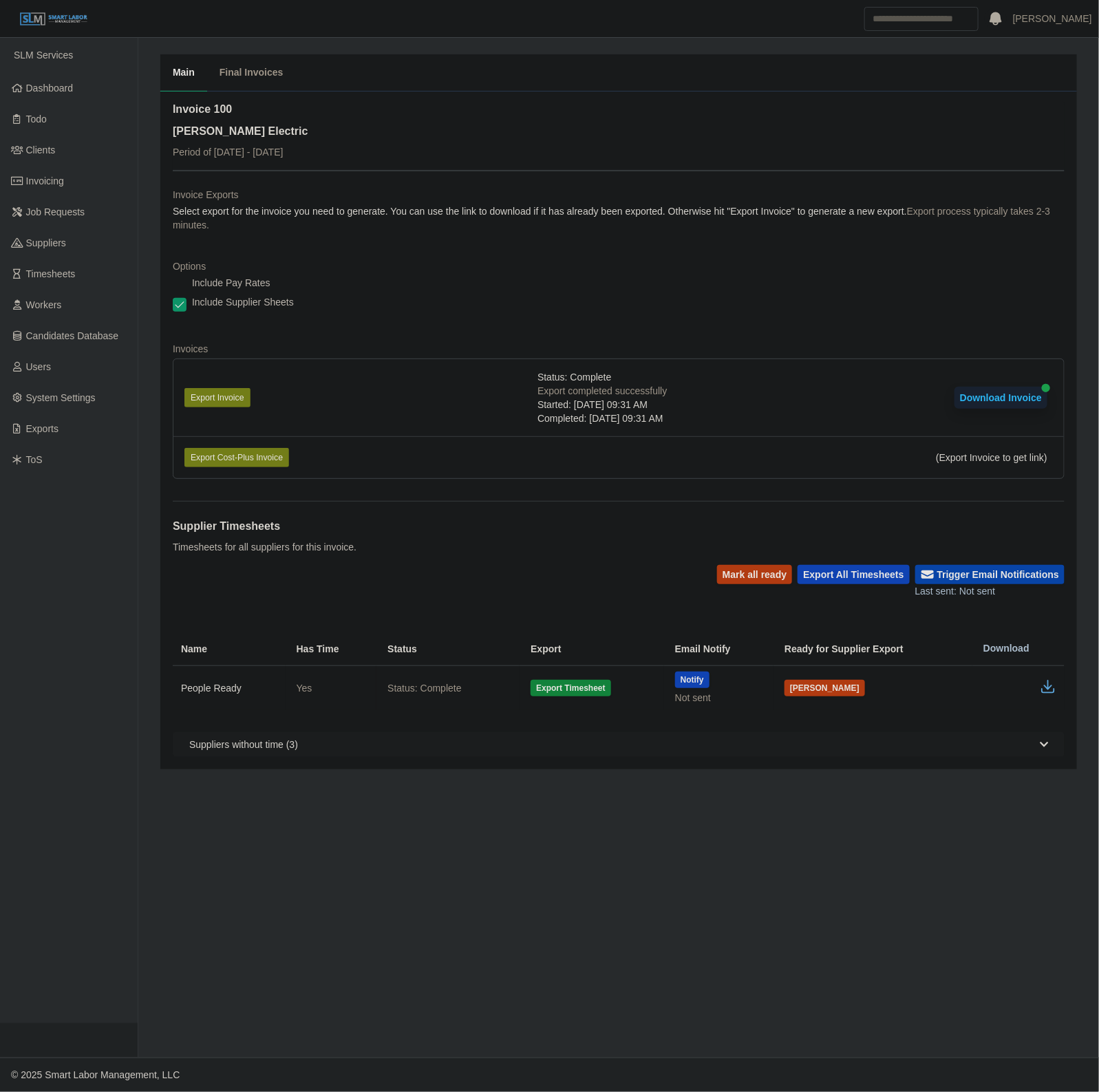
click at [1007, 581] on button "Trigger Email Notifications" at bounding box center [990, 574] width 149 height 19
click at [749, 569] on button "Mark all ready" at bounding box center [754, 574] width 75 height 19
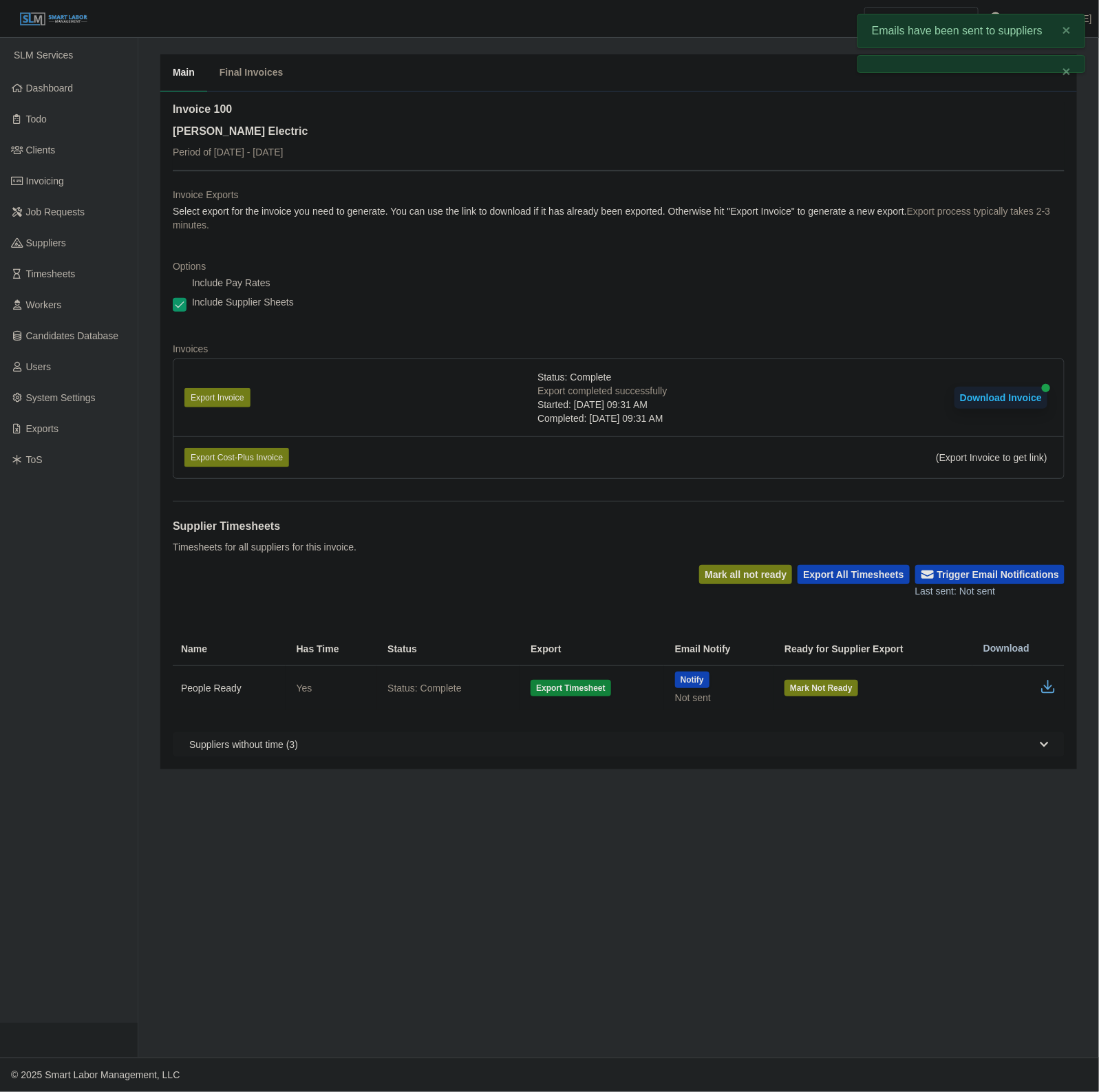
click at [376, 547] on div "Supplier Timesheets Timesheets for all suppliers for this invoice." at bounding box center [619, 533] width 892 height 64
click at [1027, 682] on td at bounding box center [1018, 688] width 92 height 45
click at [1048, 688] on icon "button" at bounding box center [1048, 684] width 8 height 10
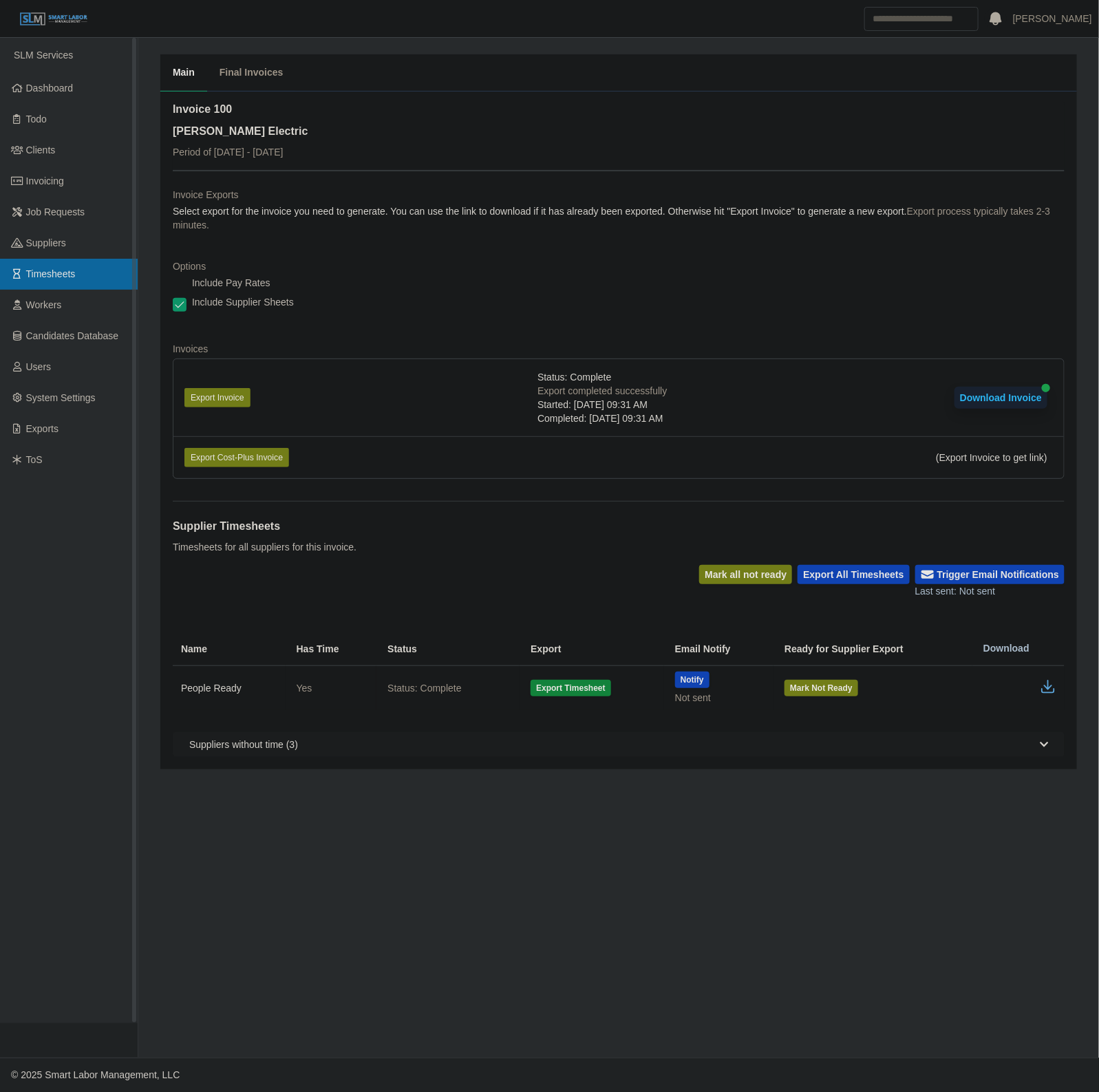
click at [84, 269] on link "Timesheets" at bounding box center [68, 274] width 138 height 31
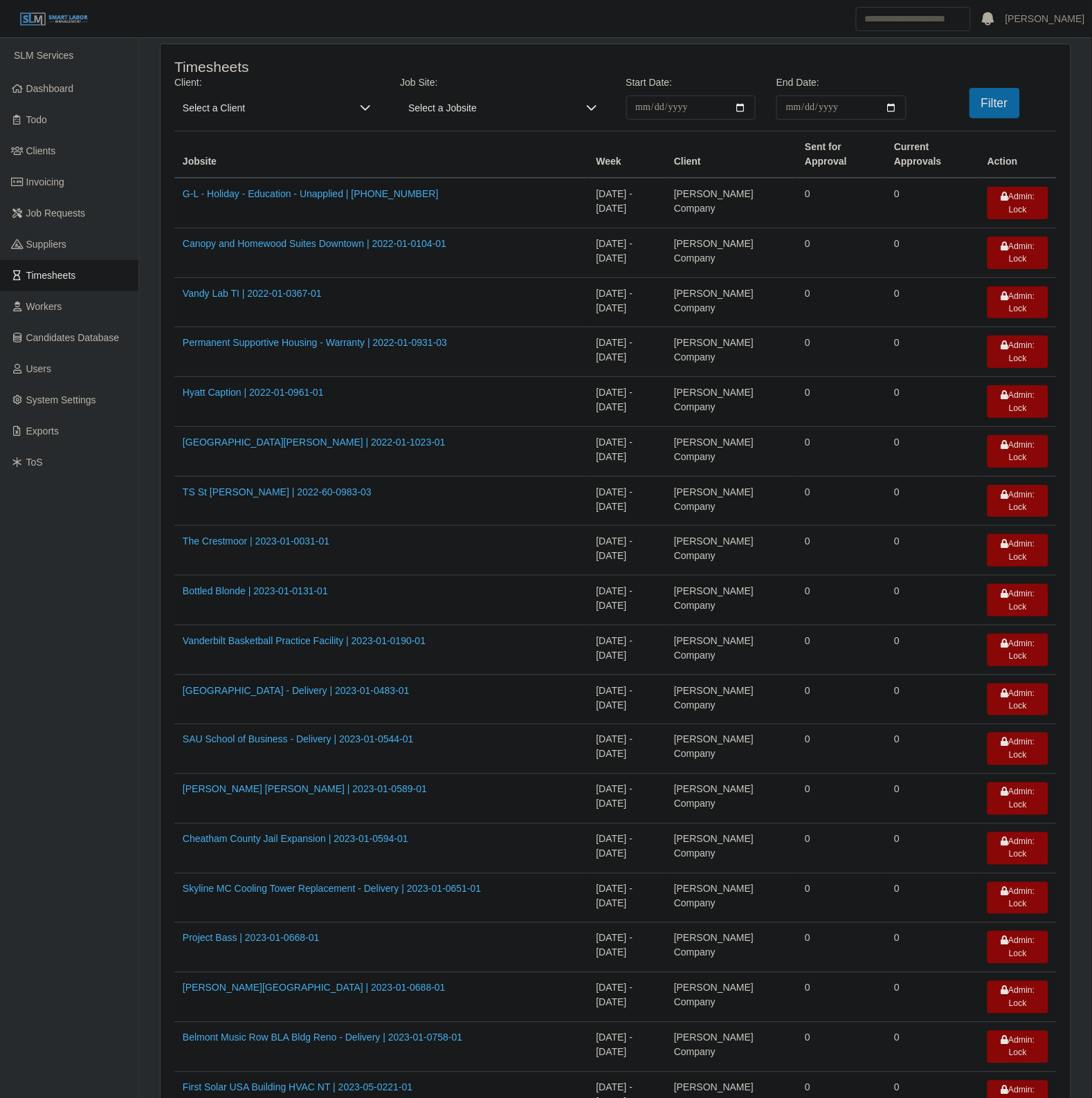
click at [237, 111] on span "Select a Client" at bounding box center [262, 108] width 177 height 24
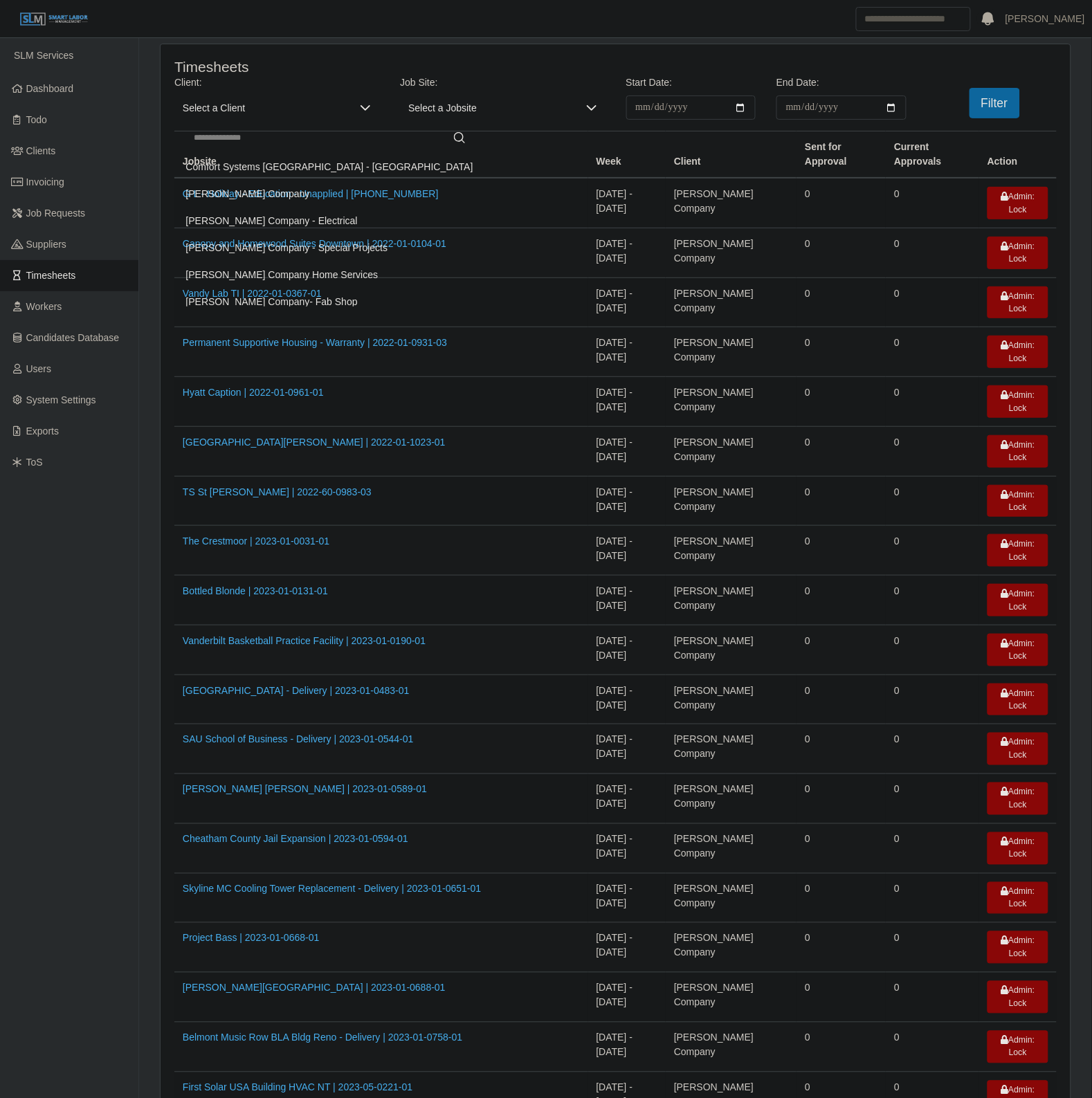
click at [315, 223] on li "[PERSON_NAME] Company - Electrical" at bounding box center [329, 220] width 304 height 25
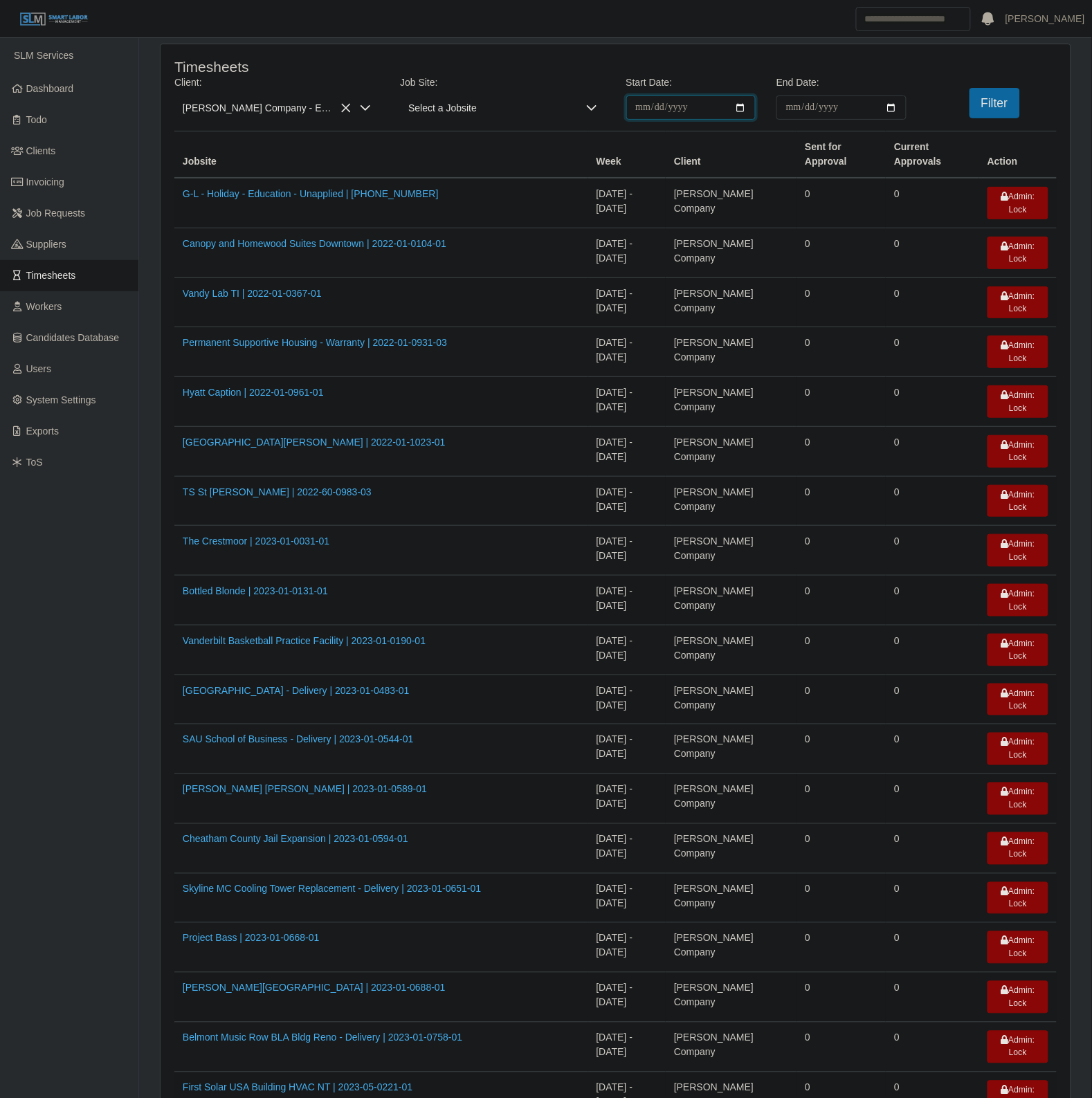
click at [745, 99] on input "**********" at bounding box center [691, 108] width 130 height 24
click at [742, 103] on input "**********" at bounding box center [691, 108] width 130 height 24
type input "**********"
click at [892, 108] on input "End Date:" at bounding box center [841, 108] width 130 height 24
type input "**********"
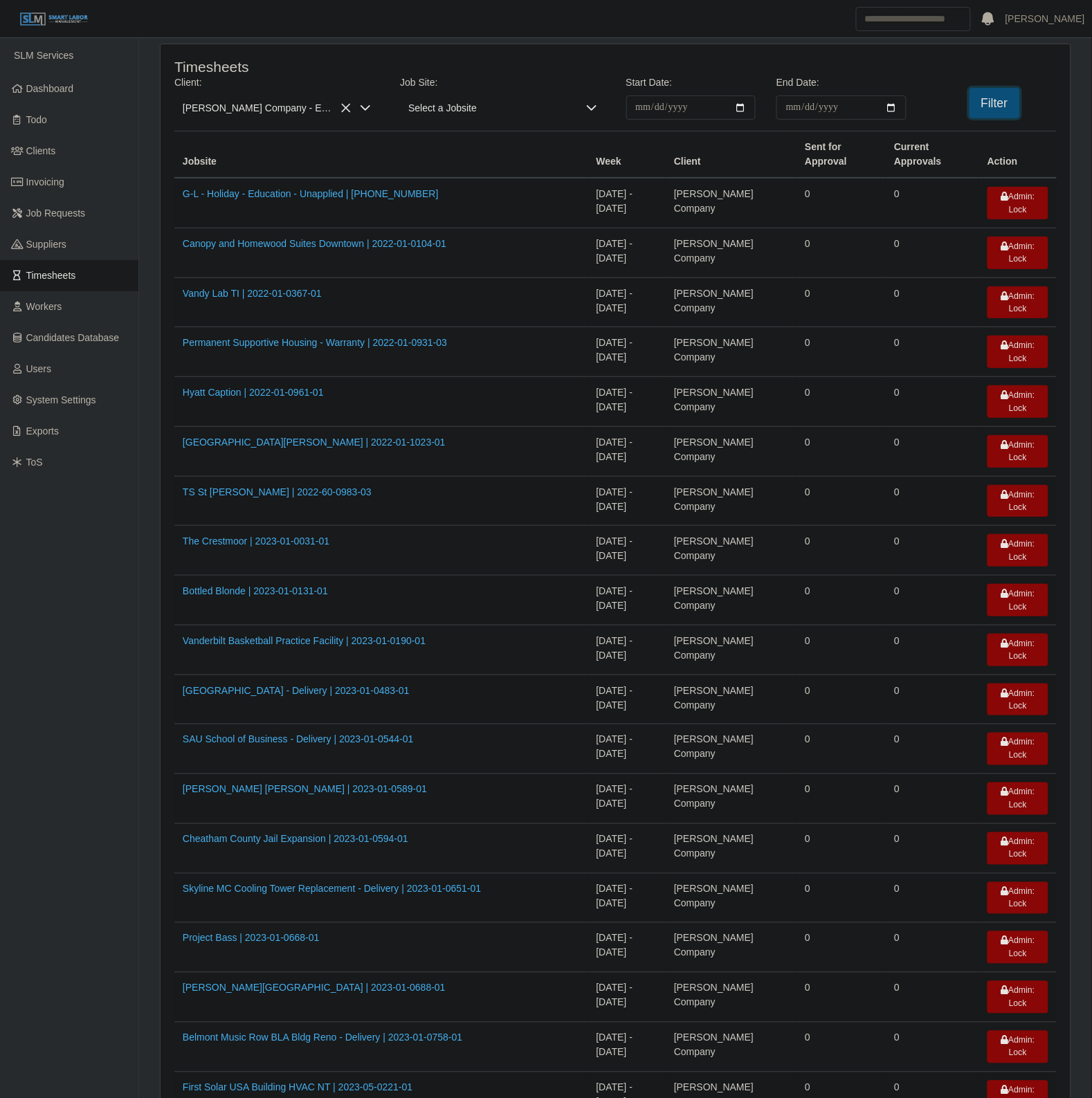
click at [996, 90] on button "Filter" at bounding box center [995, 103] width 51 height 31
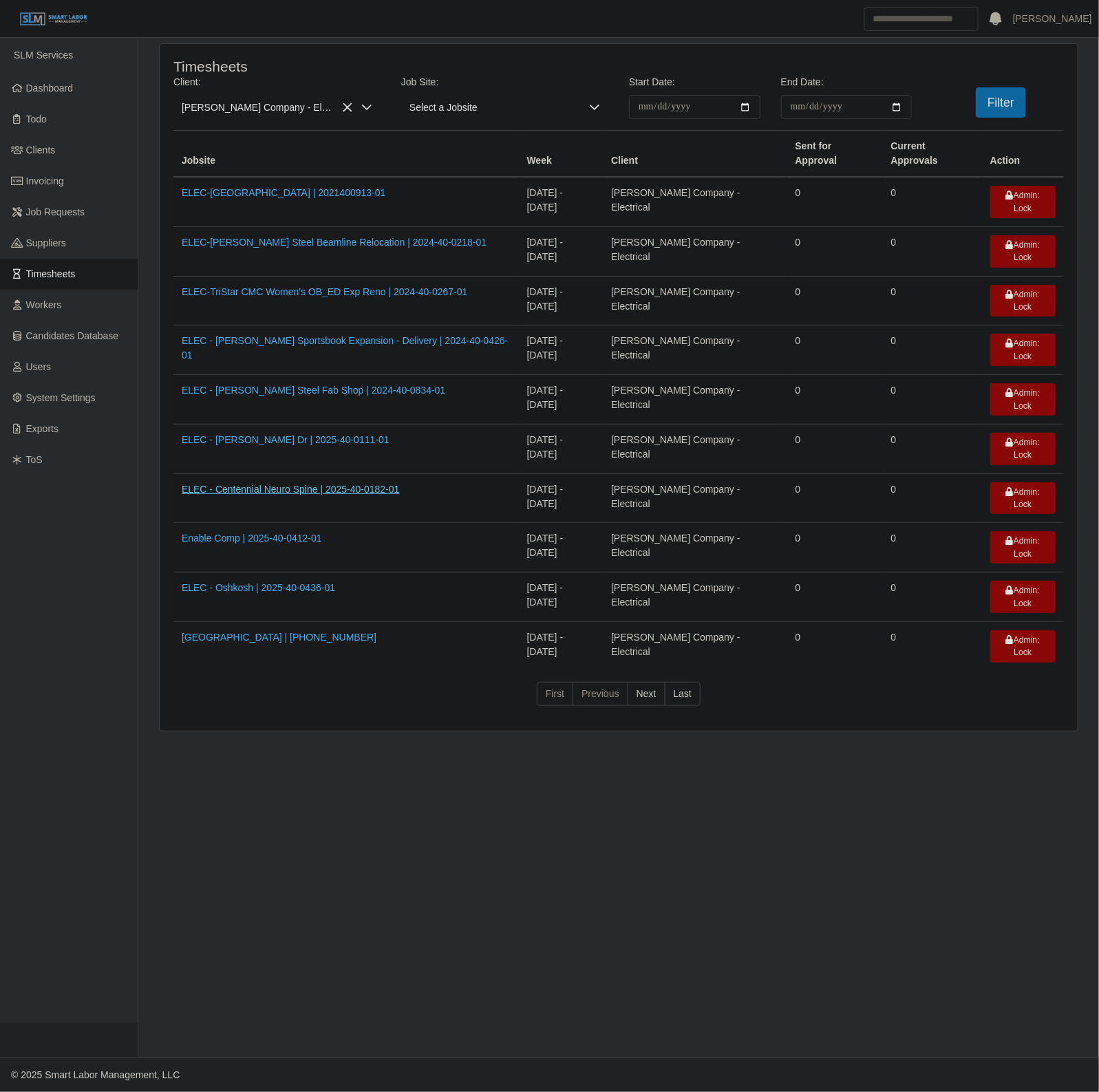
drag, startPoint x: 330, startPoint y: 396, endPoint x: 348, endPoint y: 400, distance: 18.4
click at [69, 190] on link "Invoicing" at bounding box center [68, 181] width 138 height 31
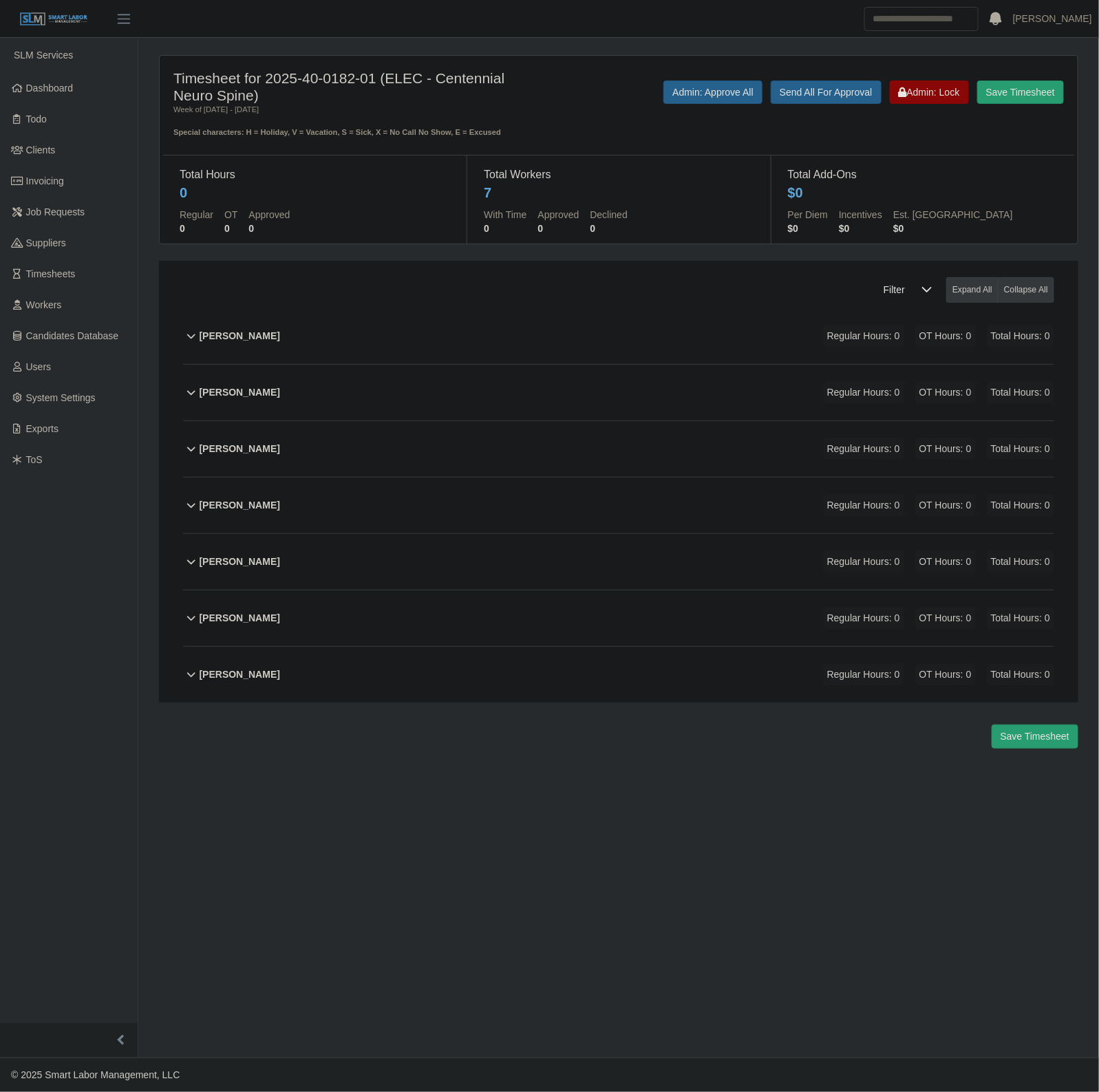
click at [470, 339] on div "[PERSON_NAME] Regular Hours: 0 OT Hours: 0 Total Hours: 0" at bounding box center [626, 336] width 855 height 56
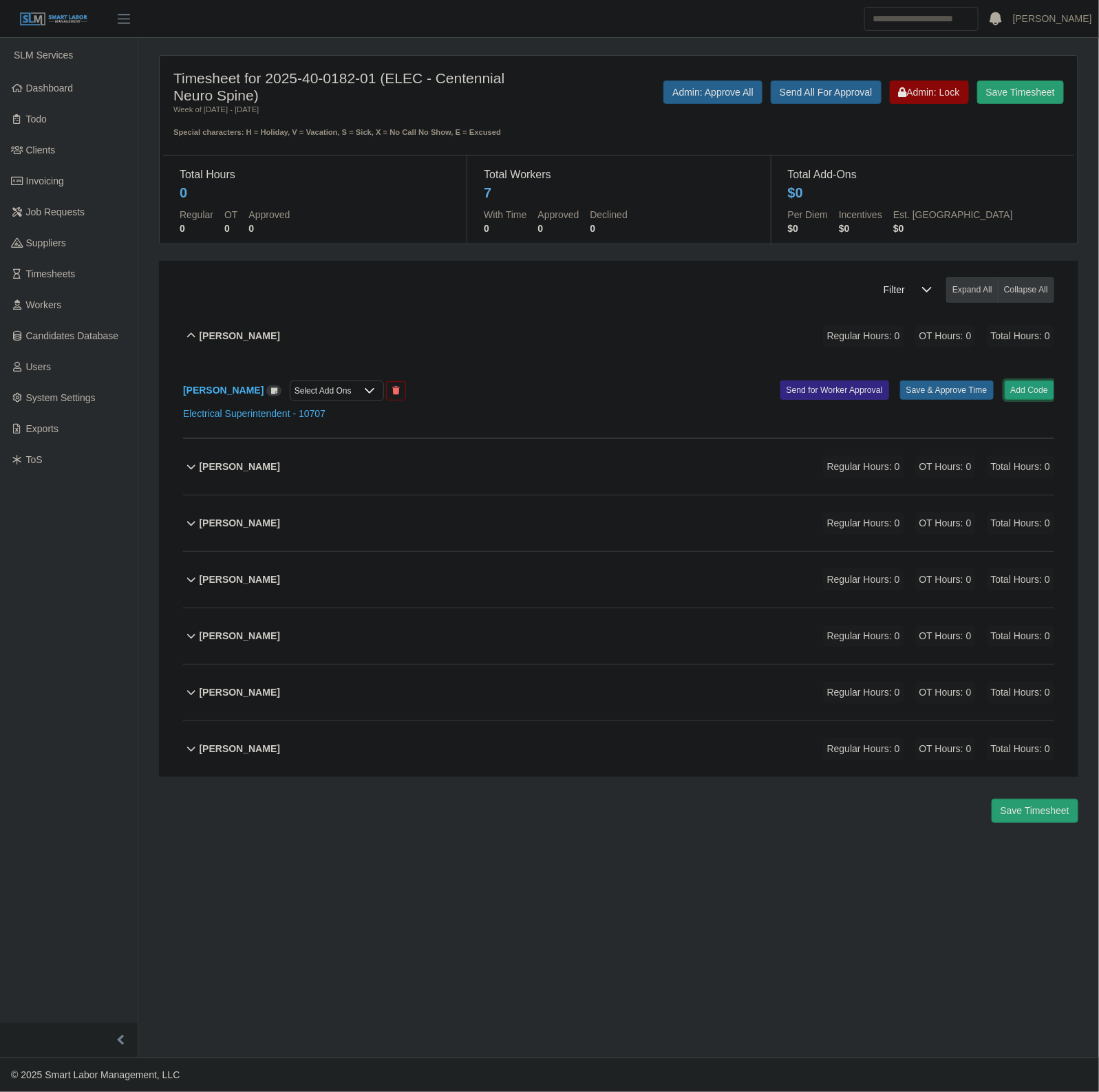
click at [1008, 398] on button "Add Code" at bounding box center [1030, 390] width 50 height 19
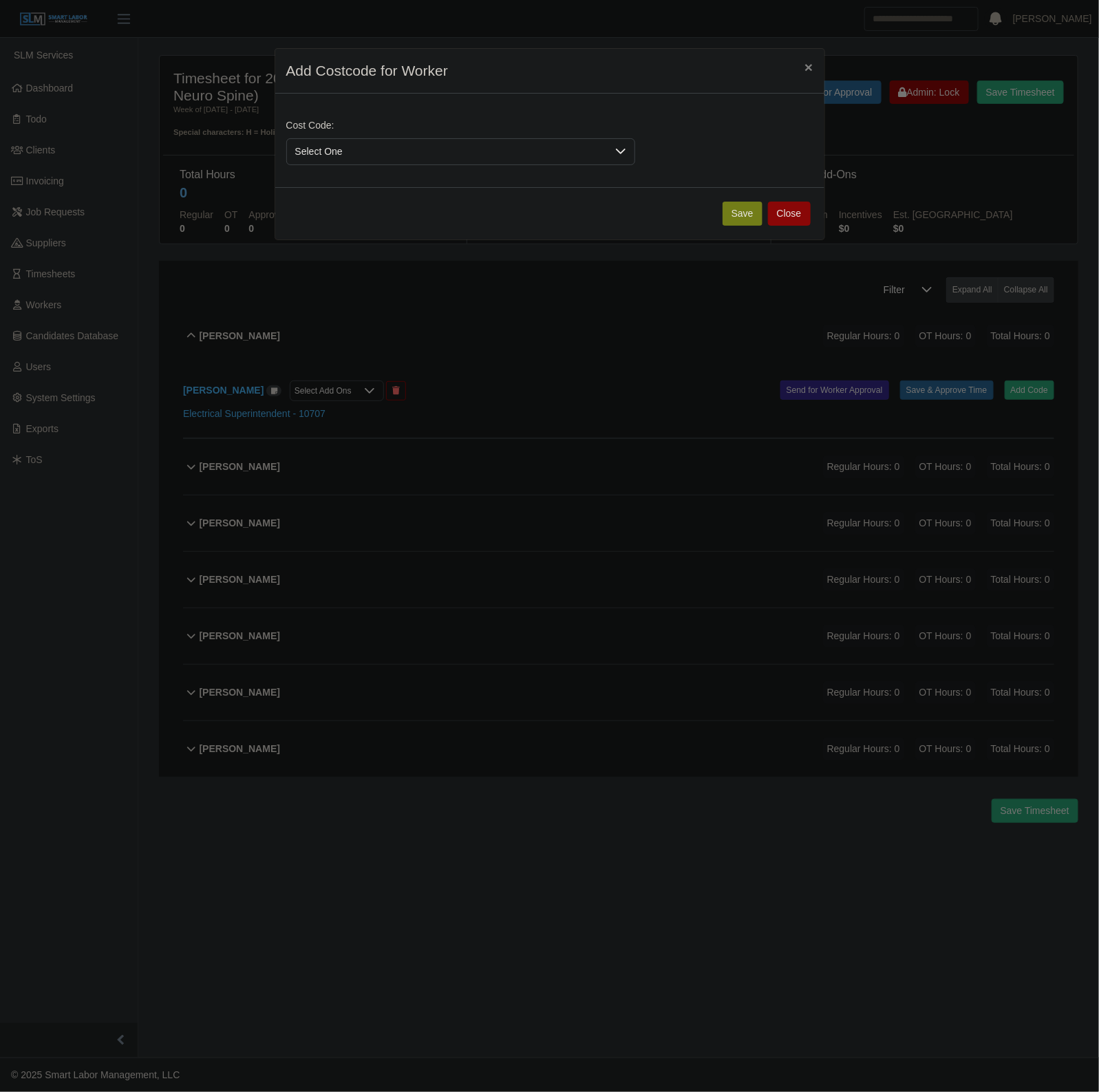
click at [513, 135] on div "Cost Code: Select One" at bounding box center [460, 142] width 355 height 46
click at [478, 148] on span "Select One" at bounding box center [447, 151] width 320 height 25
click at [737, 213] on button "Save" at bounding box center [742, 214] width 40 height 24
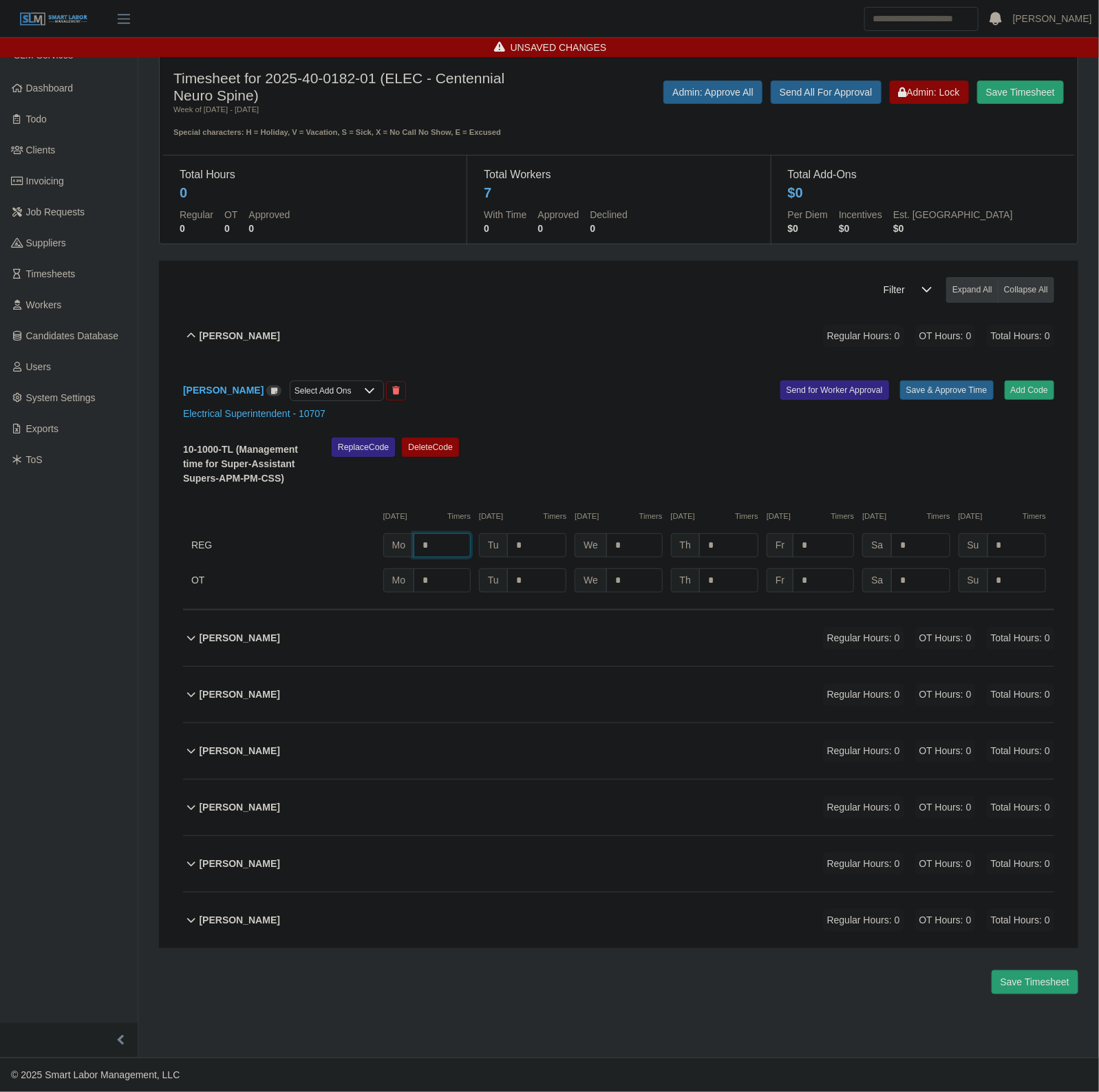
click at [457, 547] on input "*" at bounding box center [441, 546] width 57 height 24
type input "*"
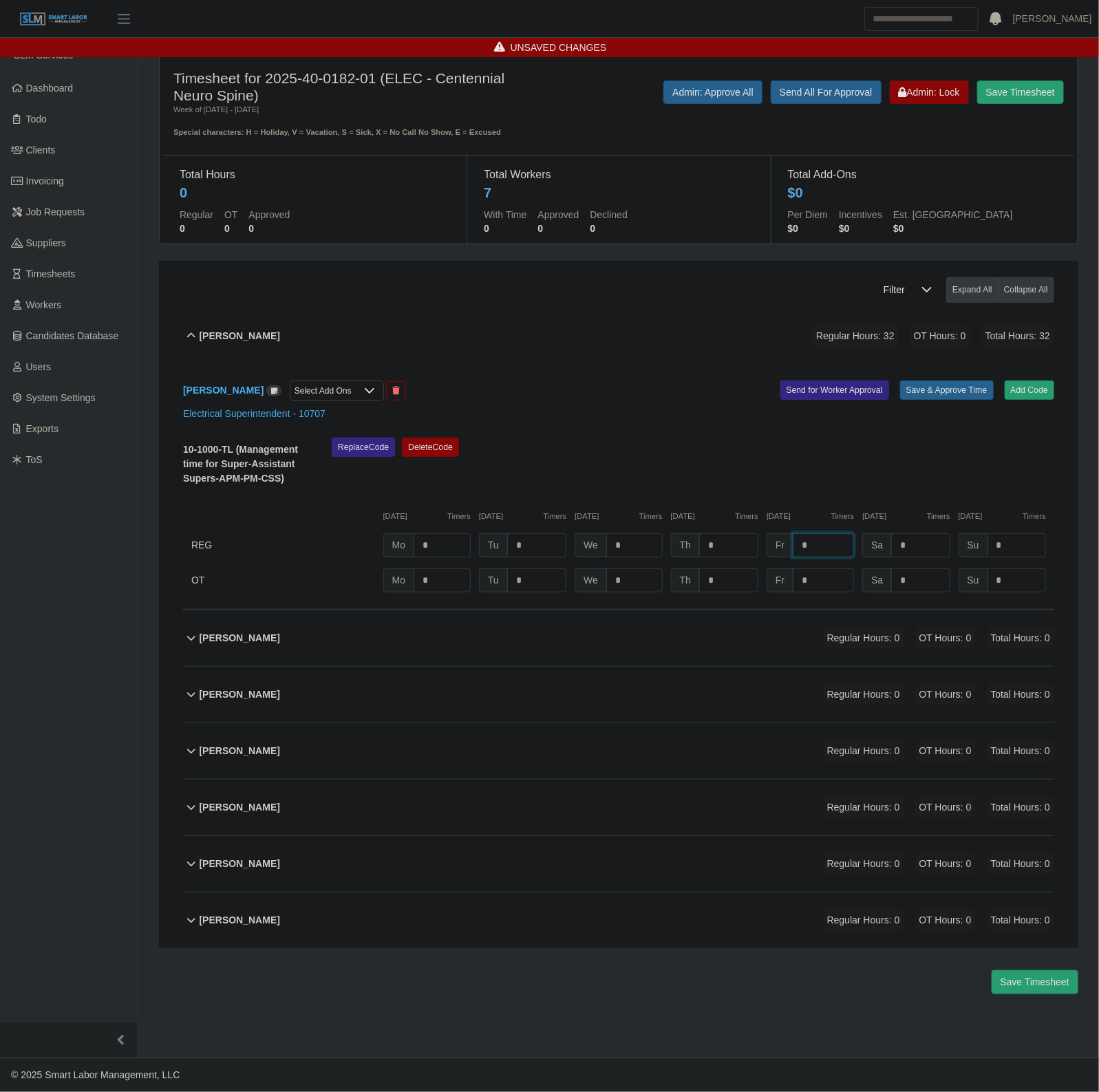
type input "*"
click at [941, 384] on button "Save & Approve Time" at bounding box center [947, 390] width 94 height 19
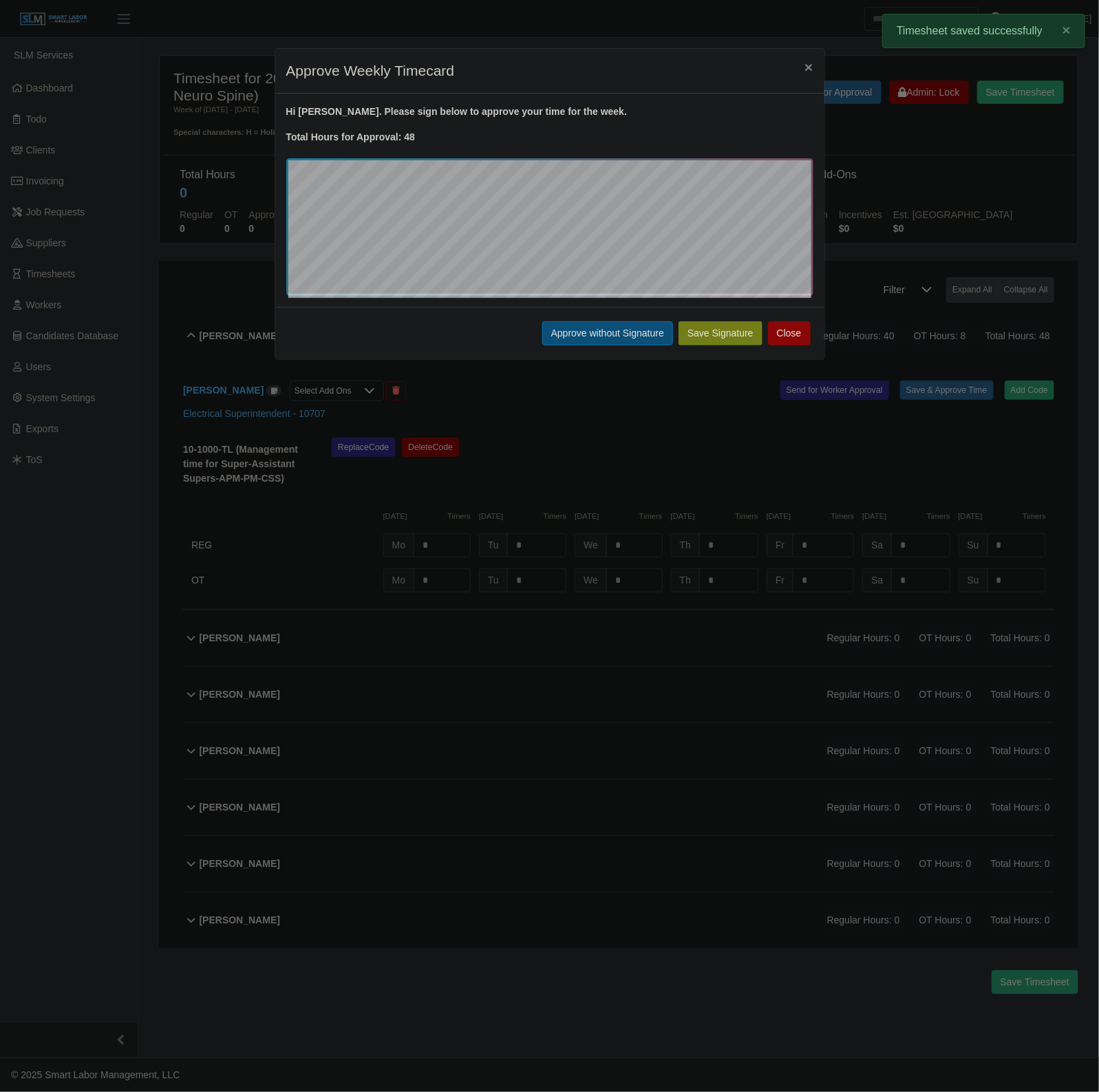
click at [555, 336] on button "Approve without Signature" at bounding box center [607, 333] width 131 height 24
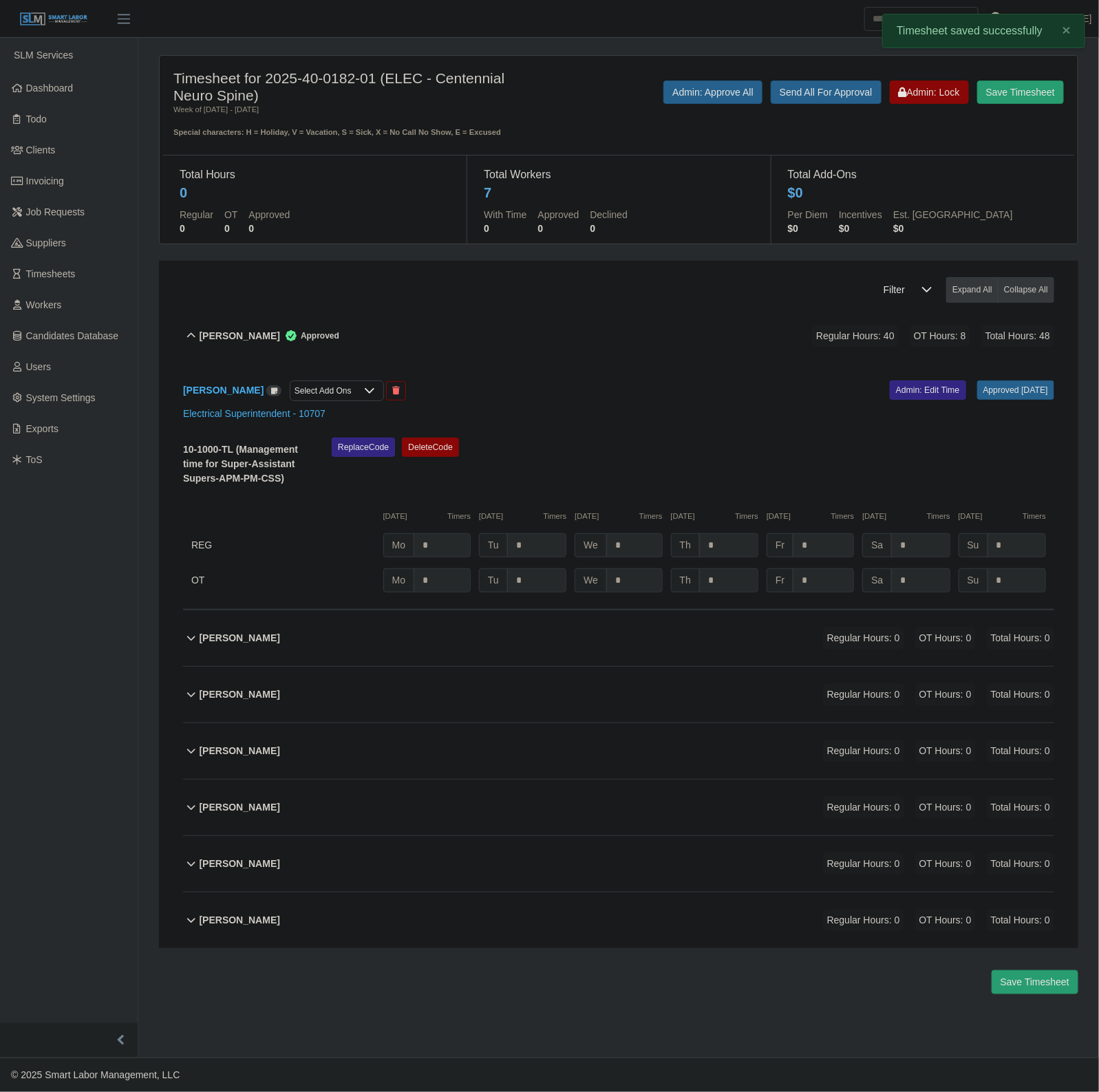
click at [449, 342] on div "[PERSON_NAME] Approved Regular Hours: 40 OT Hours: 8 Total Hours: 48" at bounding box center [626, 336] width 855 height 56
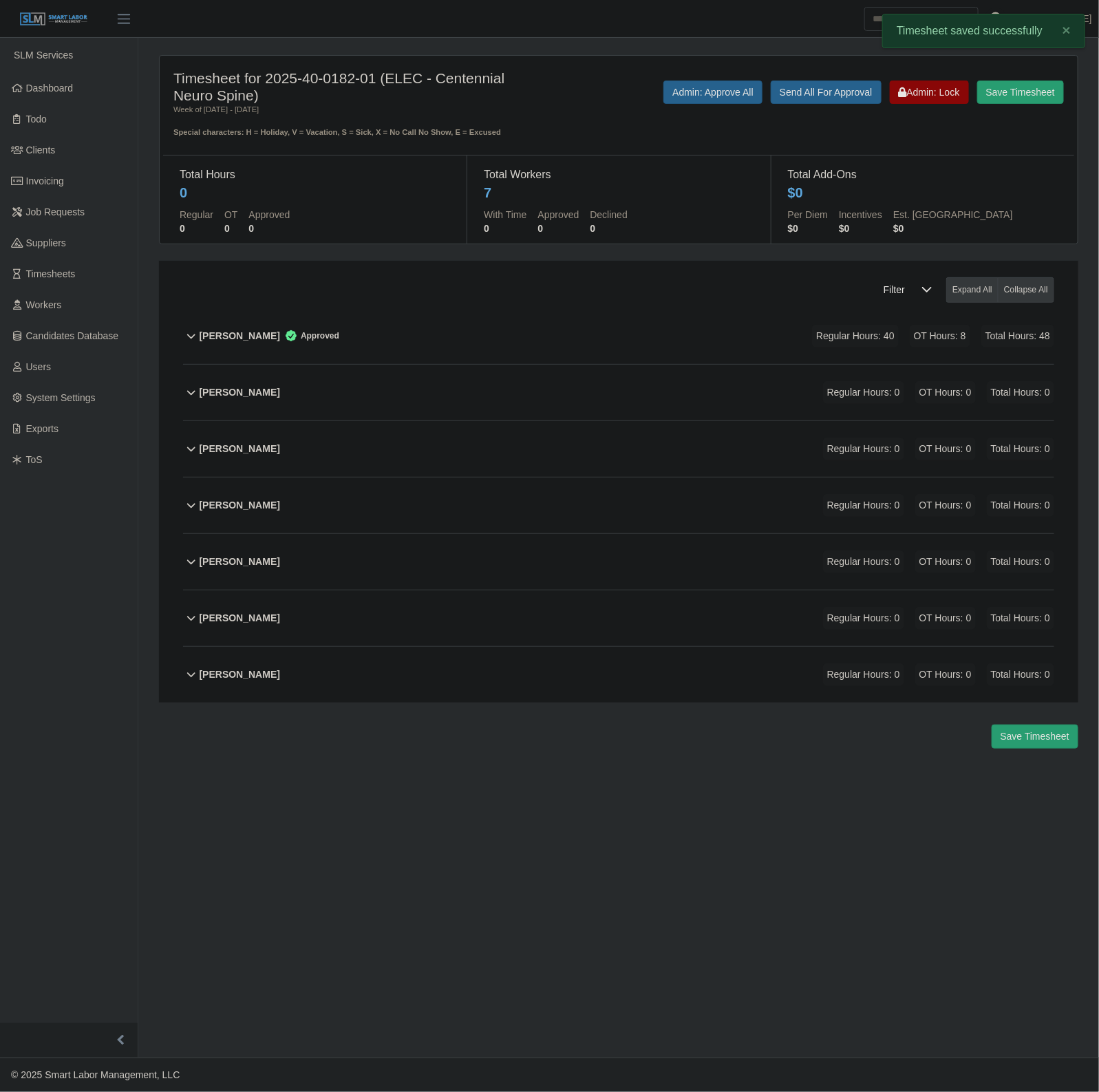
click at [457, 634] on div "[PERSON_NAME] Regular Hours: 0 OT Hours: 0 Total Hours: 0" at bounding box center [626, 618] width 855 height 56
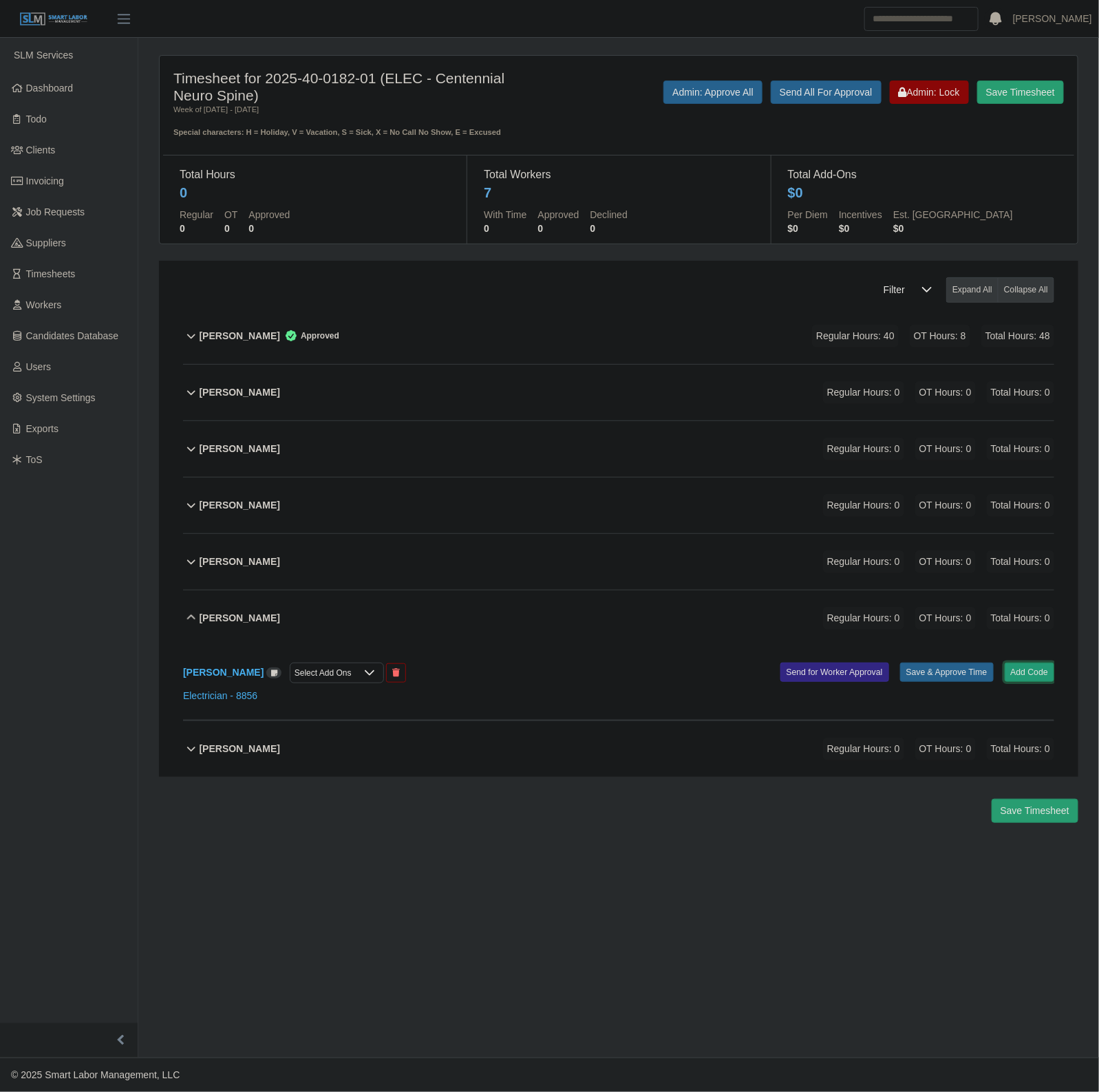
click at [1024, 682] on button "Add Code" at bounding box center [1030, 672] width 50 height 19
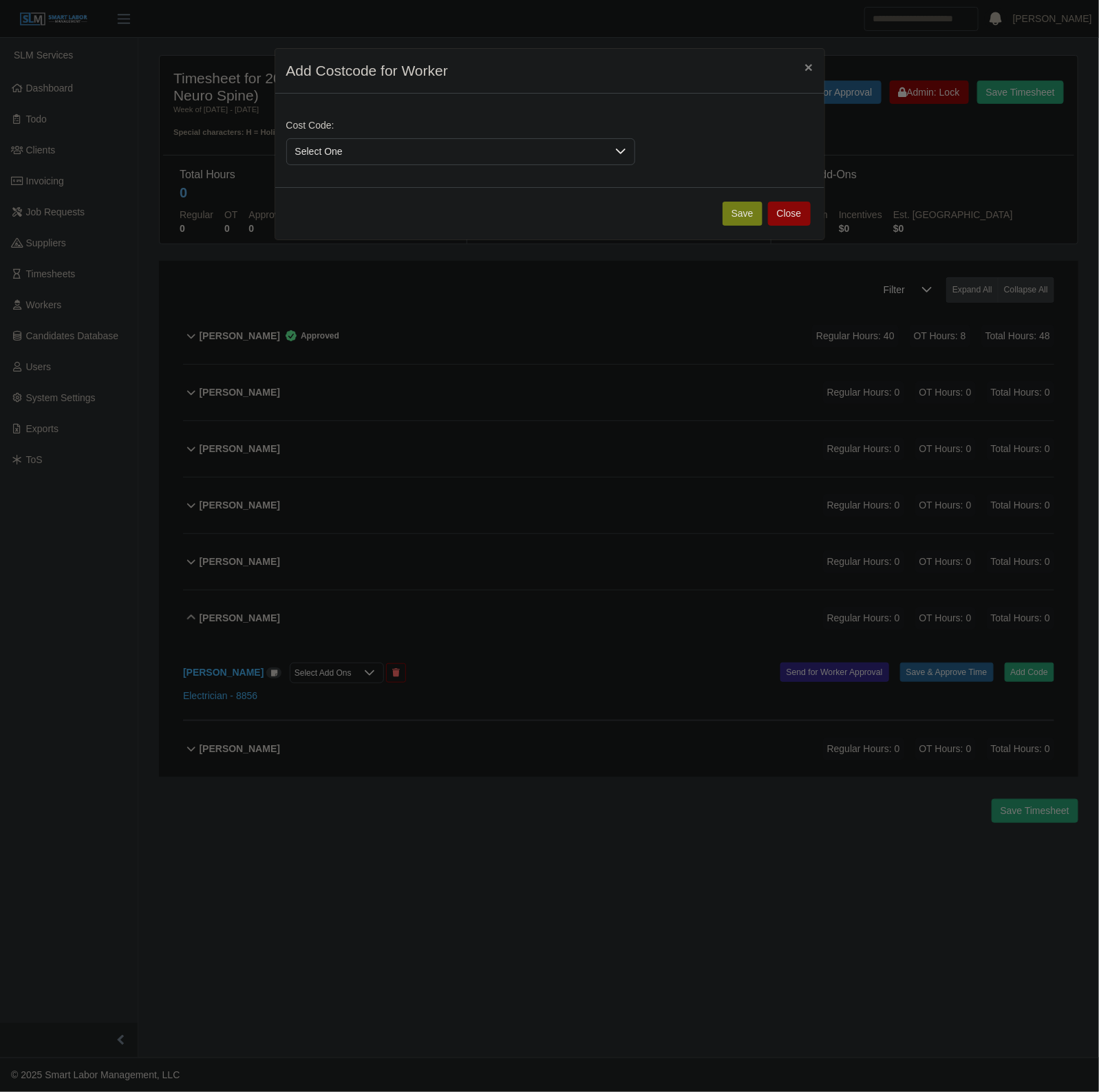
click at [414, 147] on span "Select One" at bounding box center [447, 151] width 320 height 25
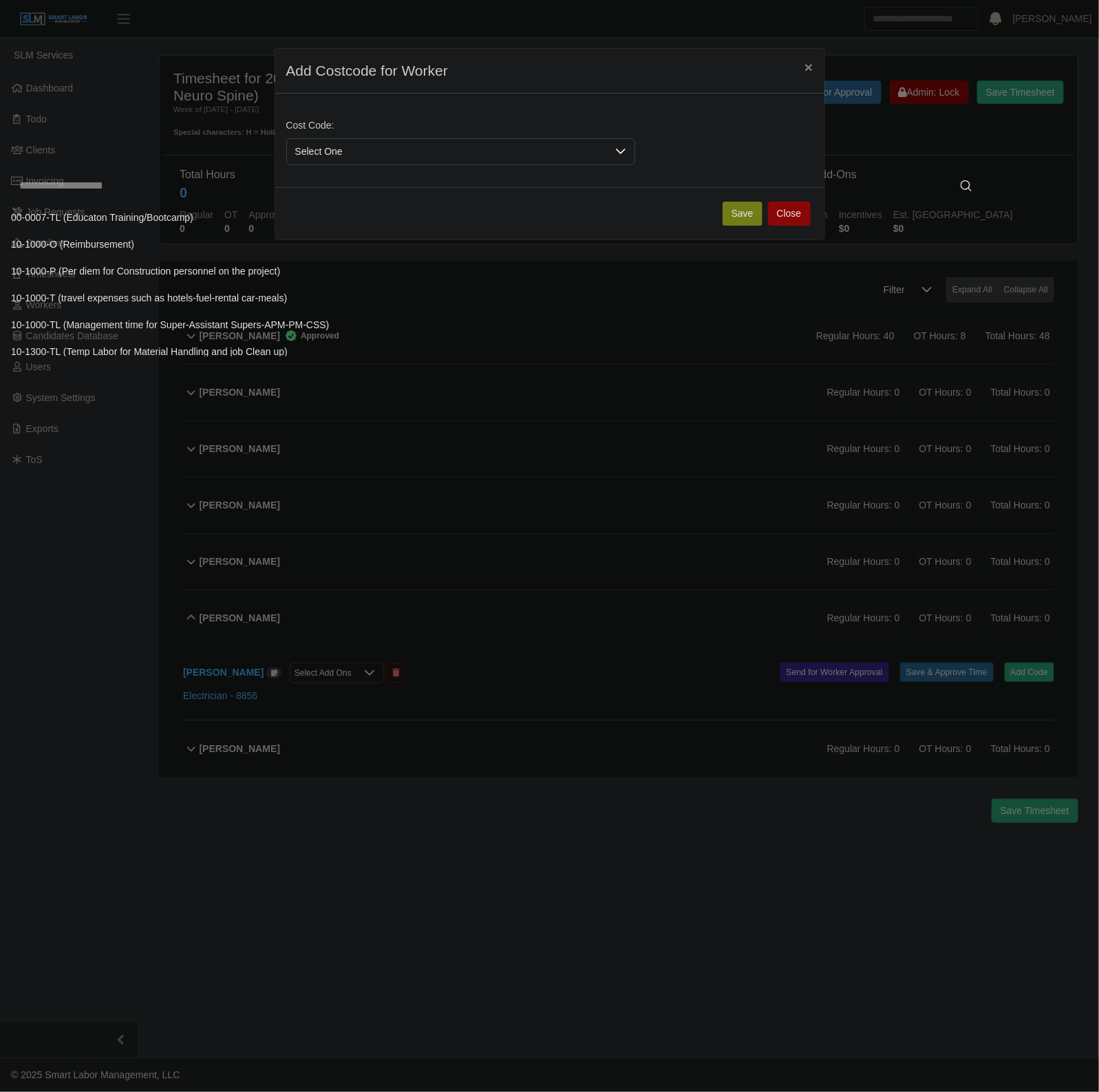
scroll to position [865, 0]
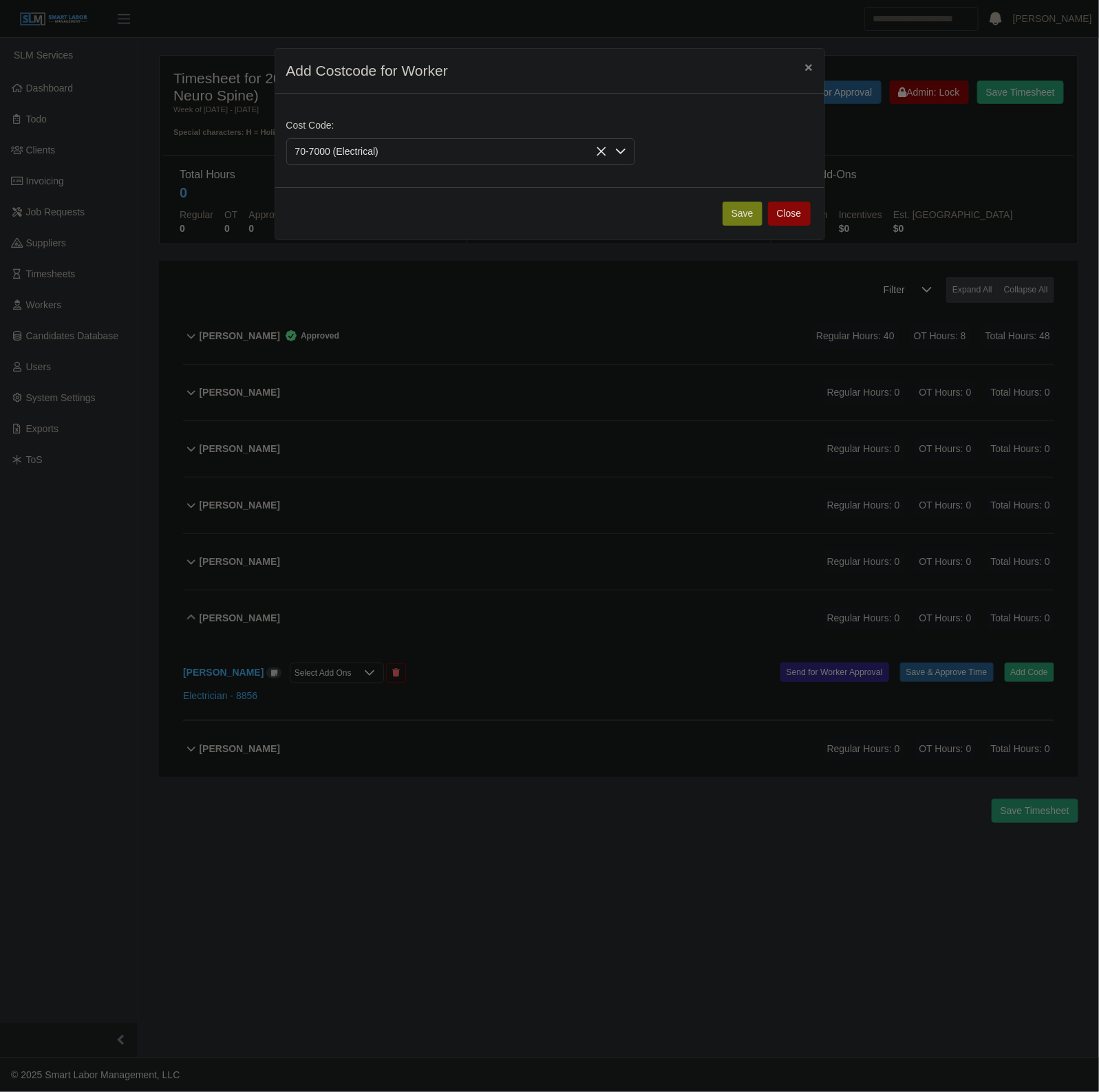
click at [743, 227] on div "Save Close" at bounding box center [550, 213] width 550 height 53
click at [735, 214] on button "Save" at bounding box center [742, 214] width 40 height 24
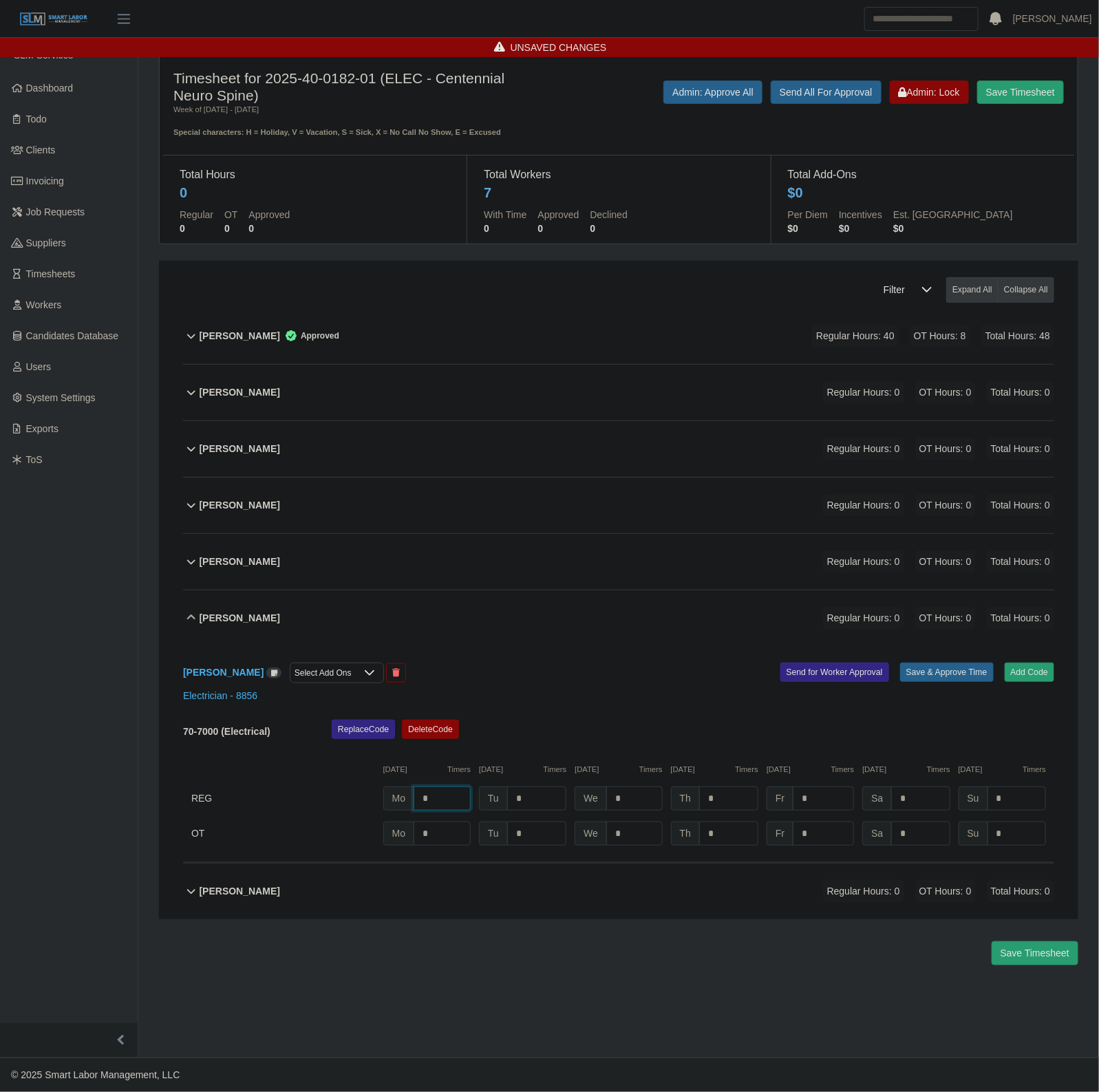
click at [454, 807] on input "*" at bounding box center [441, 798] width 57 height 24
type input "*"
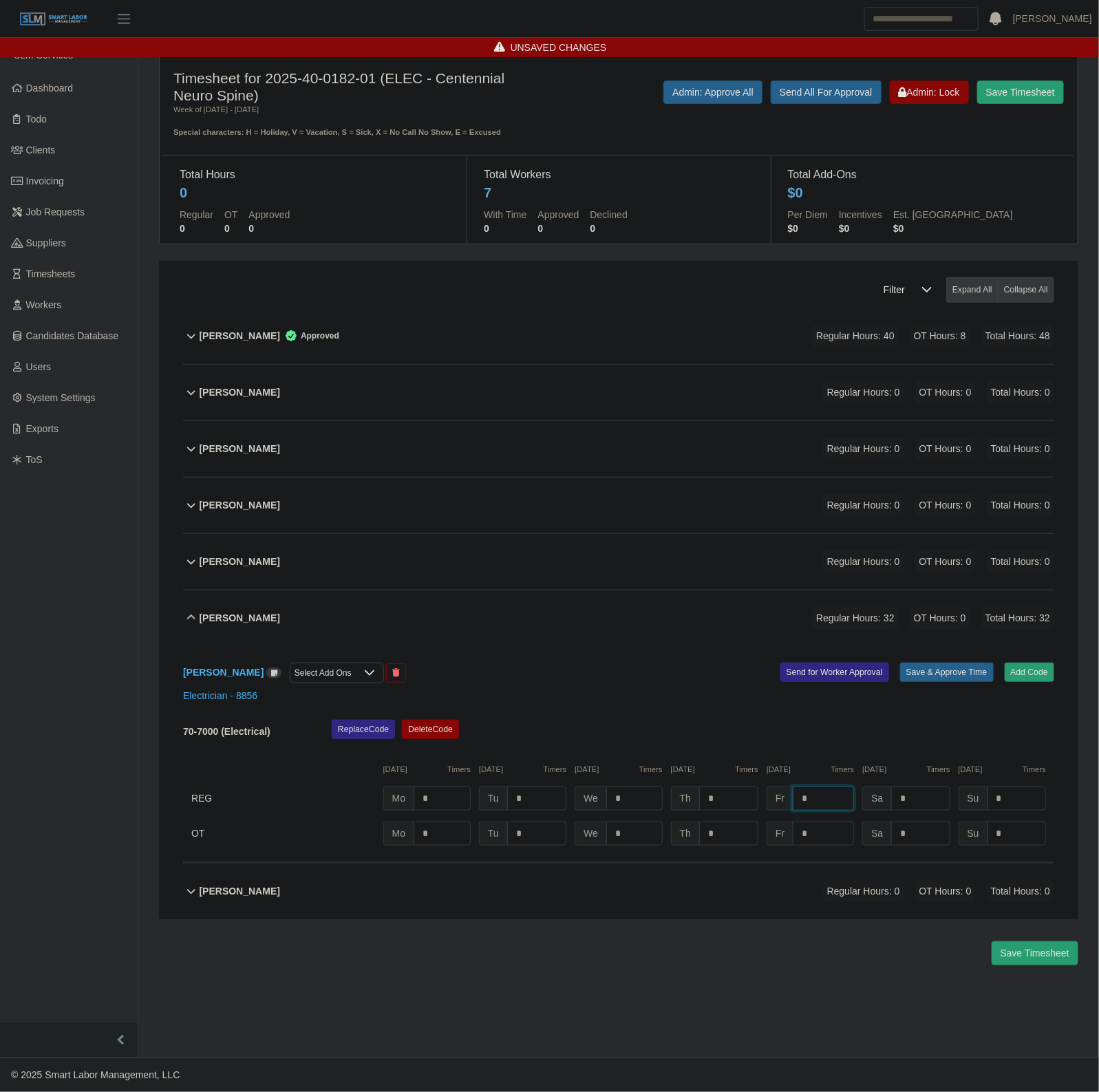
type input "*"
click at [958, 675] on button "Save & Approve Time" at bounding box center [947, 672] width 94 height 19
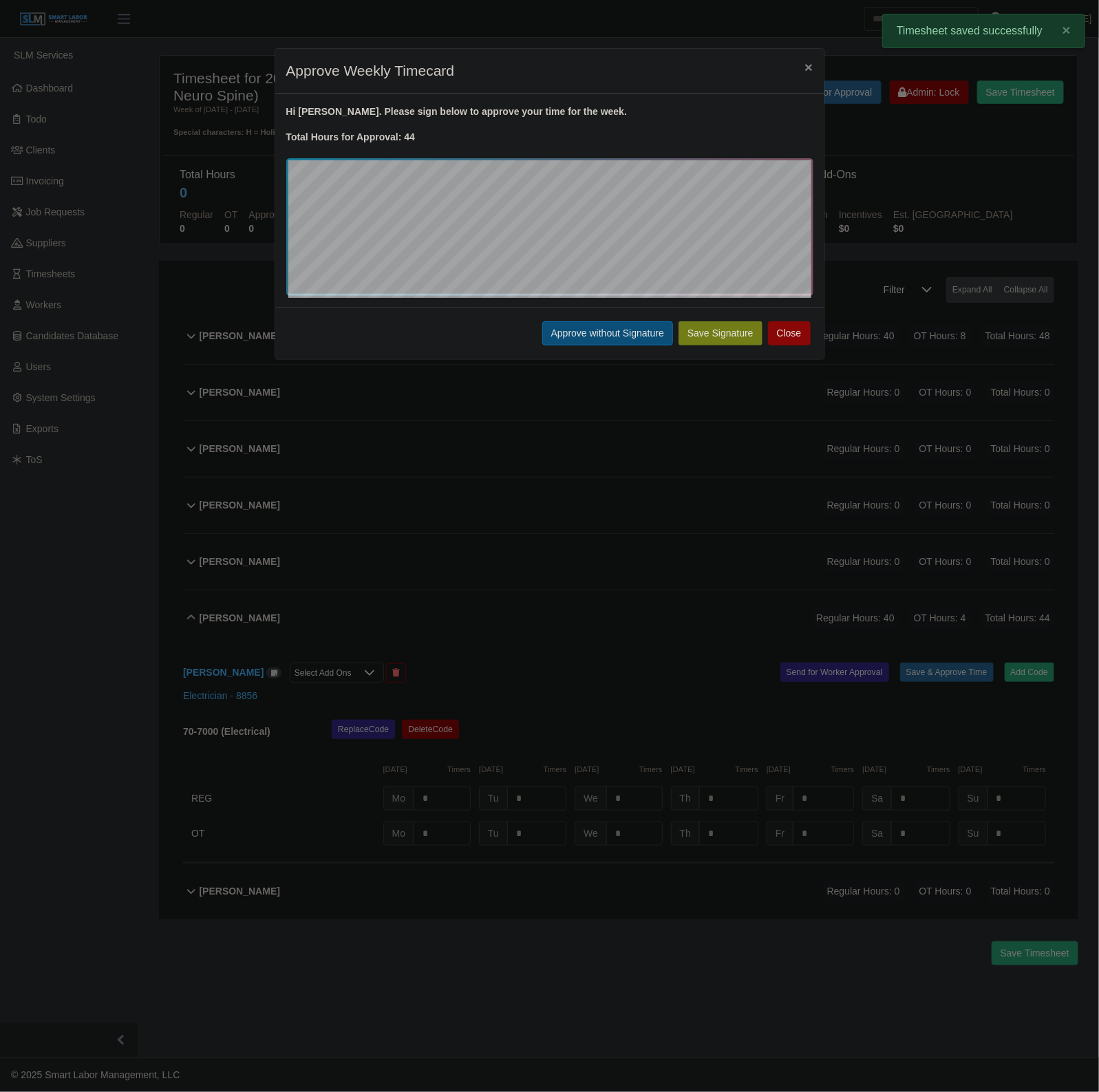
click at [600, 333] on button "Approve without Signature" at bounding box center [607, 333] width 131 height 24
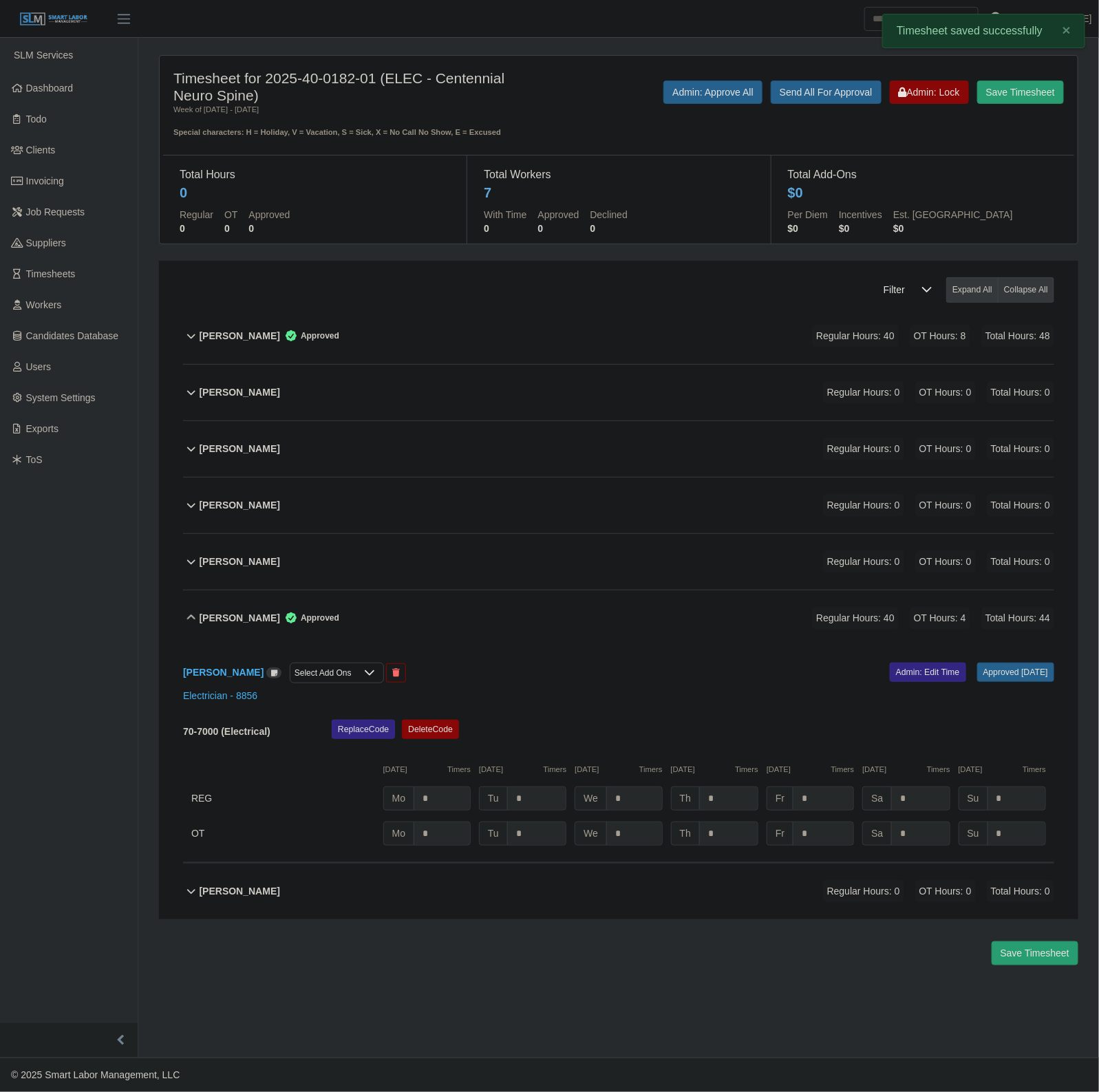
click at [469, 616] on div "Ricardo Silva Approved Regular Hours: 40 OT Hours: 4 Total Hours: 44" at bounding box center [626, 618] width 855 height 56
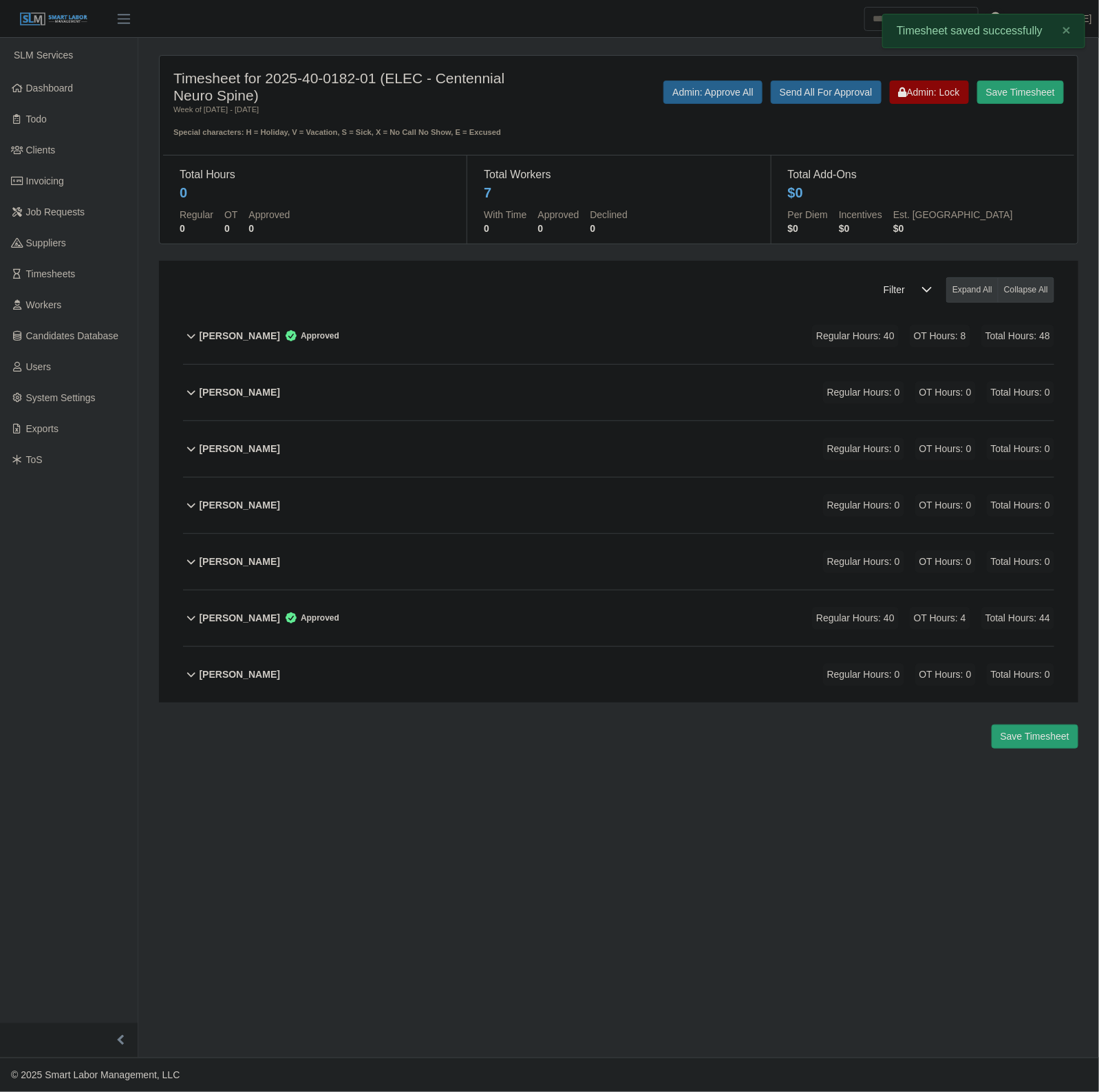
click at [355, 555] on div "Noe Ibarra Regular Hours: 0 OT Hours: 0 Total Hours: 0" at bounding box center [626, 562] width 855 height 56
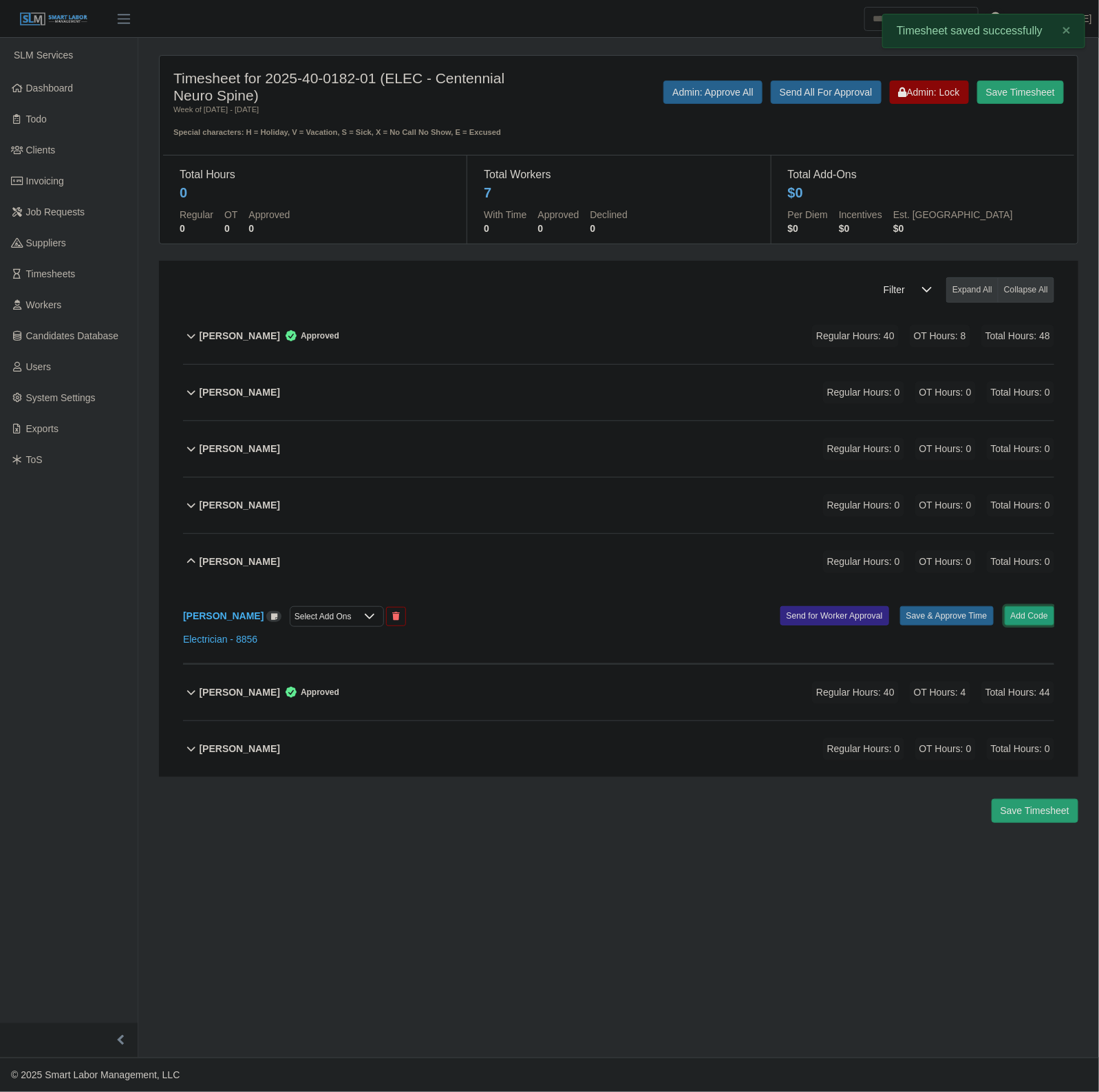
click at [1033, 616] on button "Add Code" at bounding box center [1030, 616] width 50 height 19
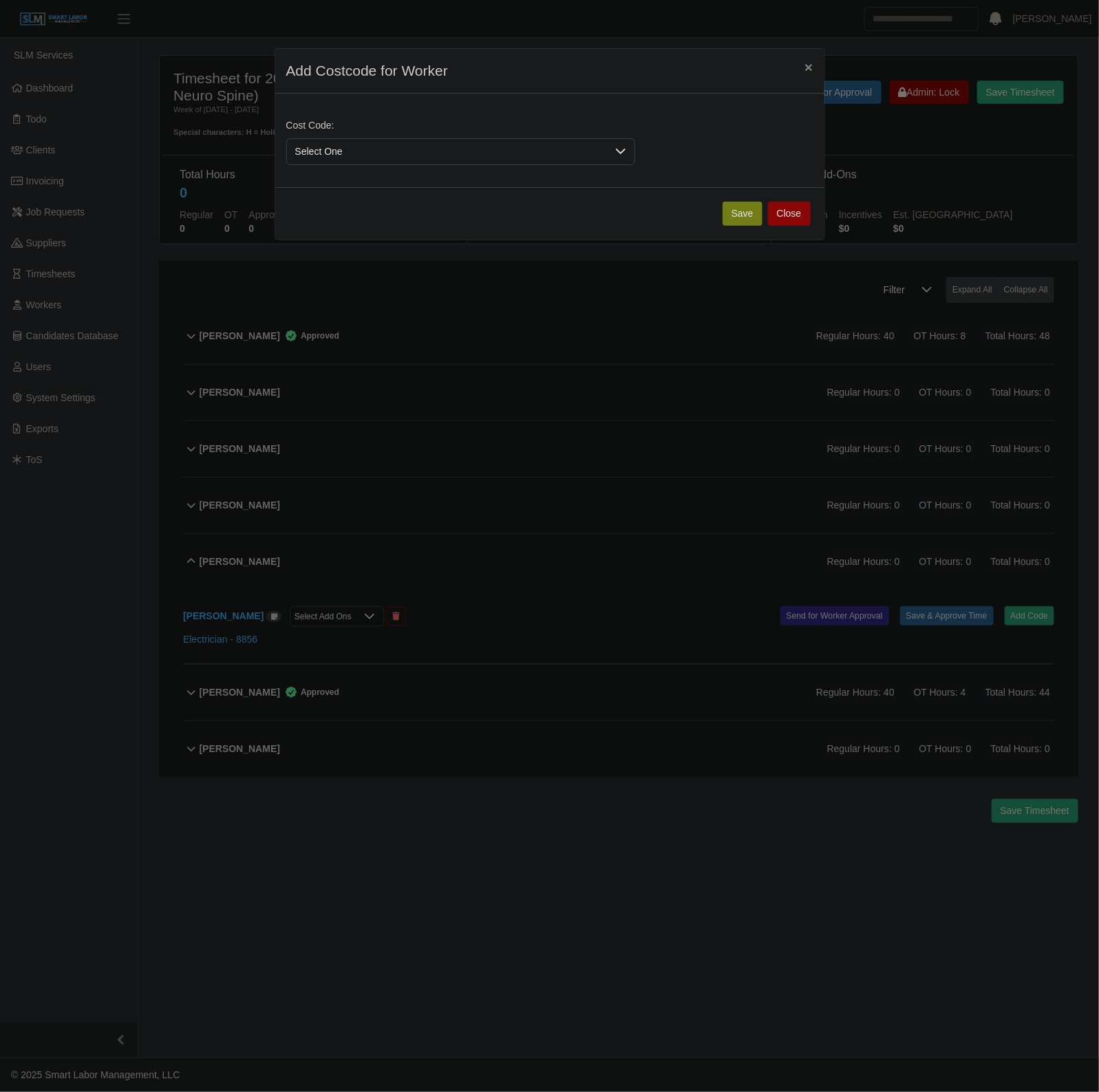
click at [376, 132] on div "Cost Code: Select One" at bounding box center [460, 142] width 355 height 46
click at [348, 161] on span "Select One" at bounding box center [447, 151] width 320 height 25
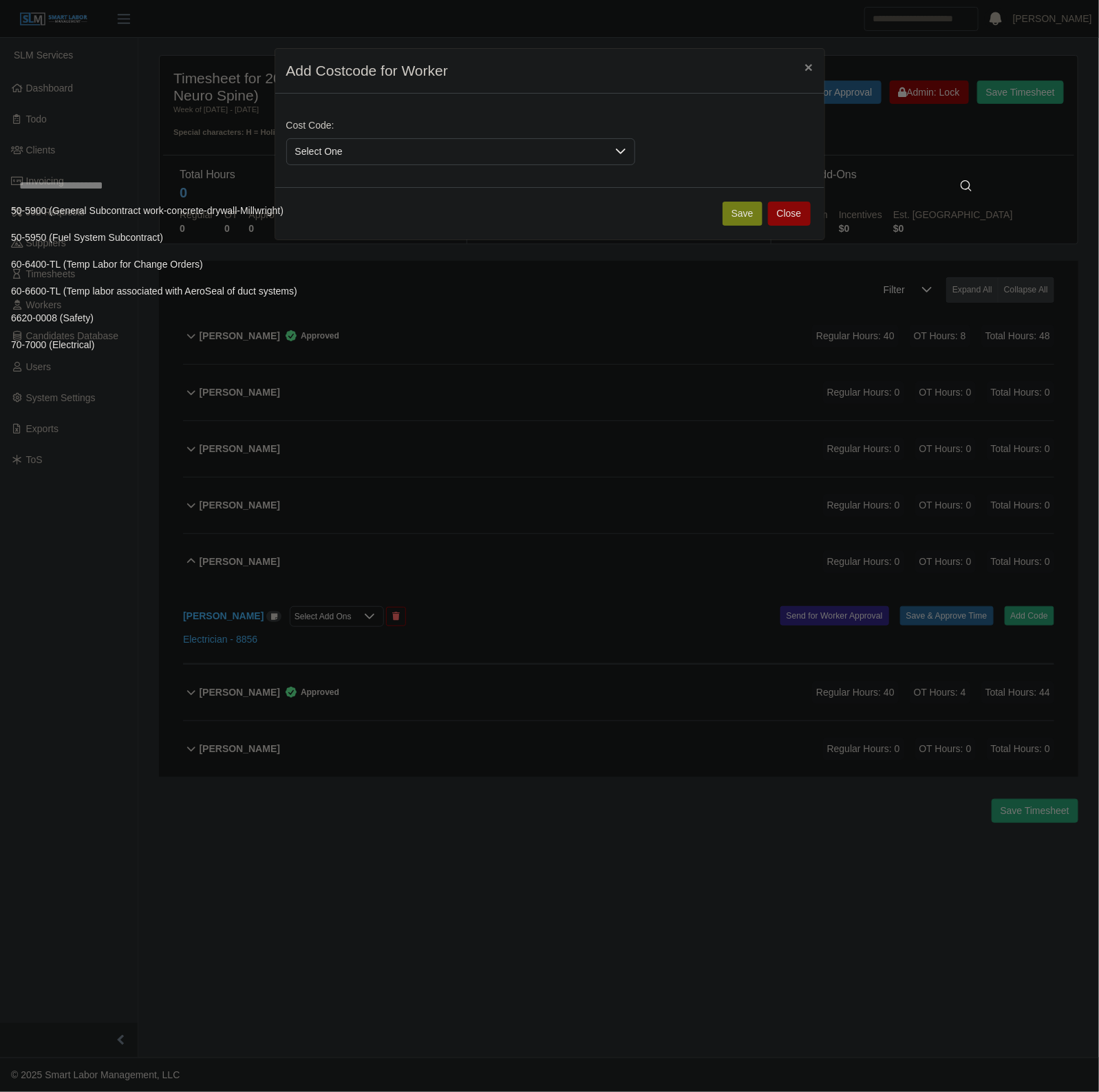
scroll to position [893, 0]
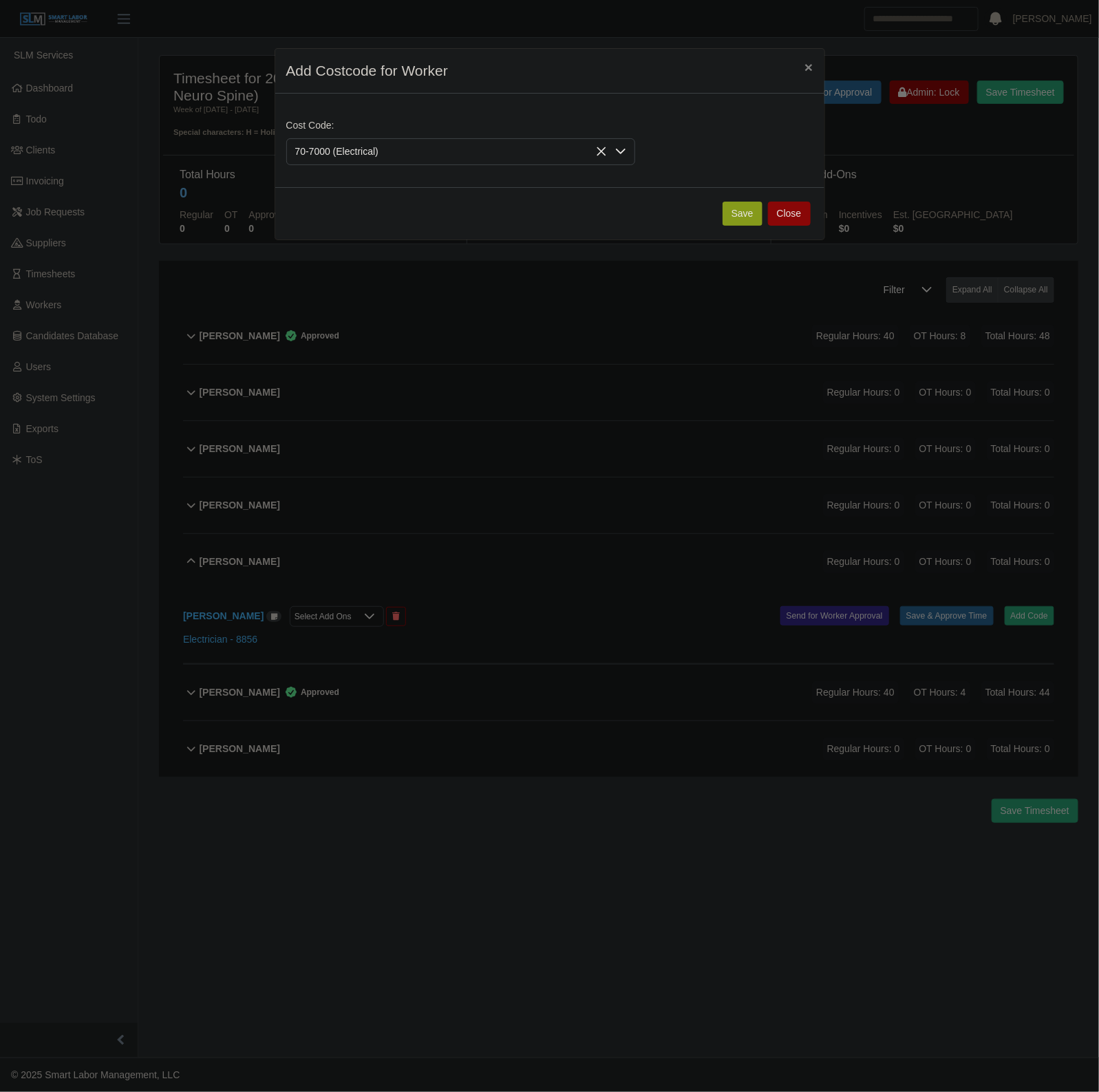
click at [747, 218] on button "Save" at bounding box center [742, 214] width 40 height 24
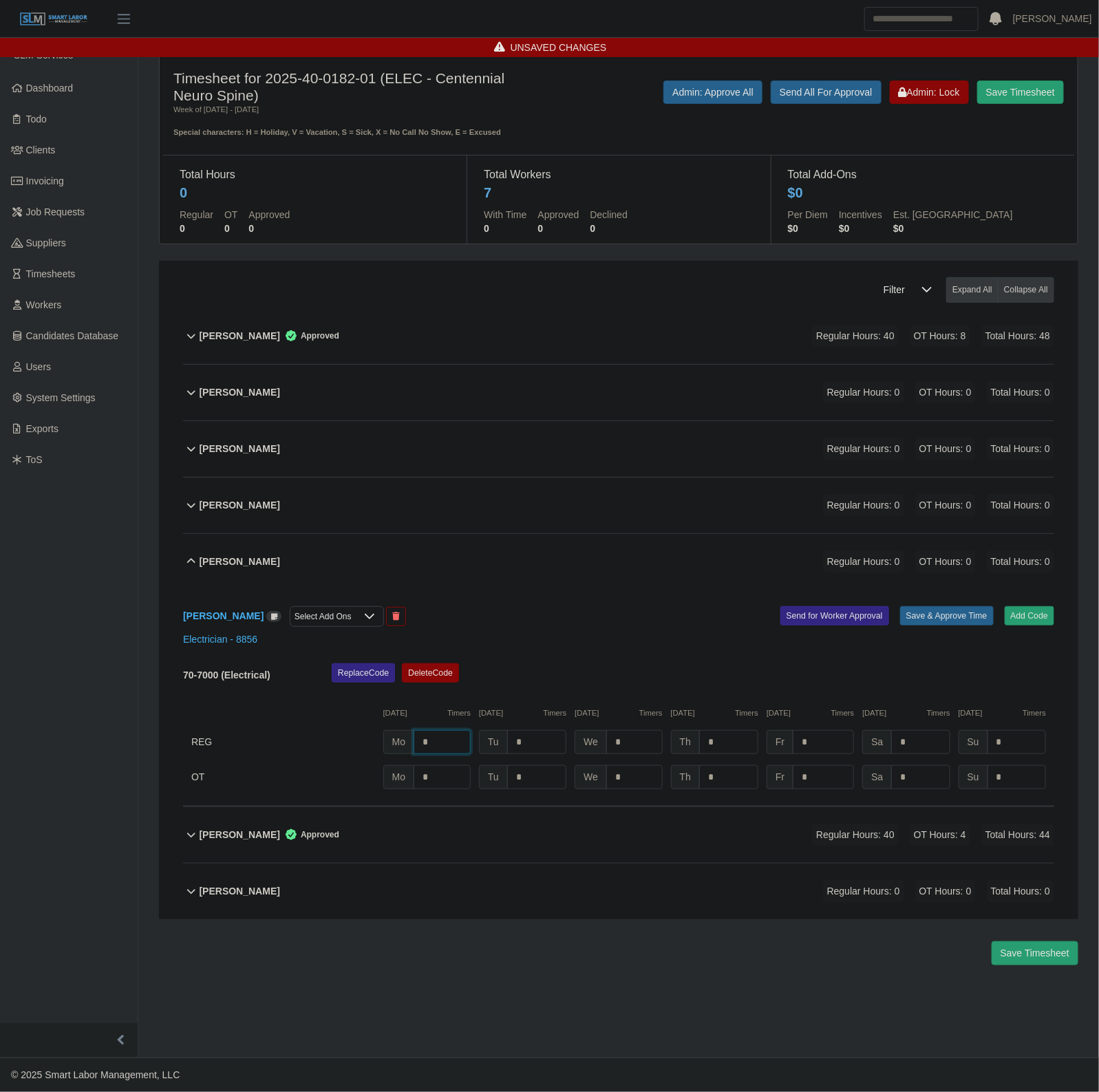
click at [448, 745] on input "*" at bounding box center [441, 742] width 57 height 24
type input "*"
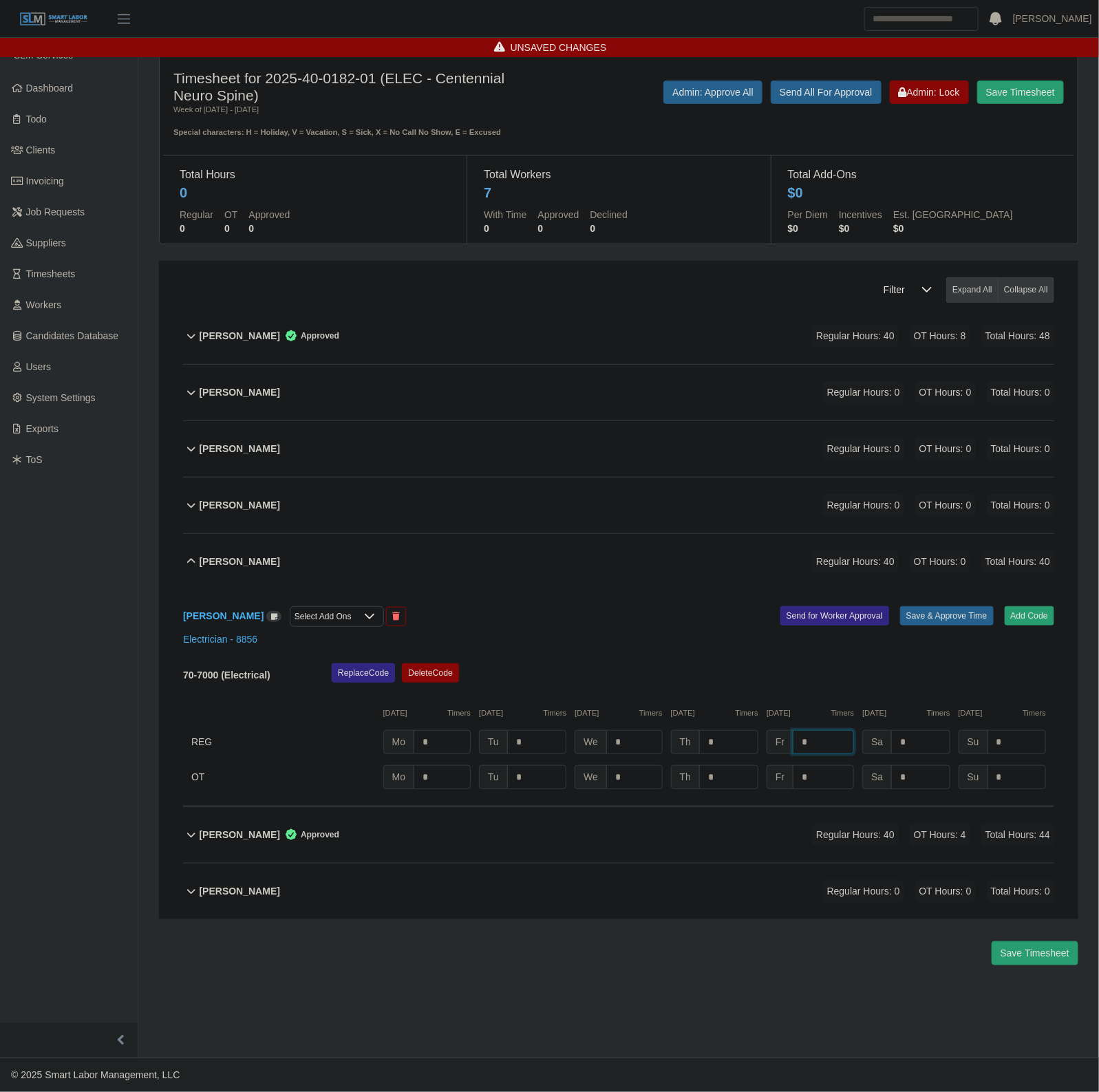
type input "*"
click at [951, 627] on div "Add Code Save & Approve Time Send for Worker Approval" at bounding box center [842, 616] width 446 height 21
click at [948, 625] on button "Save & Approve Time" at bounding box center [947, 616] width 94 height 19
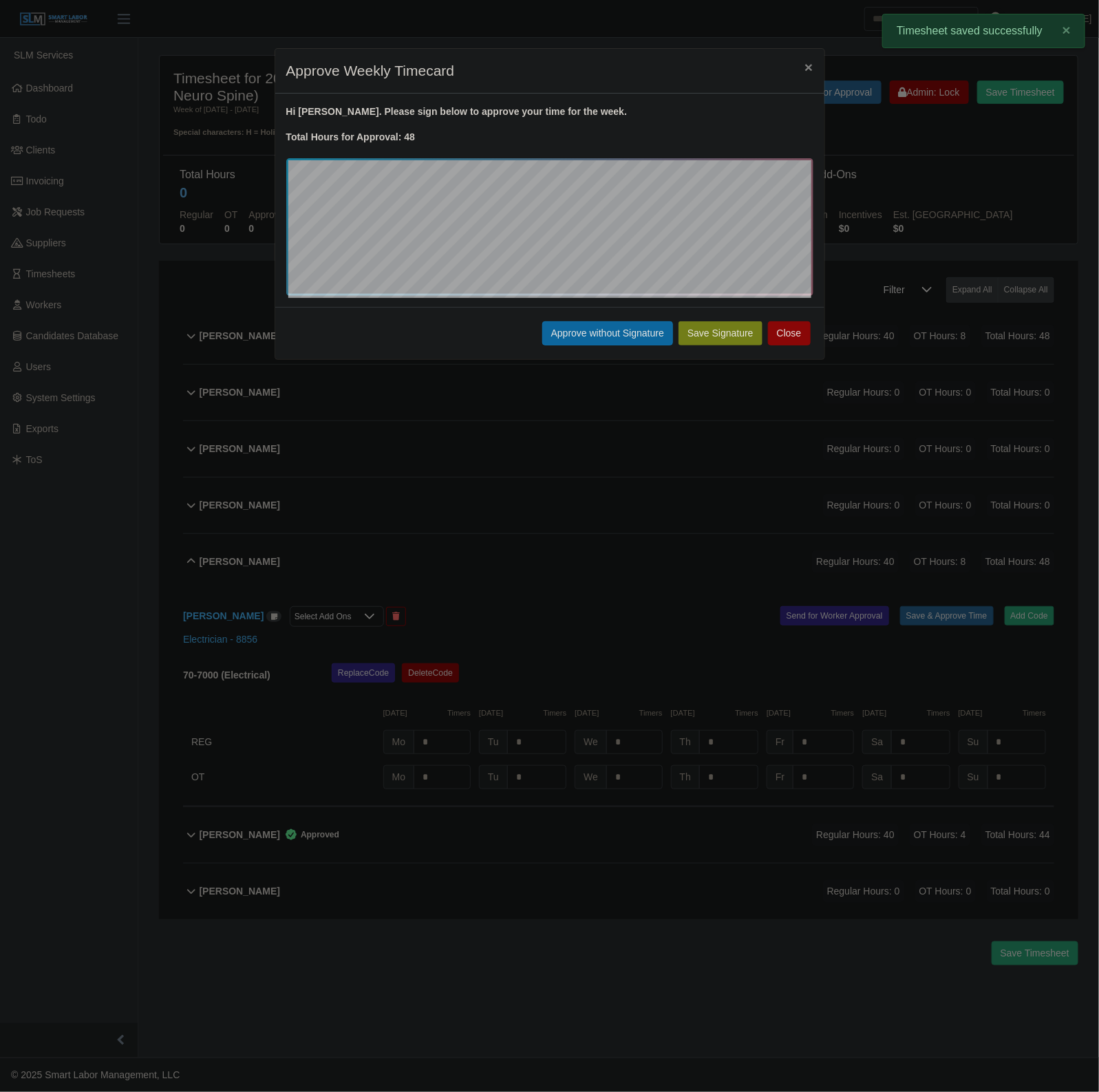
click at [570, 320] on div "Save Signature Approve without Signature Close" at bounding box center [550, 333] width 550 height 53
click at [577, 330] on button "Approve without Signature" at bounding box center [607, 333] width 131 height 24
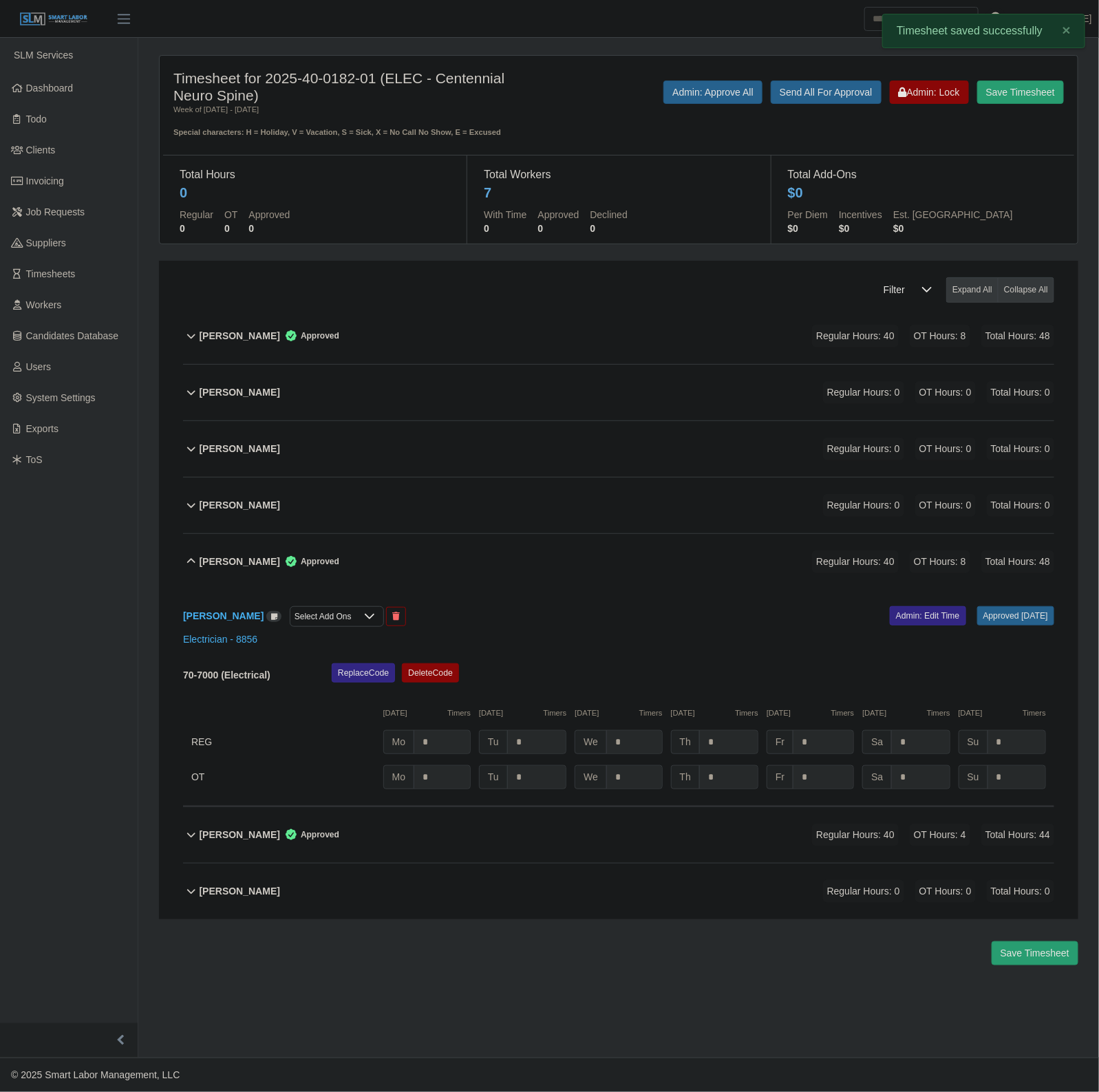
click at [507, 578] on div "Noe Ibarra Approved Regular Hours: 40 OT Hours: 8 Total Hours: 48" at bounding box center [626, 562] width 855 height 56
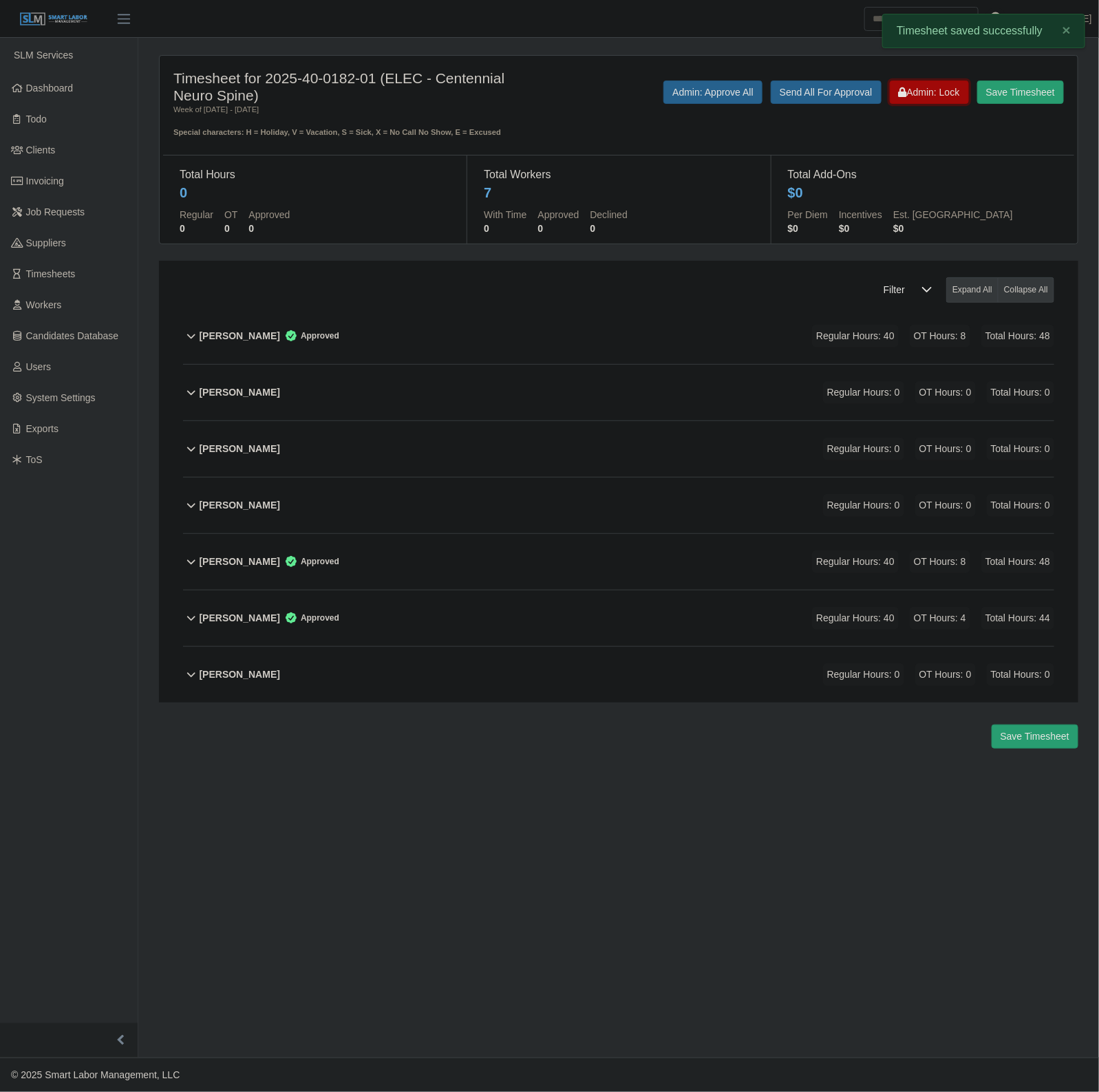
click at [945, 103] on button "Admin: Lock" at bounding box center [929, 92] width 79 height 24
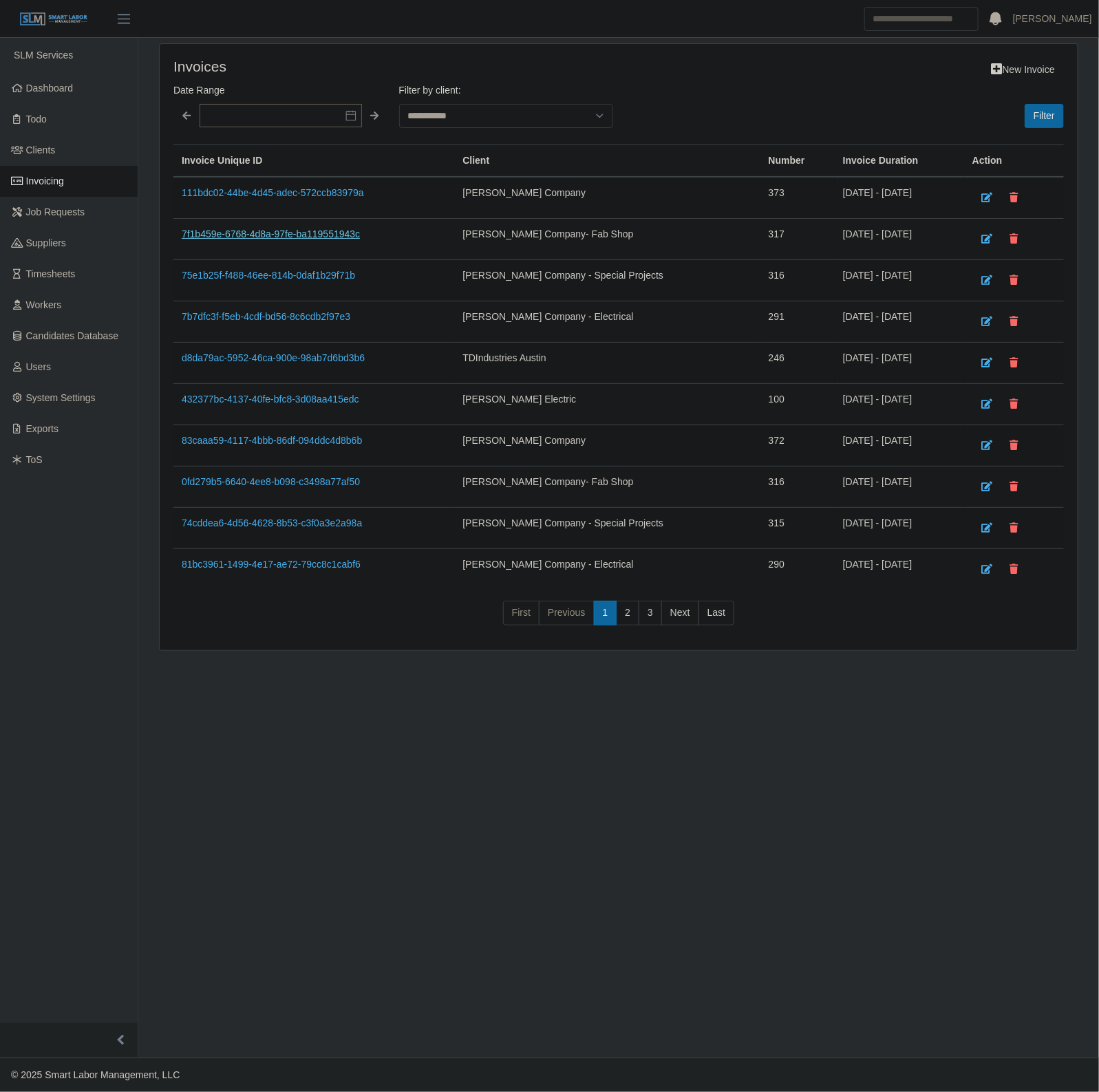
click at [284, 237] on link "7f1b459e-6768-4d8a-97fe-ba119551943c" at bounding box center [271, 234] width 178 height 11
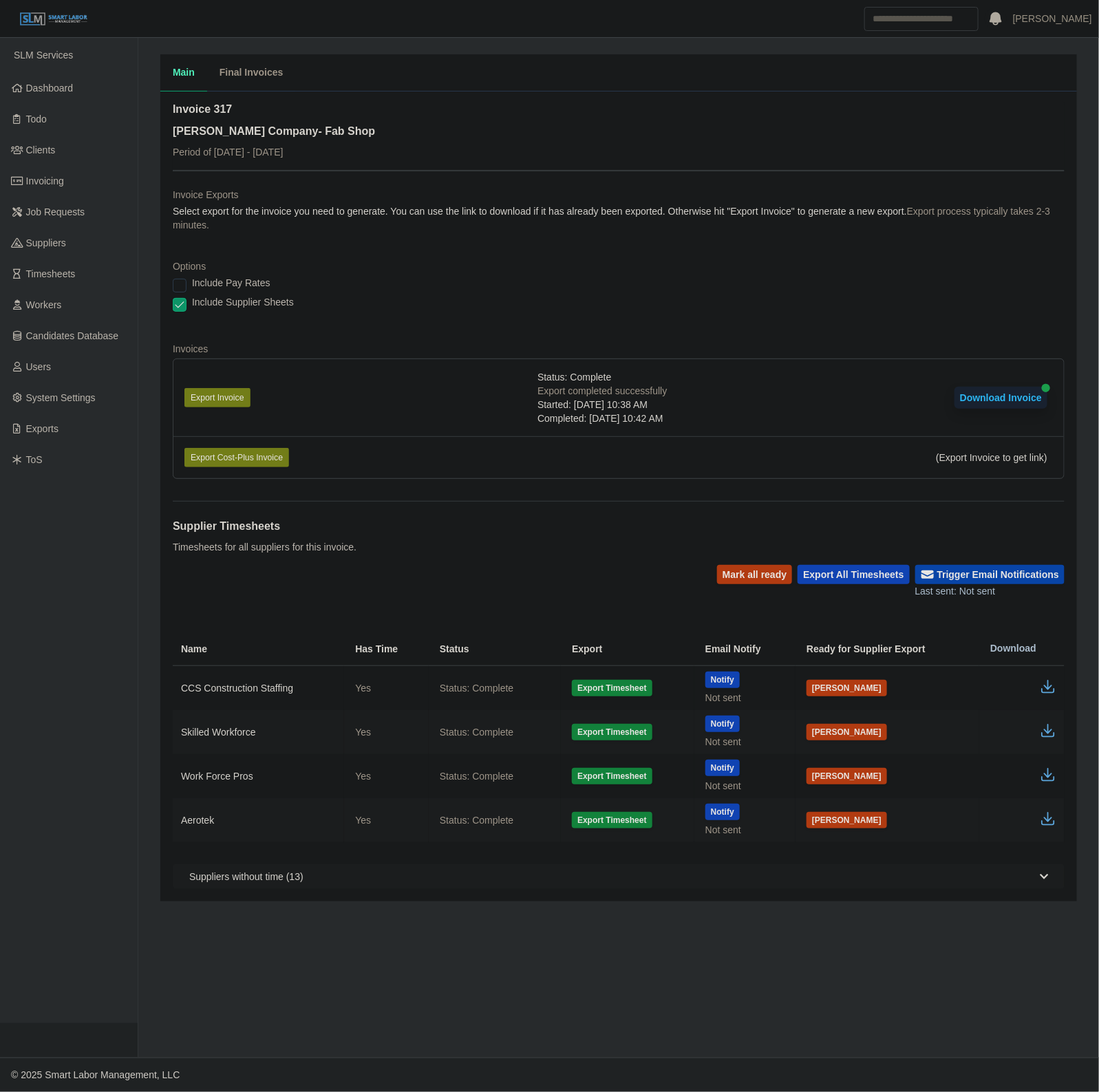
click at [1002, 568] on button "Trigger Email Notifications" at bounding box center [990, 574] width 149 height 19
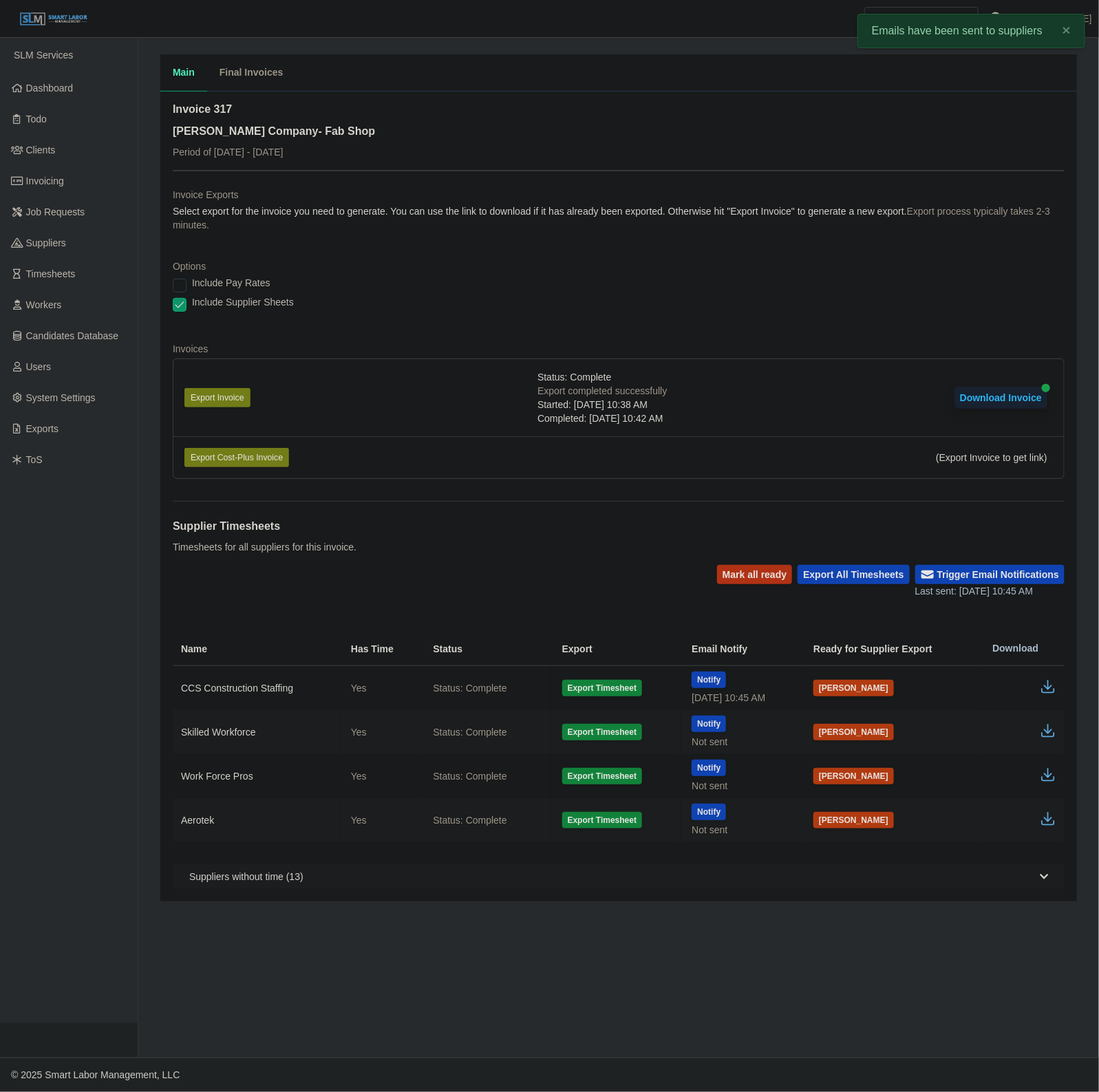
click at [774, 576] on button "Mark all ready" at bounding box center [754, 574] width 75 height 19
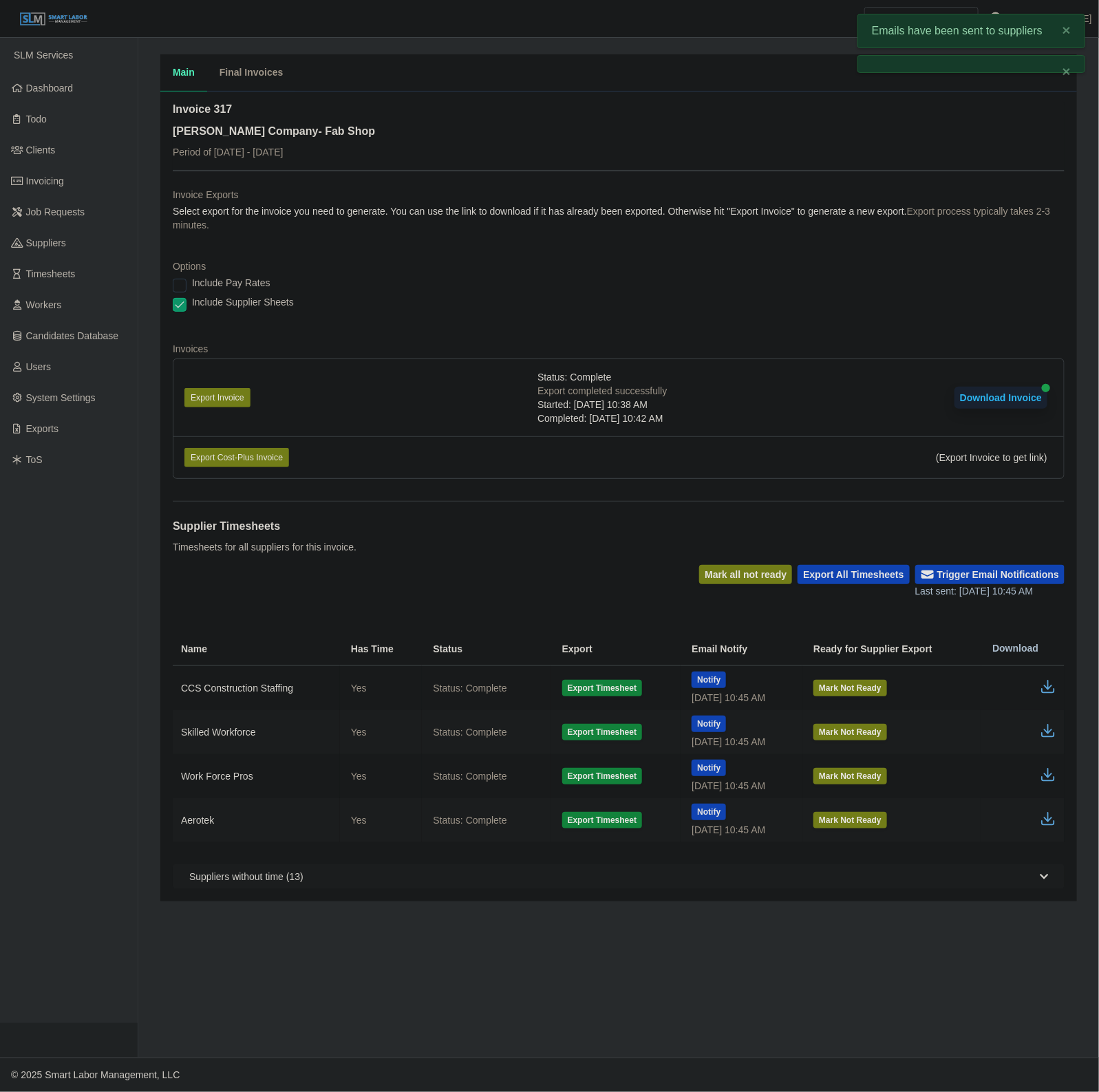
click at [1046, 778] on icon "button" at bounding box center [1048, 775] width 17 height 17
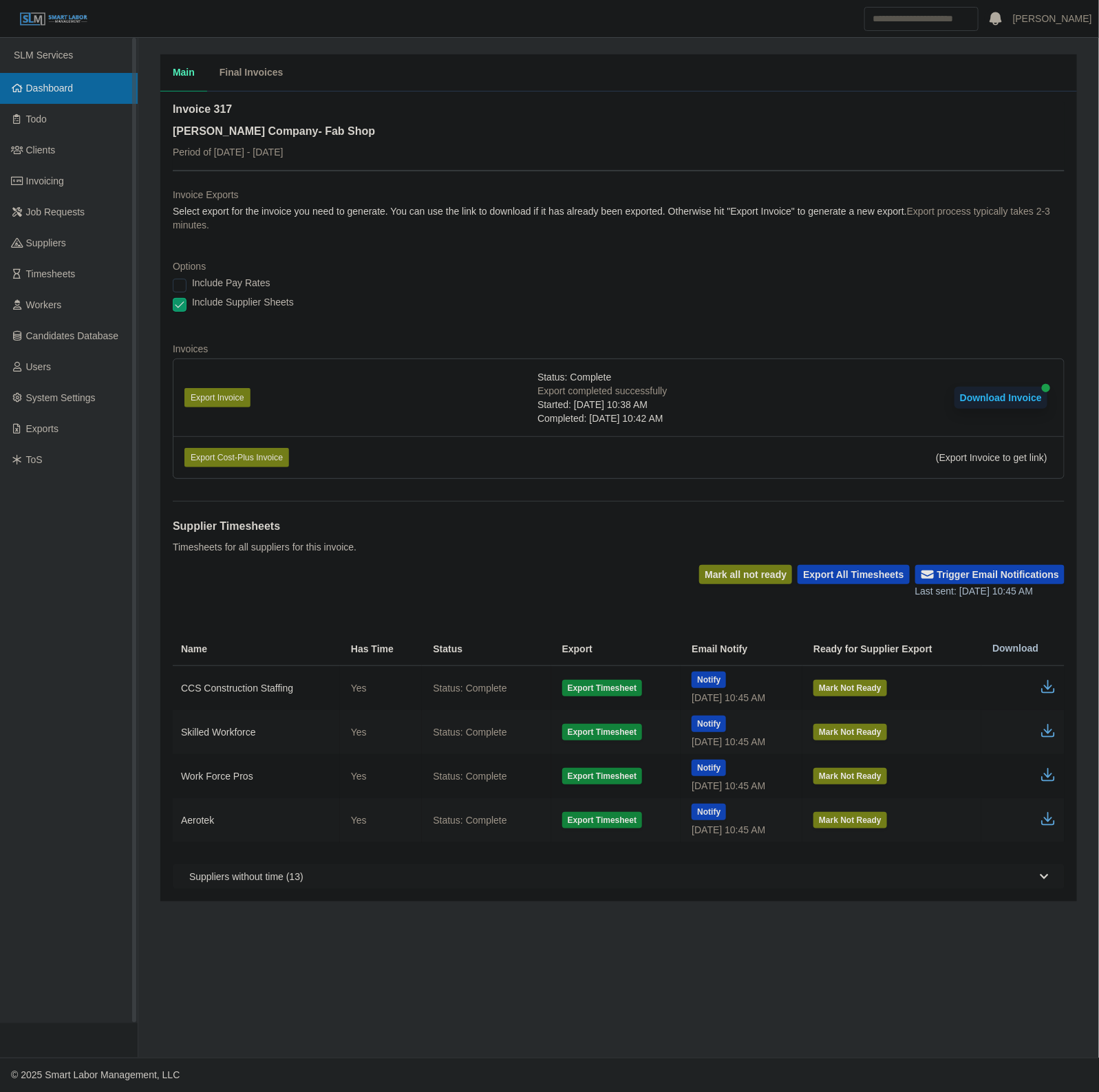
click at [98, 95] on link "Dashboard" at bounding box center [68, 88] width 138 height 31
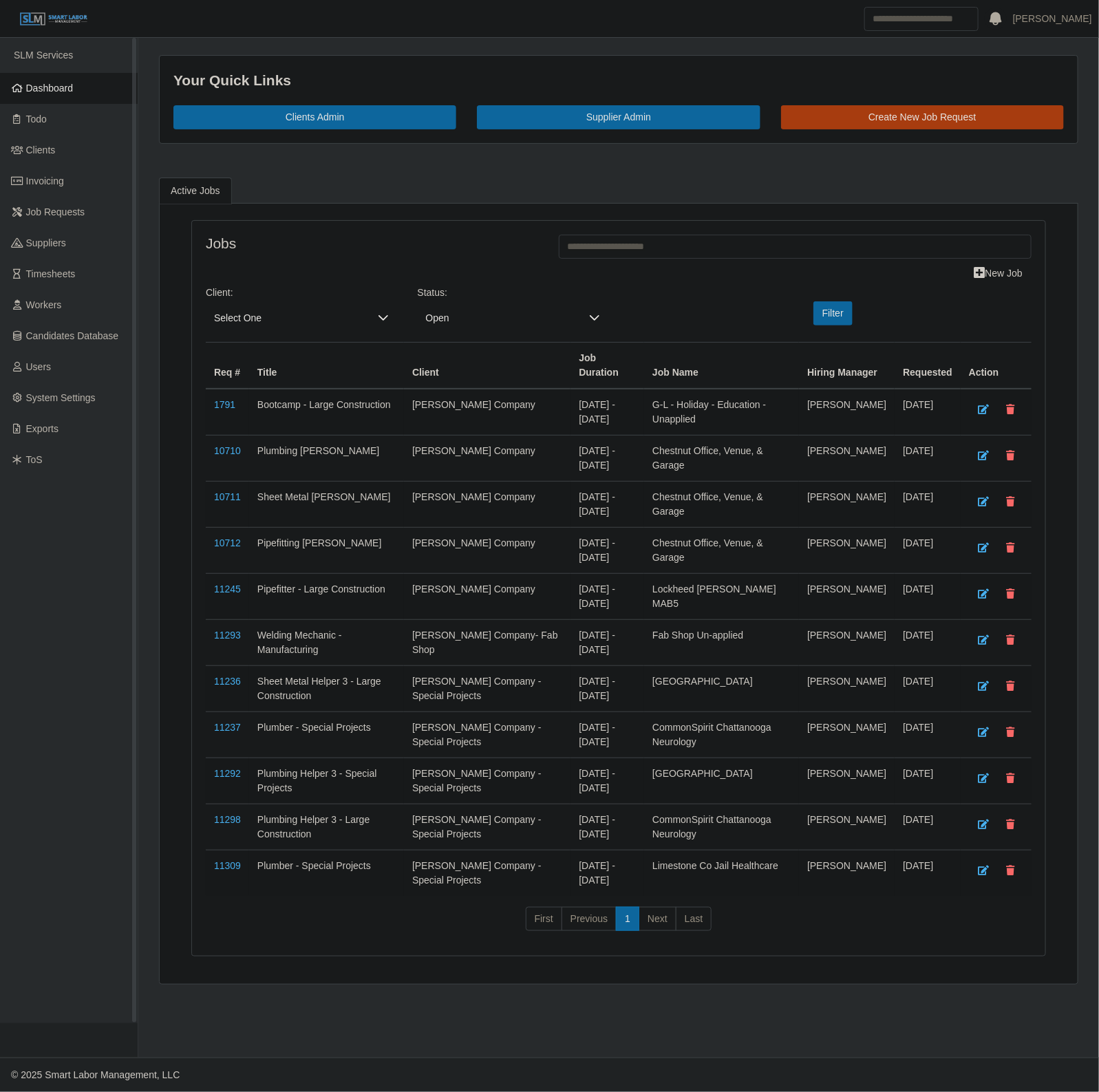
click at [68, 87] on span "Dashboard" at bounding box center [49, 88] width 47 height 11
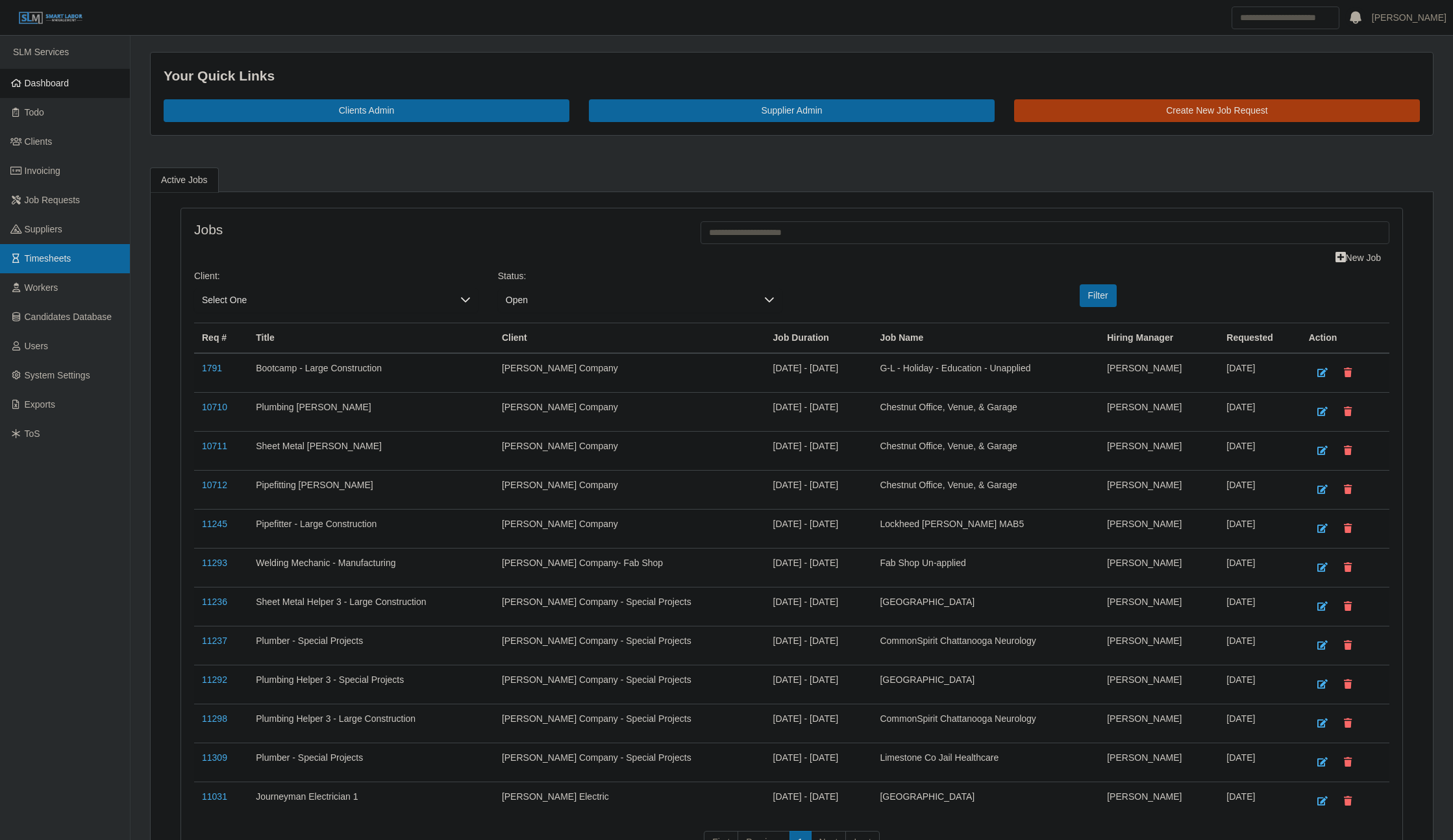
click at [68, 260] on span "Timesheets" at bounding box center [47, 258] width 47 height 10
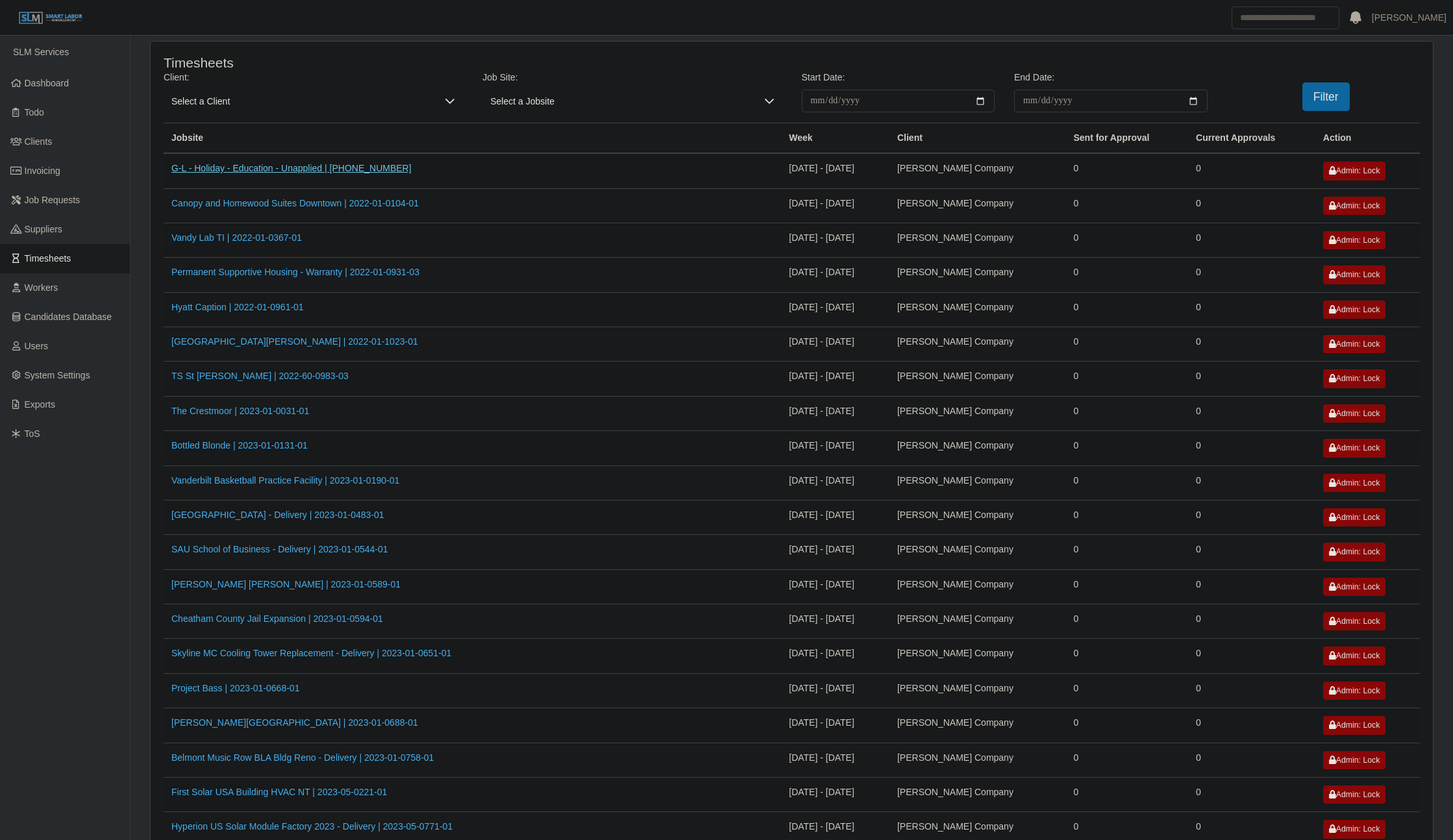
click at [325, 170] on link "G-L - Holiday - Education - Unapplied | [PHONE_NUMBER]" at bounding box center [292, 168] width 241 height 10
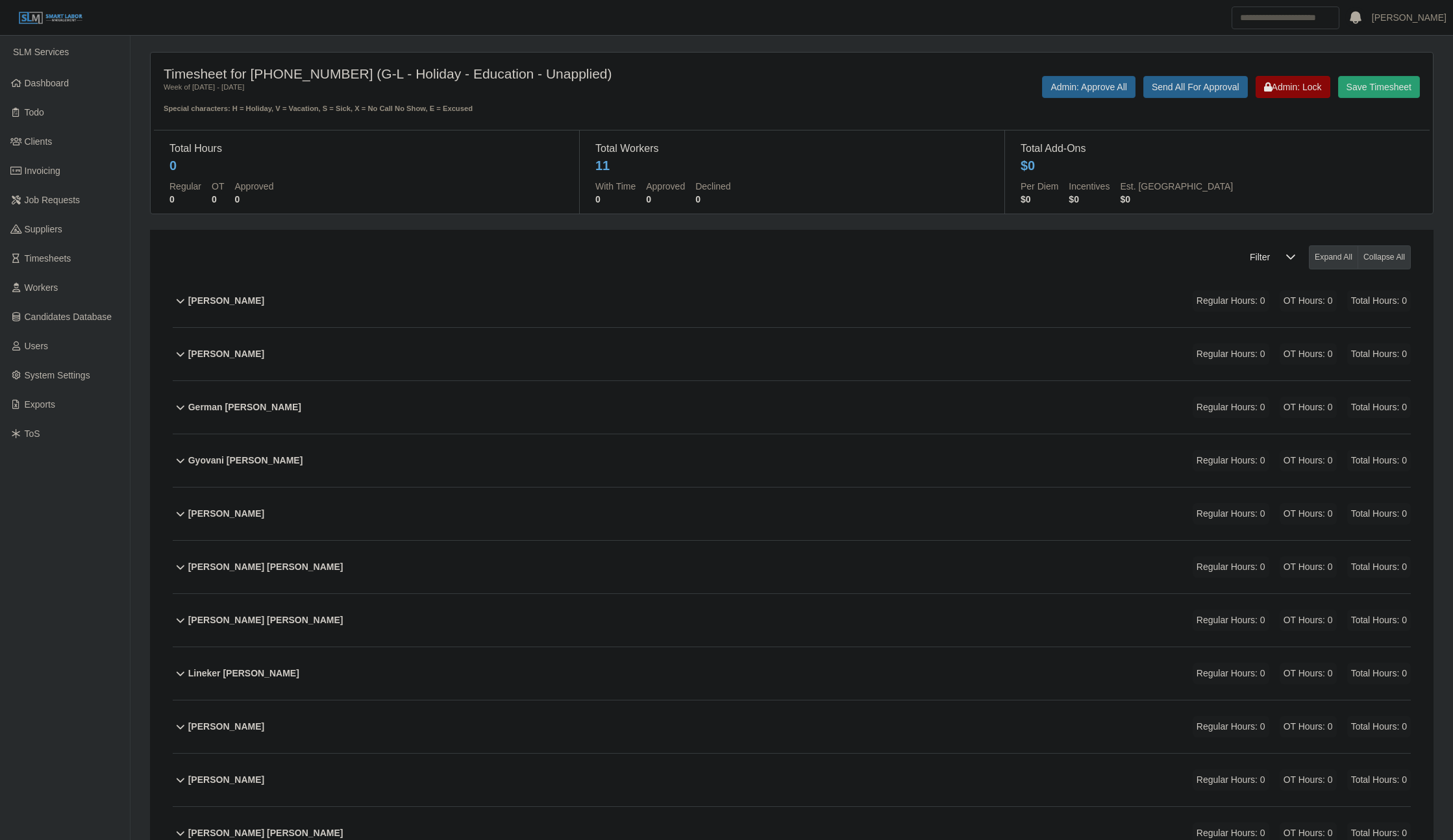
drag, startPoint x: 330, startPoint y: 76, endPoint x: 254, endPoint y: 68, distance: 76.4
click at [254, 68] on h4 "Timesheet for [PHONE_NUMBER] (G-L - Holiday - Education - Unapplied)" at bounding box center [419, 73] width 512 height 17
copy h4 "[PHONE_NUMBER]"
click at [335, 77] on h4 "Timesheet for [PHONE_NUMBER] (G-L - Holiday - Education - Unapplied)" at bounding box center [419, 73] width 512 height 17
drag, startPoint x: 332, startPoint y: 74, endPoint x: 256, endPoint y: 76, distance: 76.0
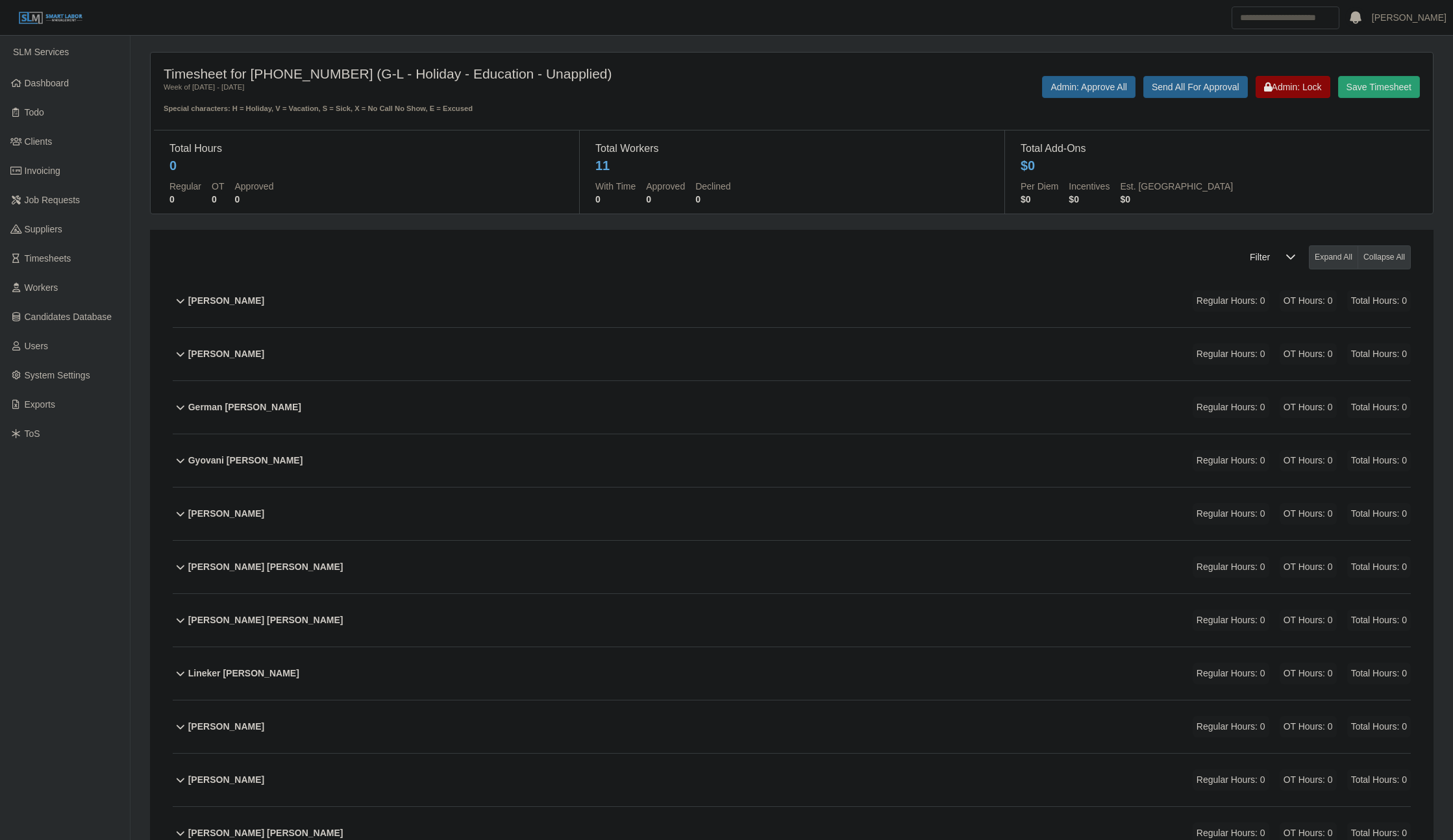
click at [256, 76] on h4 "Timesheet for [PHONE_NUMBER] (G-L - Holiday - Education - Unapplied)" at bounding box center [419, 73] width 512 height 17
copy h4 "[PHONE_NUMBER]"
click at [518, 299] on div "[PERSON_NAME] Regular Hours: 0 OT Hours: 0 Total Hours: 0" at bounding box center [799, 300] width 1223 height 52
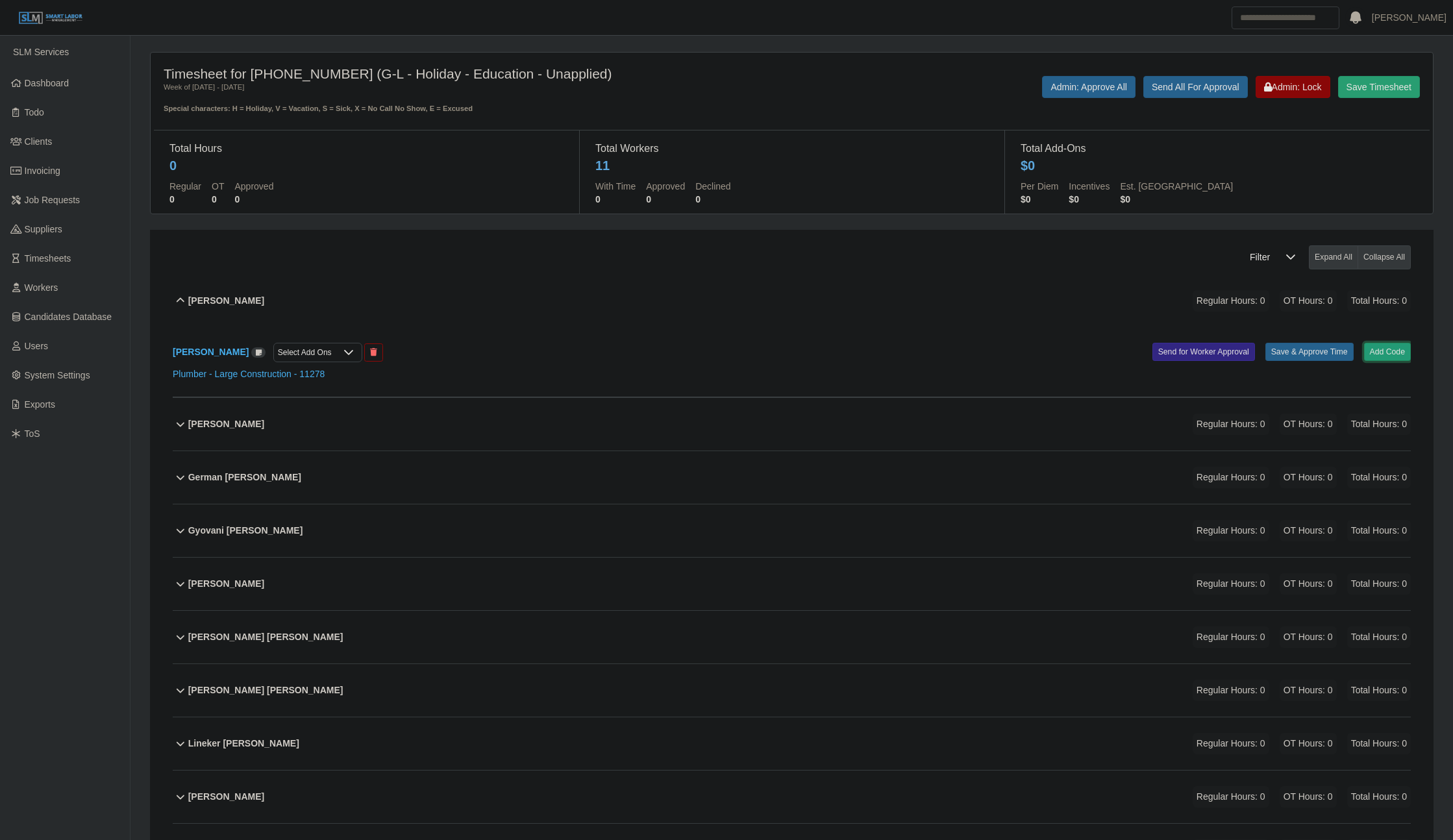
click at [1392, 345] on button "Add Code" at bounding box center [1388, 351] width 47 height 18
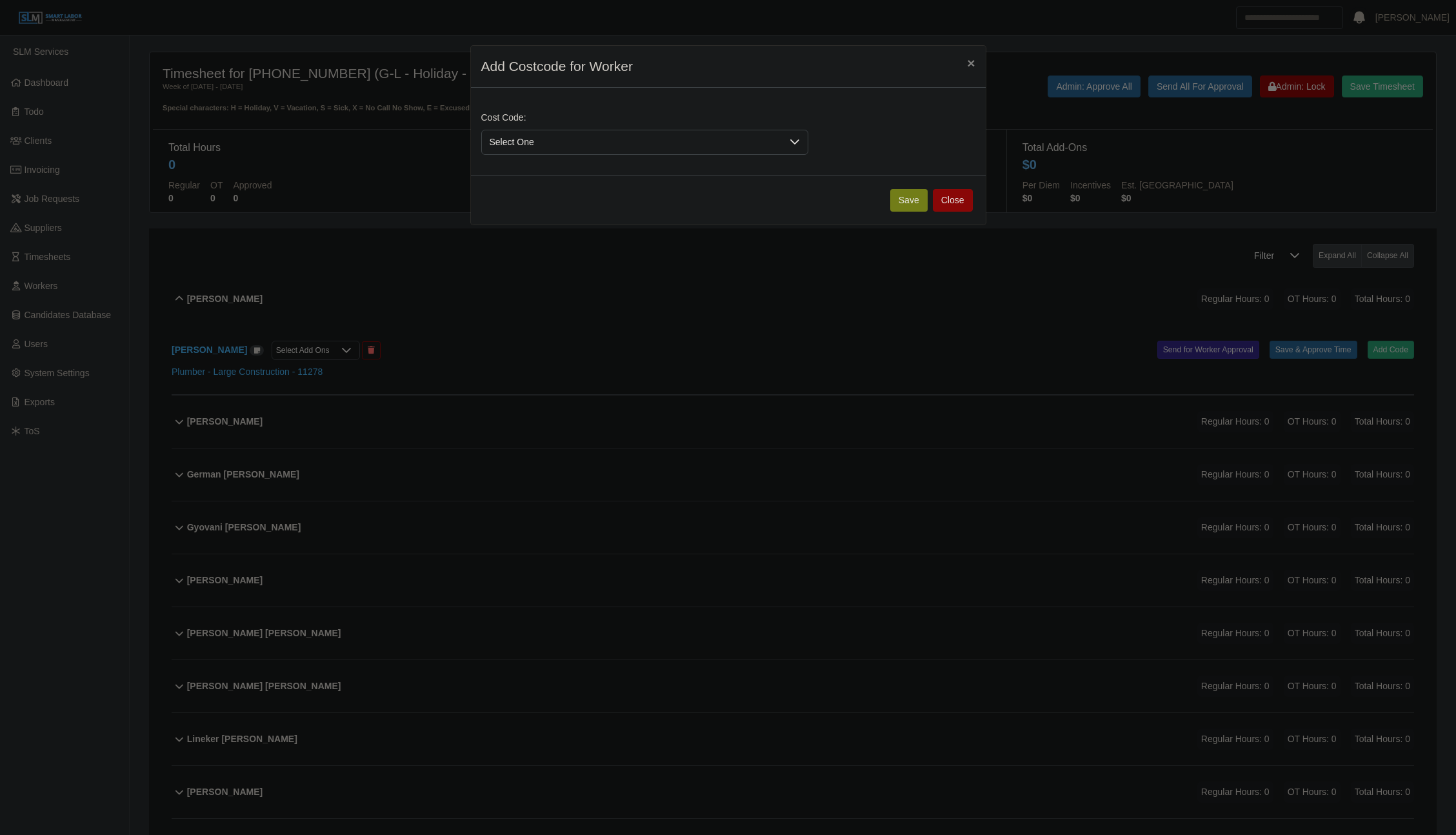
click at [542, 142] on span "Select One" at bounding box center [631, 142] width 300 height 24
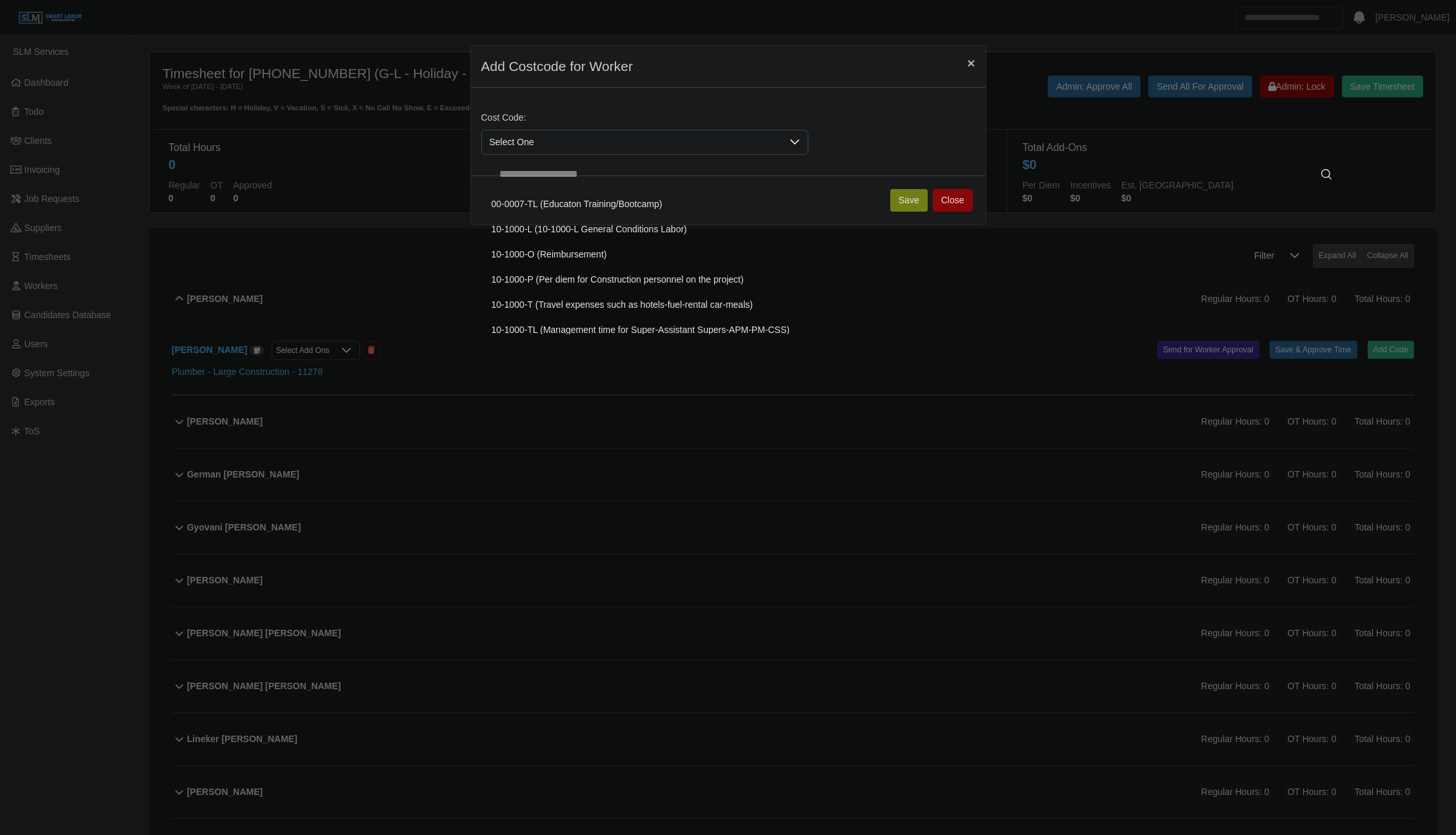
click at [968, 56] on span "×" at bounding box center [970, 63] width 8 height 15
